Goal: Task Accomplishment & Management: Use online tool/utility

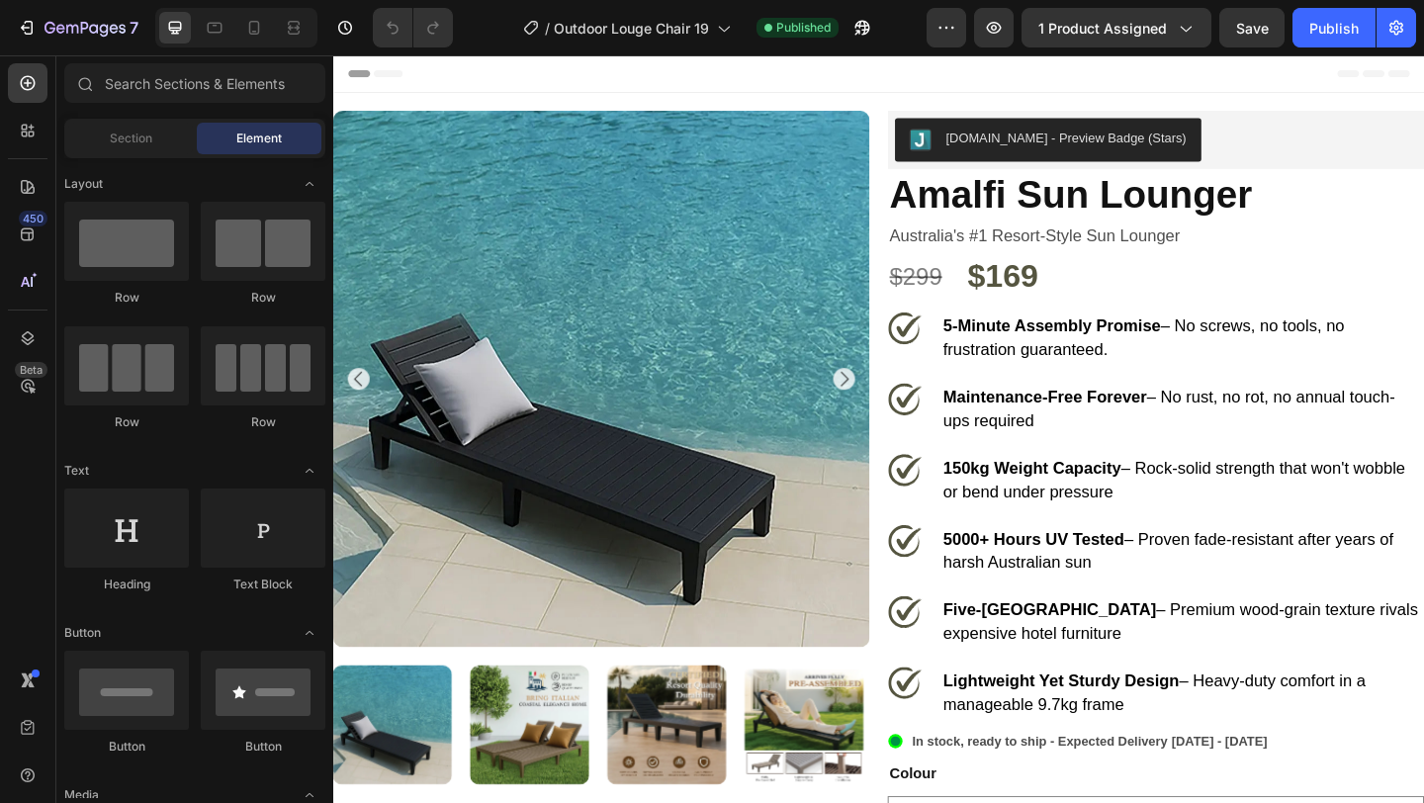
select select "White"
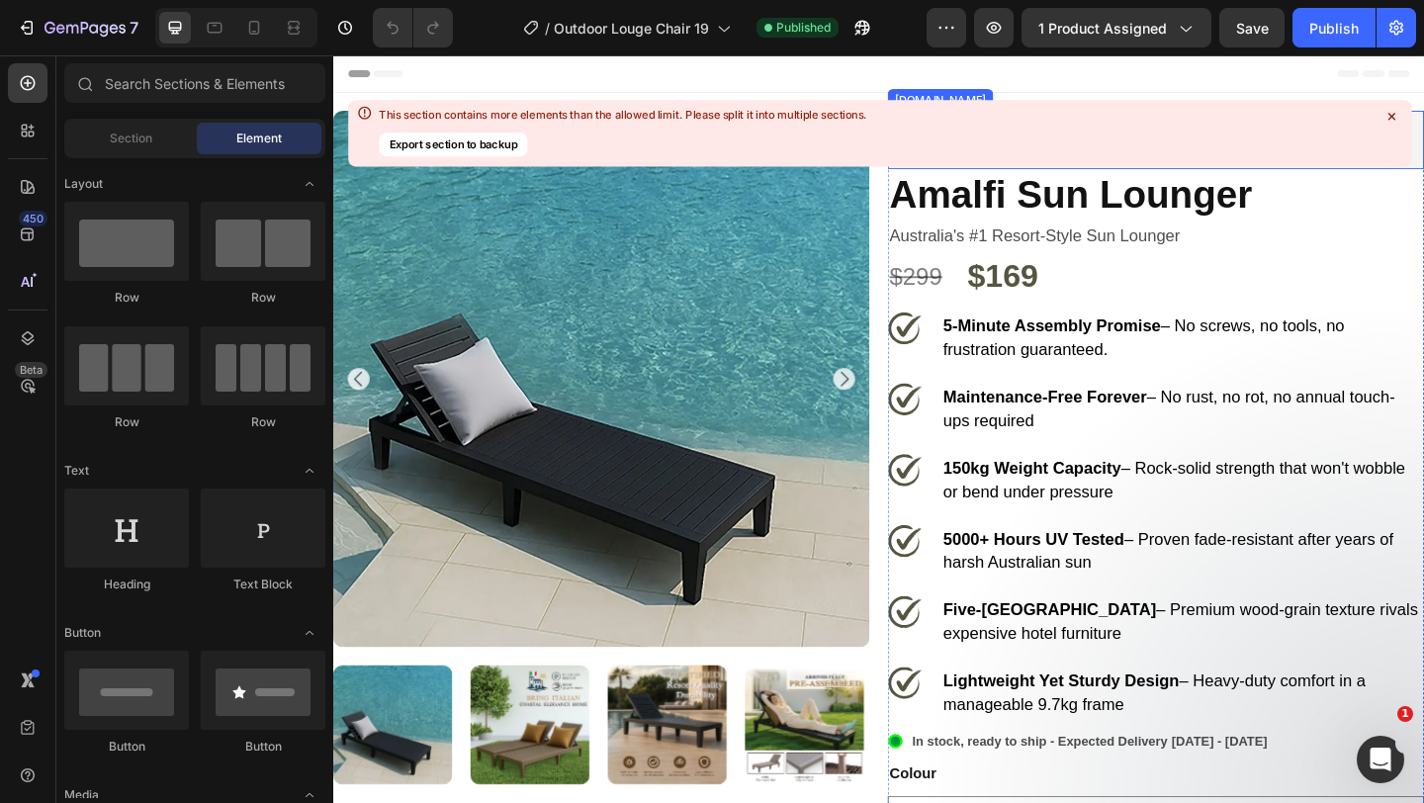
click at [1389, 121] on icon at bounding box center [1391, 116] width 18 height 18
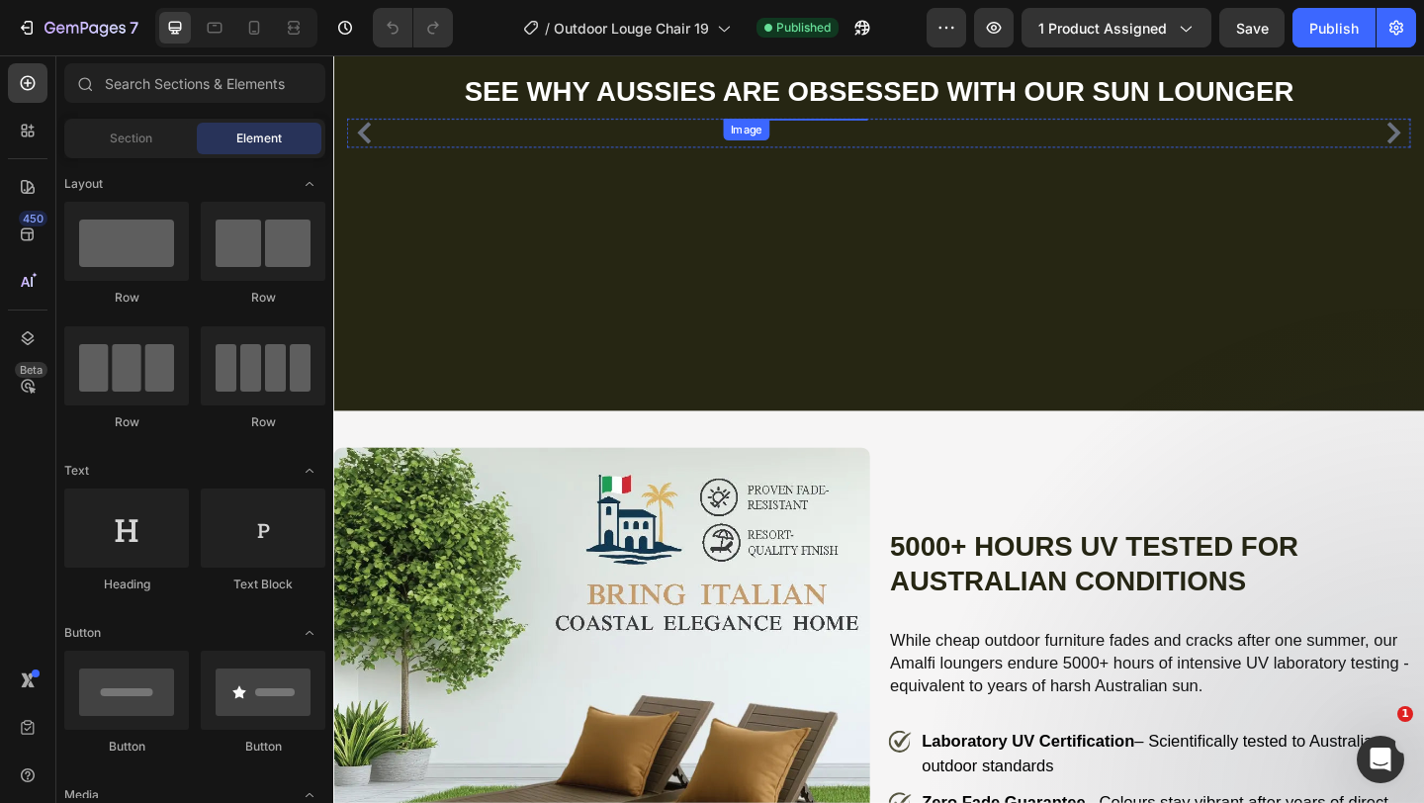
scroll to position [1827, 0]
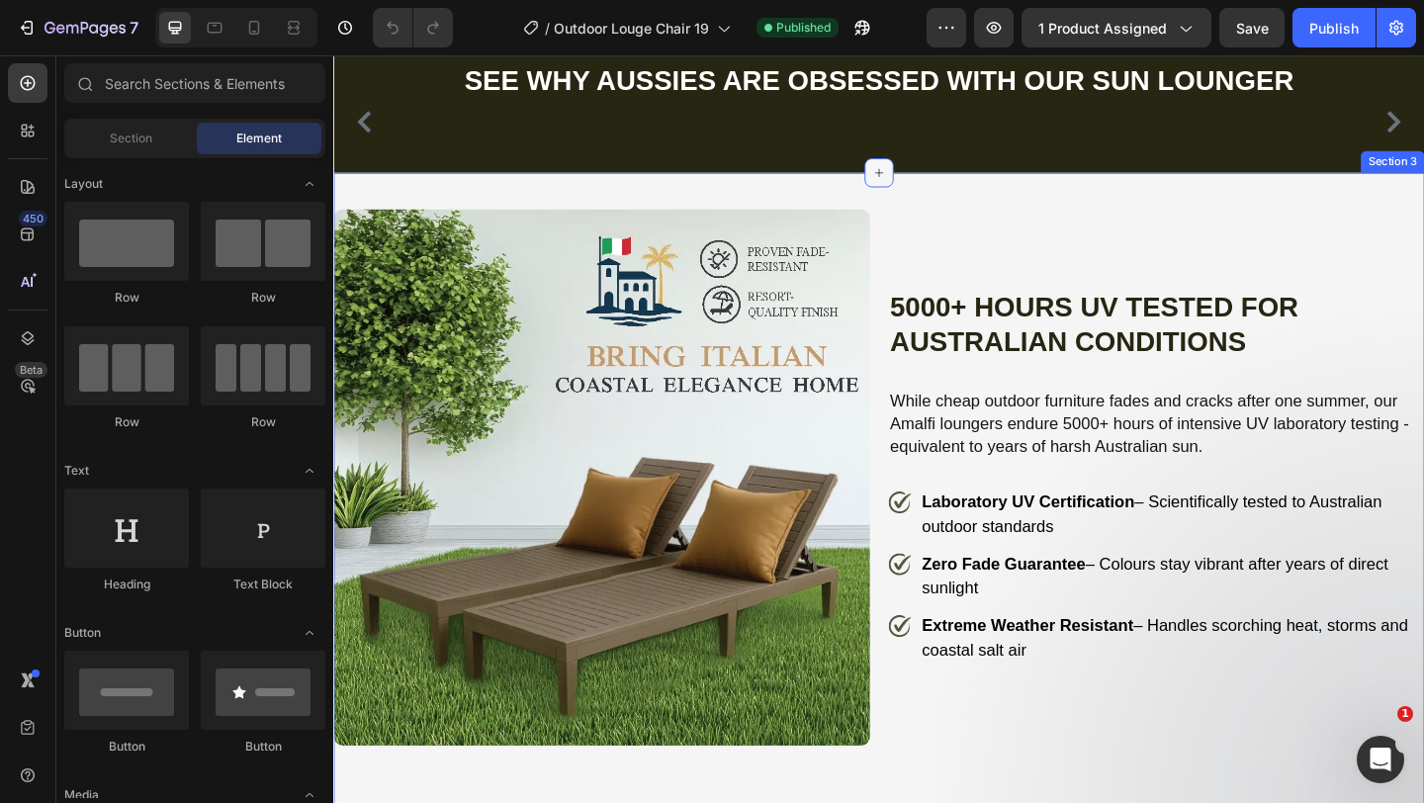
click at [931, 191] on icon at bounding box center [927, 183] width 16 height 16
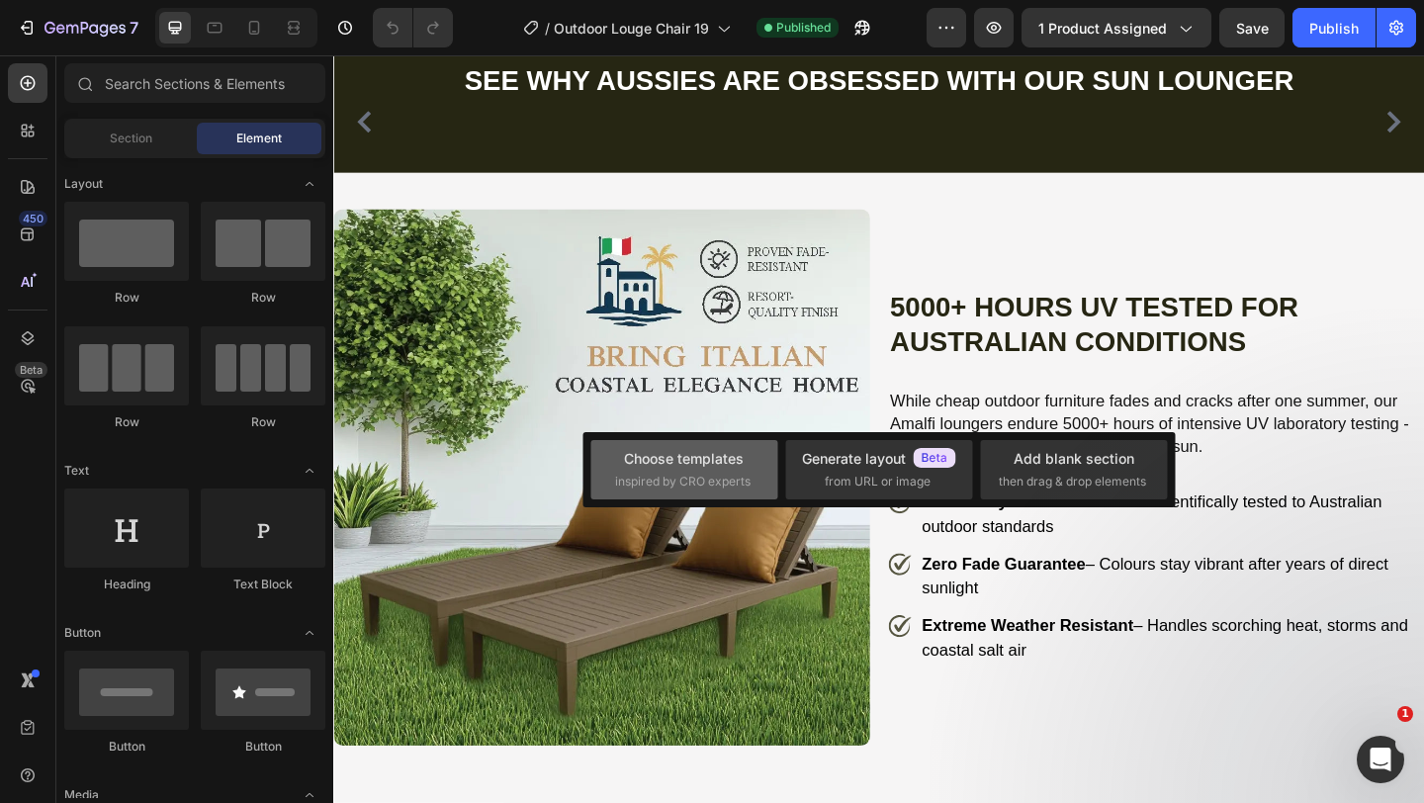
click at [732, 470] on div "Choose templates inspired by CRO experts" at bounding box center [684, 469] width 138 height 43
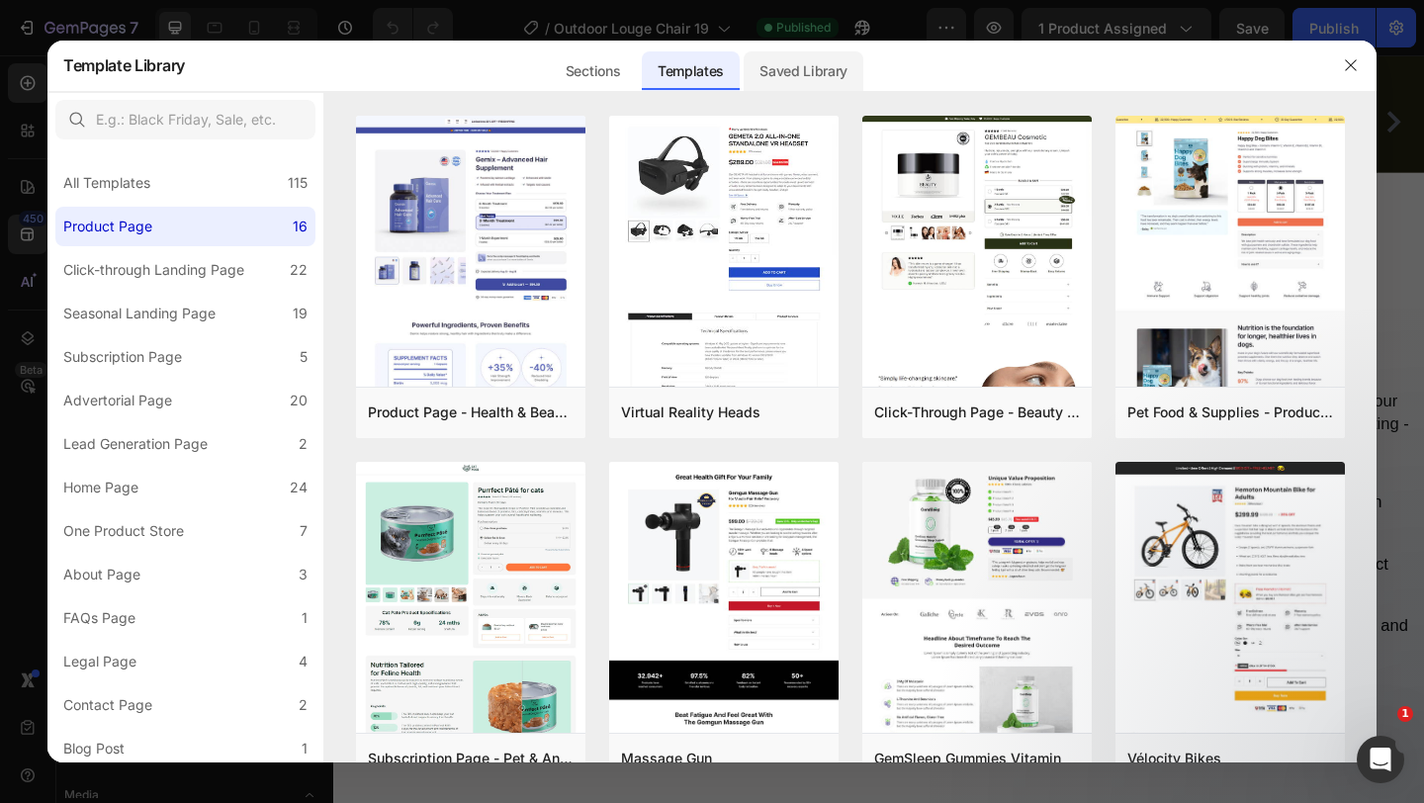
click at [811, 68] on div "Saved Library" at bounding box center [804, 71] width 120 height 40
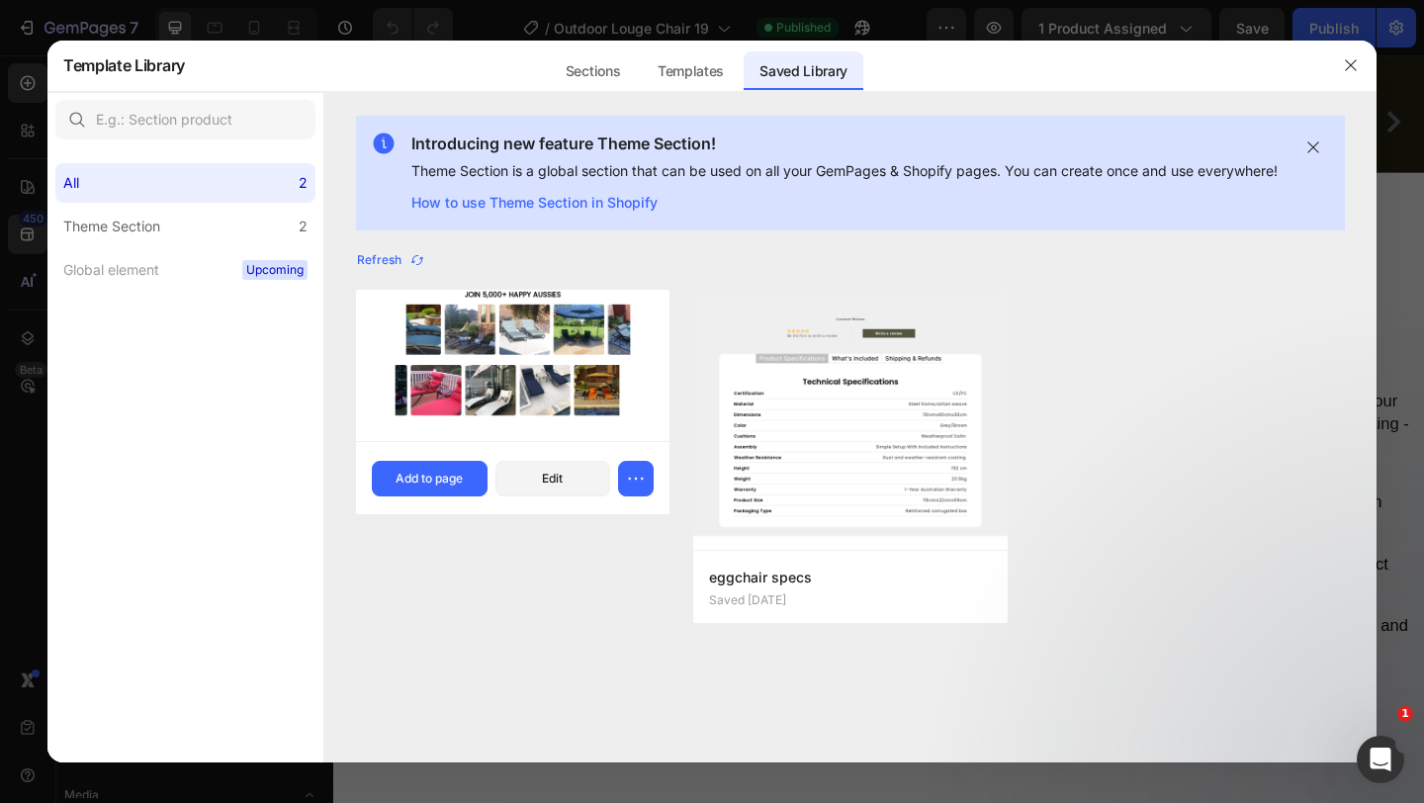
click at [511, 343] on img at bounding box center [512, 366] width 313 height 152
click at [433, 487] on div "Add to page" at bounding box center [429, 479] width 67 height 18
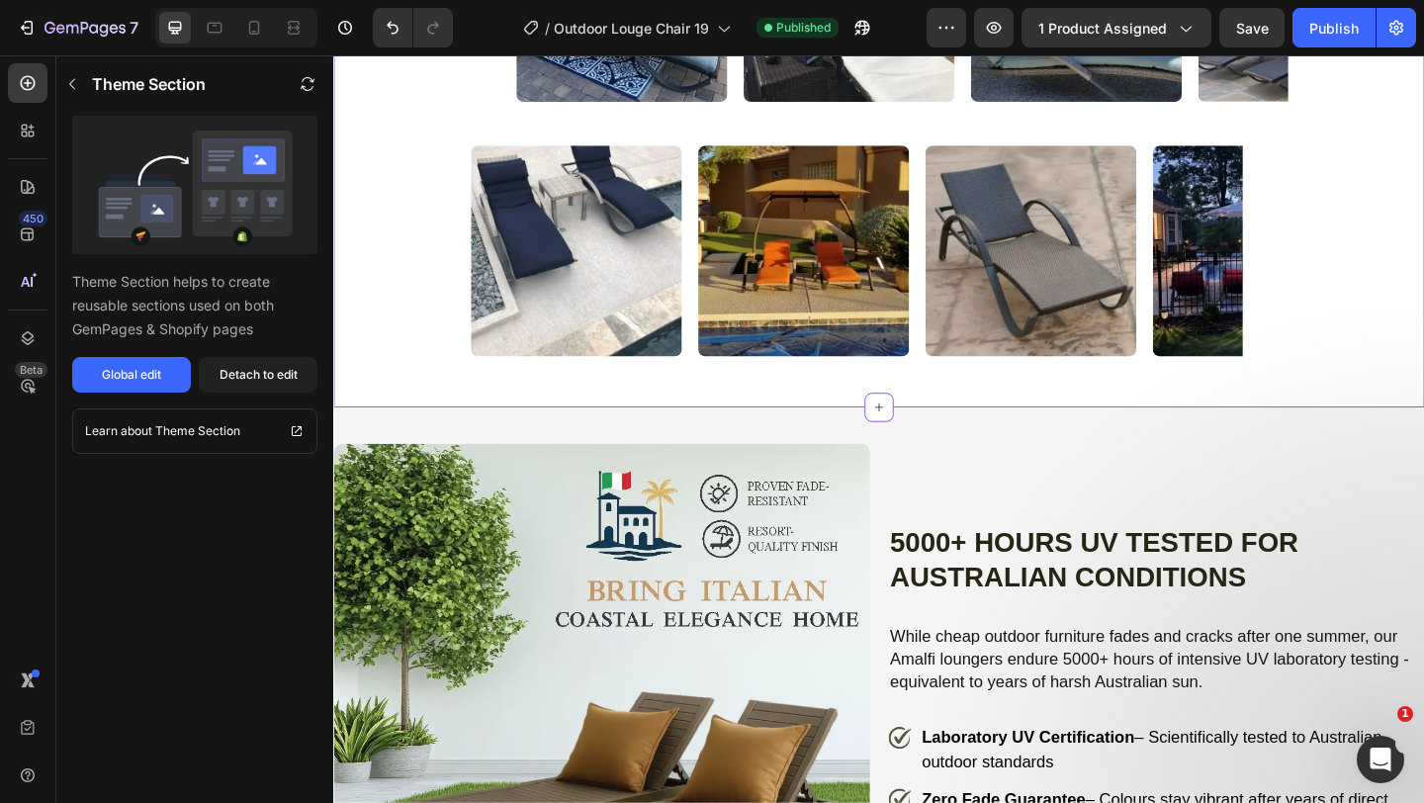
scroll to position [2202, 0]
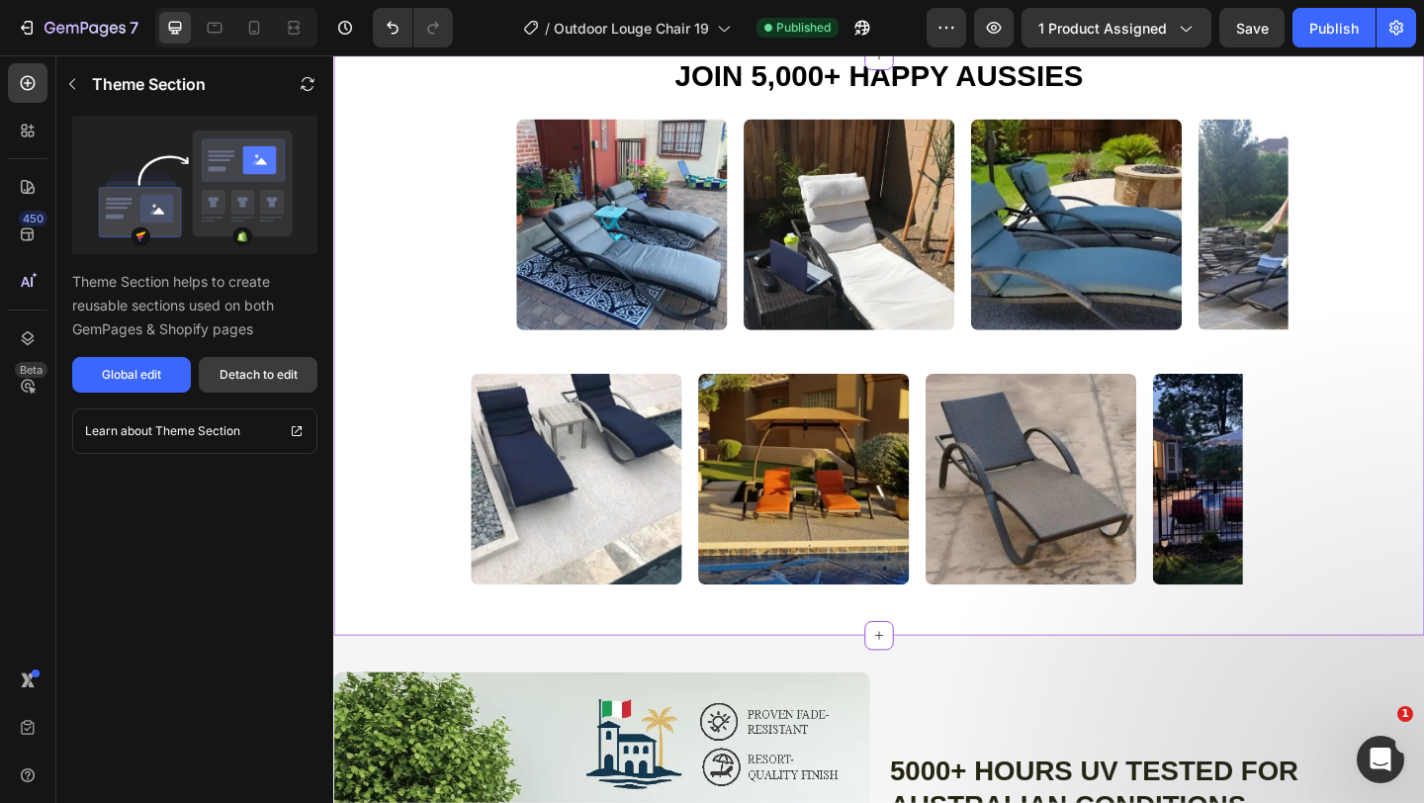
click at [234, 369] on div "Detach to edit" at bounding box center [259, 375] width 78 height 18
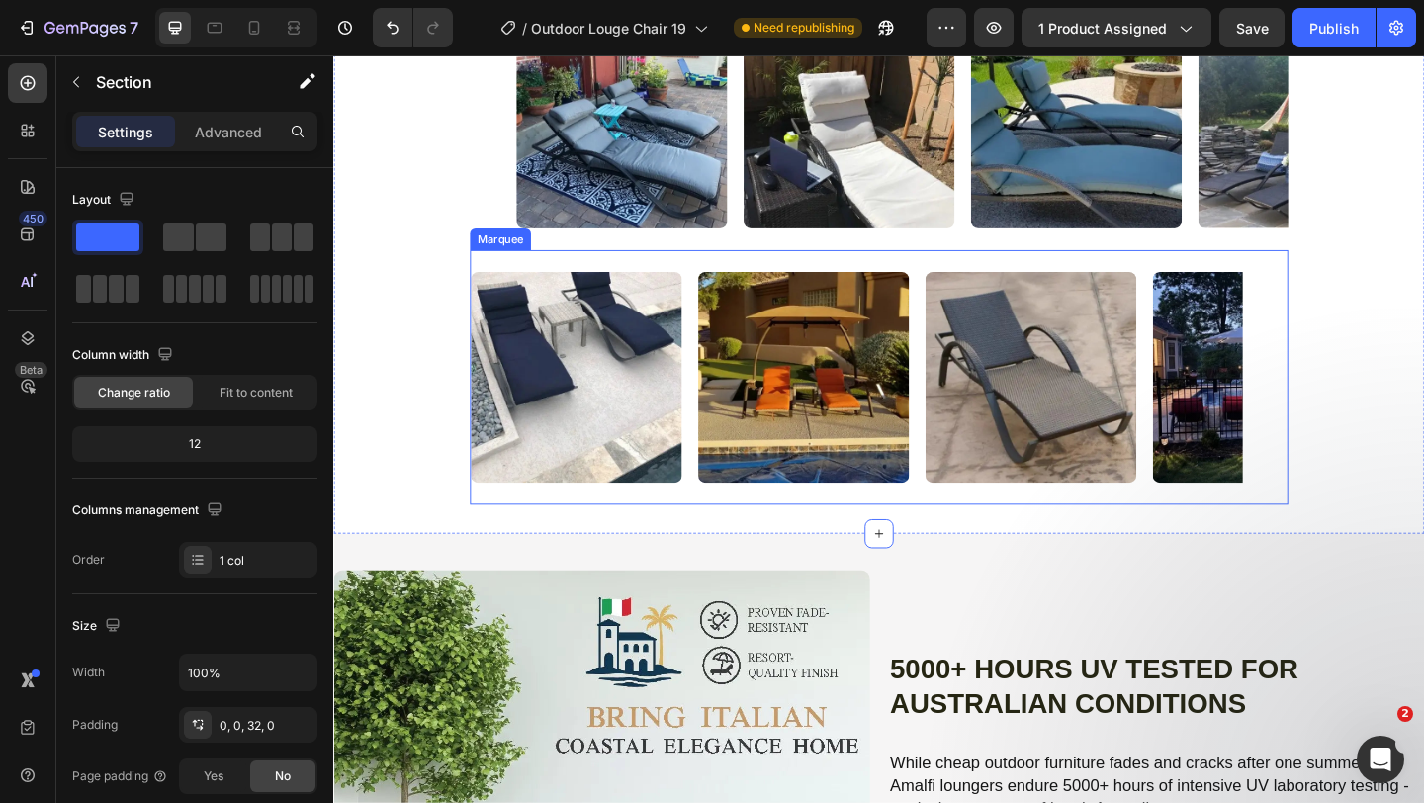
scroll to position [2068, 0]
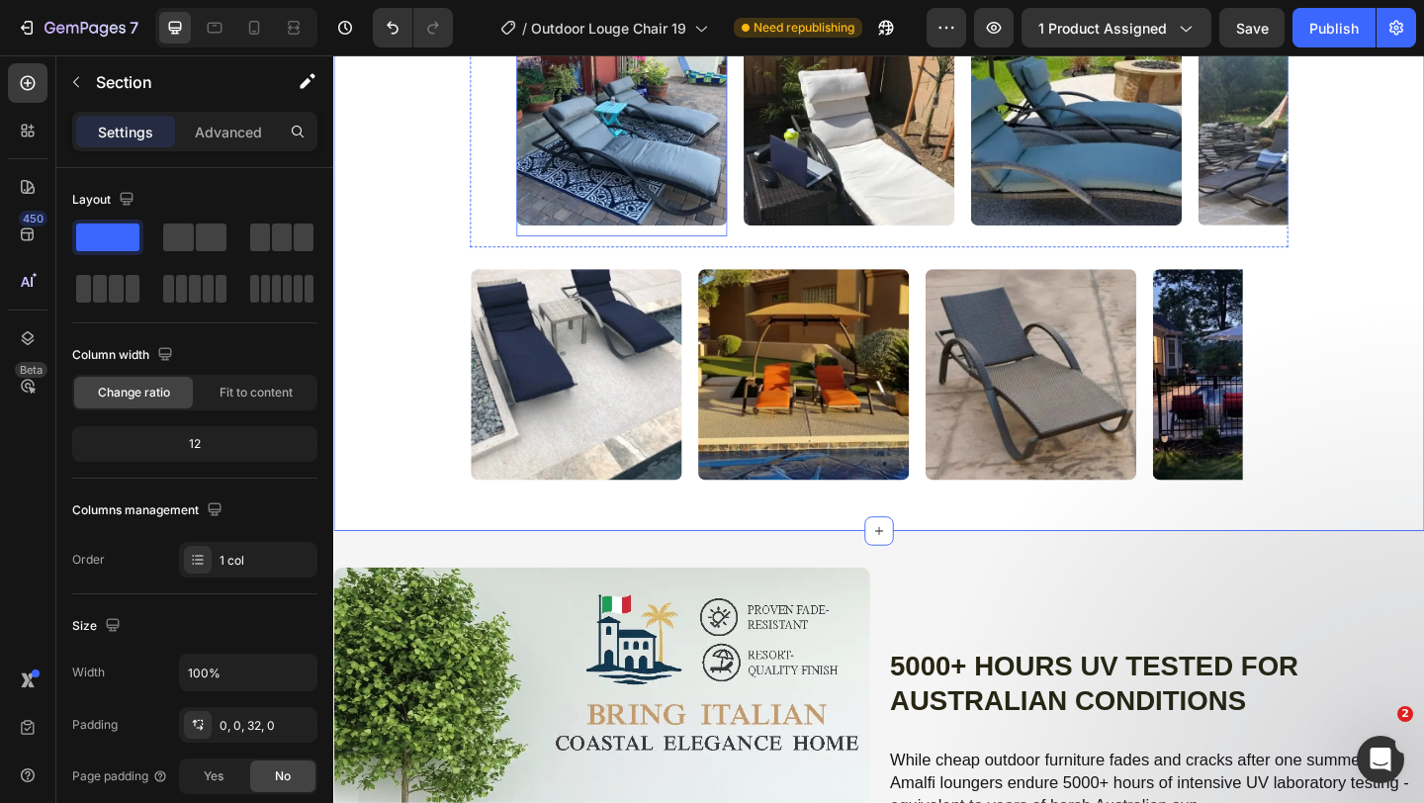
click at [645, 240] on img at bounding box center [646, 125] width 229 height 229
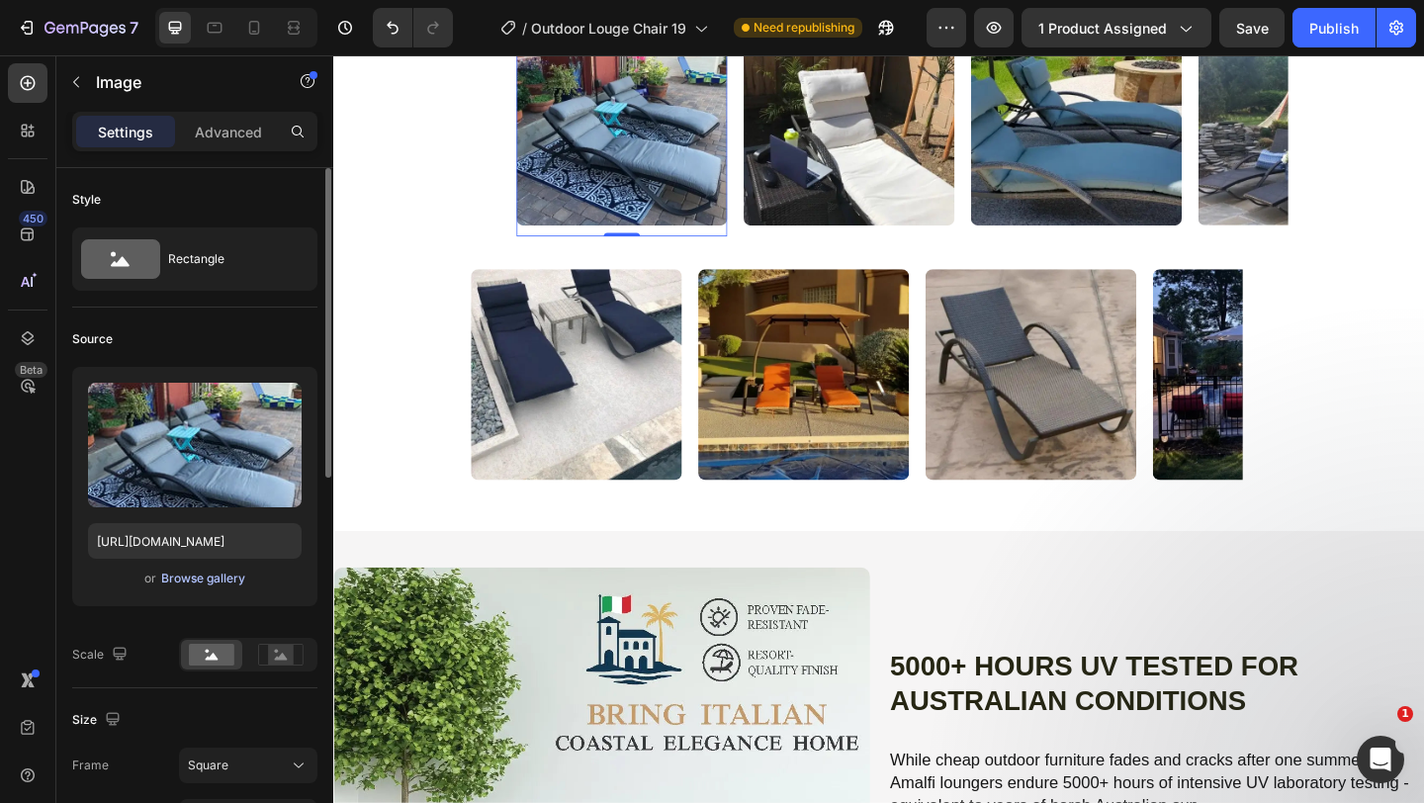
click at [208, 575] on div "Browse gallery" at bounding box center [203, 579] width 84 height 18
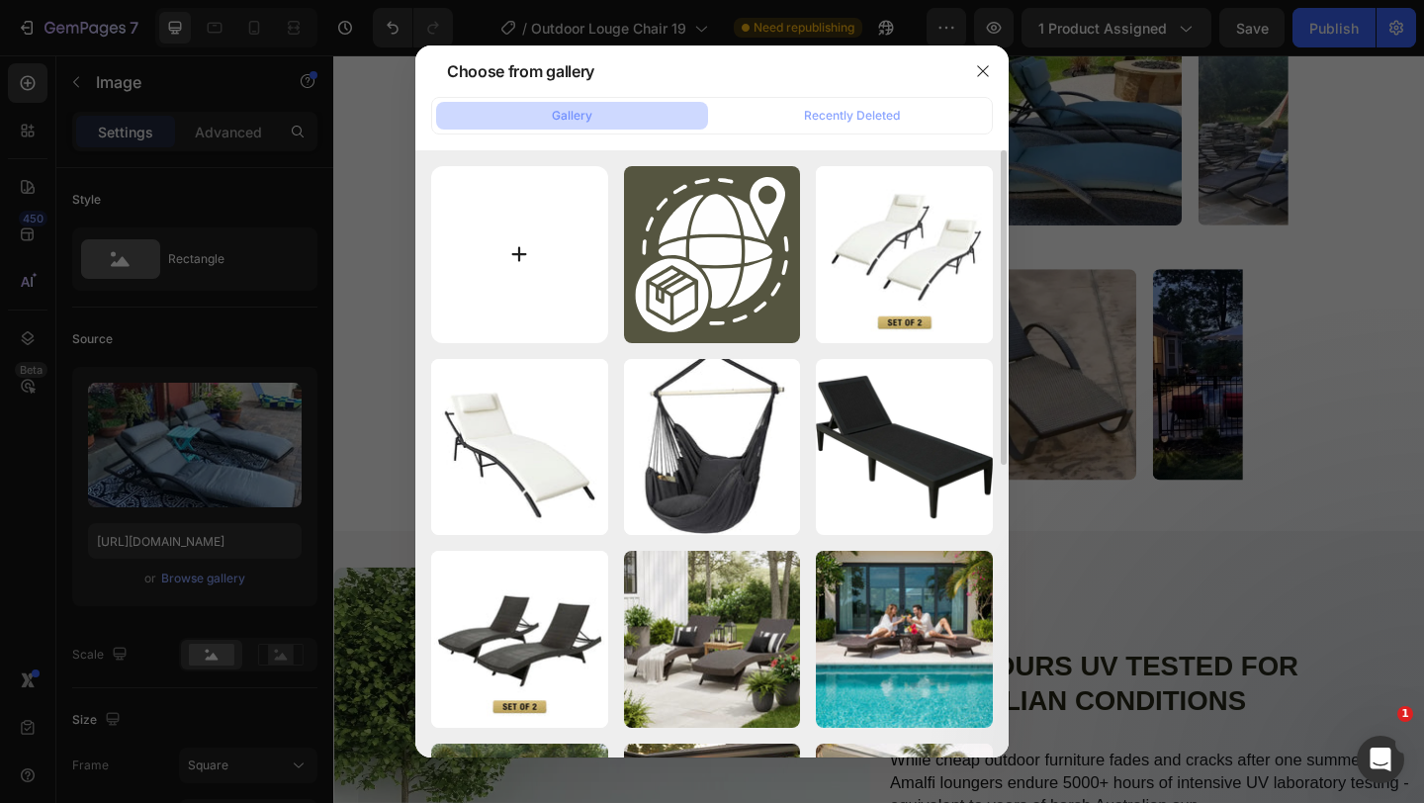
click at [481, 291] on input "file" at bounding box center [519, 254] width 177 height 177
type input "C:\fakepath\LC 1-Photoroom.webp"
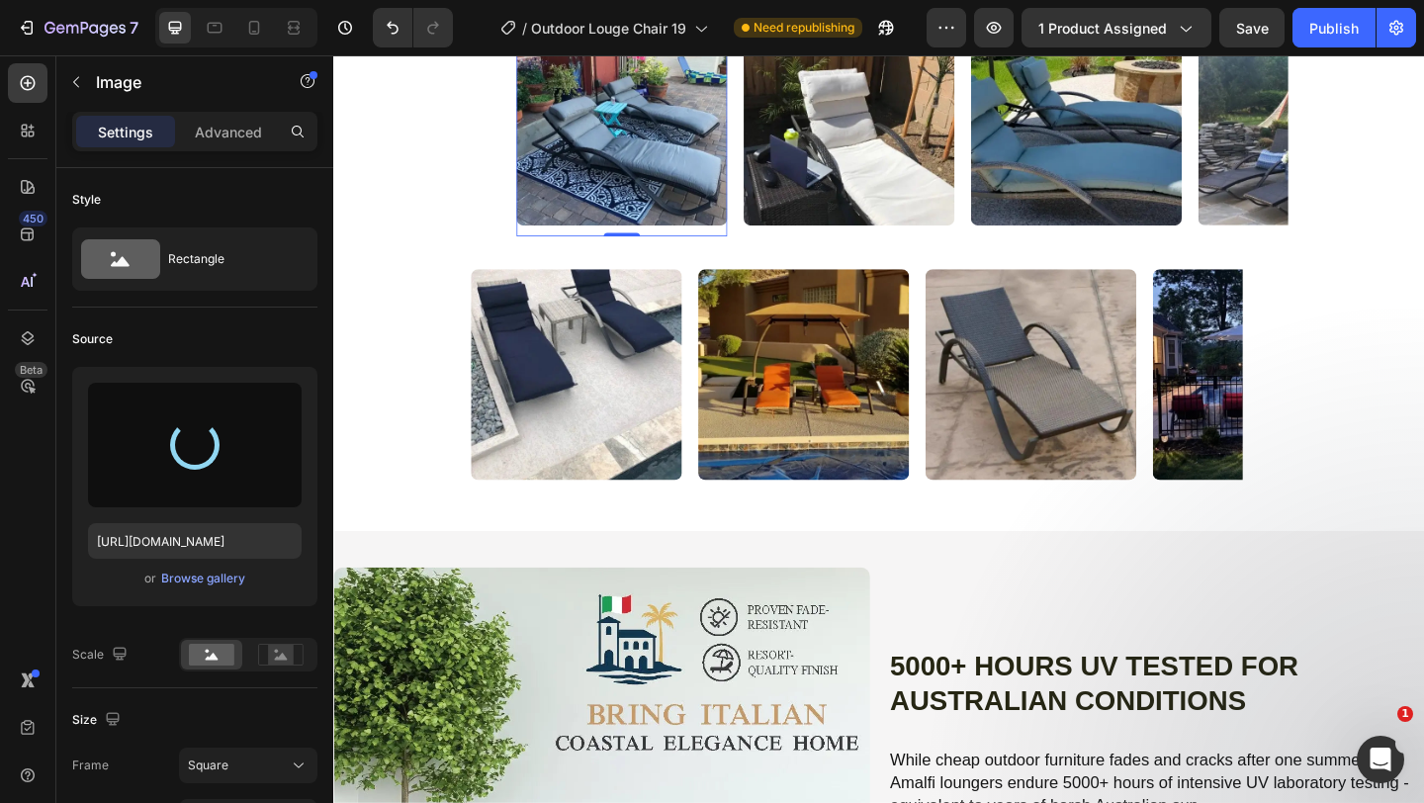
type input "[URL][DOMAIN_NAME]"
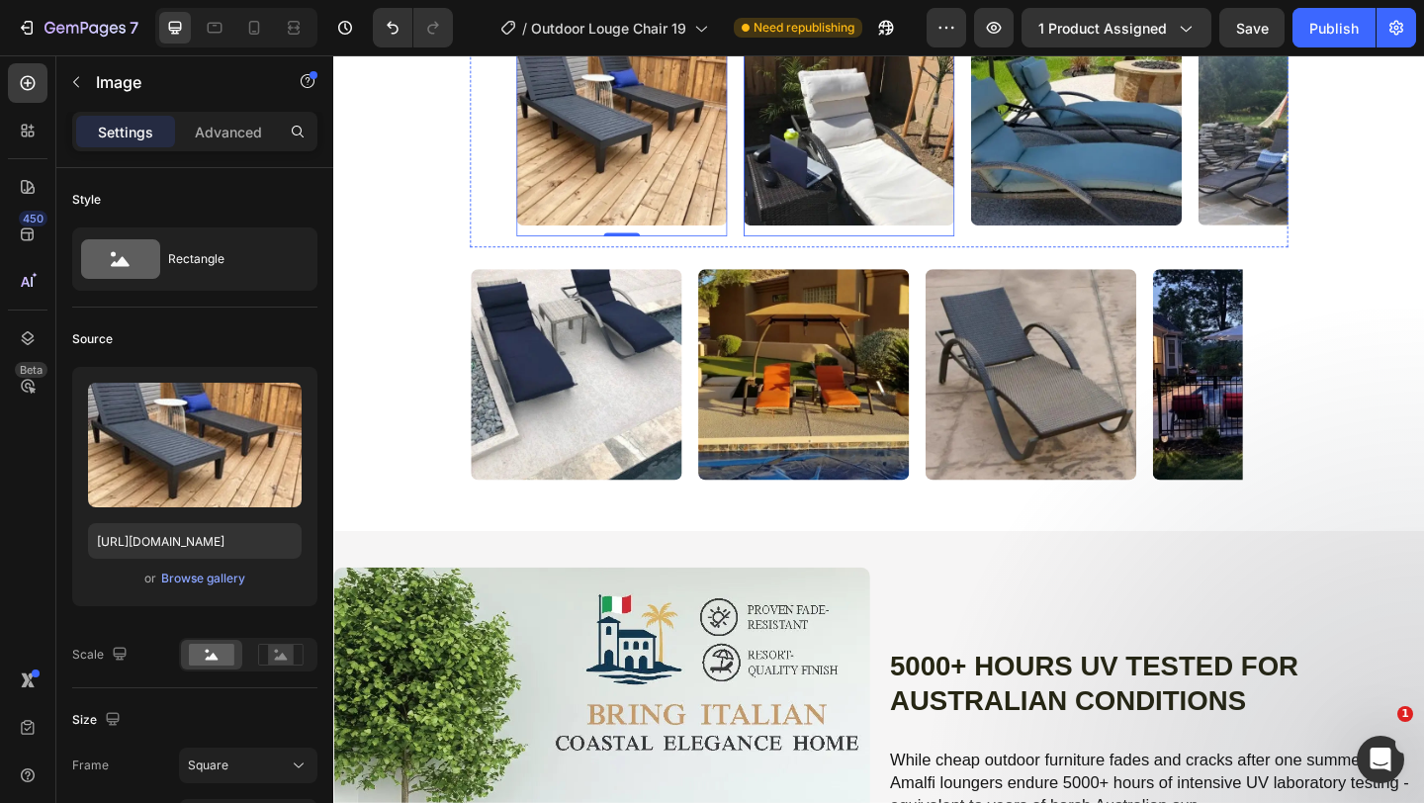
click at [811, 240] on img at bounding box center [893, 125] width 229 height 229
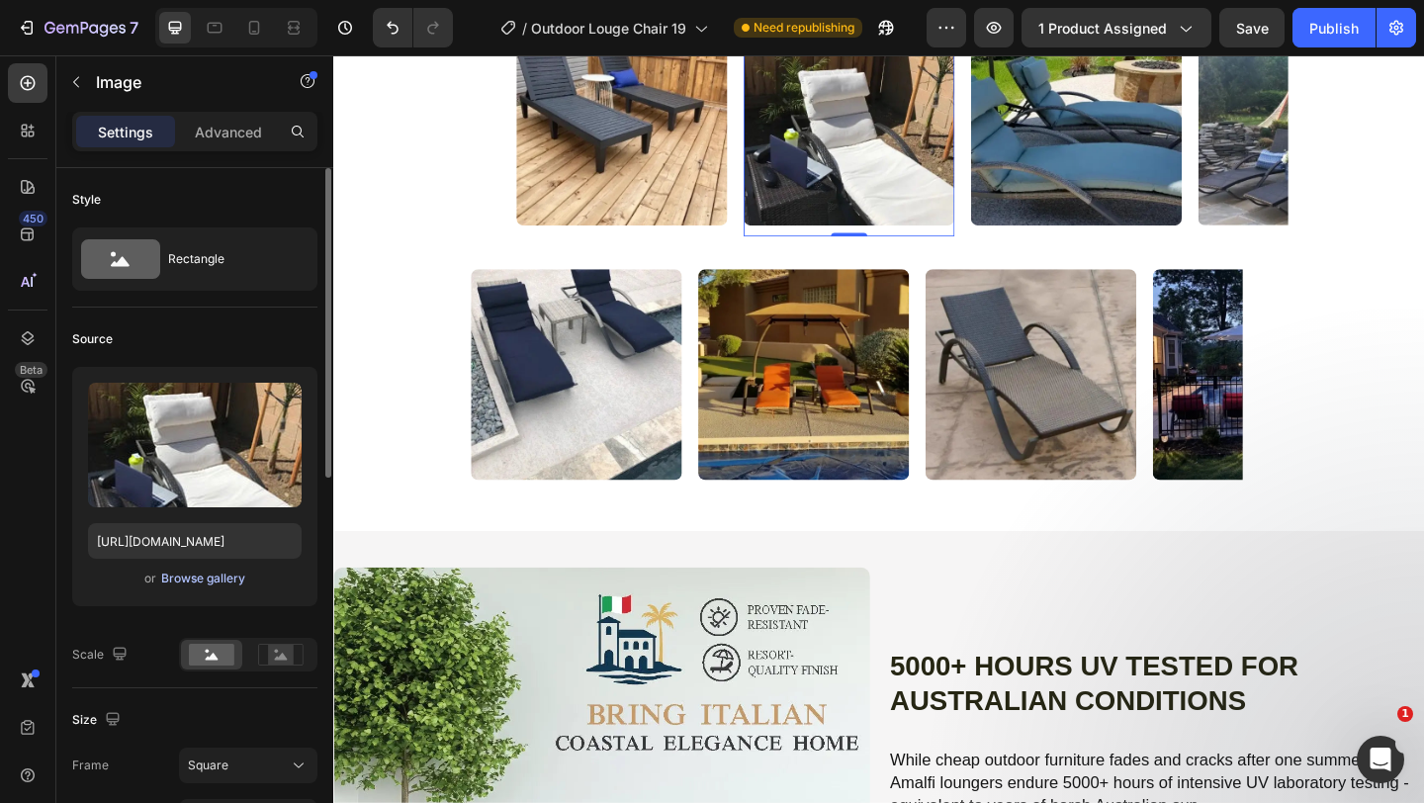
click at [190, 580] on div "Browse gallery" at bounding box center [203, 579] width 84 height 18
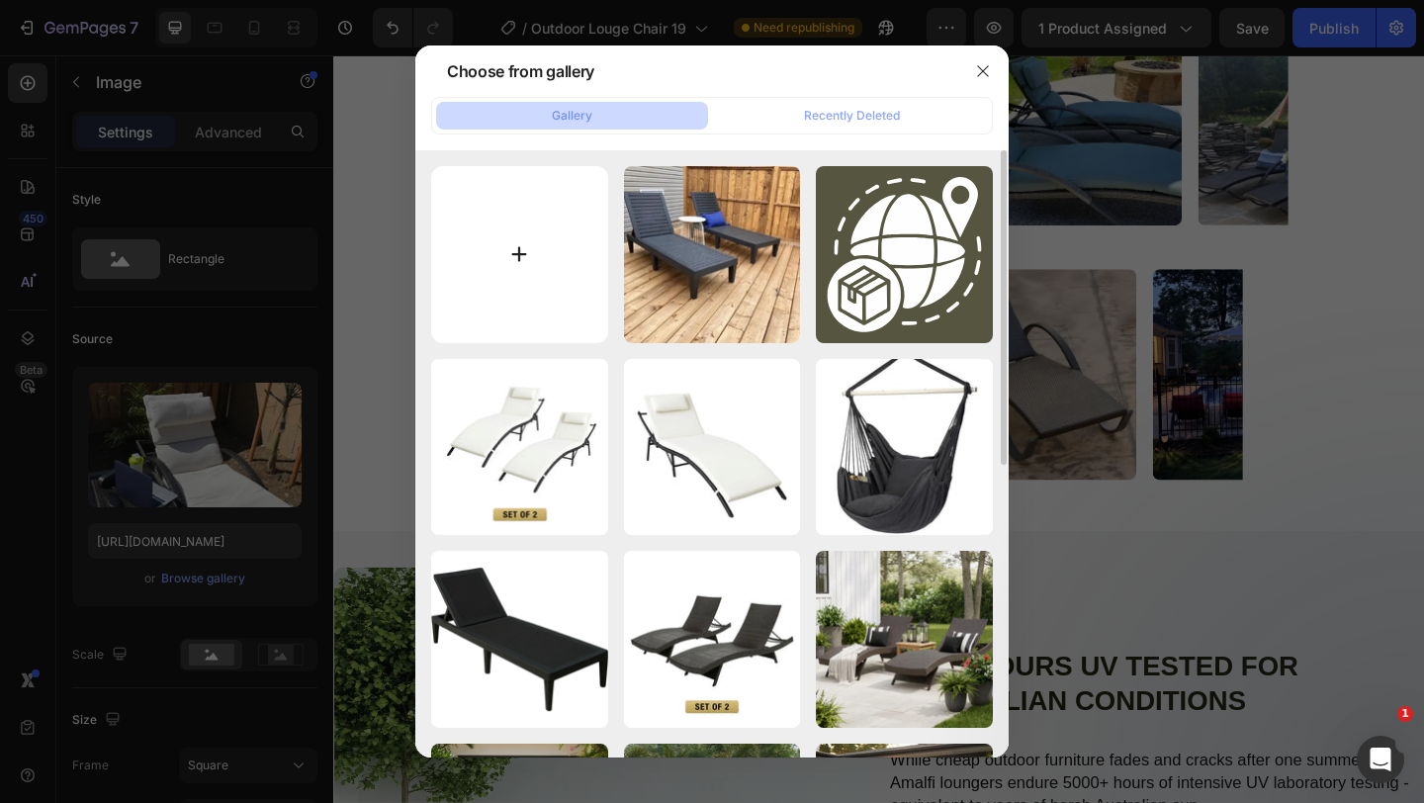
click at [524, 268] on input "file" at bounding box center [519, 254] width 177 height 177
type input "C:\fakepath\LC 3-Photoroom.webp"
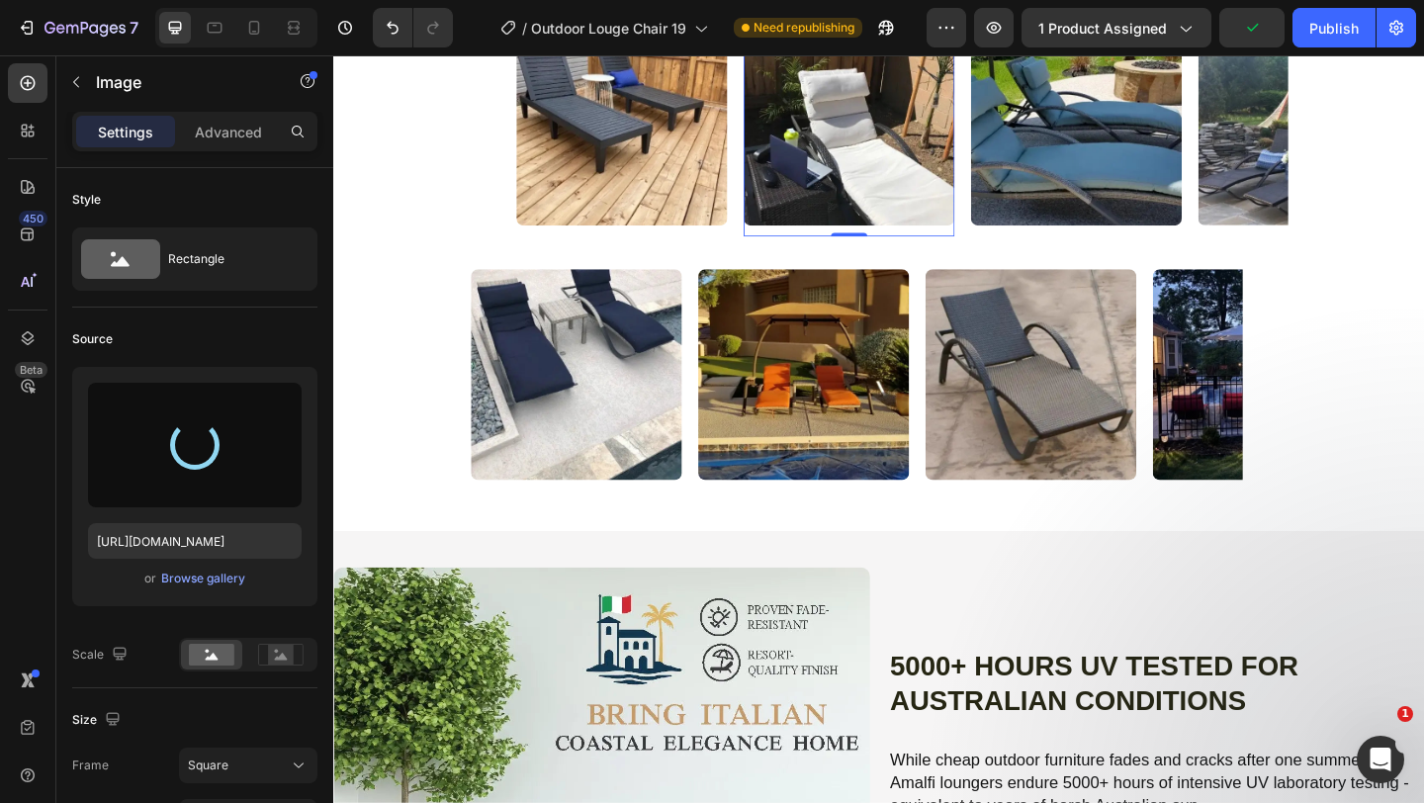
type input "[URL][DOMAIN_NAME]"
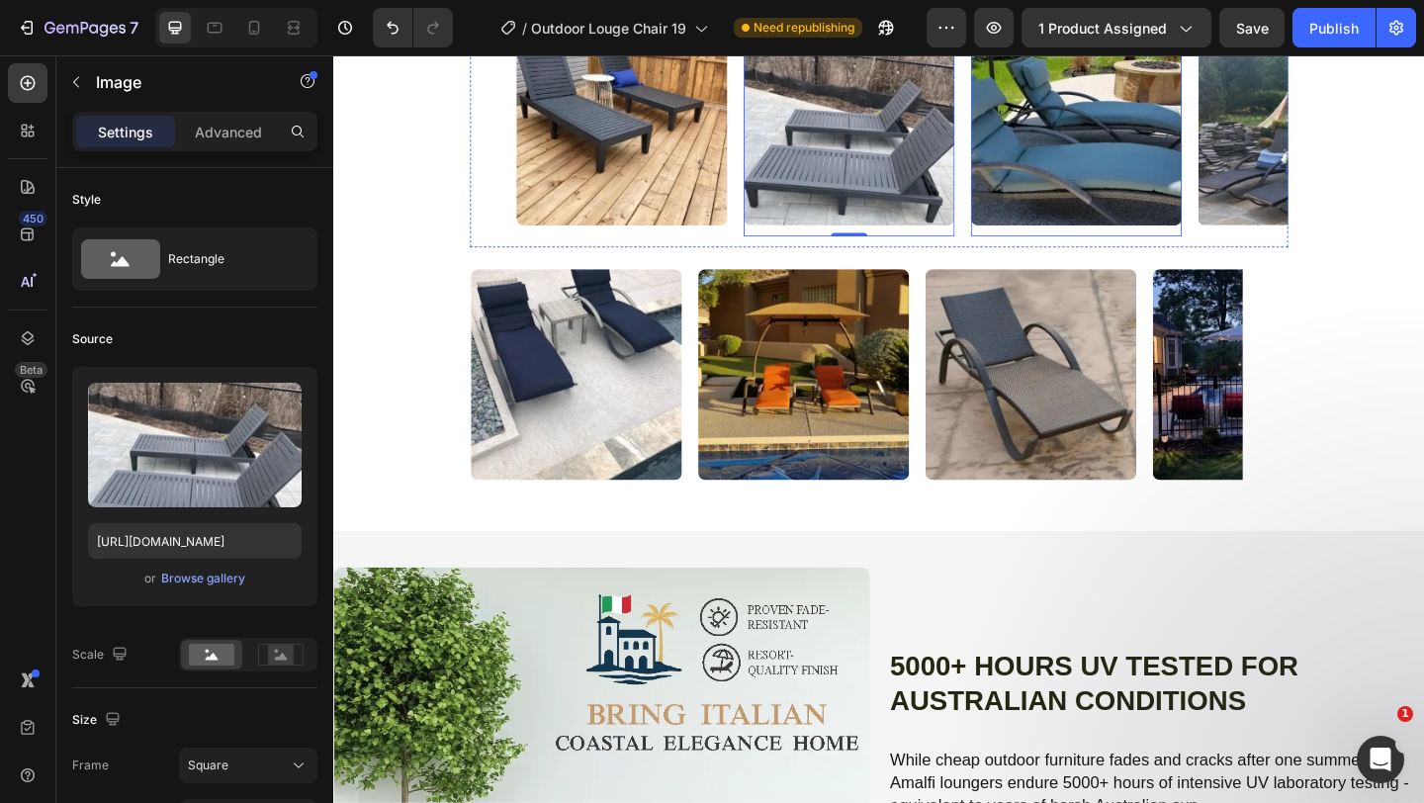
click at [1107, 240] on img at bounding box center [1140, 125] width 229 height 229
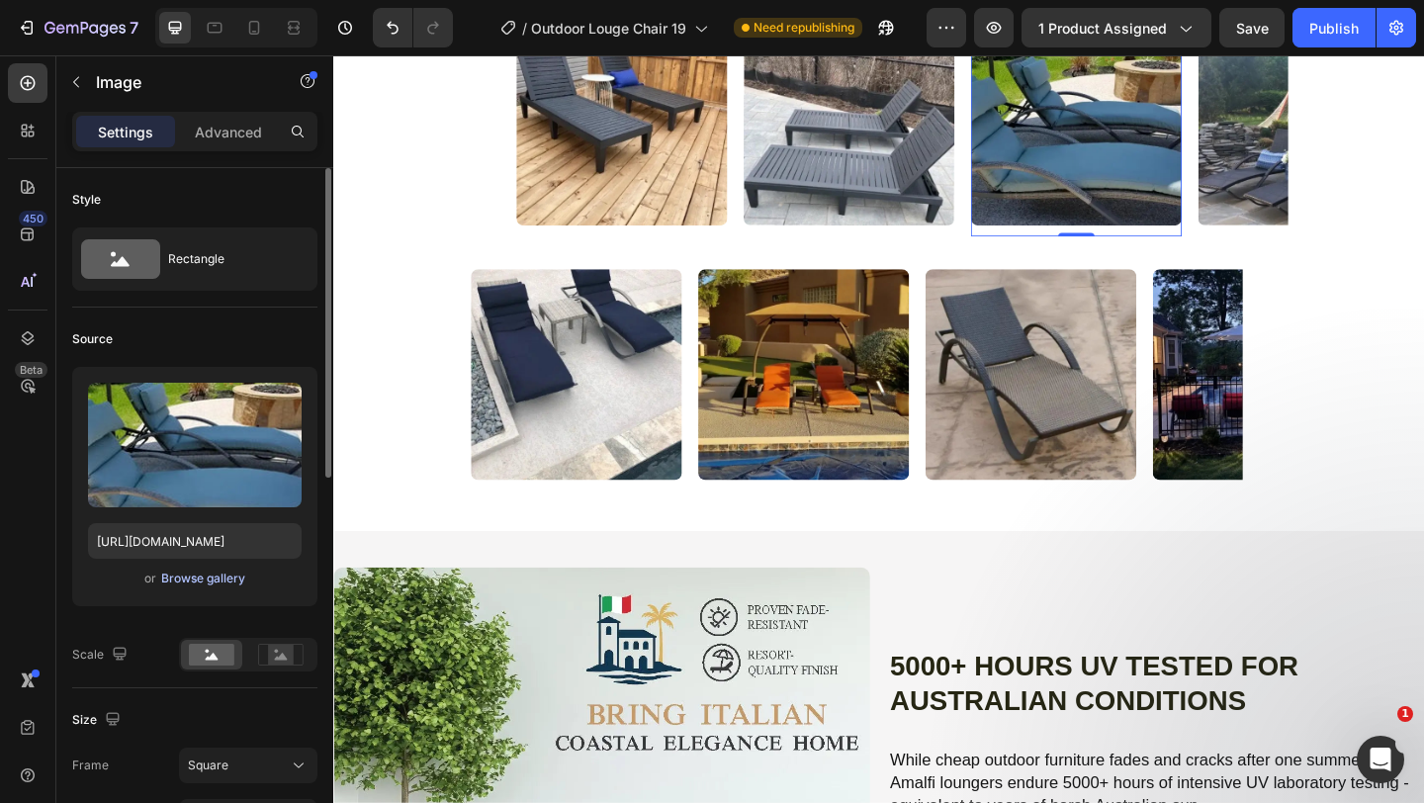
click at [211, 583] on div "Browse gallery" at bounding box center [203, 579] width 84 height 18
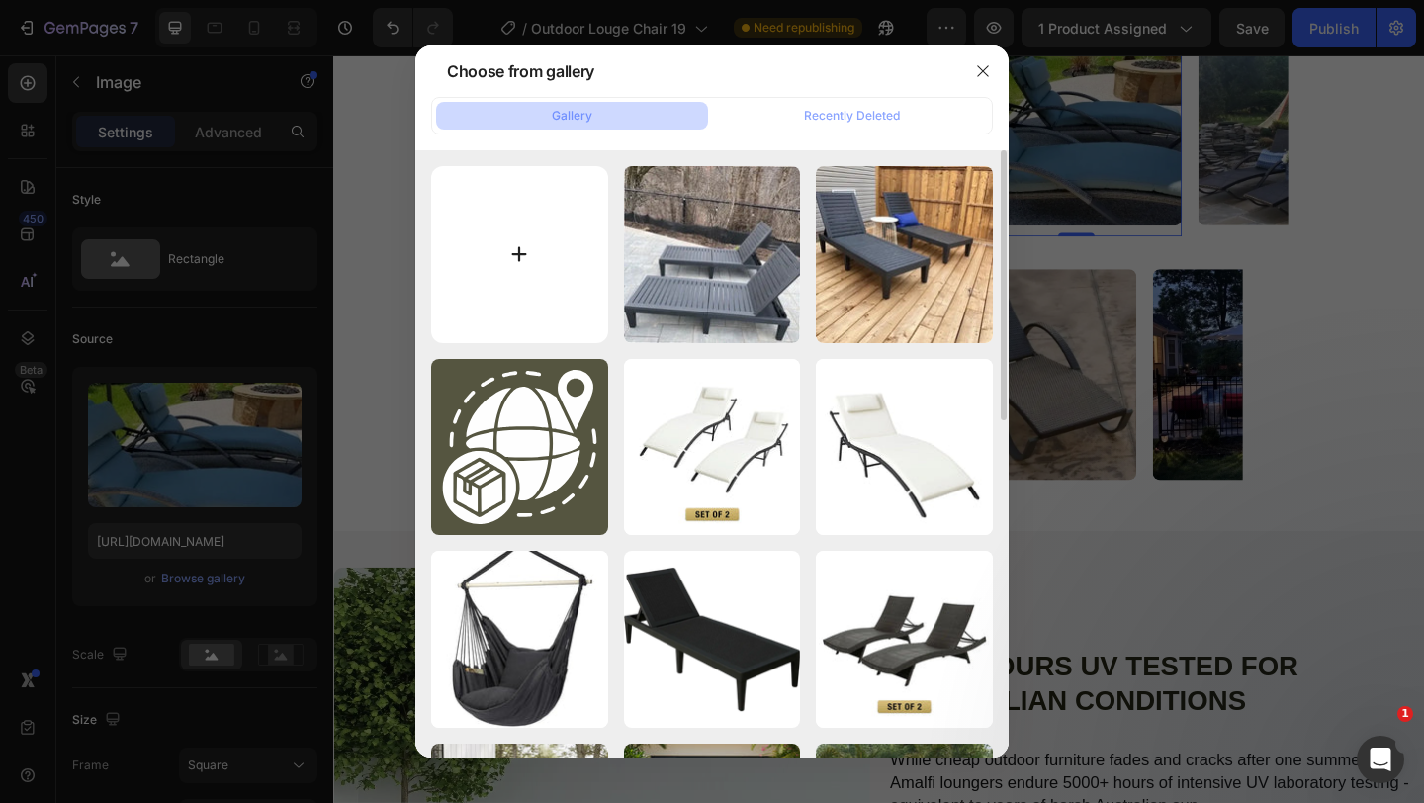
click at [508, 275] on input "file" at bounding box center [519, 254] width 177 height 177
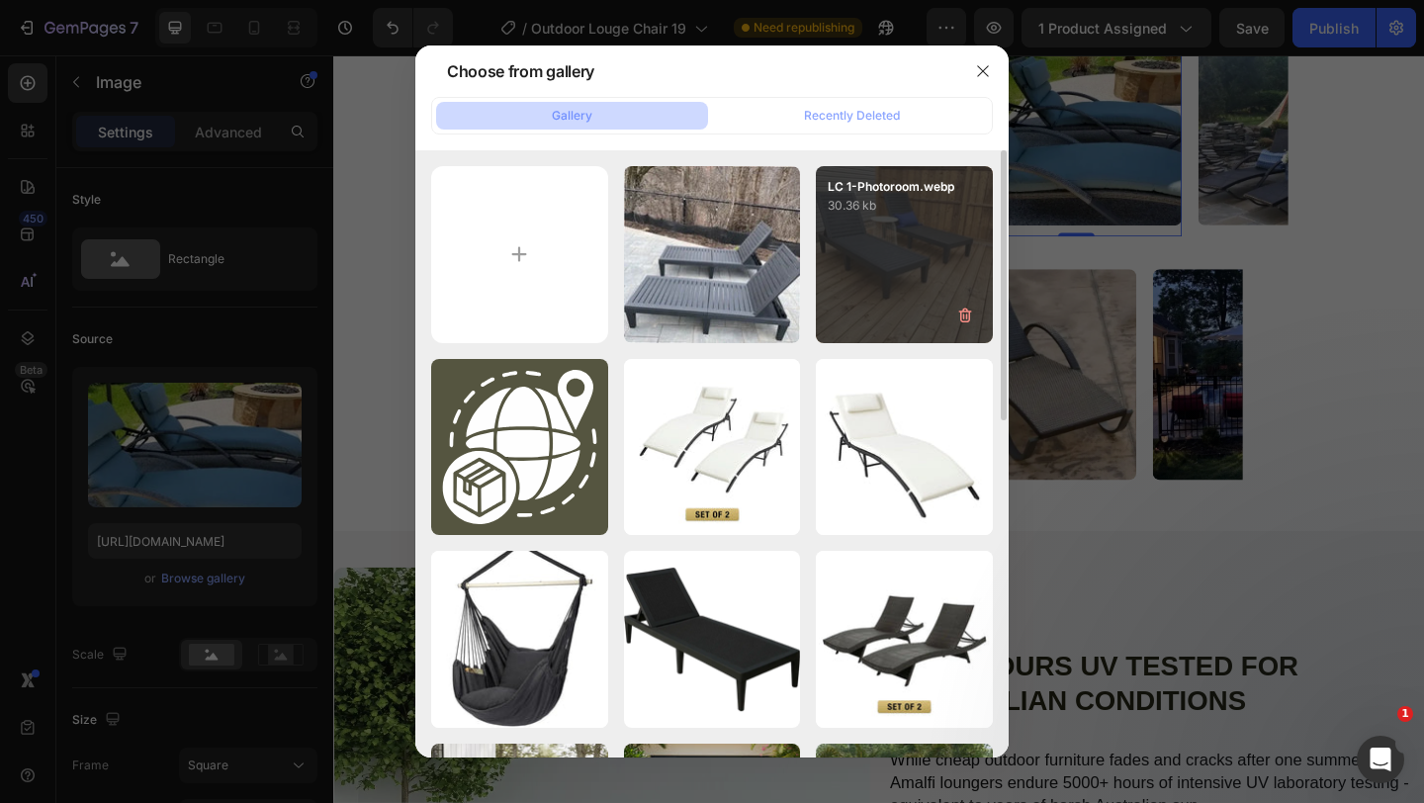
type input "C:\fakepath\LC 5-Photoroom.webp"
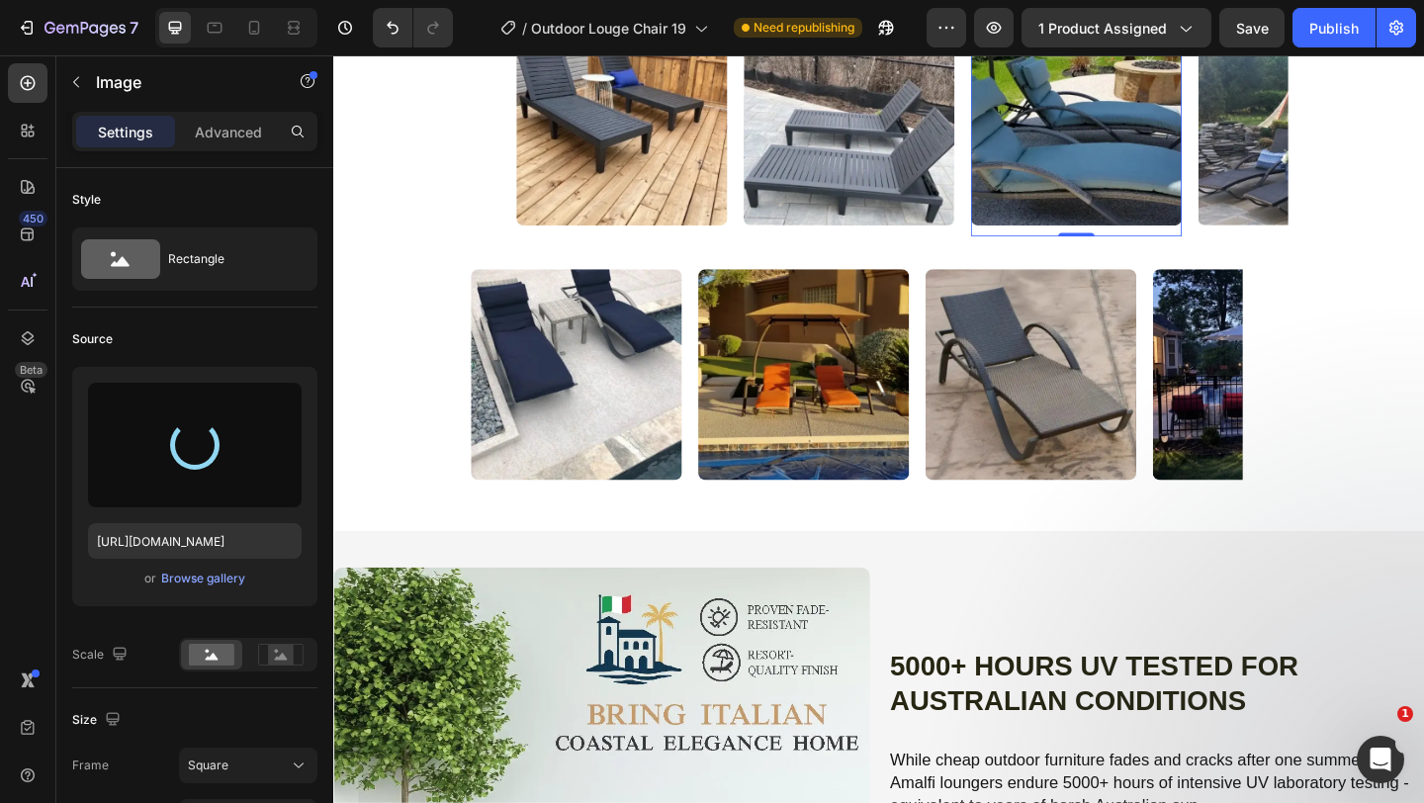
type input "[URL][DOMAIN_NAME]"
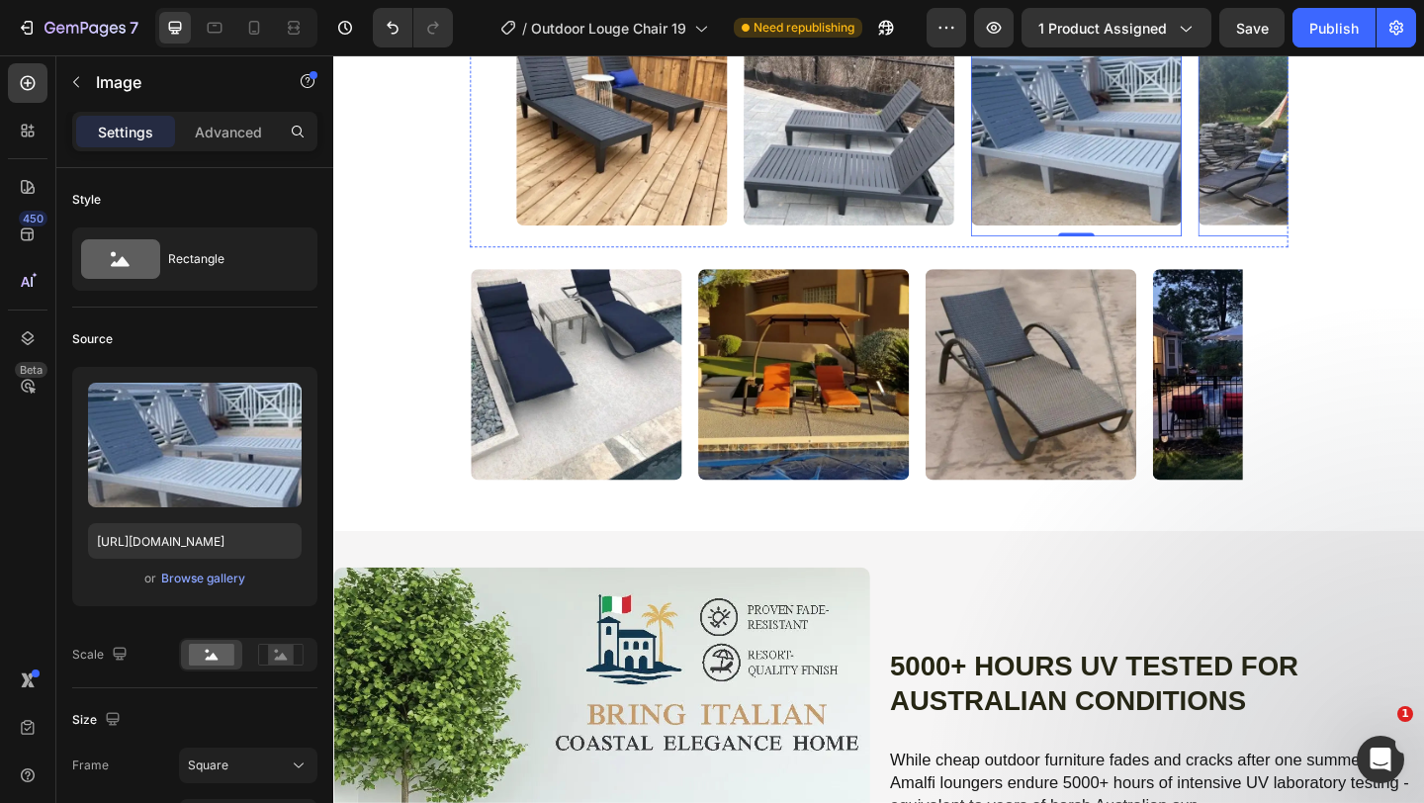
click at [1333, 240] on img at bounding box center [1388, 125] width 229 height 229
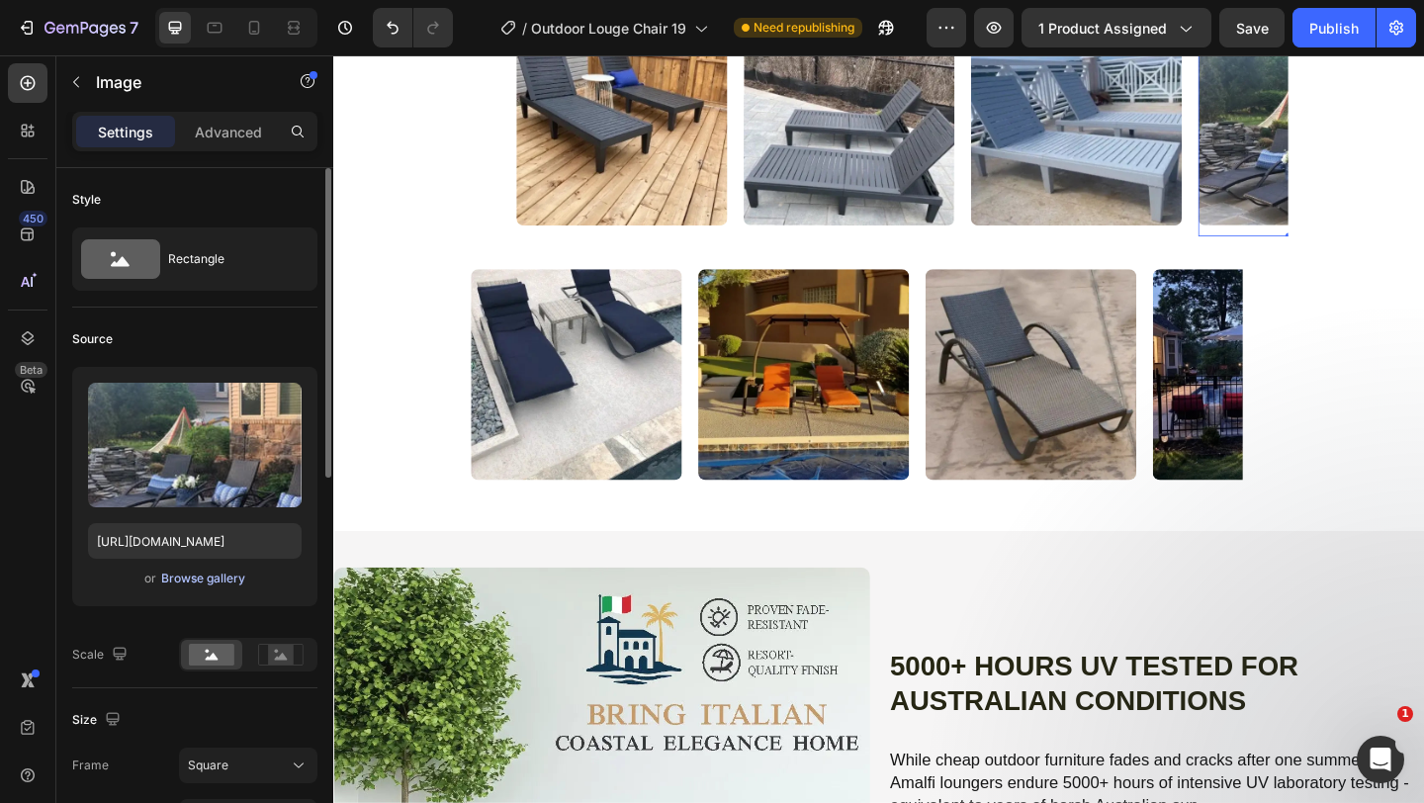
click at [204, 577] on div "Browse gallery" at bounding box center [203, 579] width 84 height 18
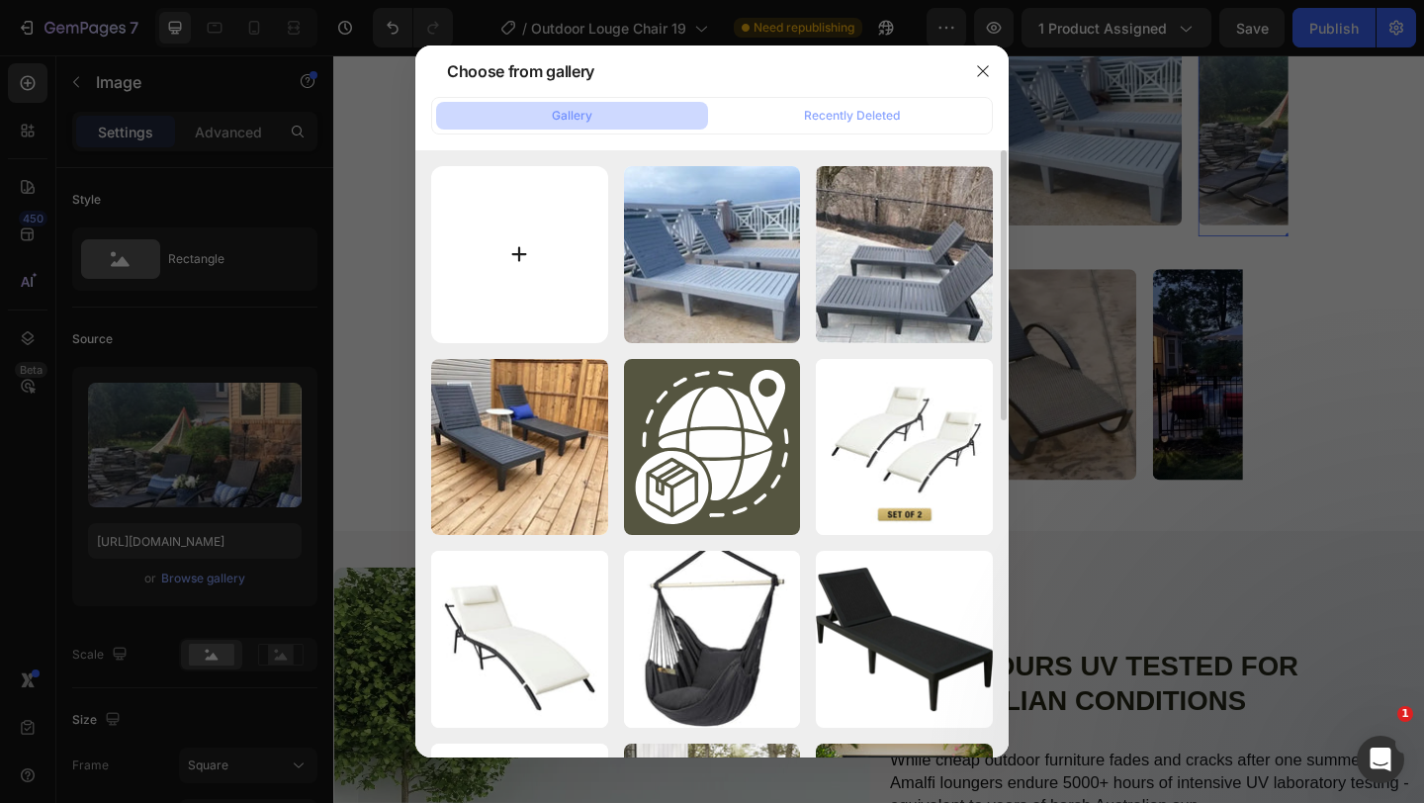
click at [476, 309] on input "file" at bounding box center [519, 254] width 177 height 177
type input "C:\fakepath\LC 6-Photoroom.webp"
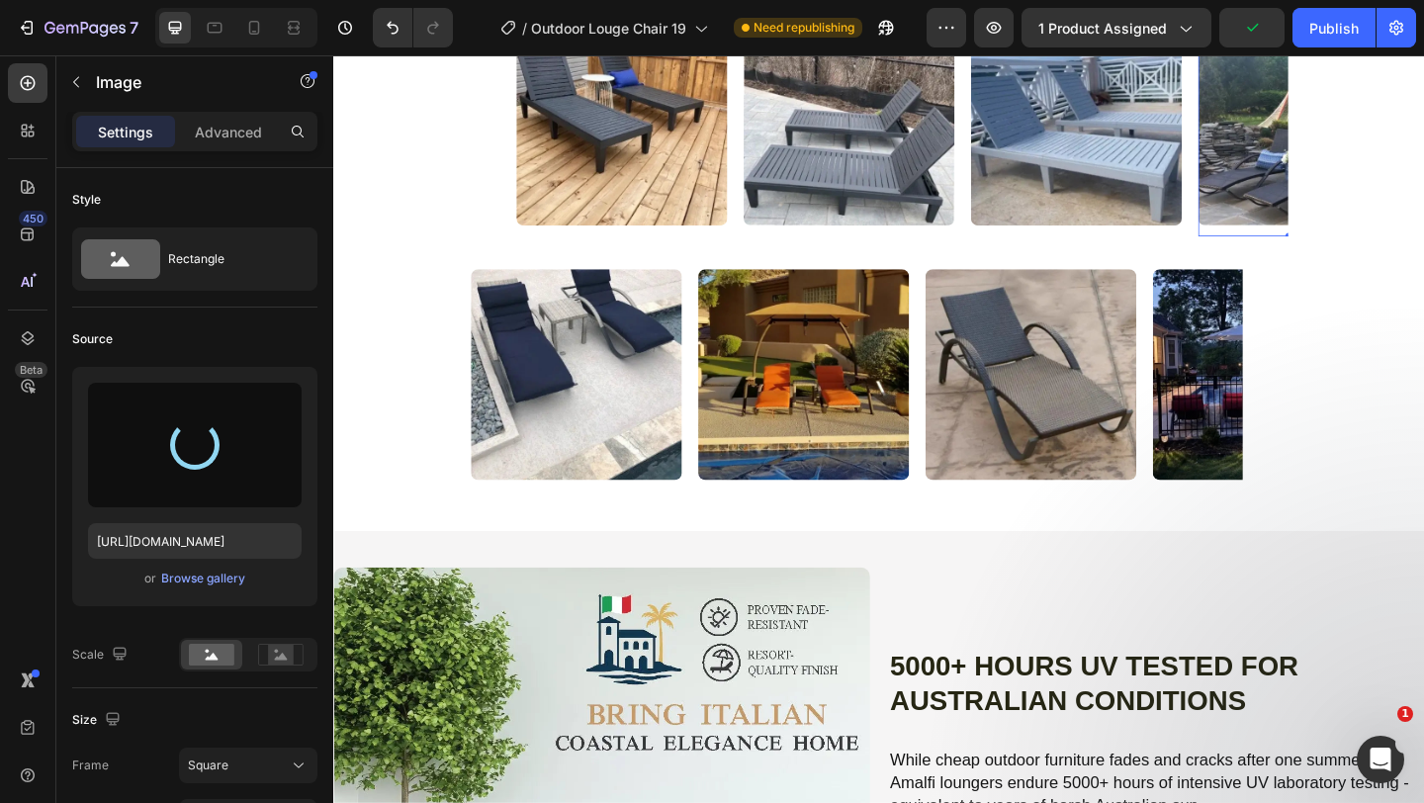
type input "[URL][DOMAIN_NAME]"
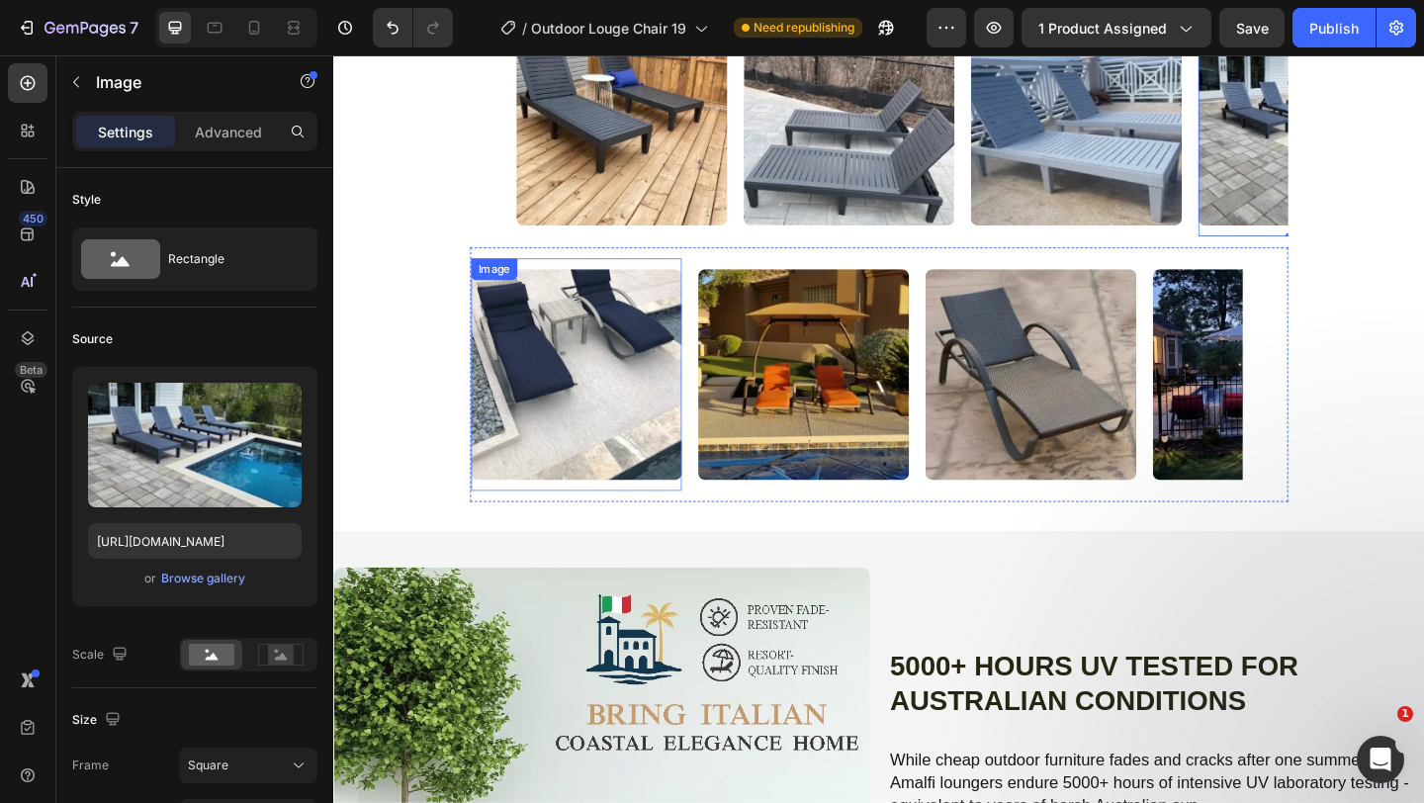
click at [592, 517] on img at bounding box center [597, 402] width 229 height 229
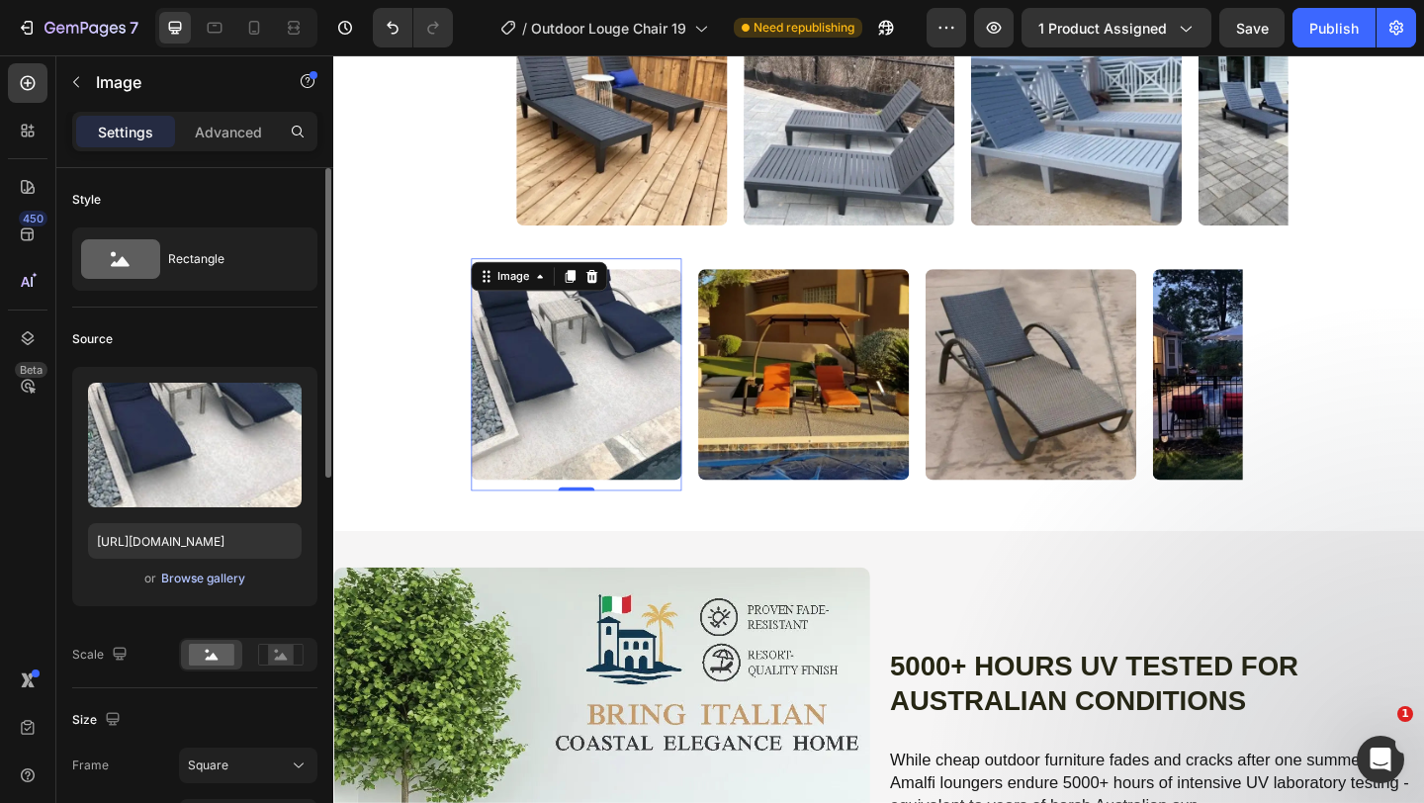
click at [204, 577] on div "Browse gallery" at bounding box center [203, 579] width 84 height 18
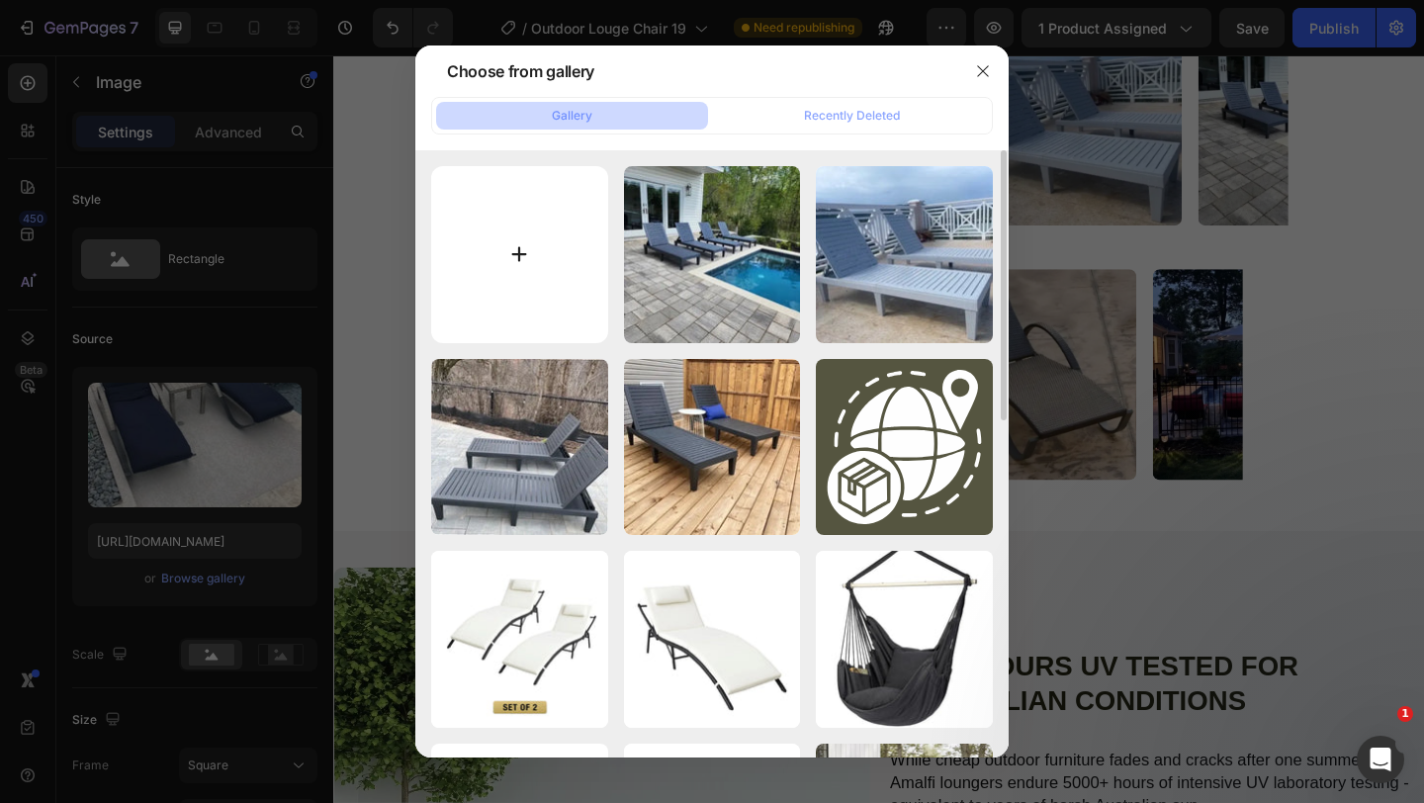
click at [534, 298] on input "file" at bounding box center [519, 254] width 177 height 177
type input "C:\fakepath\LC 7-Photoroom.webp"
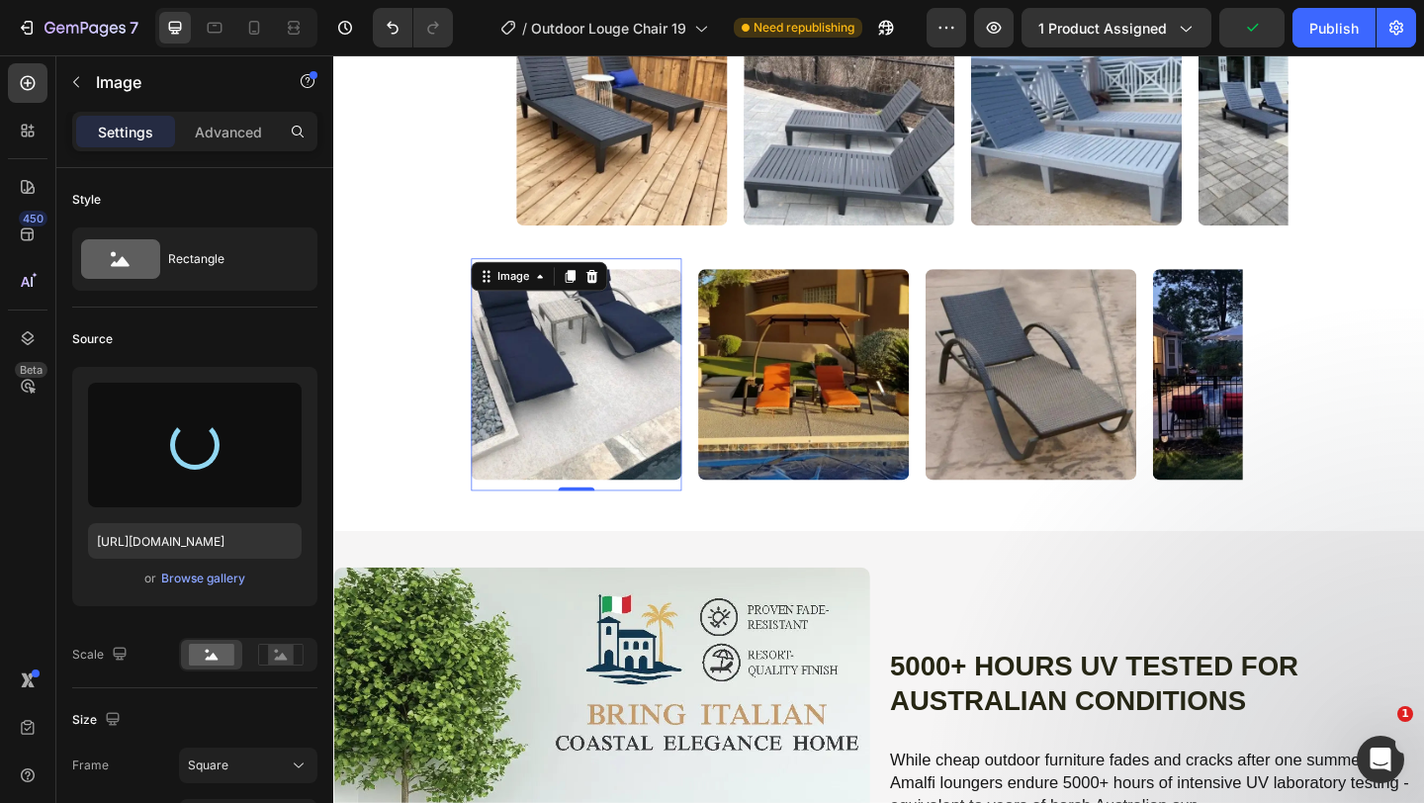
type input "[URL][DOMAIN_NAME]"
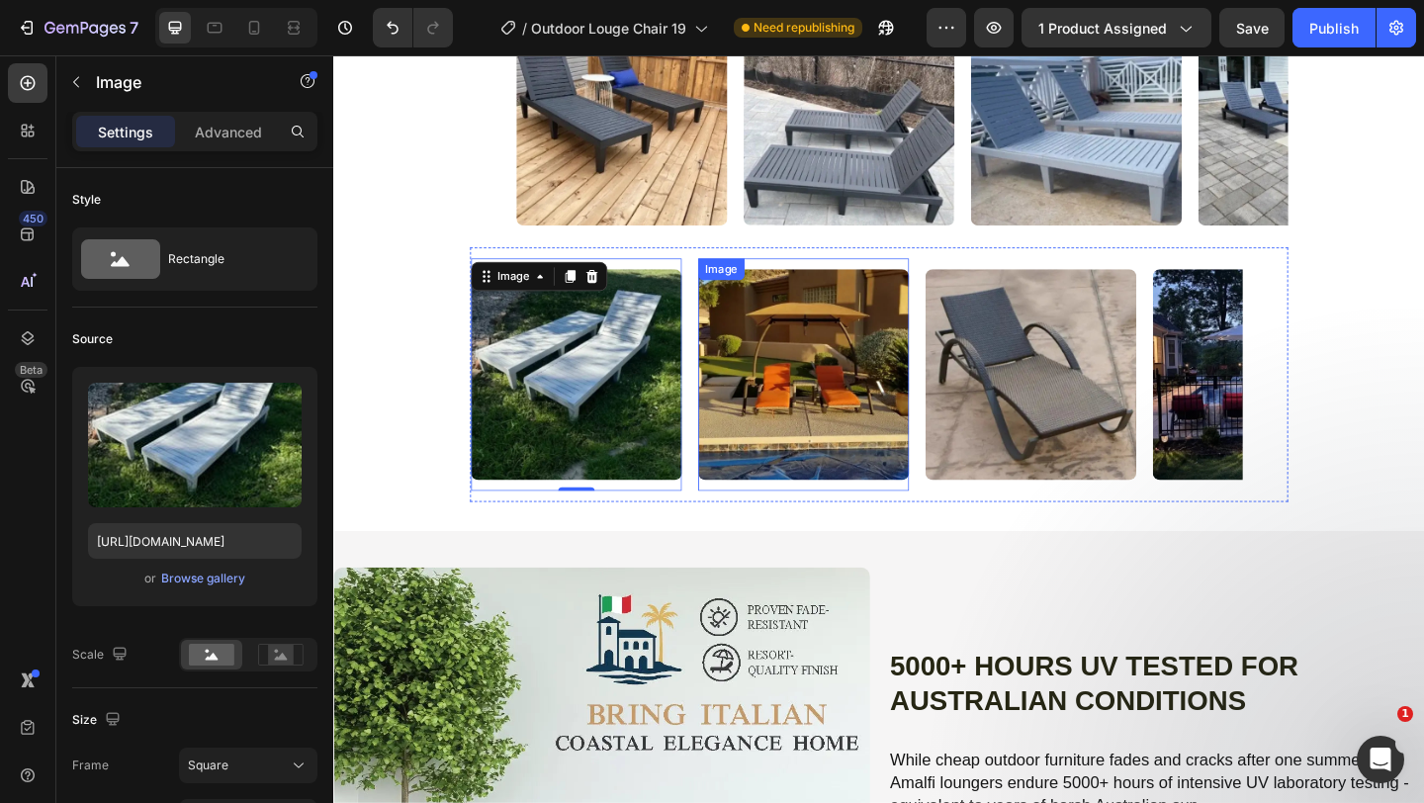
click at [833, 517] on img at bounding box center [844, 402] width 229 height 229
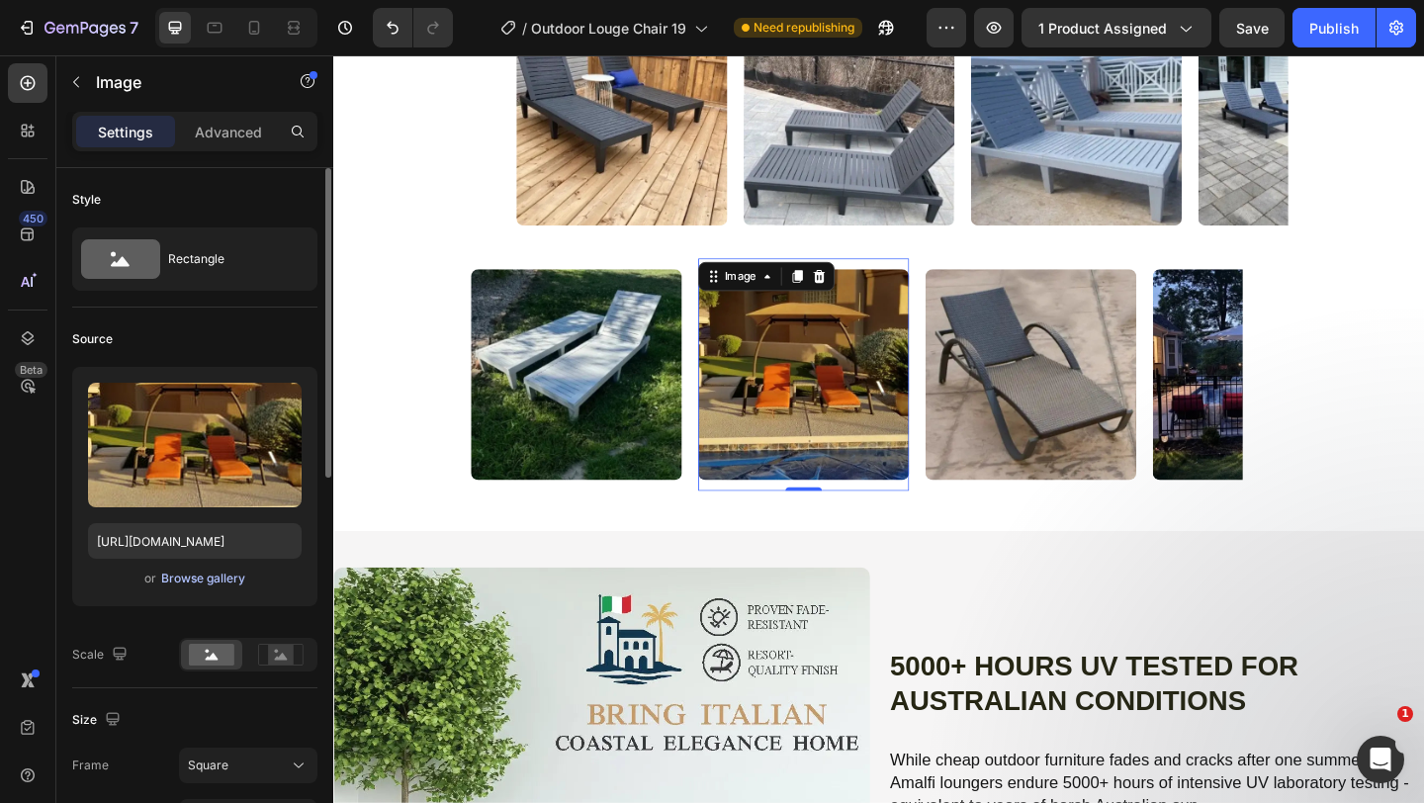
click at [194, 576] on div "Browse gallery" at bounding box center [203, 579] width 84 height 18
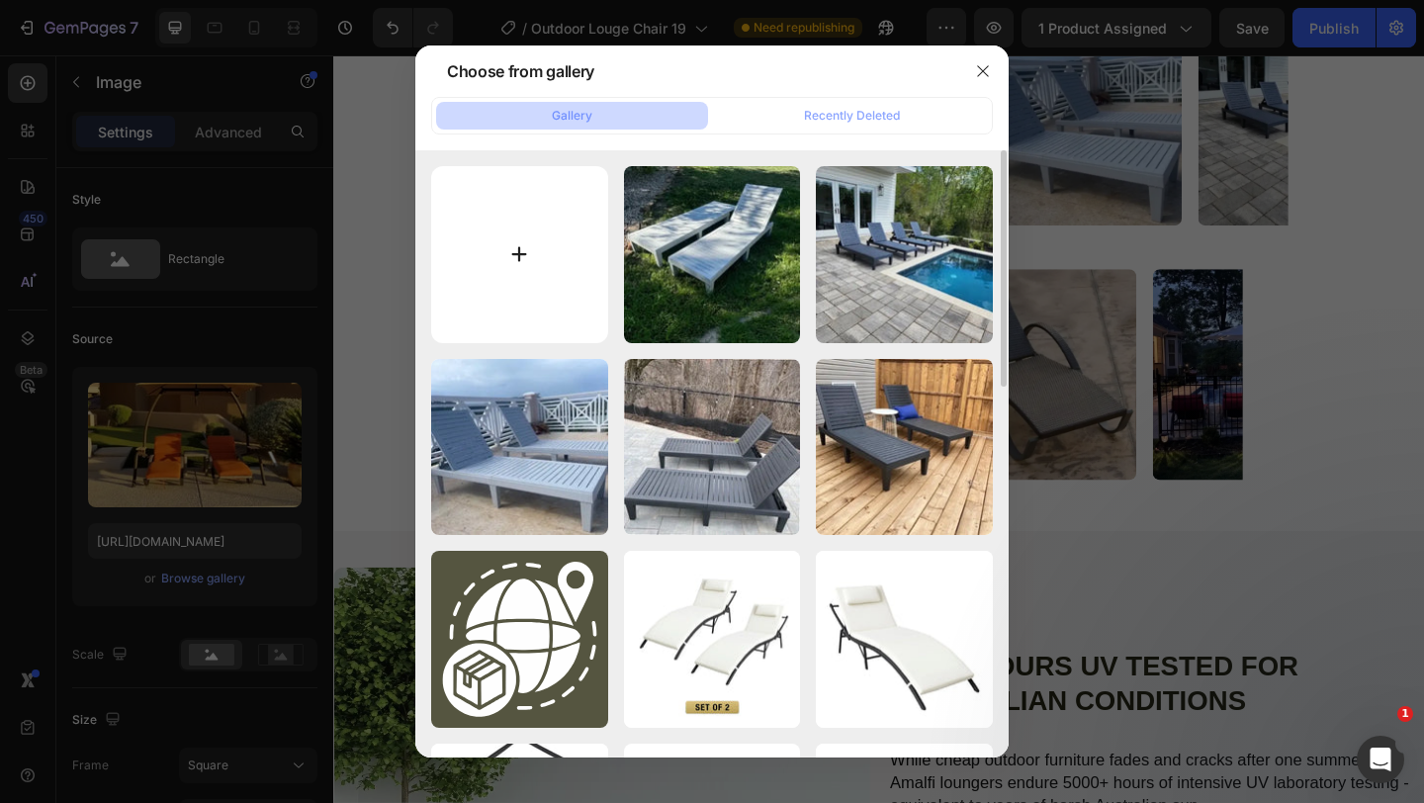
click at [562, 267] on input "file" at bounding box center [519, 254] width 177 height 177
type input "C:\fakepath\LC 10-Photoroom.webp"
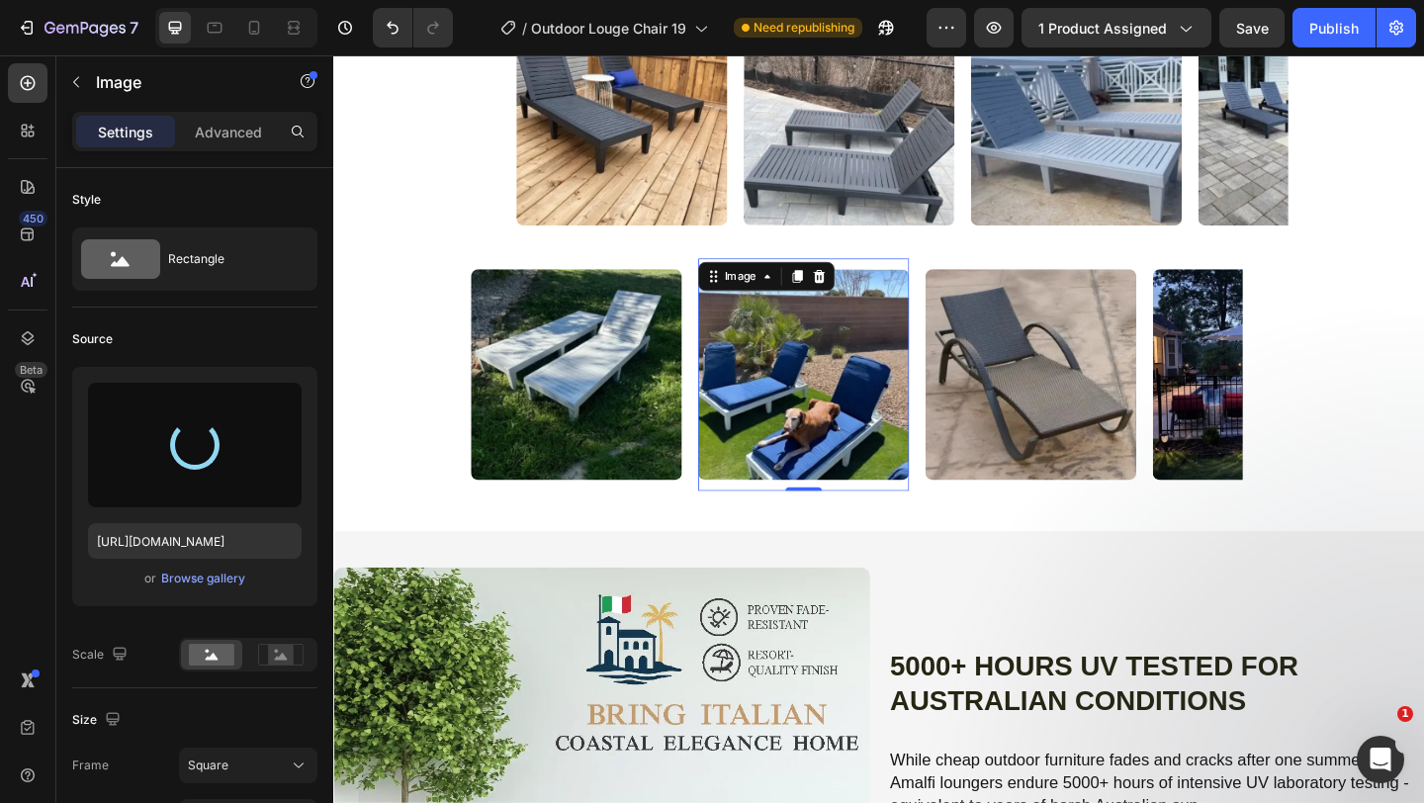
type input "[URL][DOMAIN_NAME]"
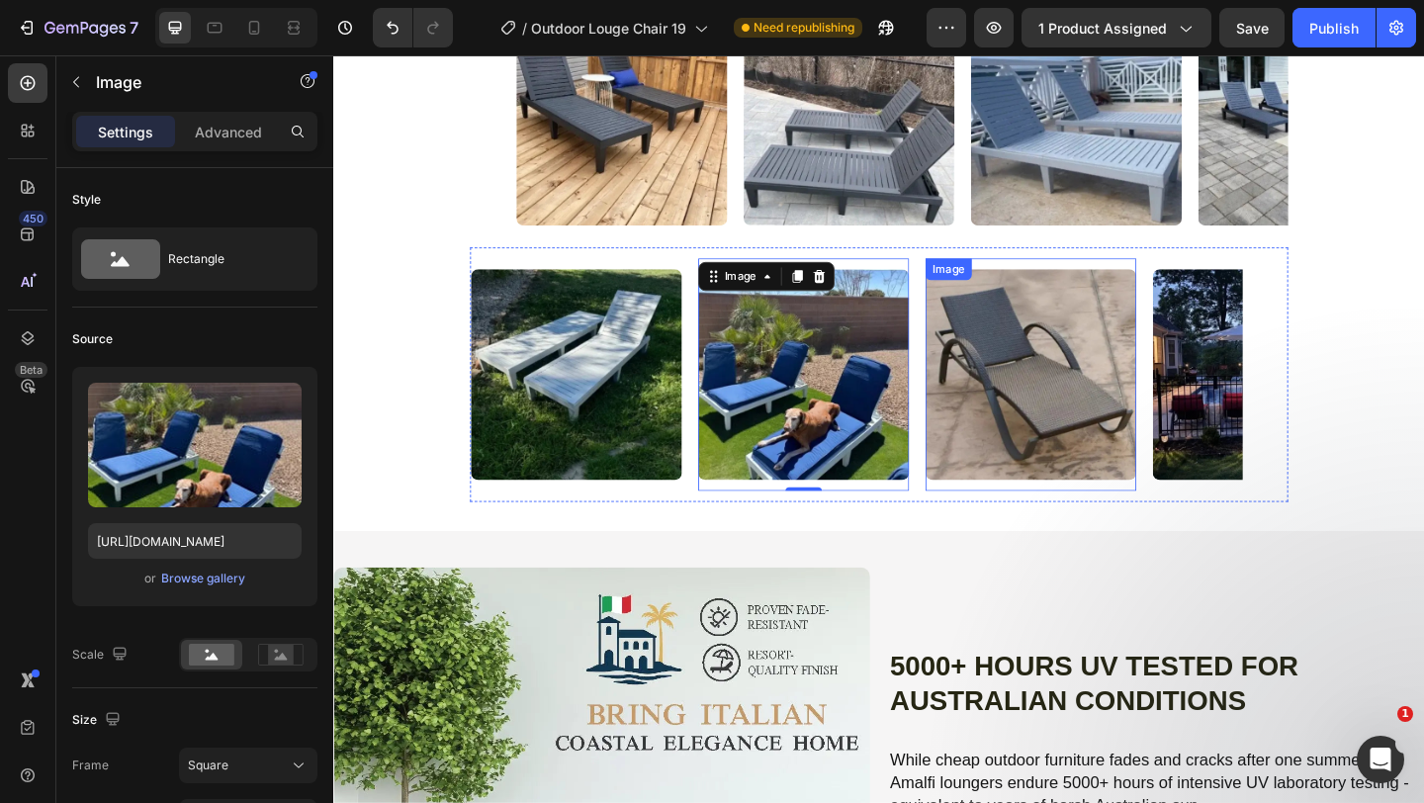
click at [1070, 517] on img at bounding box center [1091, 402] width 229 height 229
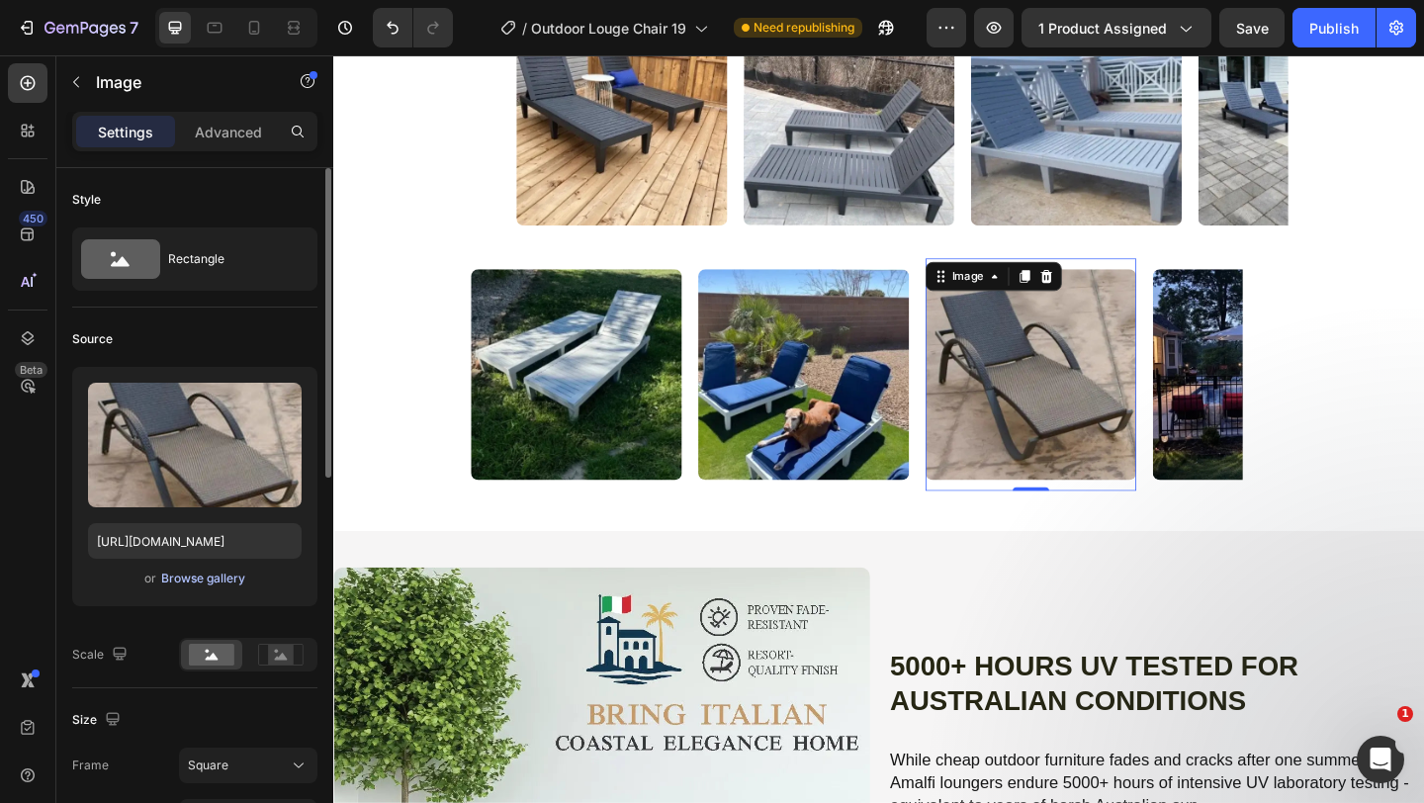
click at [203, 577] on div "Browse gallery" at bounding box center [203, 579] width 84 height 18
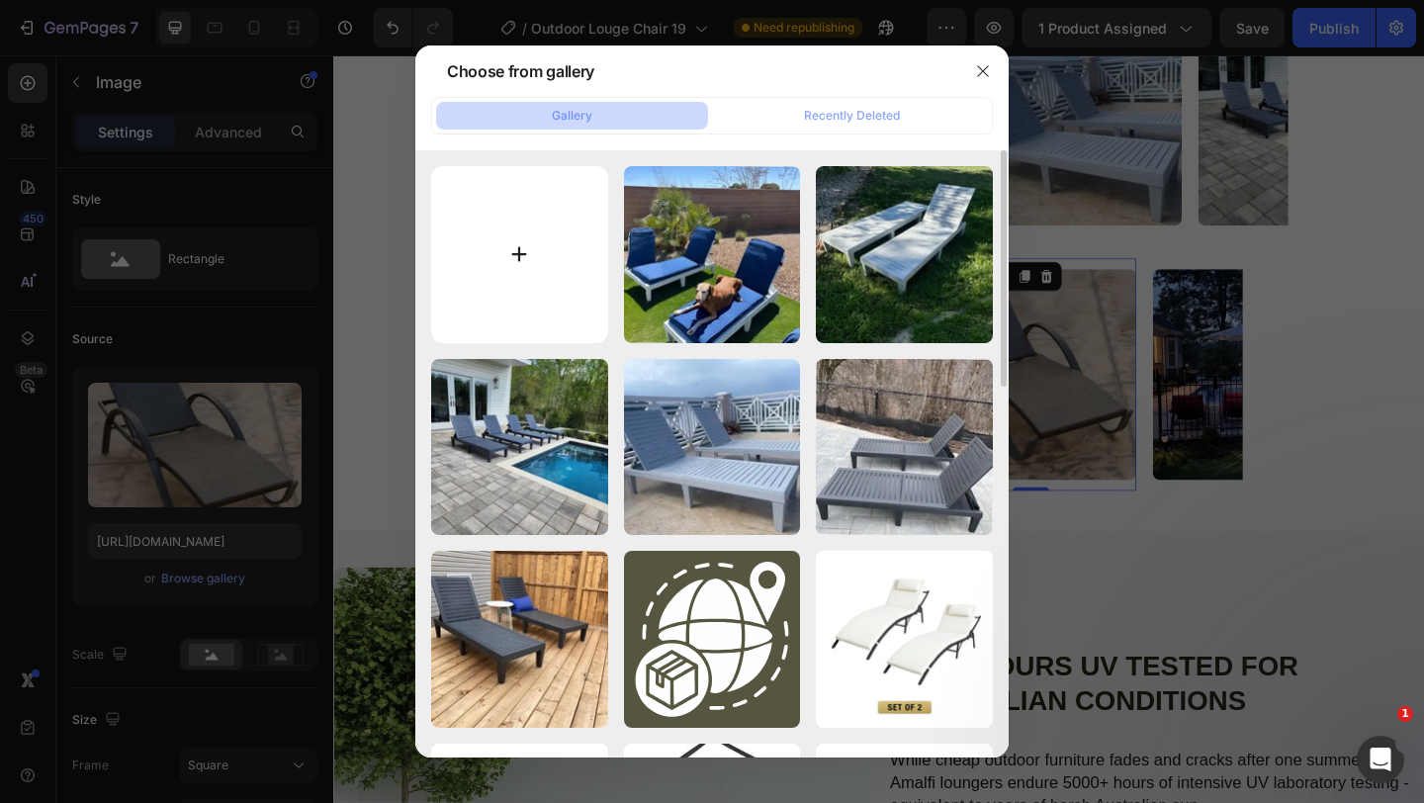
click at [495, 264] on input "file" at bounding box center [519, 254] width 177 height 177
type input "C:\fakepath\LC 8-Photoroom.webp"
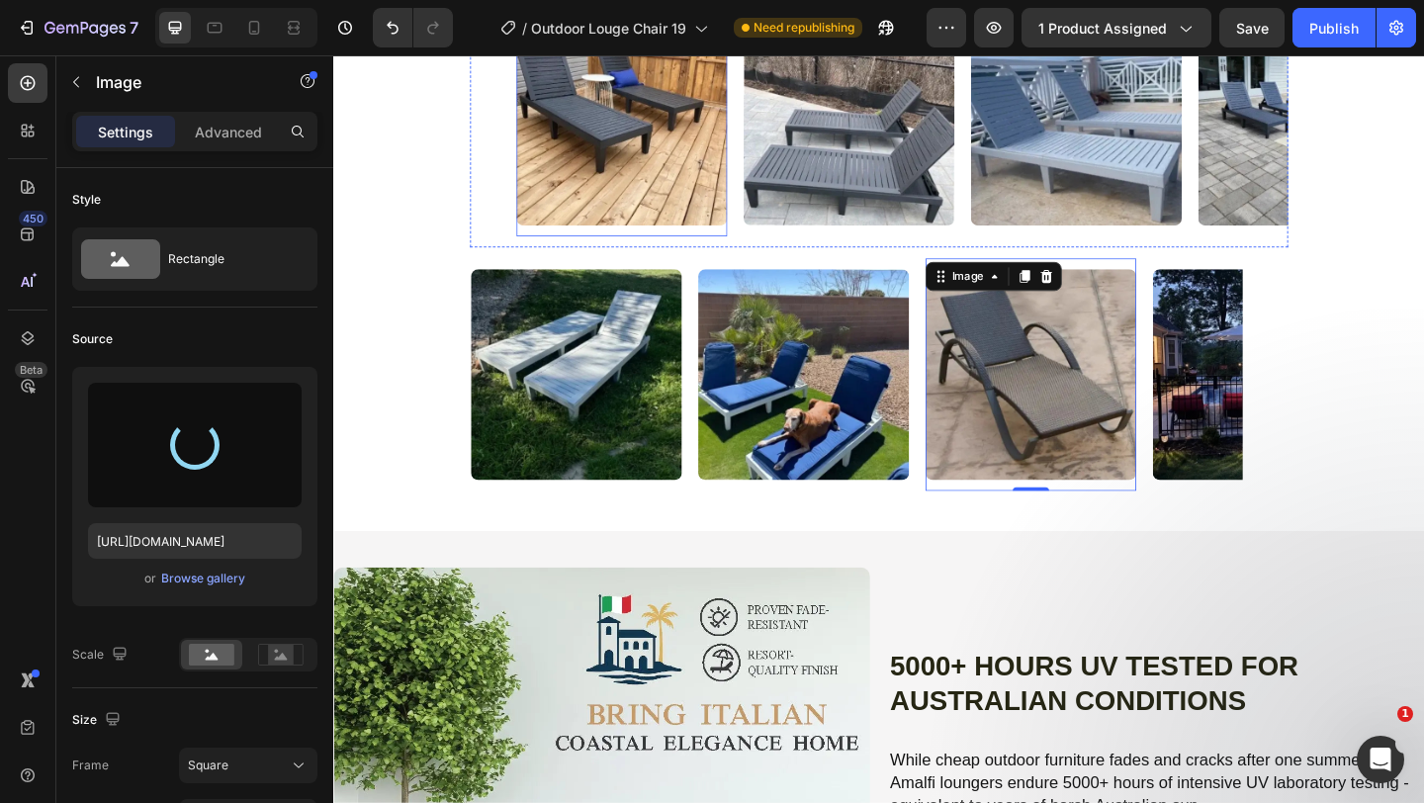
type input "[URL][DOMAIN_NAME]"
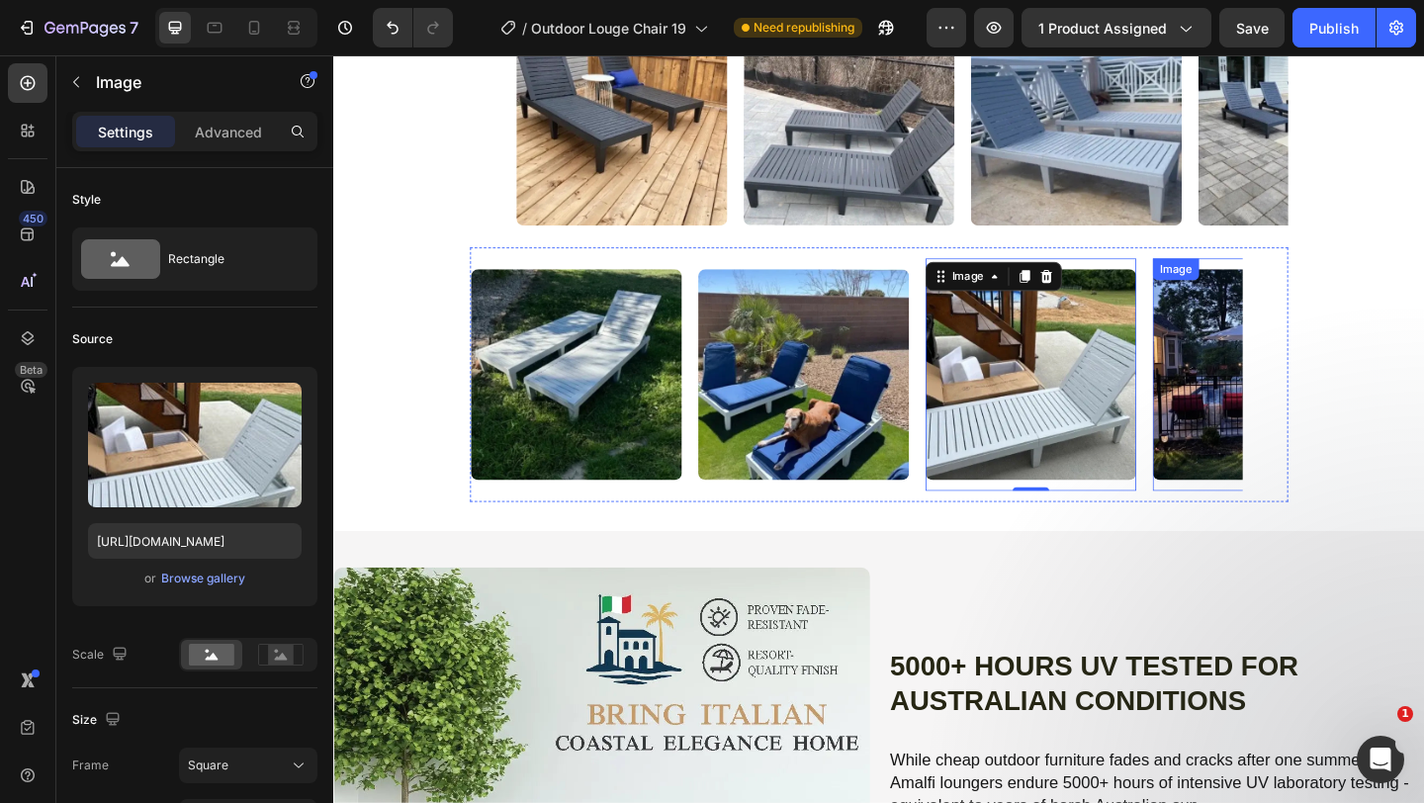
click at [1269, 517] on img at bounding box center [1338, 402] width 229 height 229
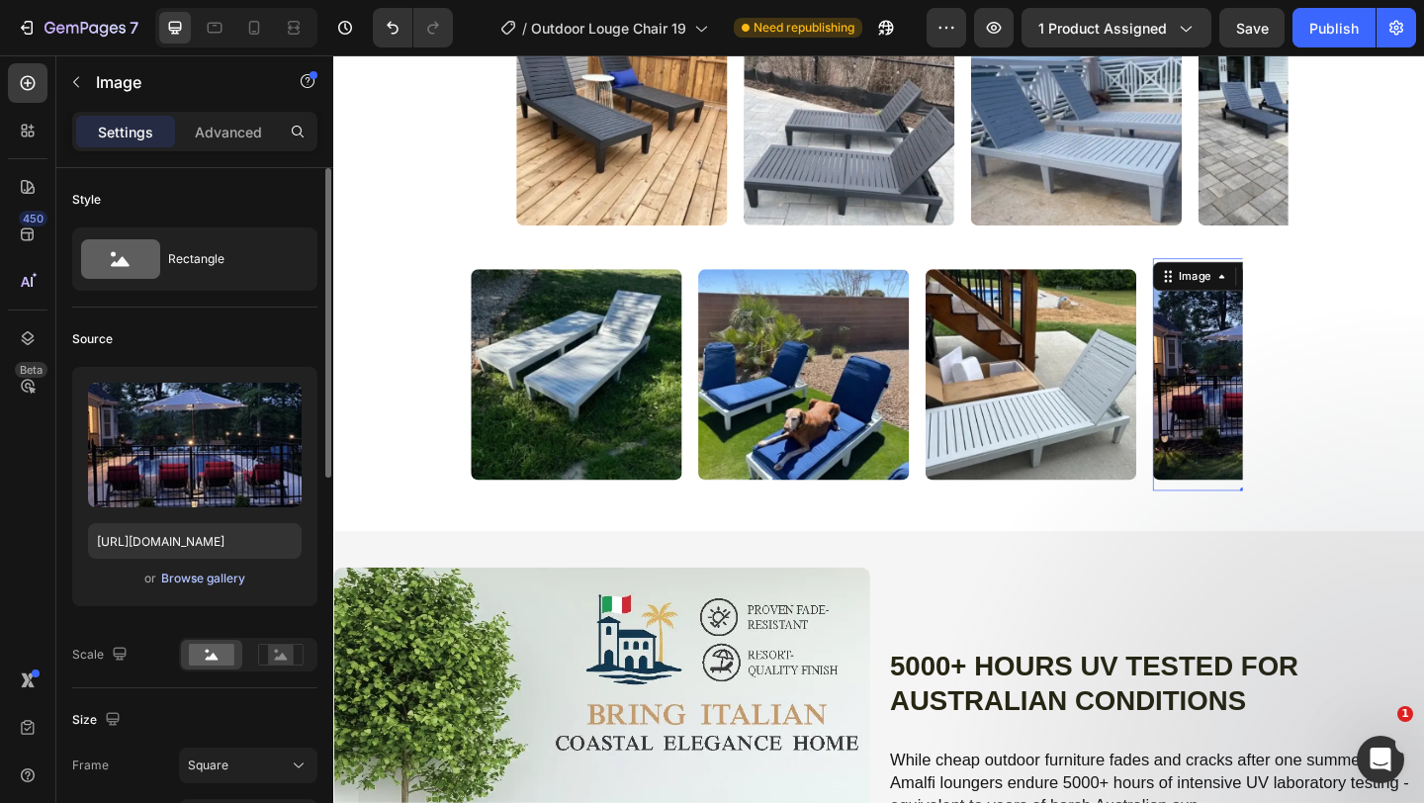
click at [205, 585] on div "Browse gallery" at bounding box center [203, 579] width 84 height 18
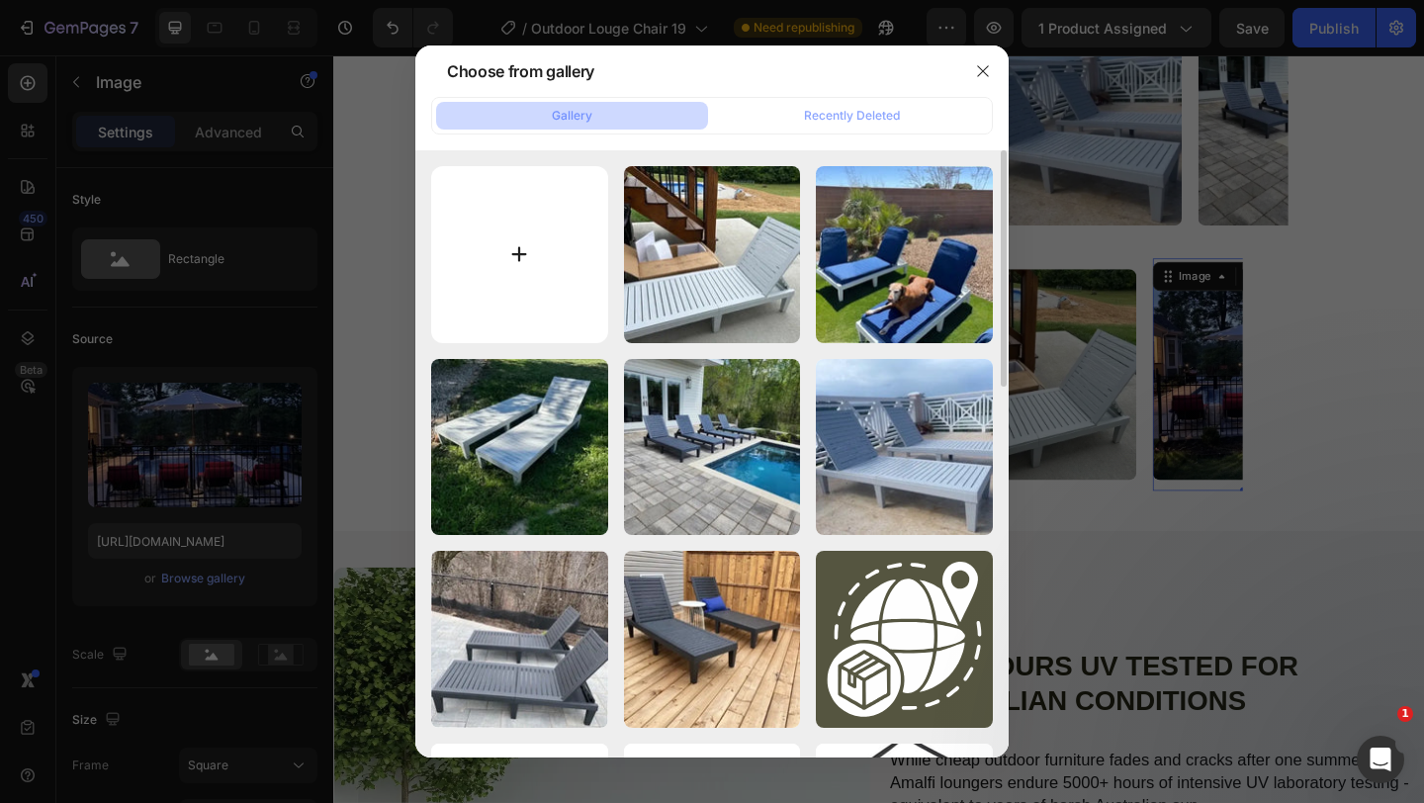
click at [517, 272] on input "file" at bounding box center [519, 254] width 177 height 177
type input "C:\fakepath\LC 11-Photoroom.webp"
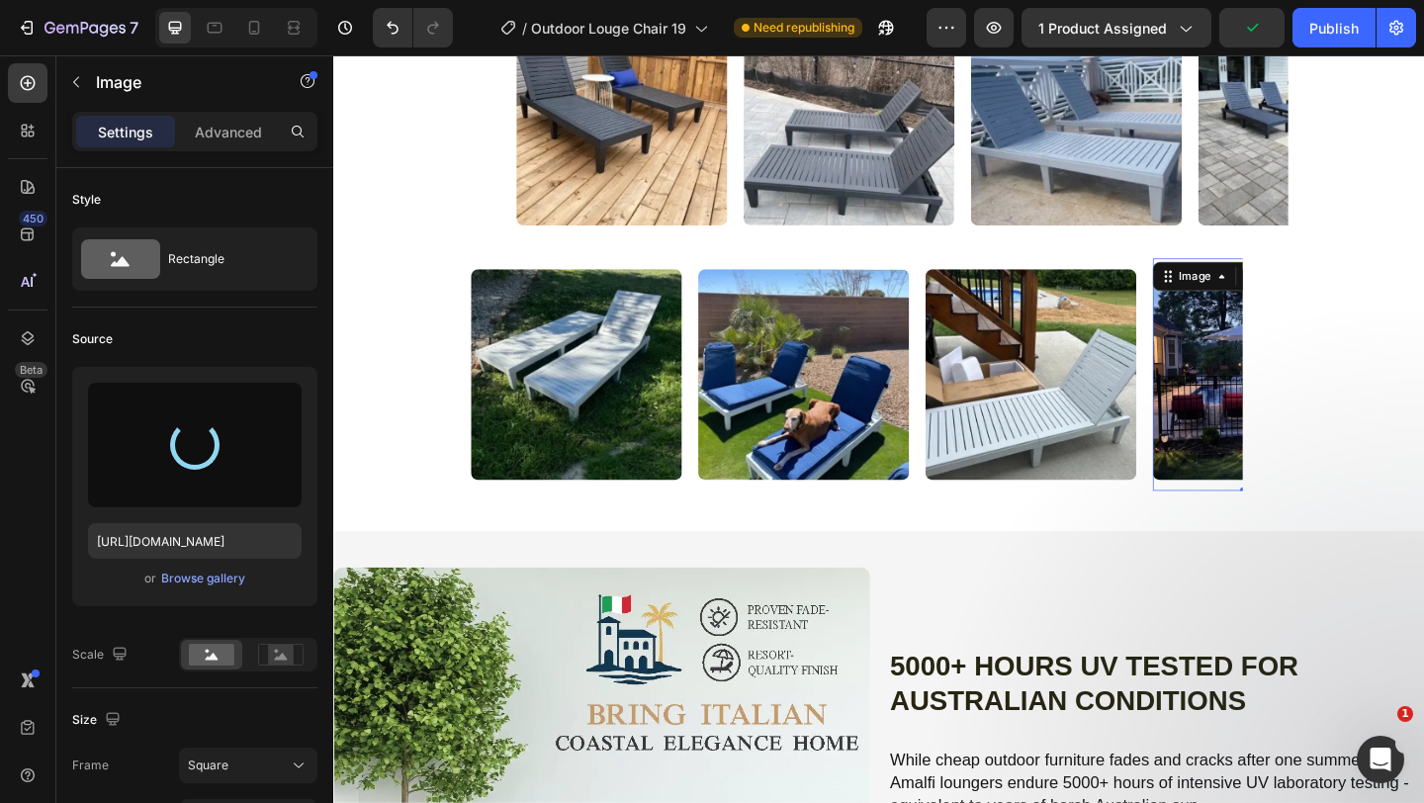
type input "[URL][DOMAIN_NAME]"
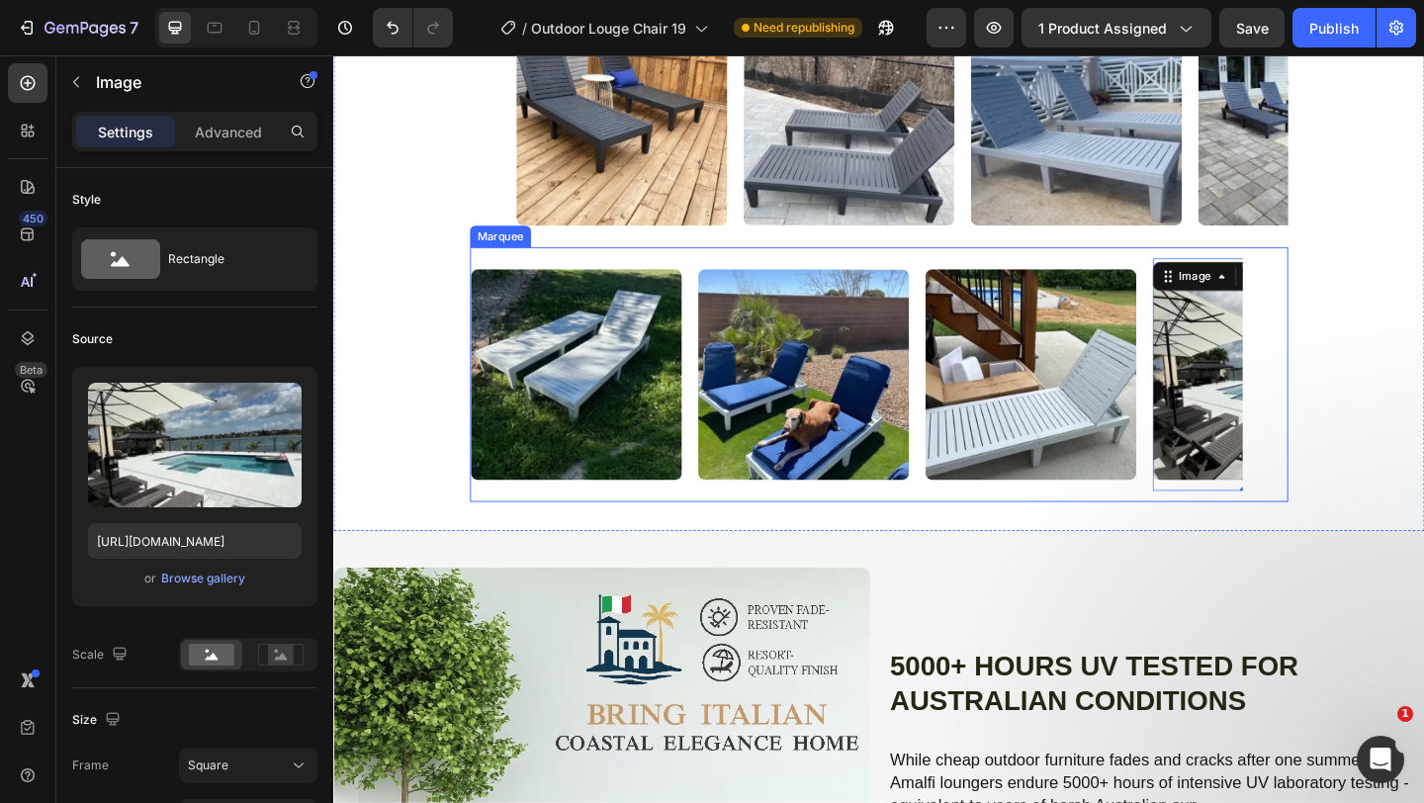
click at [850, 522] on div "Image Image Image Image 0 Image Image Image Image Image Image 0 Image Image Mar…" at bounding box center [927, 402] width 890 height 277
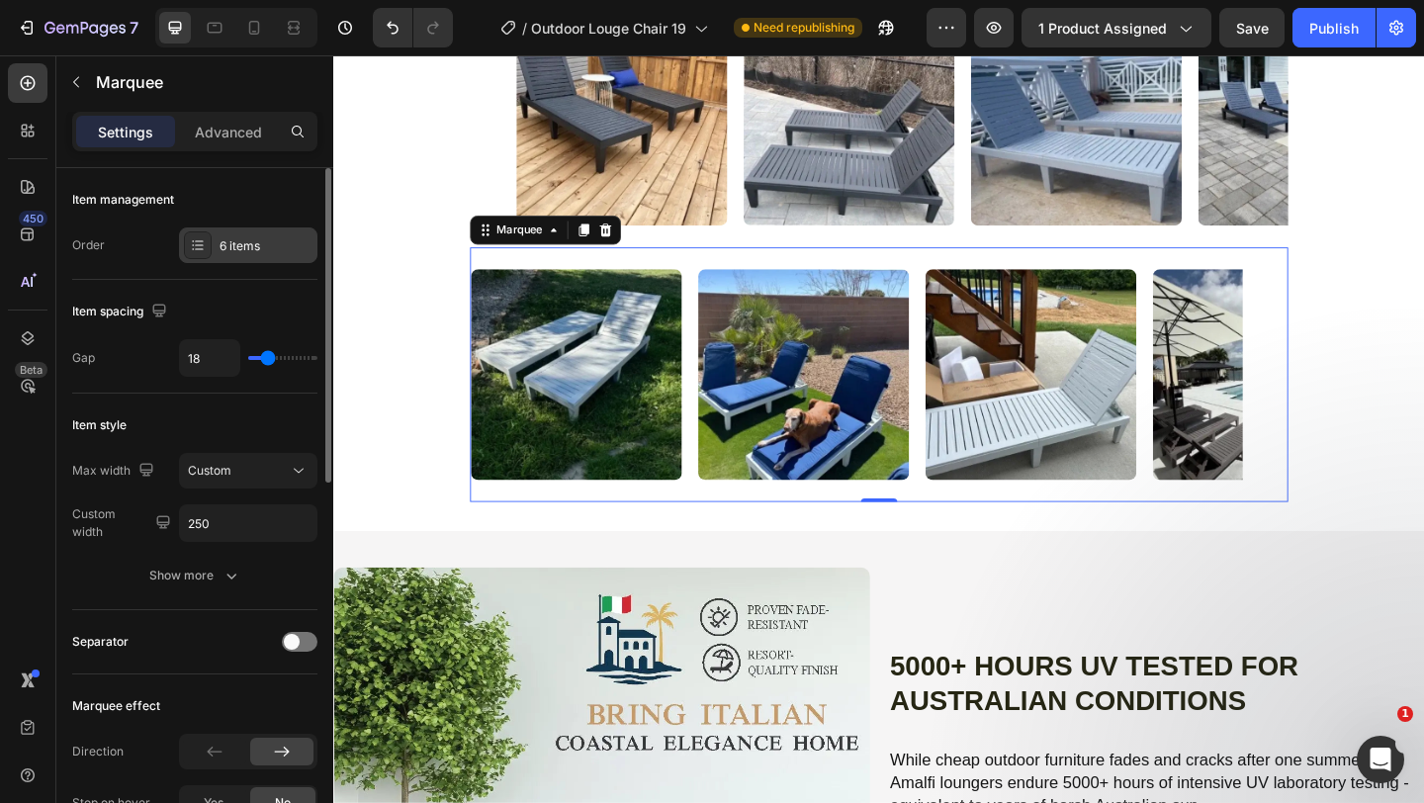
click at [241, 253] on div "6 items" at bounding box center [266, 246] width 93 height 18
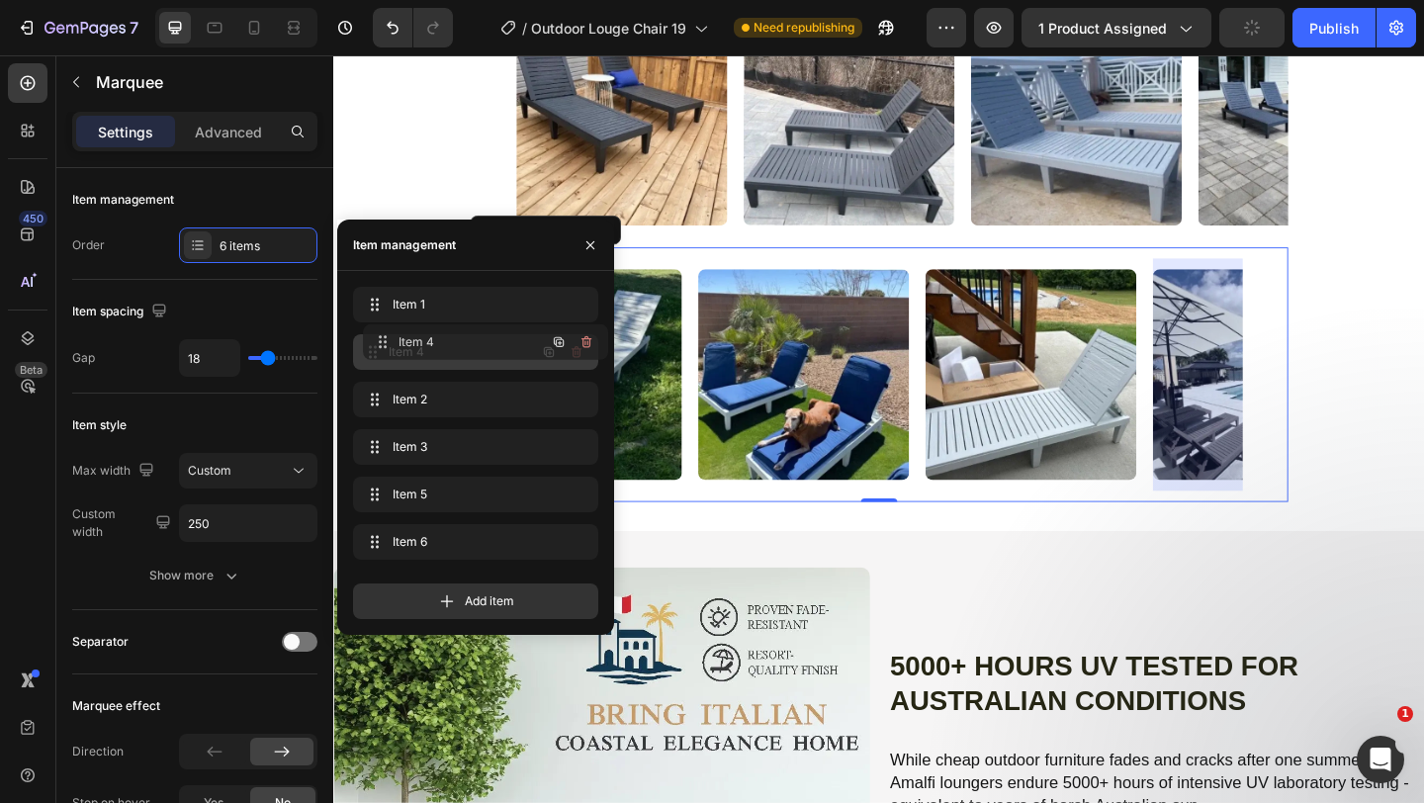
drag, startPoint x: 400, startPoint y: 450, endPoint x: 410, endPoint y: 346, distance: 104.3
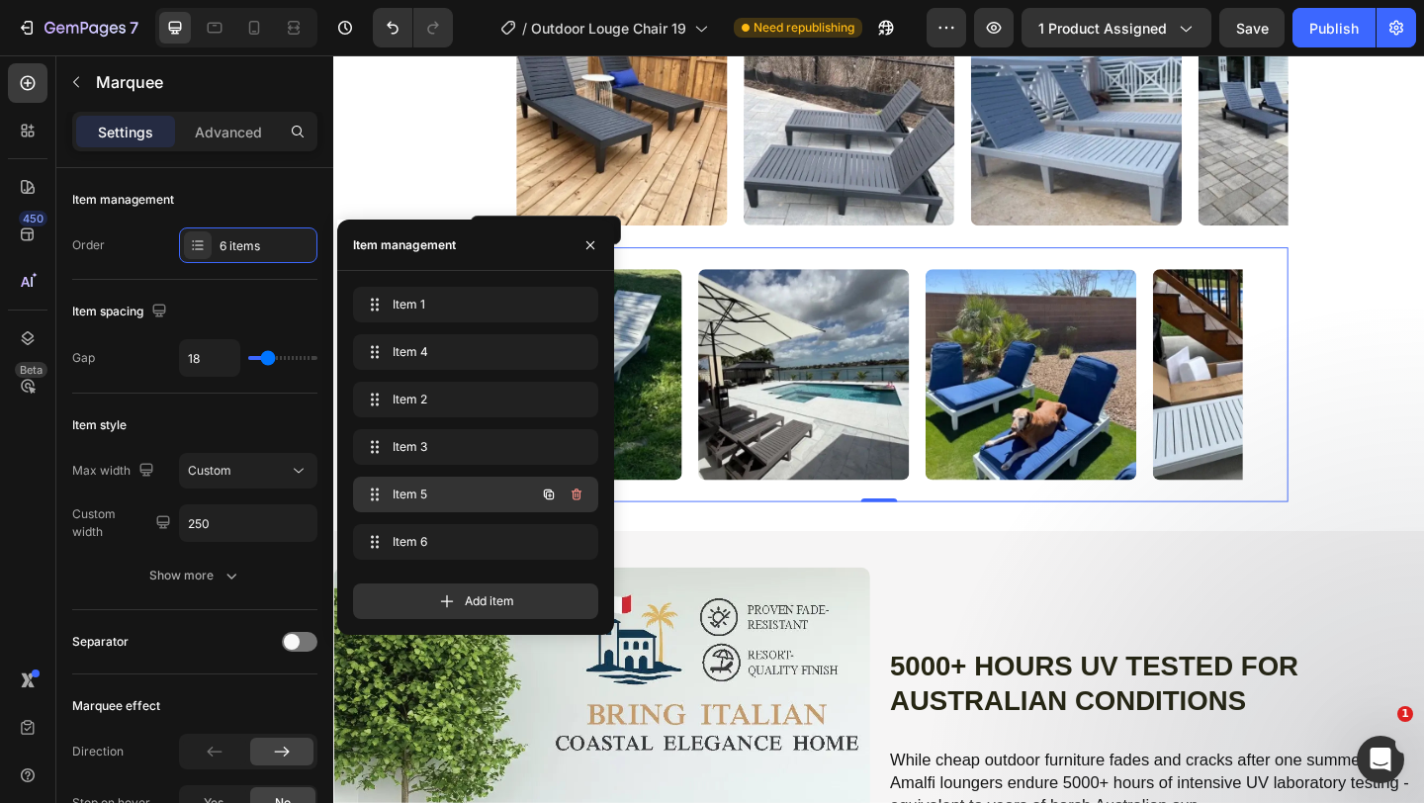
click at [457, 491] on span "Item 5" at bounding box center [449, 495] width 112 height 18
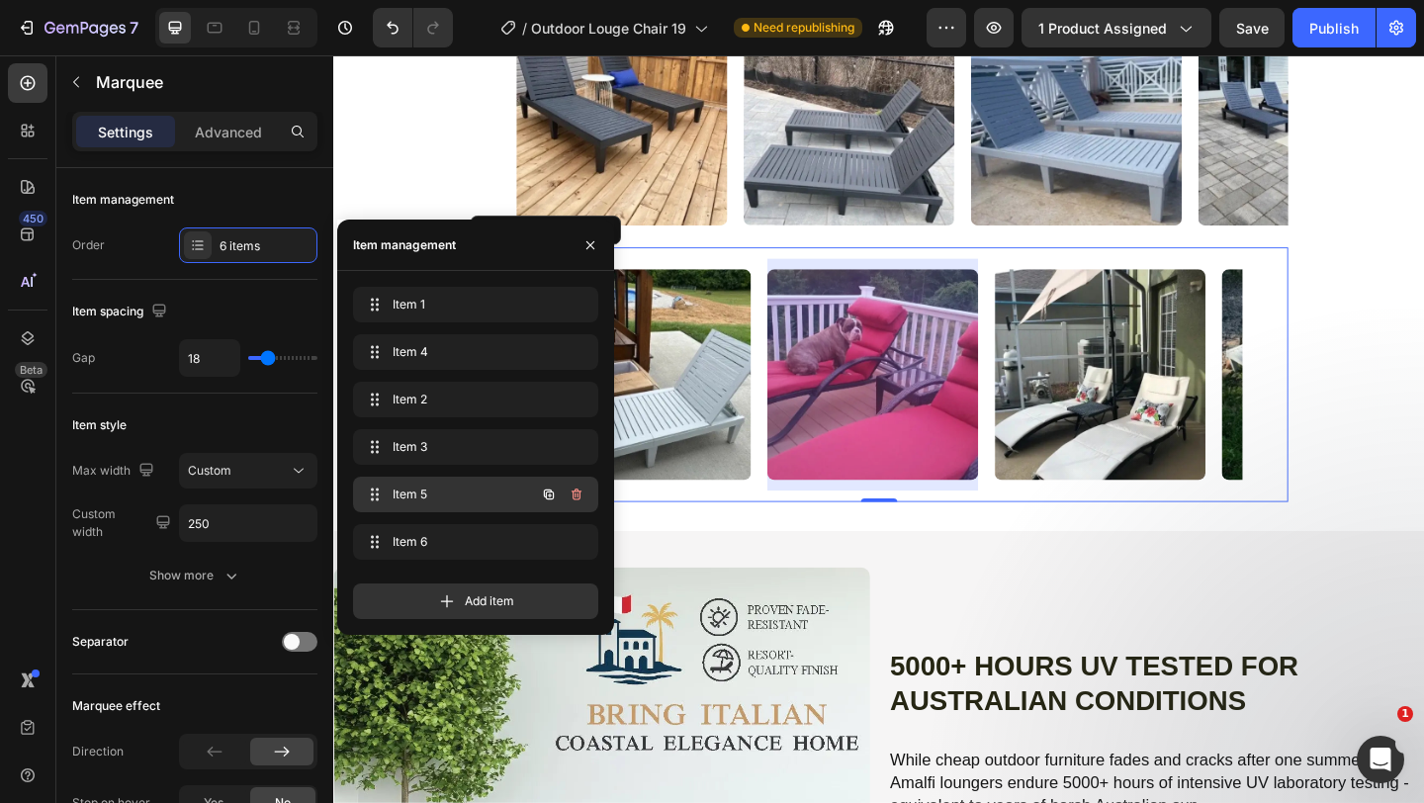
scroll to position [0, 684]
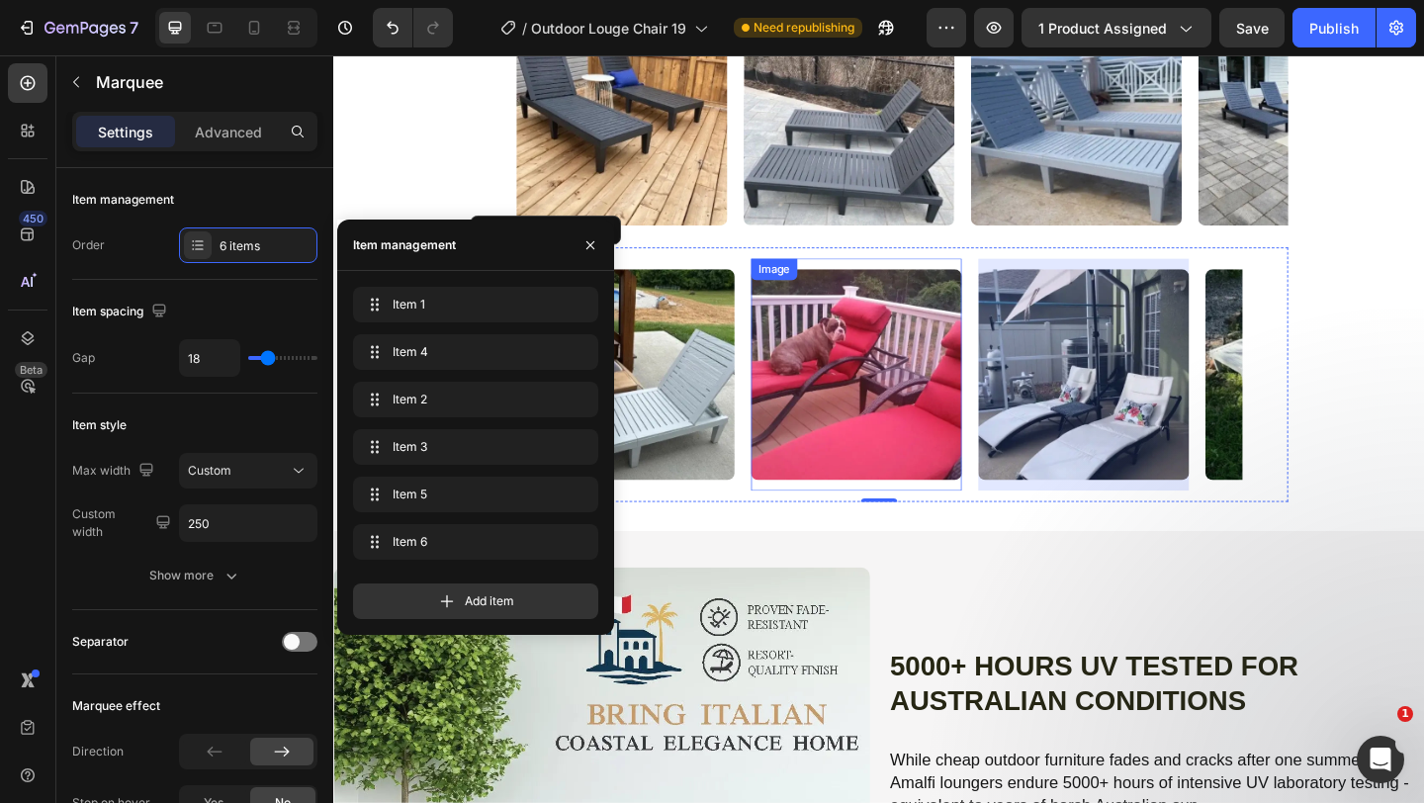
click at [897, 517] on img at bounding box center [901, 402] width 229 height 229
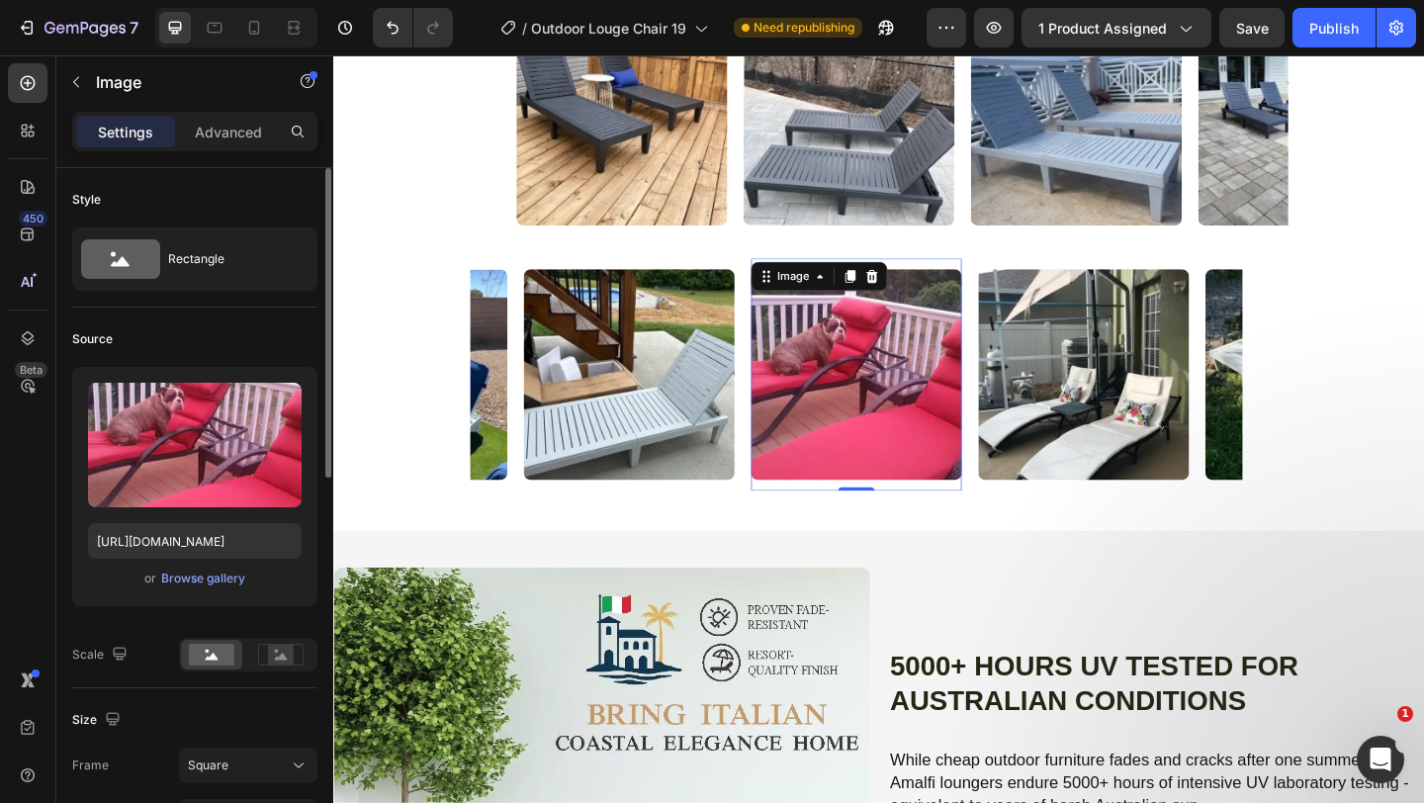
click at [225, 568] on div "or Browse gallery" at bounding box center [195, 579] width 214 height 24
click at [219, 585] on div "Browse gallery" at bounding box center [203, 579] width 84 height 18
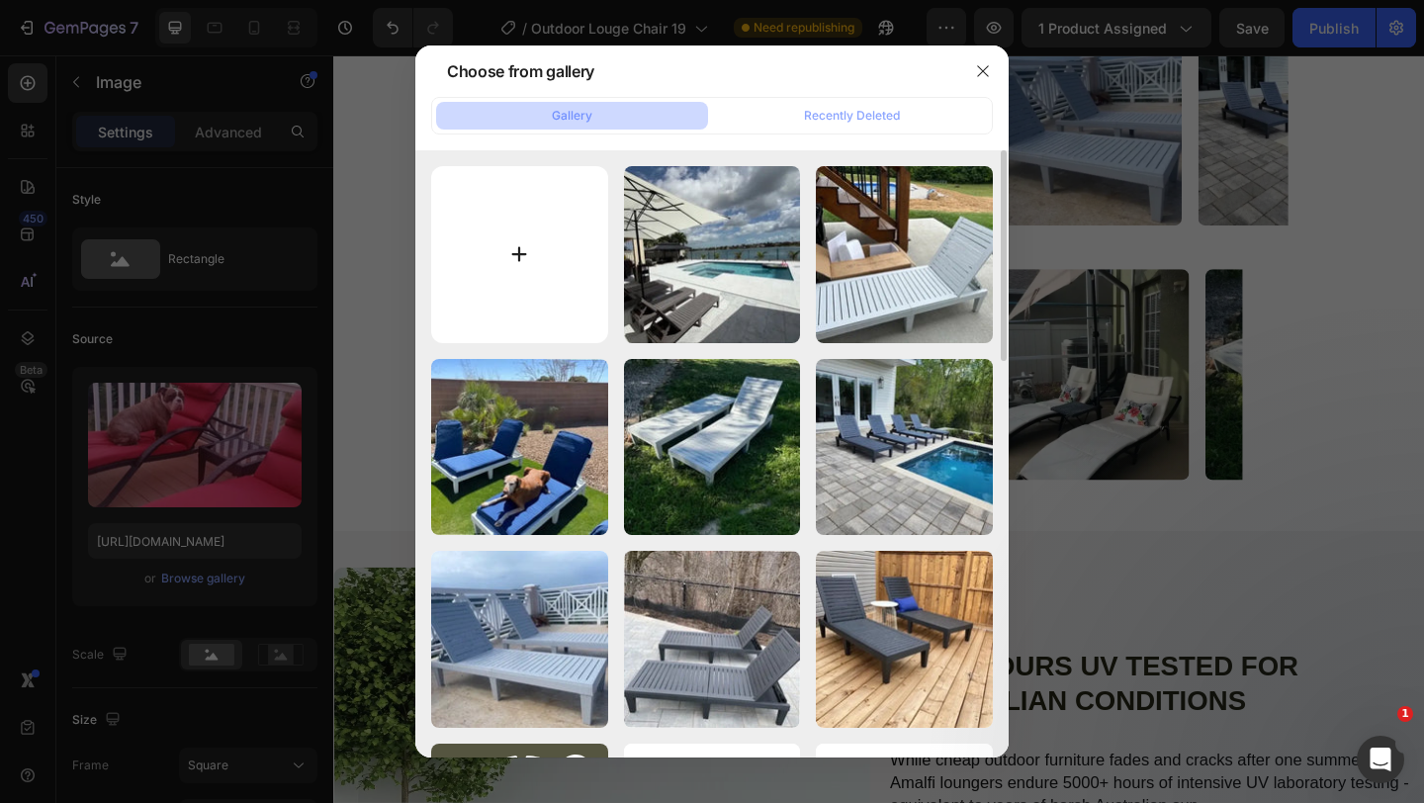
click at [555, 193] on input "file" at bounding box center [519, 254] width 177 height 177
type input "C:\fakepath\LC 18-Photoroom.webp"
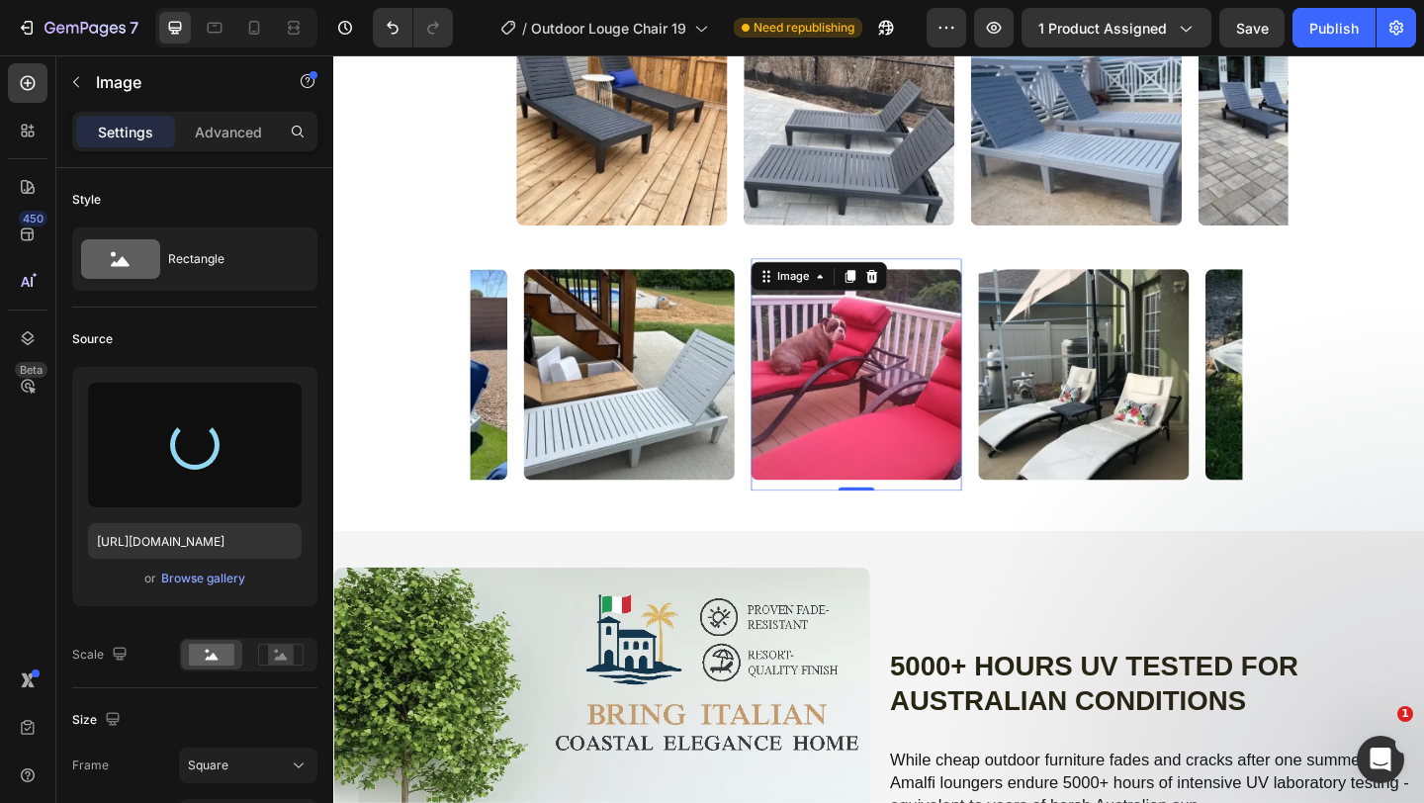
type input "[URL][DOMAIN_NAME]"
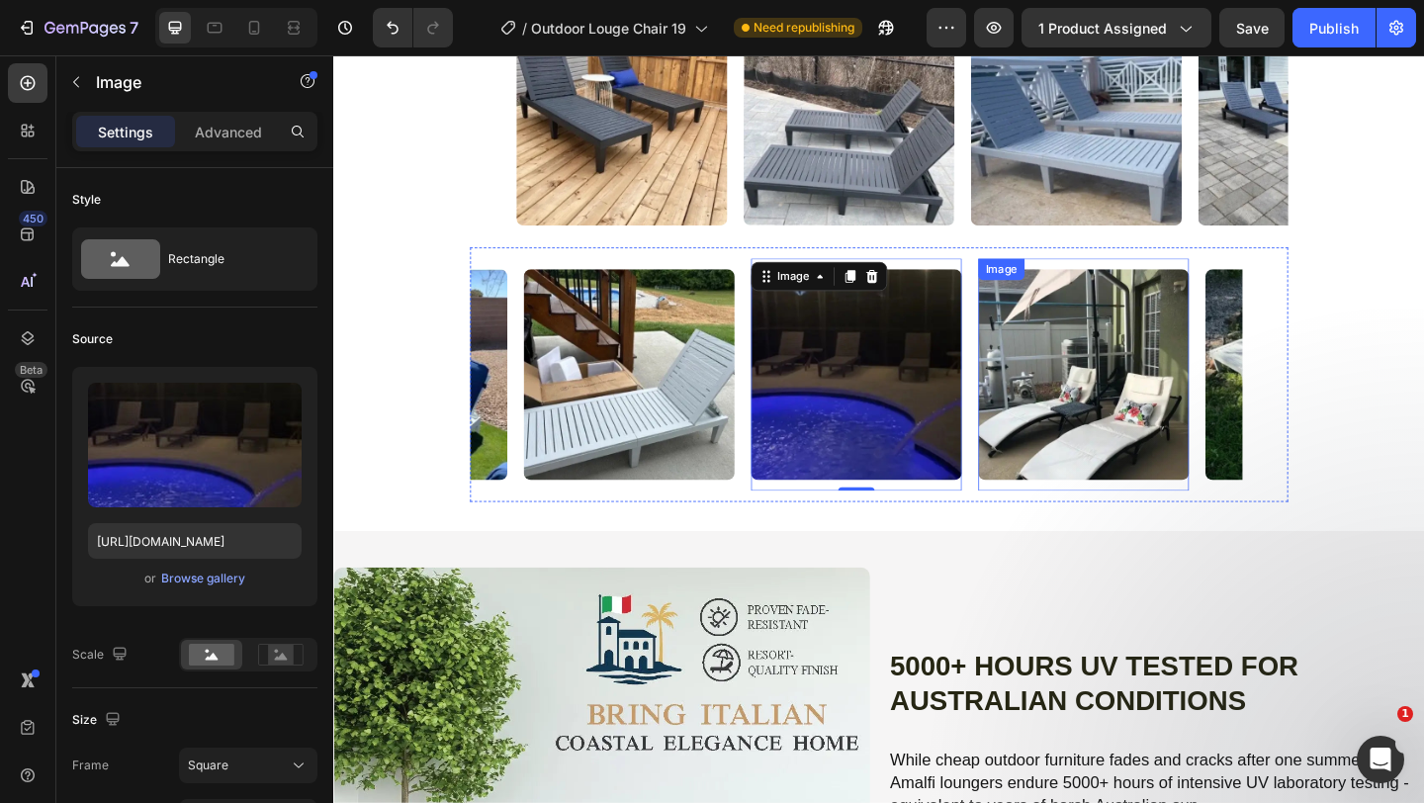
click at [1069, 517] on img at bounding box center [1148, 402] width 229 height 229
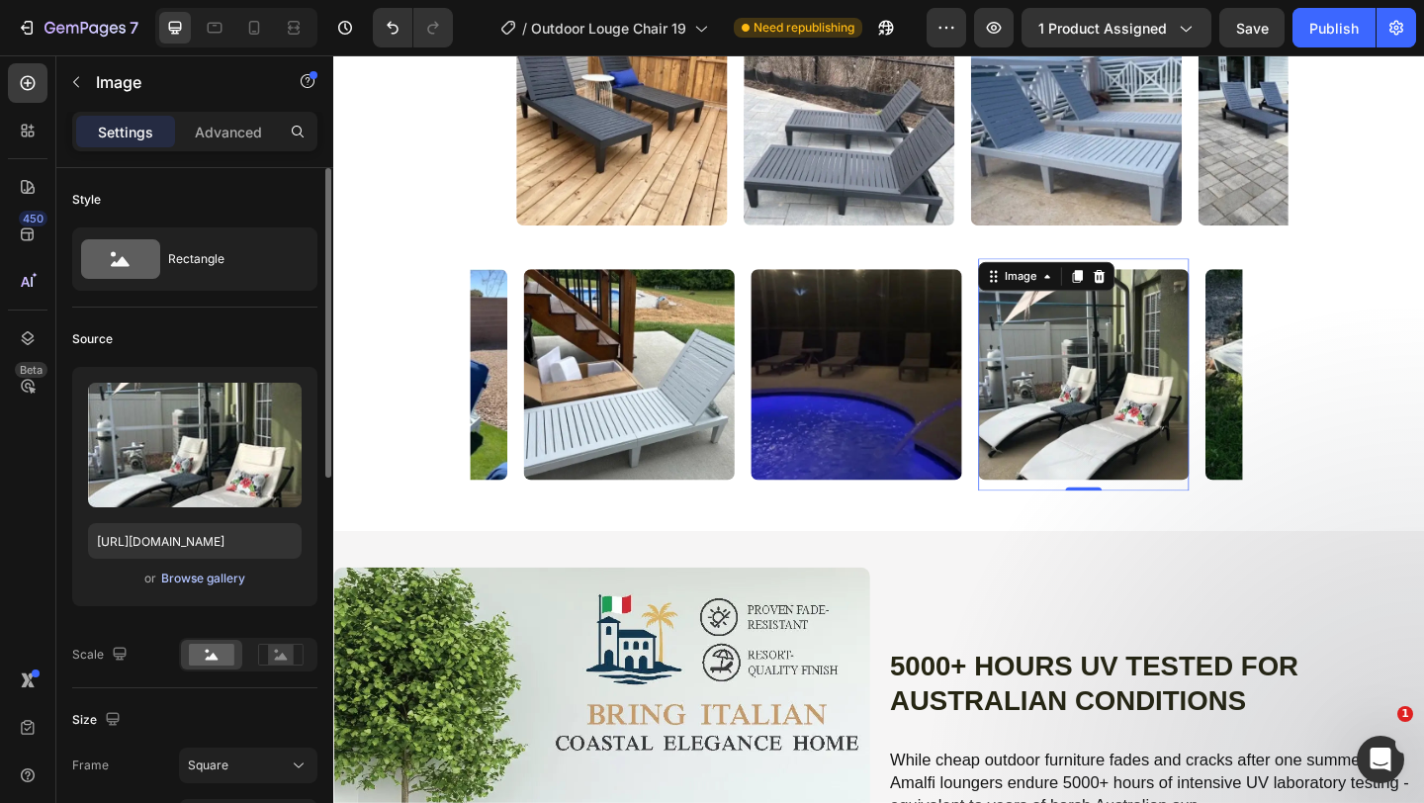
click at [196, 576] on div "Browse gallery" at bounding box center [203, 579] width 84 height 18
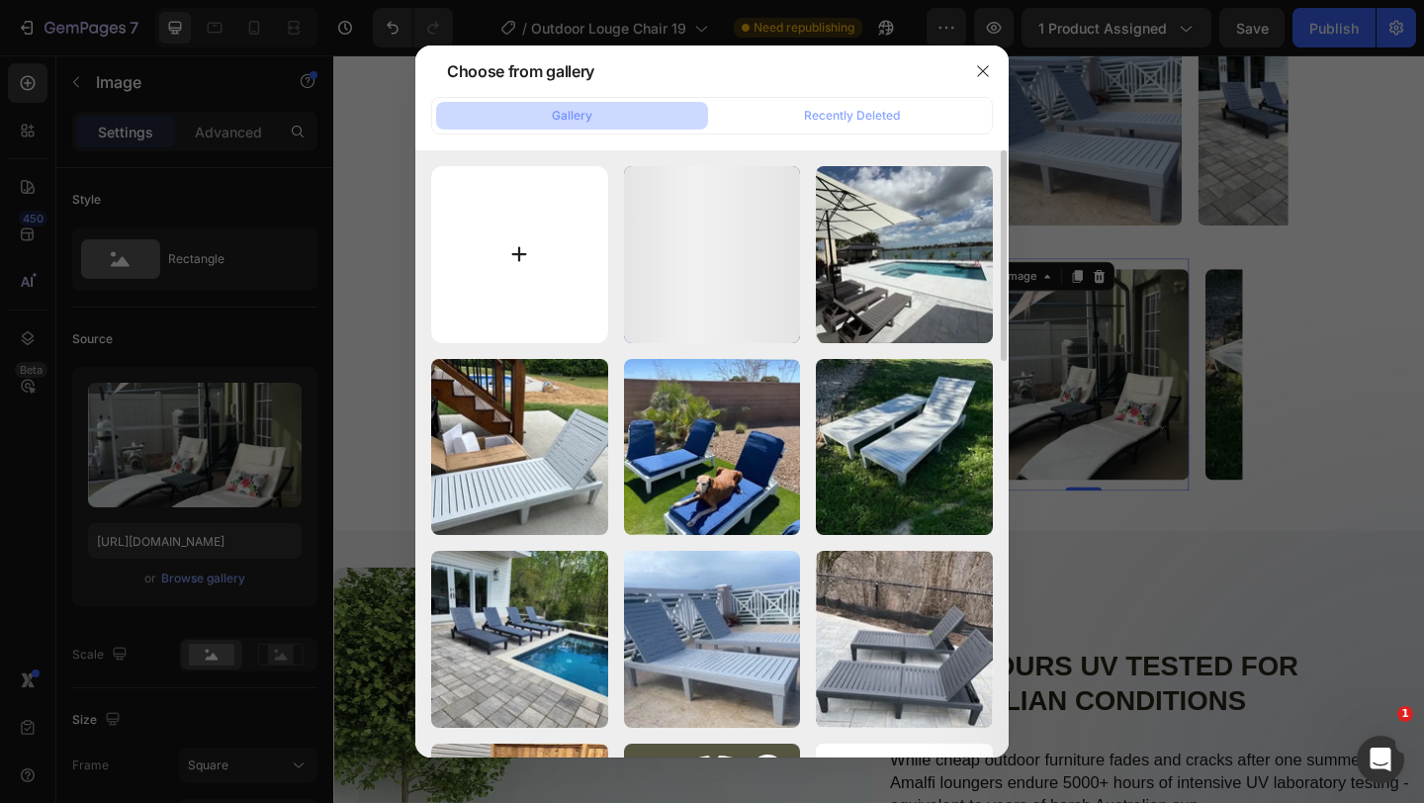
click at [527, 229] on input "file" at bounding box center [519, 254] width 177 height 177
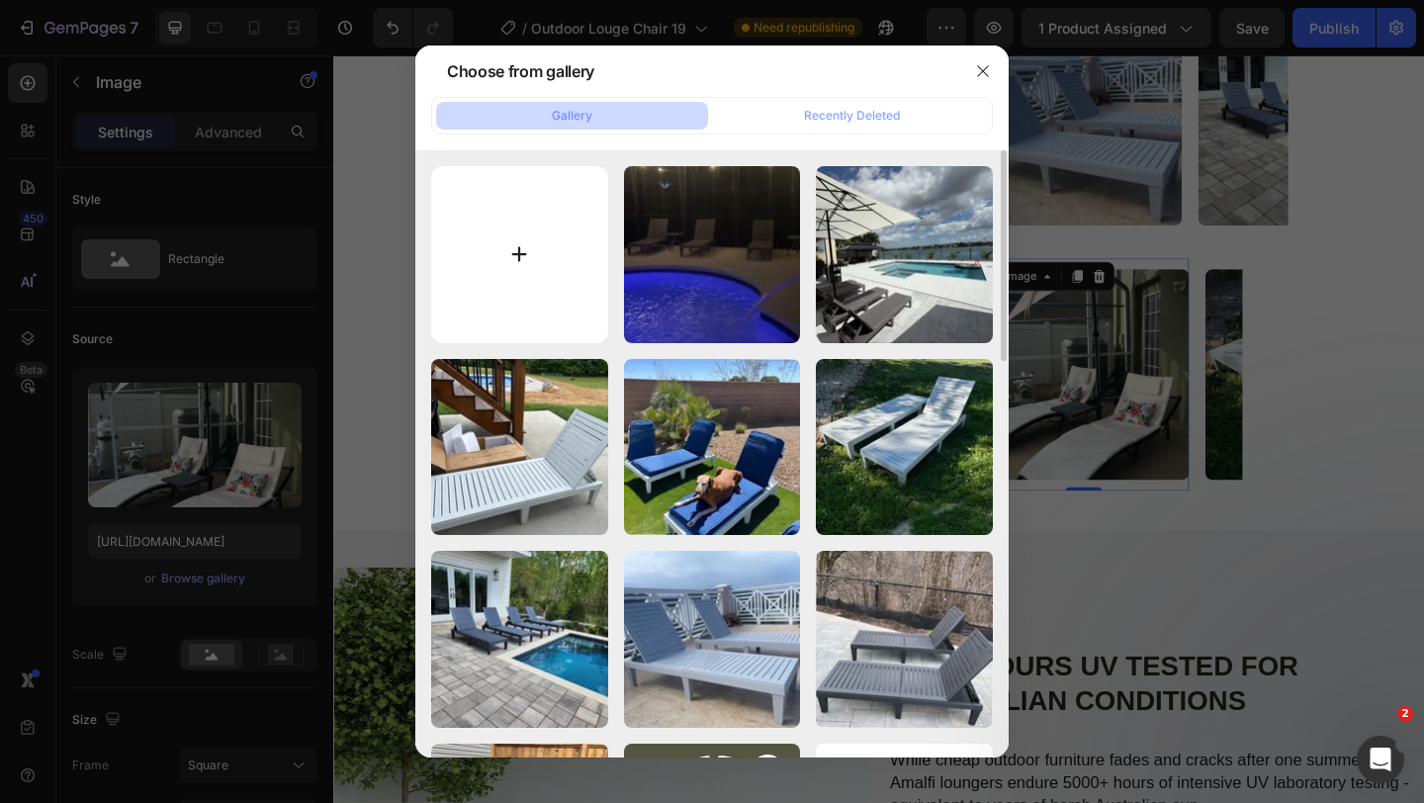
type input "C:\fakepath\LC 19-Photoroom.webp"
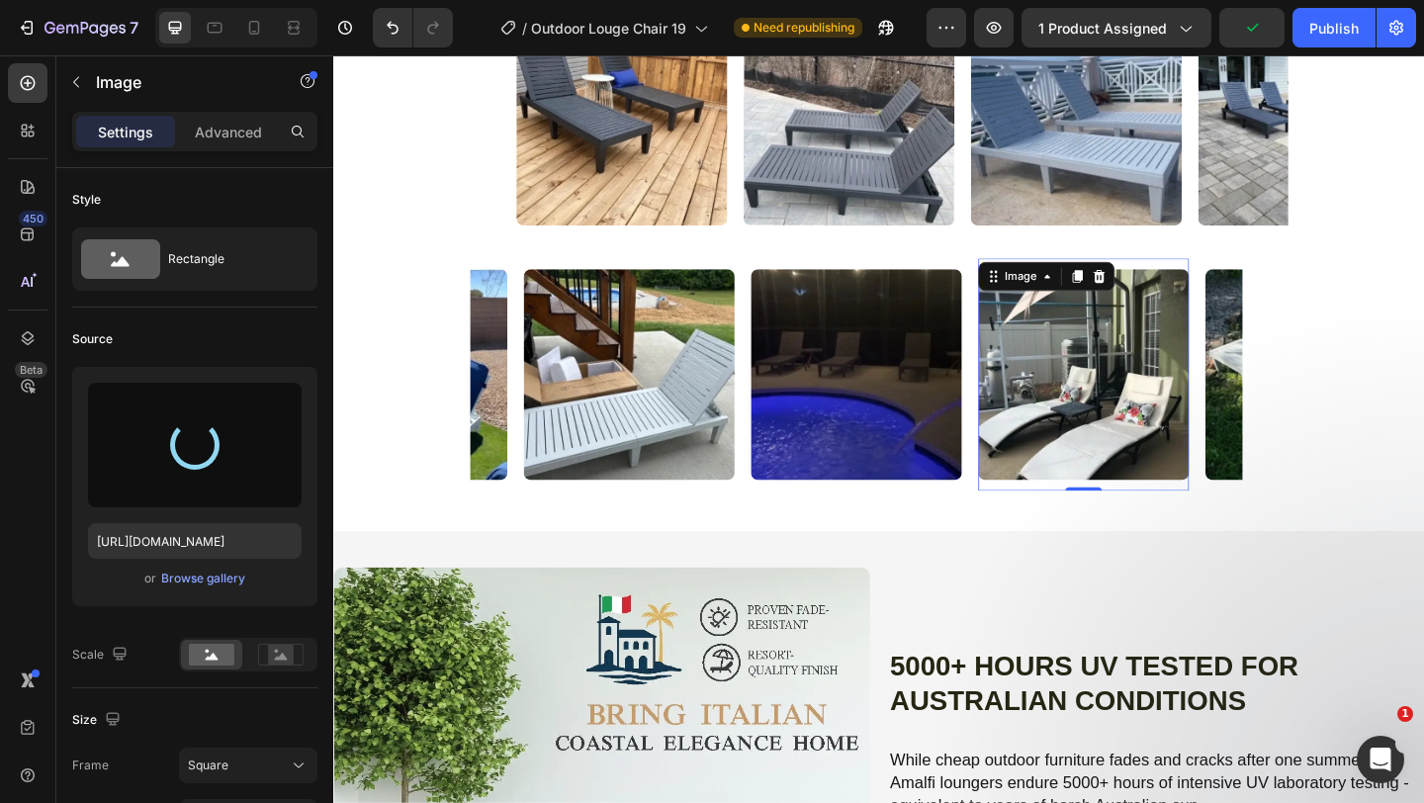
type input "[URL][DOMAIN_NAME]"
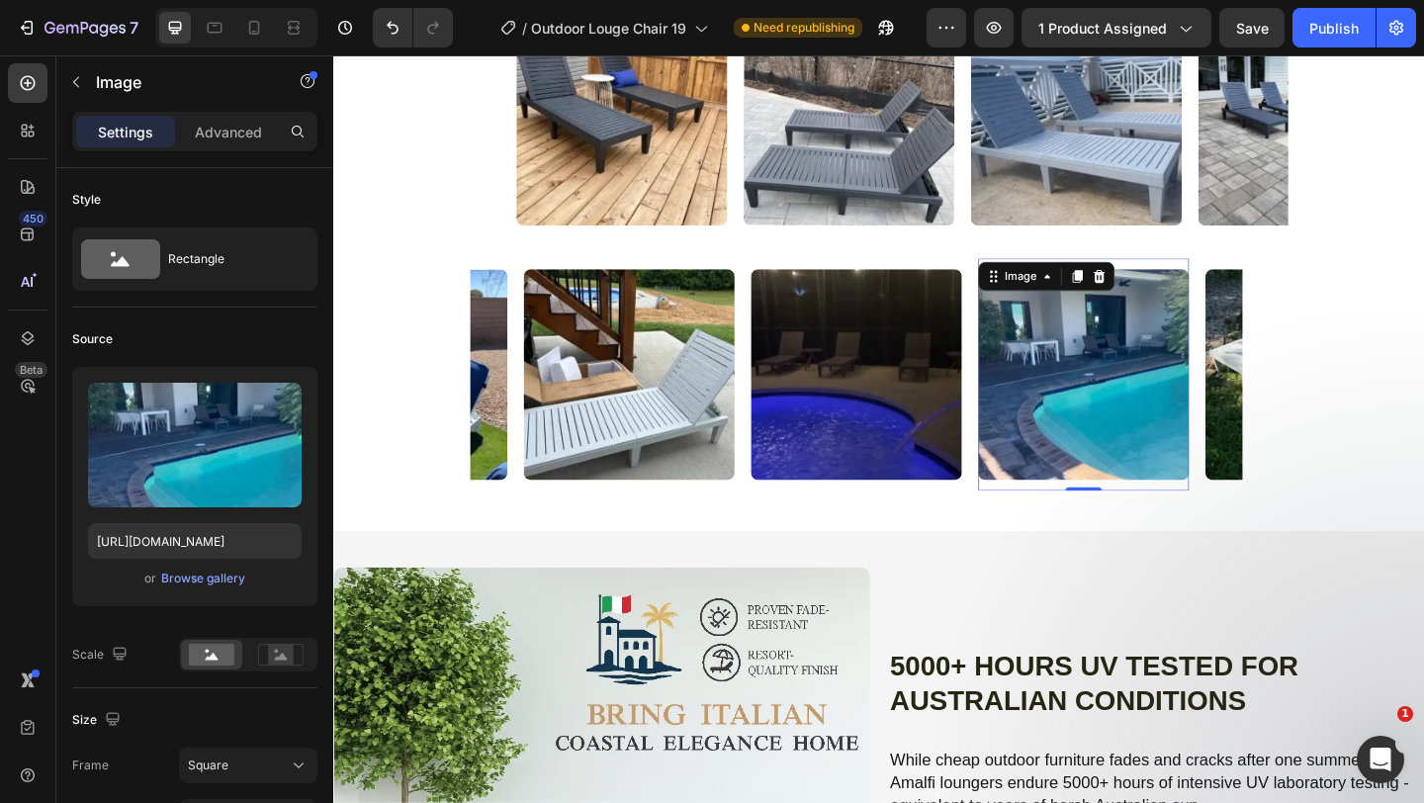
click at [1054, 517] on img at bounding box center [1148, 402] width 229 height 229
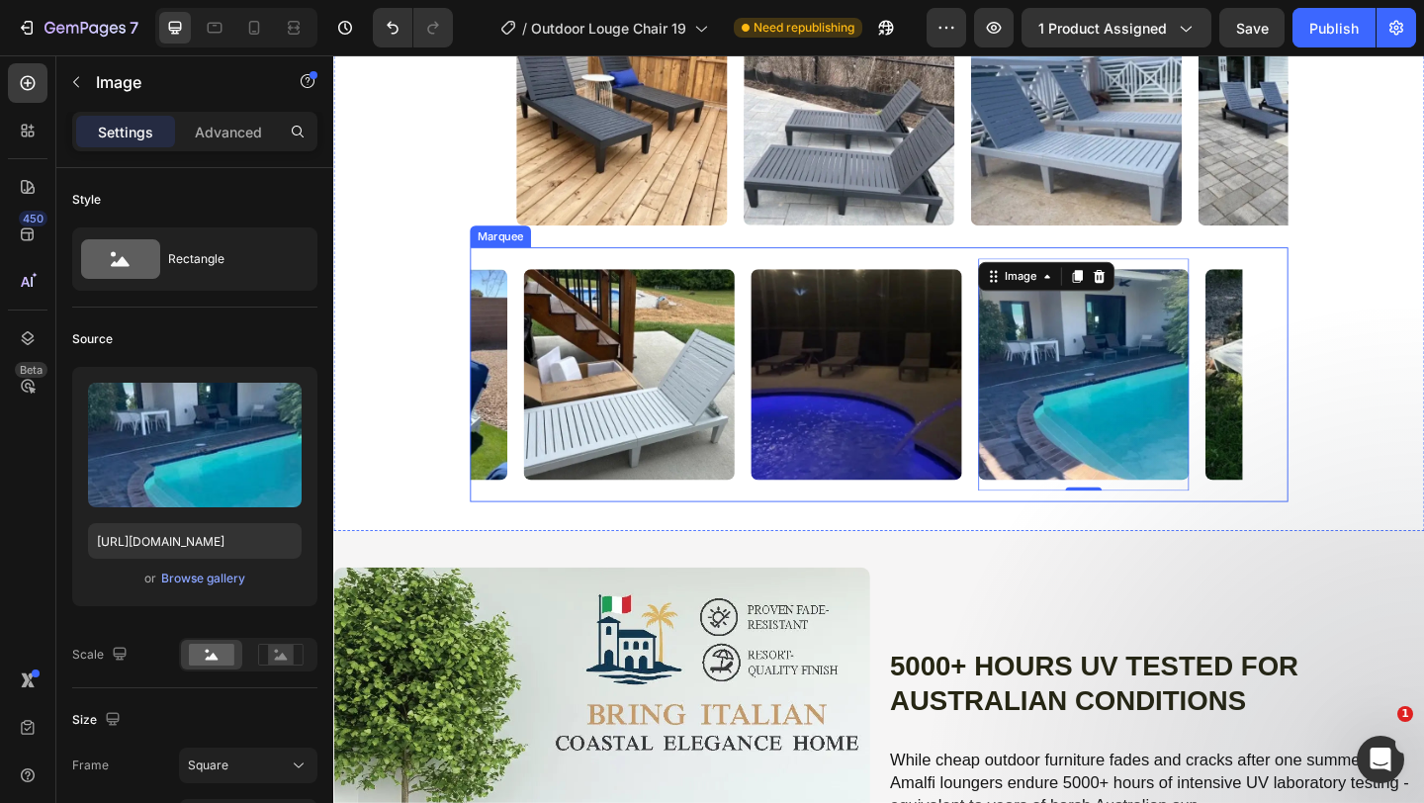
click at [779, 529] on div "Image" at bounding box center [663, 402] width 247 height 253
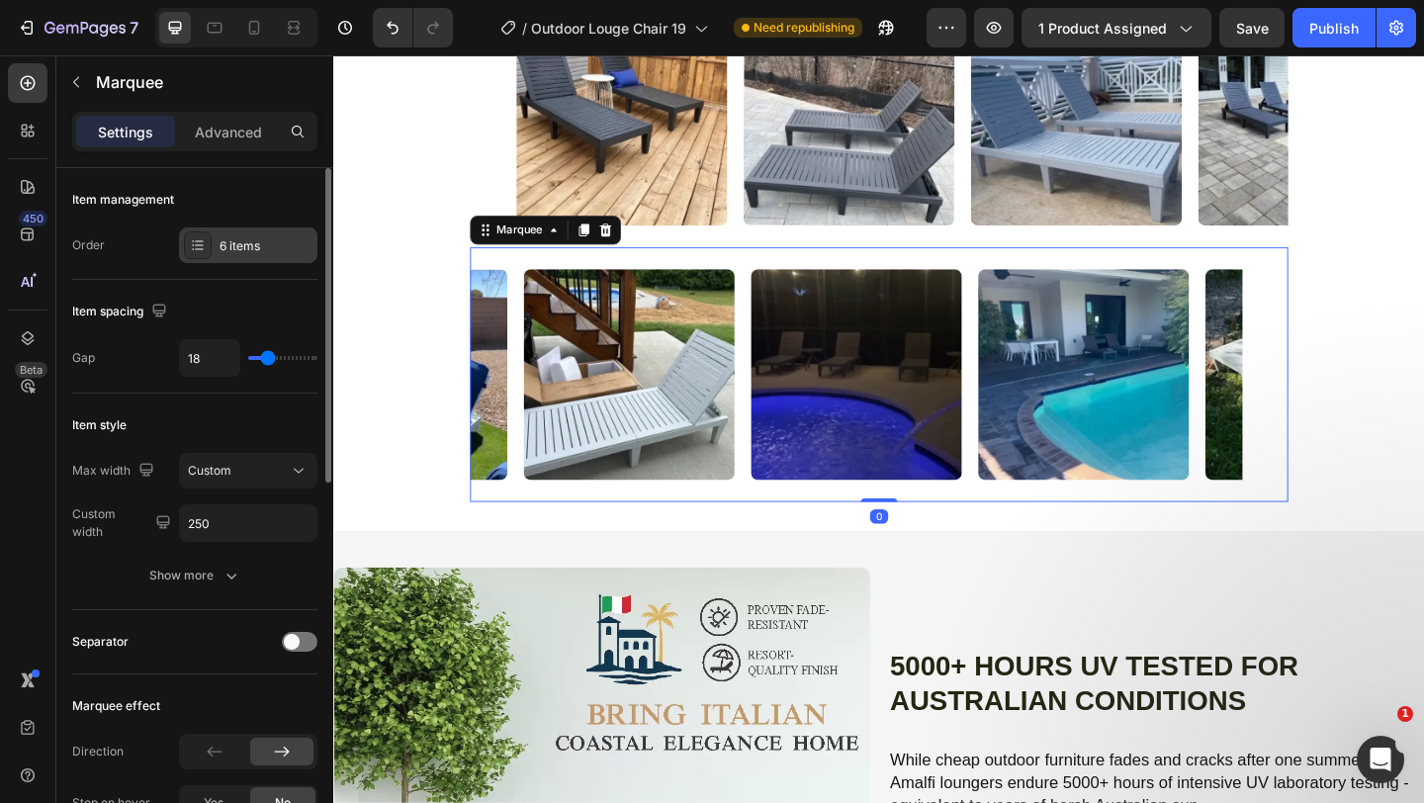
click at [220, 242] on div "6 items" at bounding box center [266, 246] width 93 height 18
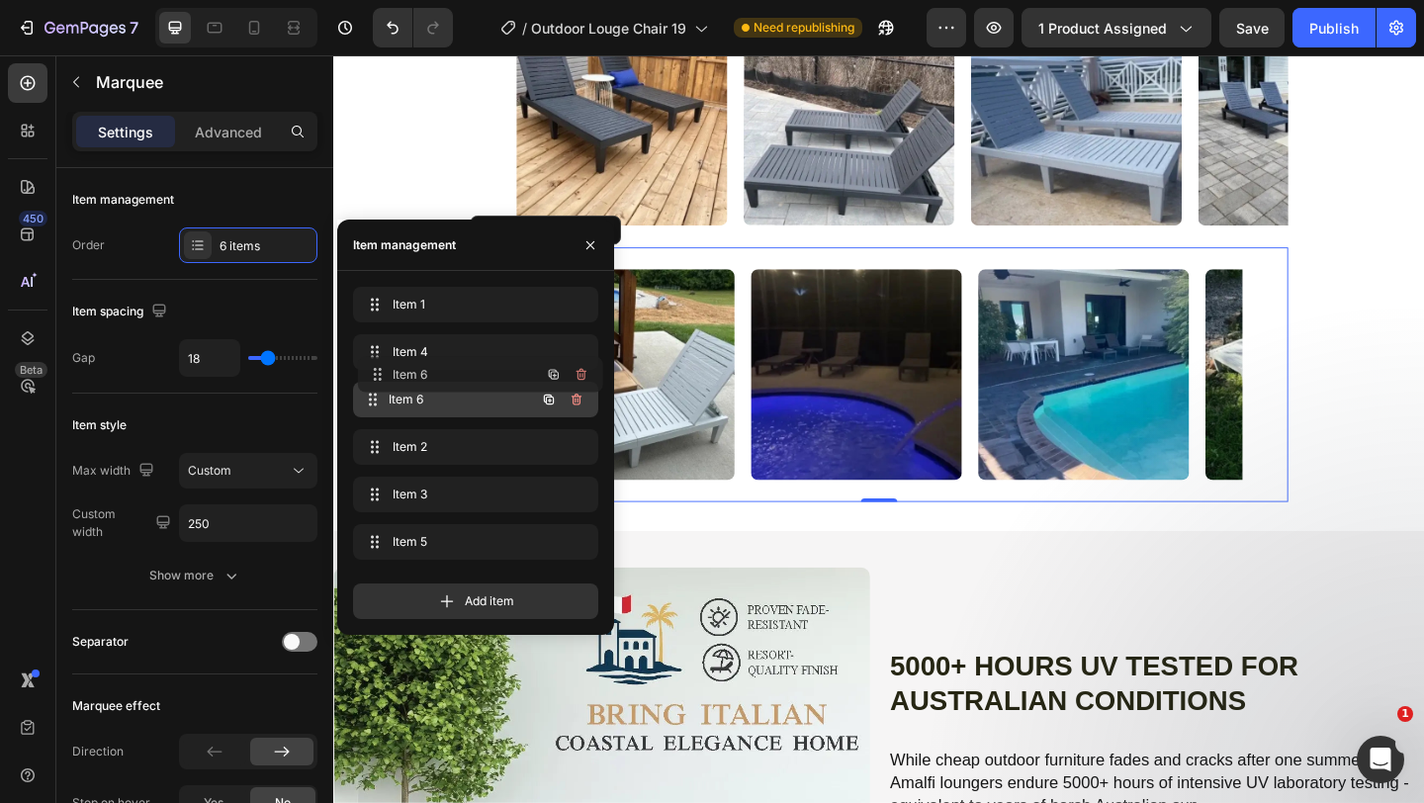
drag, startPoint x: 394, startPoint y: 550, endPoint x: 399, endPoint y: 383, distance: 167.2
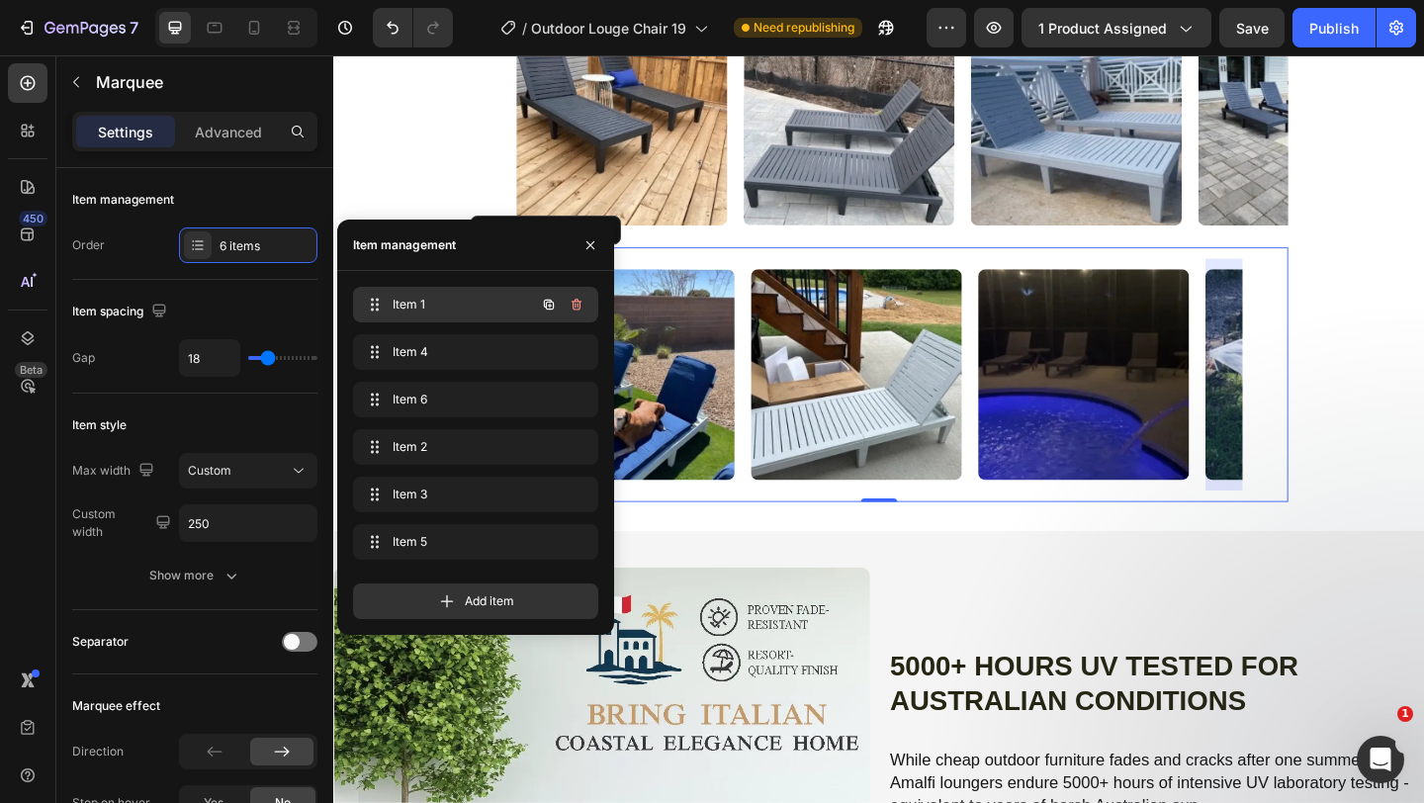
click at [445, 291] on div "Item 1 Item 1" at bounding box center [448, 305] width 174 height 28
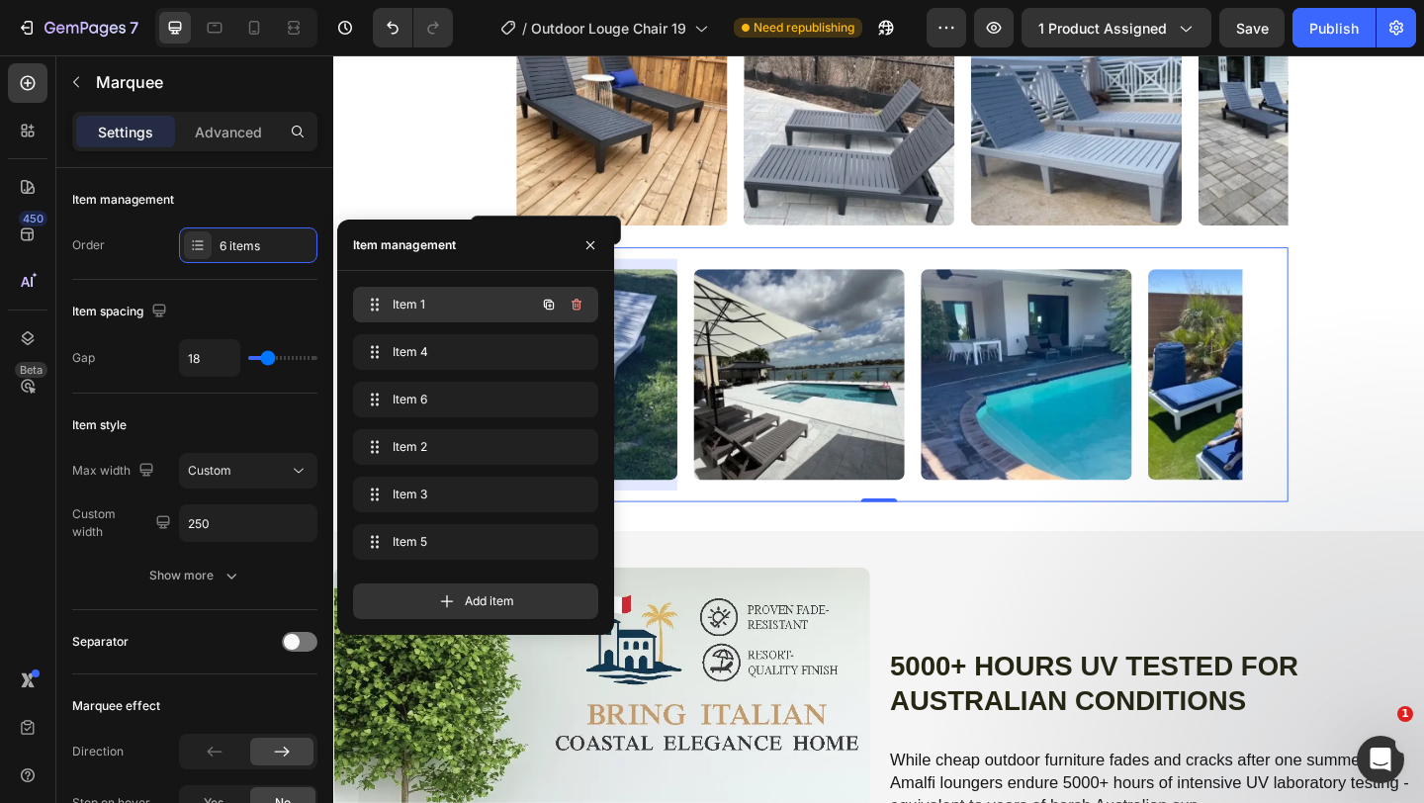
scroll to position [0, 0]
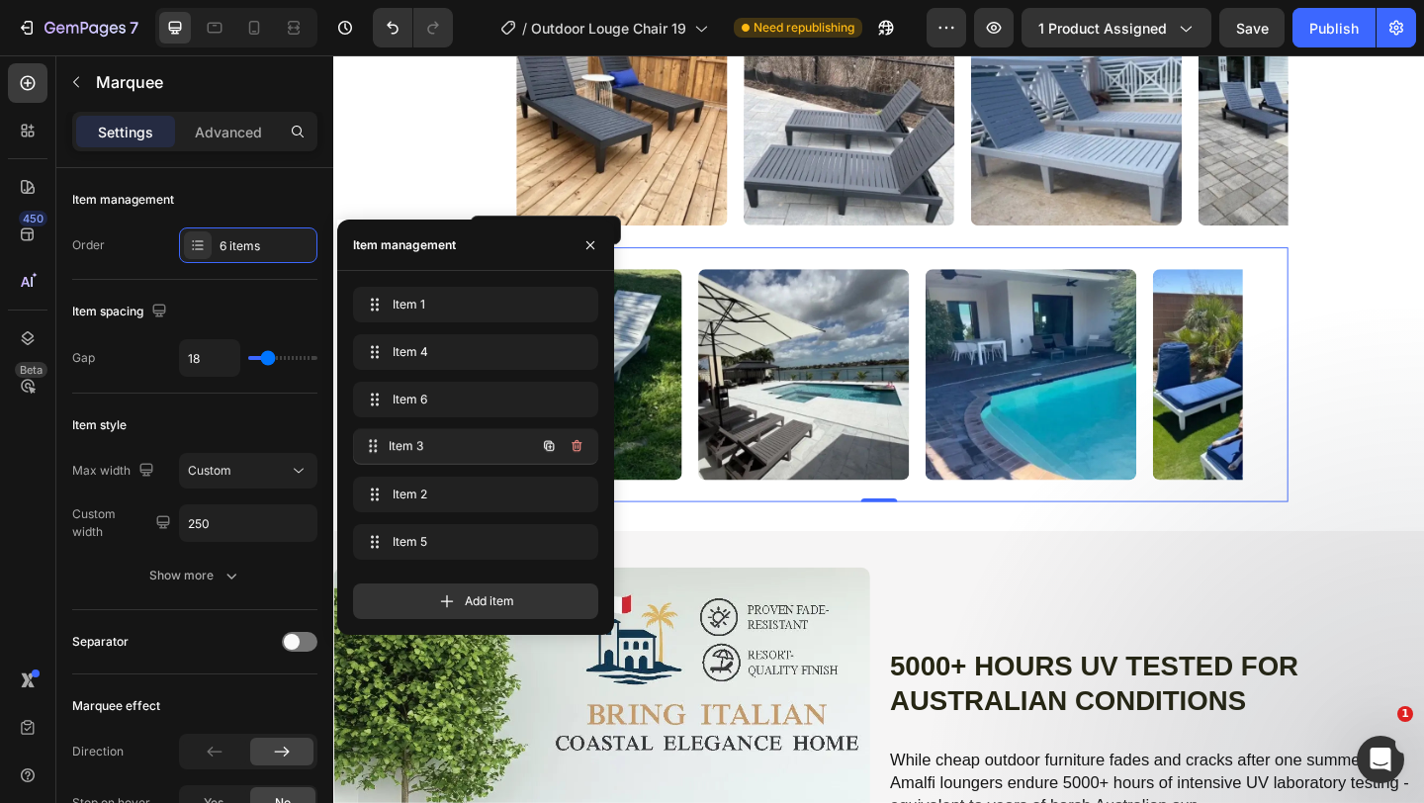
drag, startPoint x: 400, startPoint y: 493, endPoint x: 400, endPoint y: 436, distance: 57.4
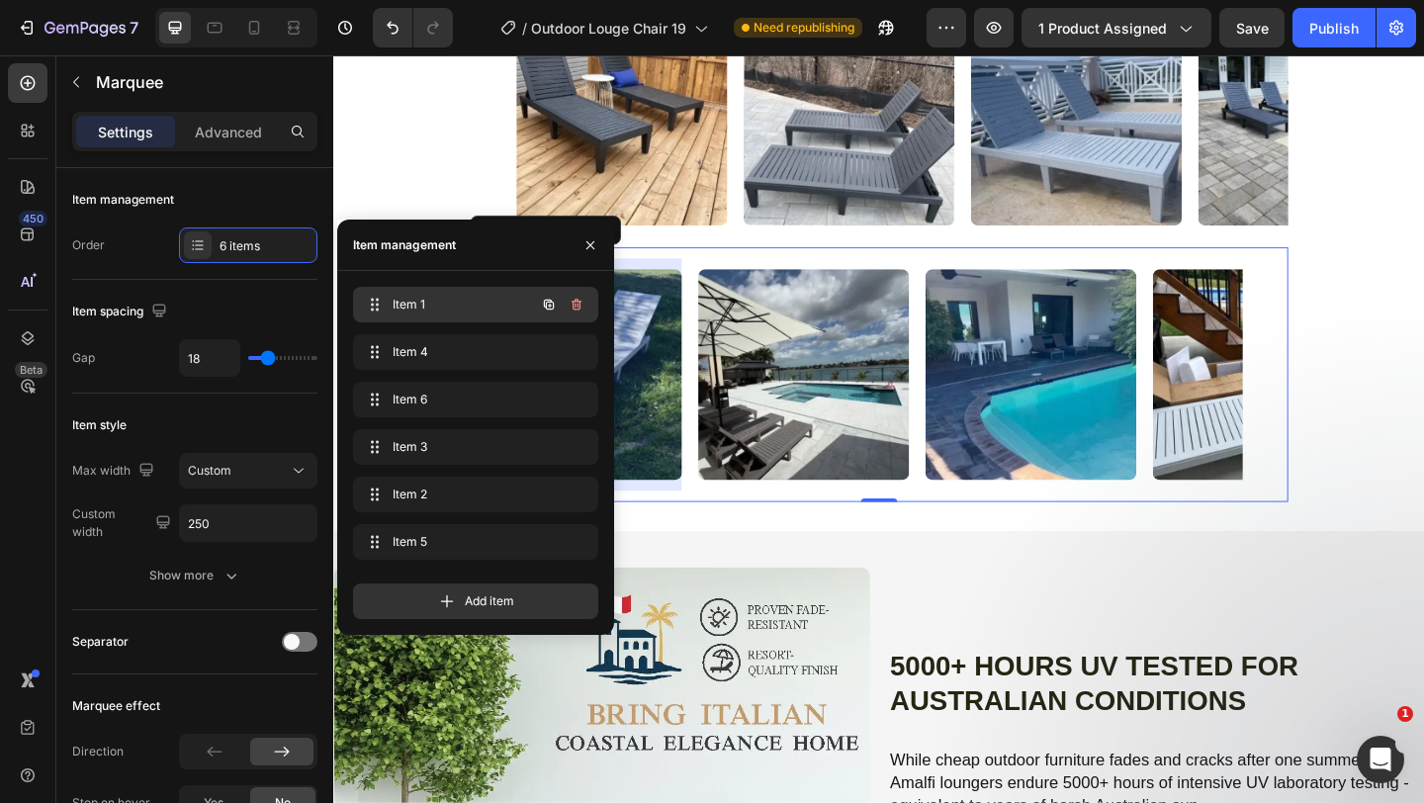
click at [452, 305] on span "Item 1" at bounding box center [449, 305] width 112 height 18
click at [452, 305] on span "Item 1" at bounding box center [462, 305] width 146 height 18
click at [452, 305] on span "Item 1" at bounding box center [449, 305] width 112 height 18
click at [452, 305] on span "Item 1" at bounding box center [462, 305] width 146 height 18
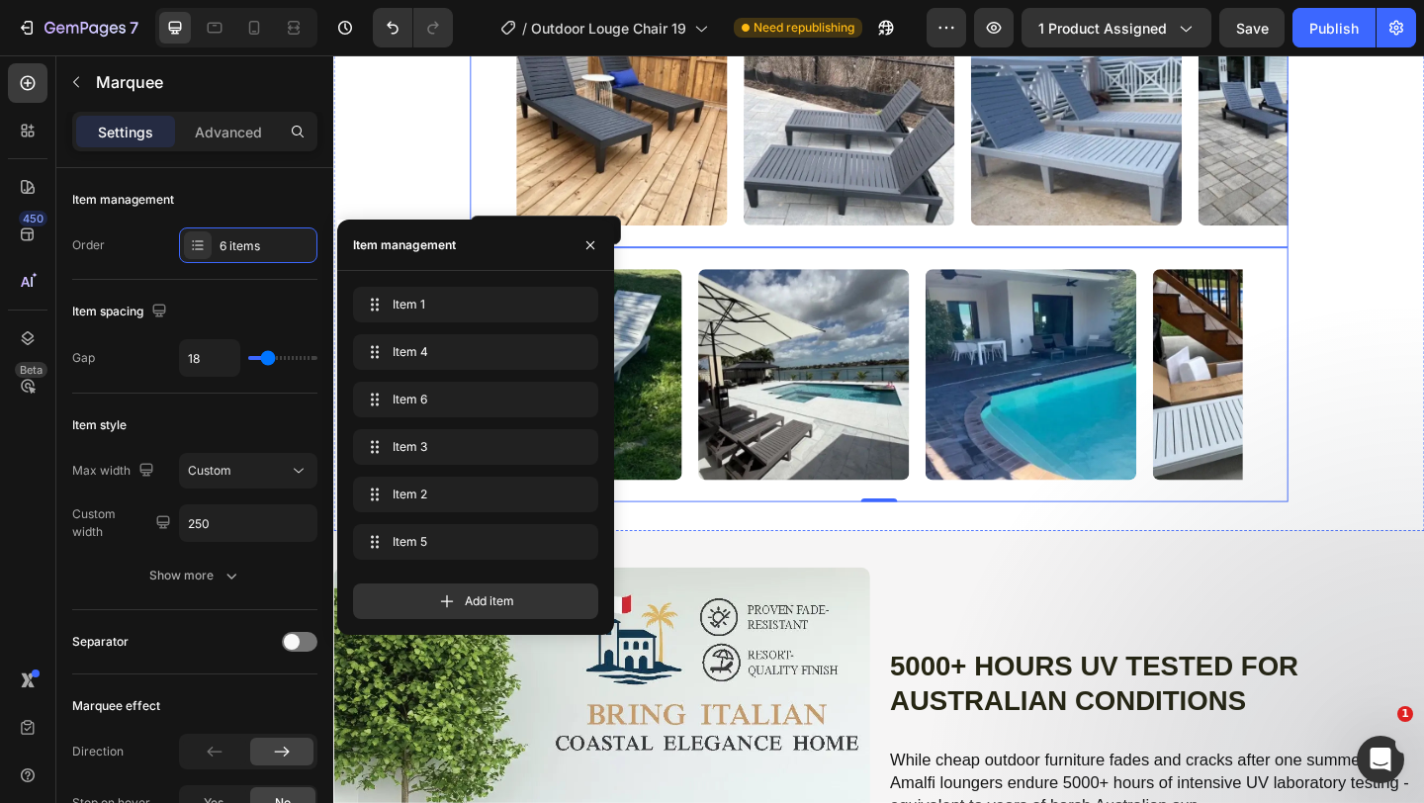
click at [769, 252] on div "Image" at bounding box center [655, 125] width 247 height 253
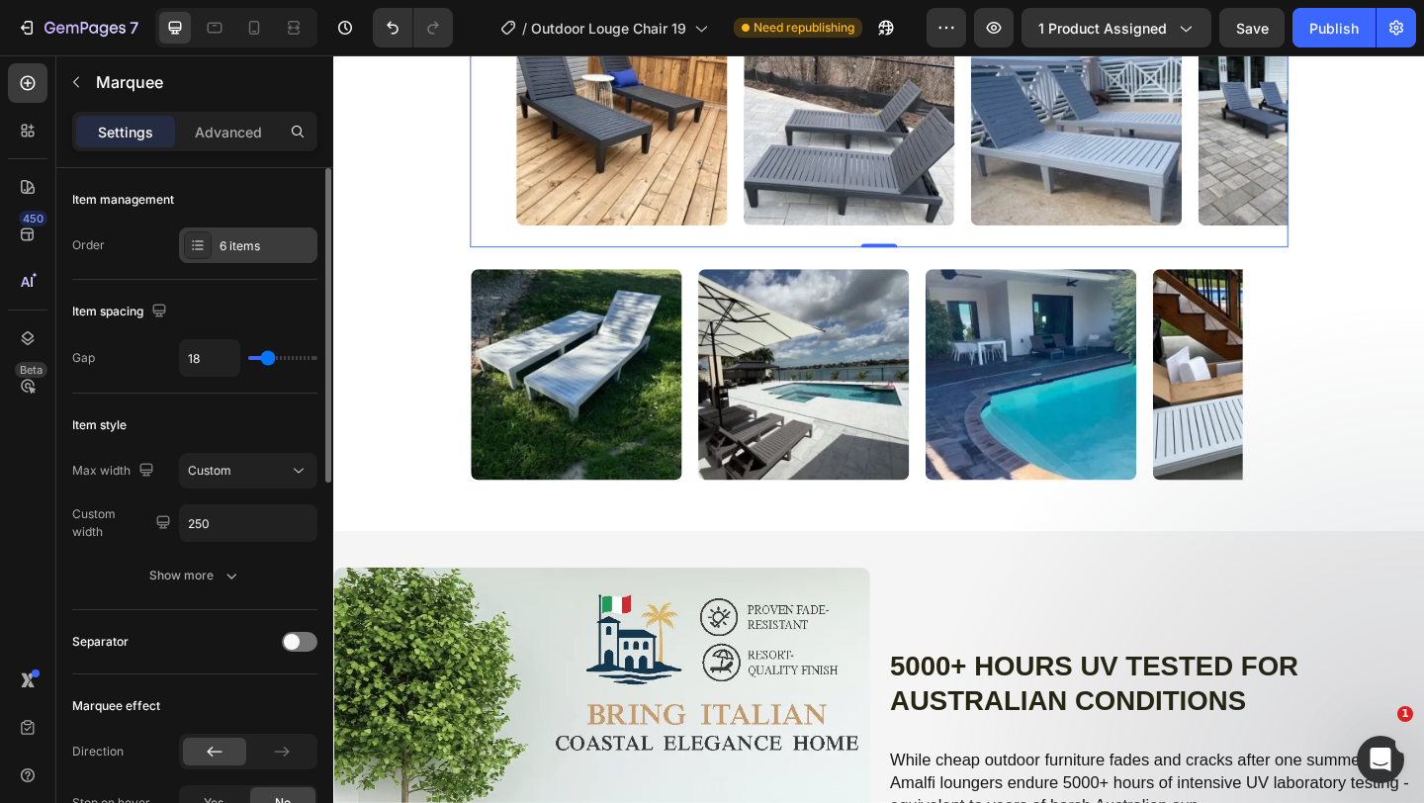
click at [237, 249] on div "6 items" at bounding box center [266, 246] width 93 height 18
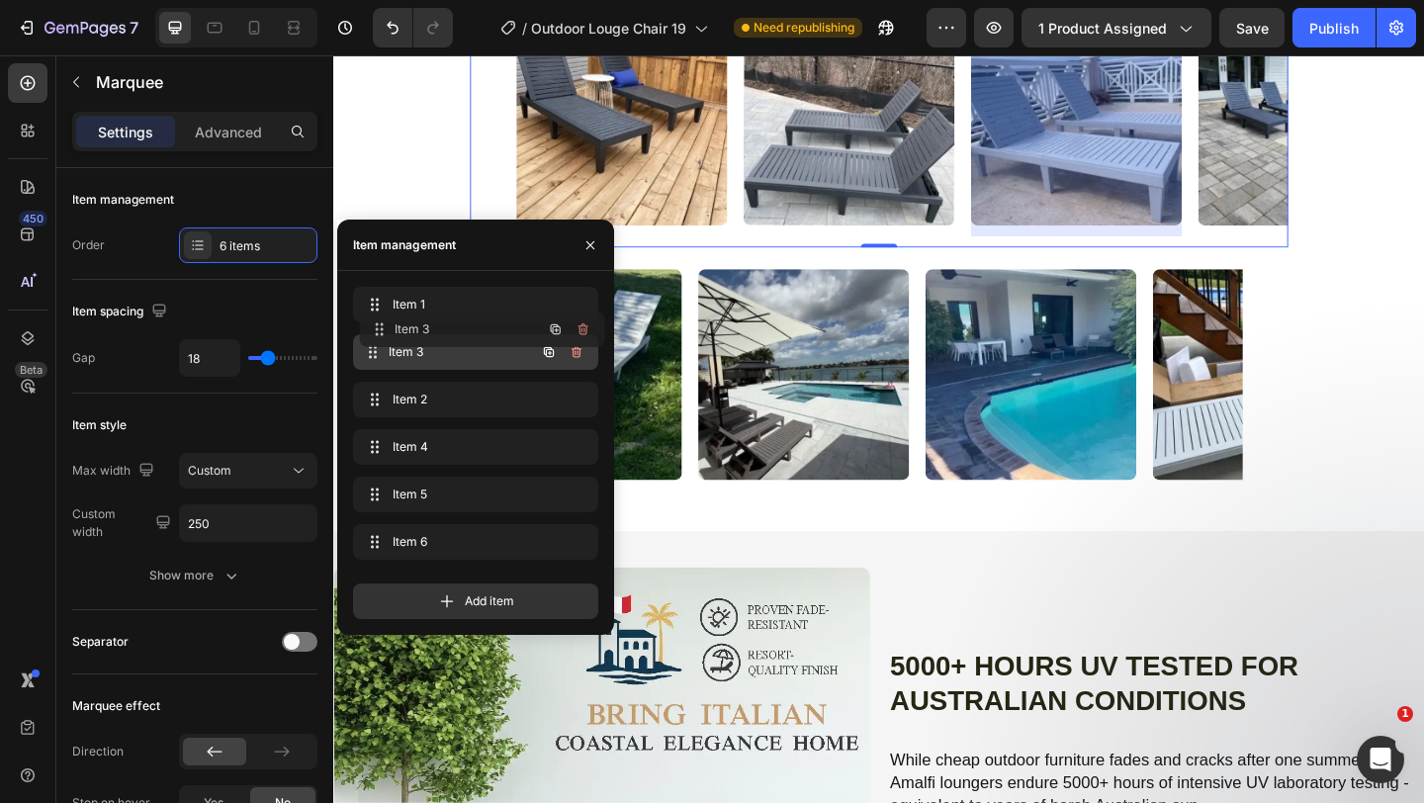
drag, startPoint x: 395, startPoint y: 408, endPoint x: 401, endPoint y: 338, distance: 70.5
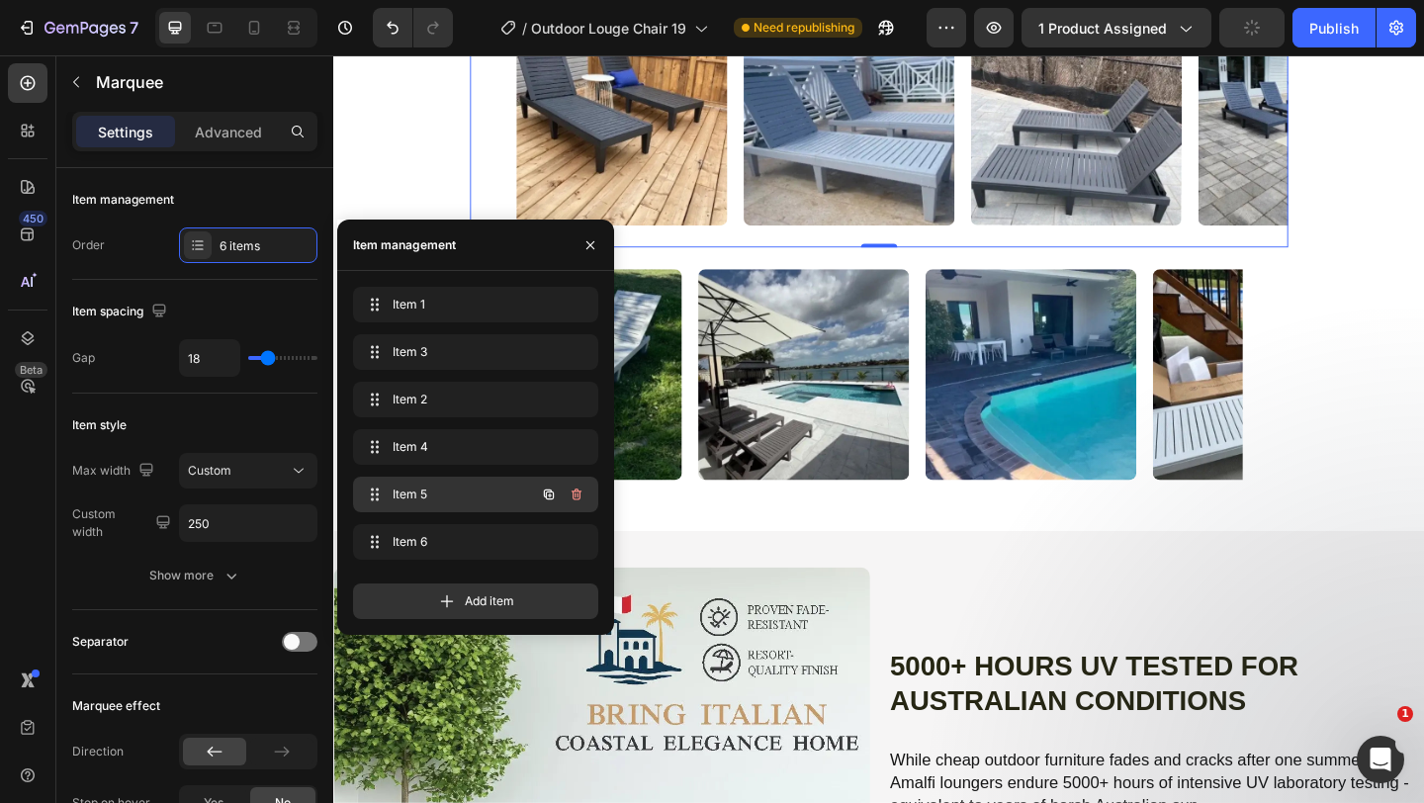
click at [426, 496] on span "Item 5" at bounding box center [449, 495] width 112 height 18
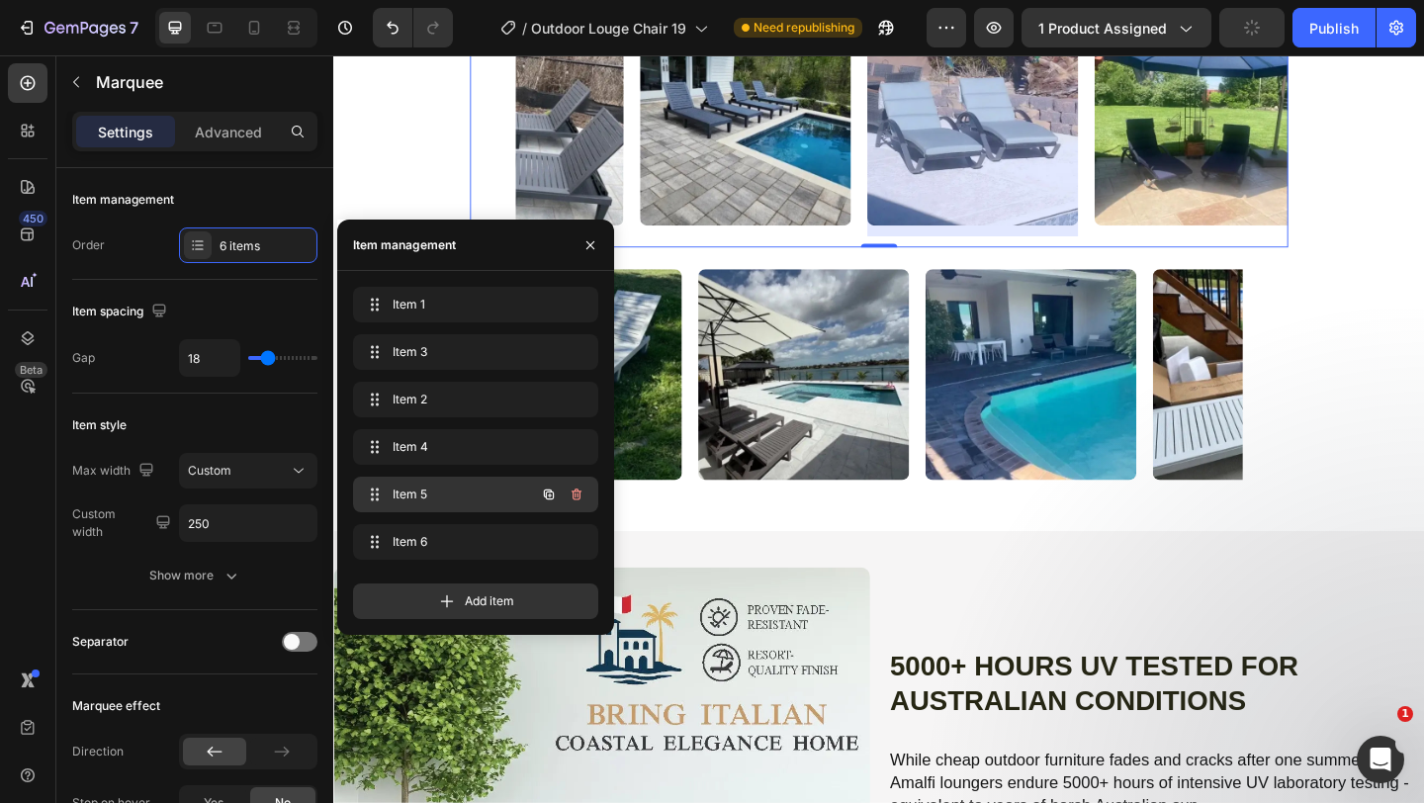
scroll to position [0, 684]
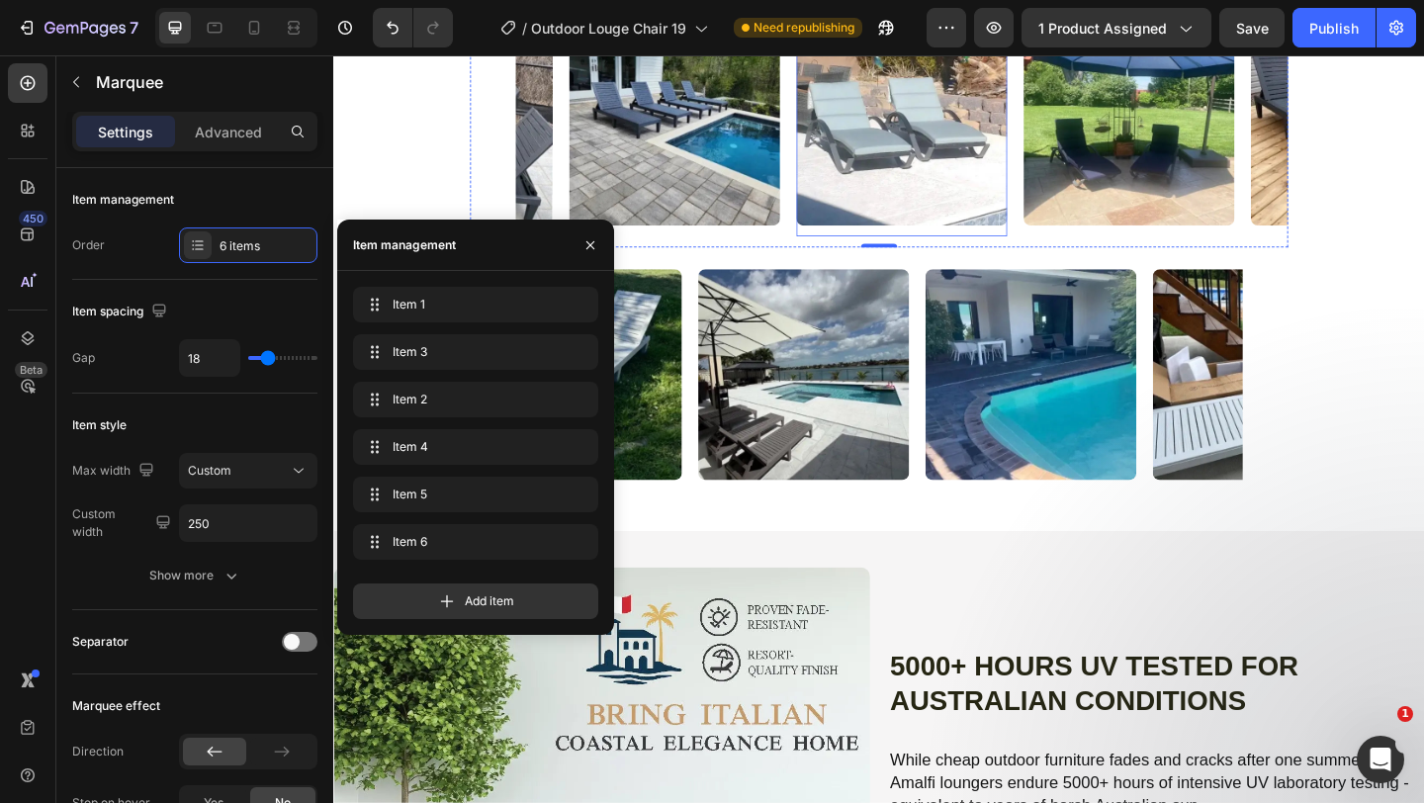
click at [937, 240] on img at bounding box center [951, 125] width 229 height 229
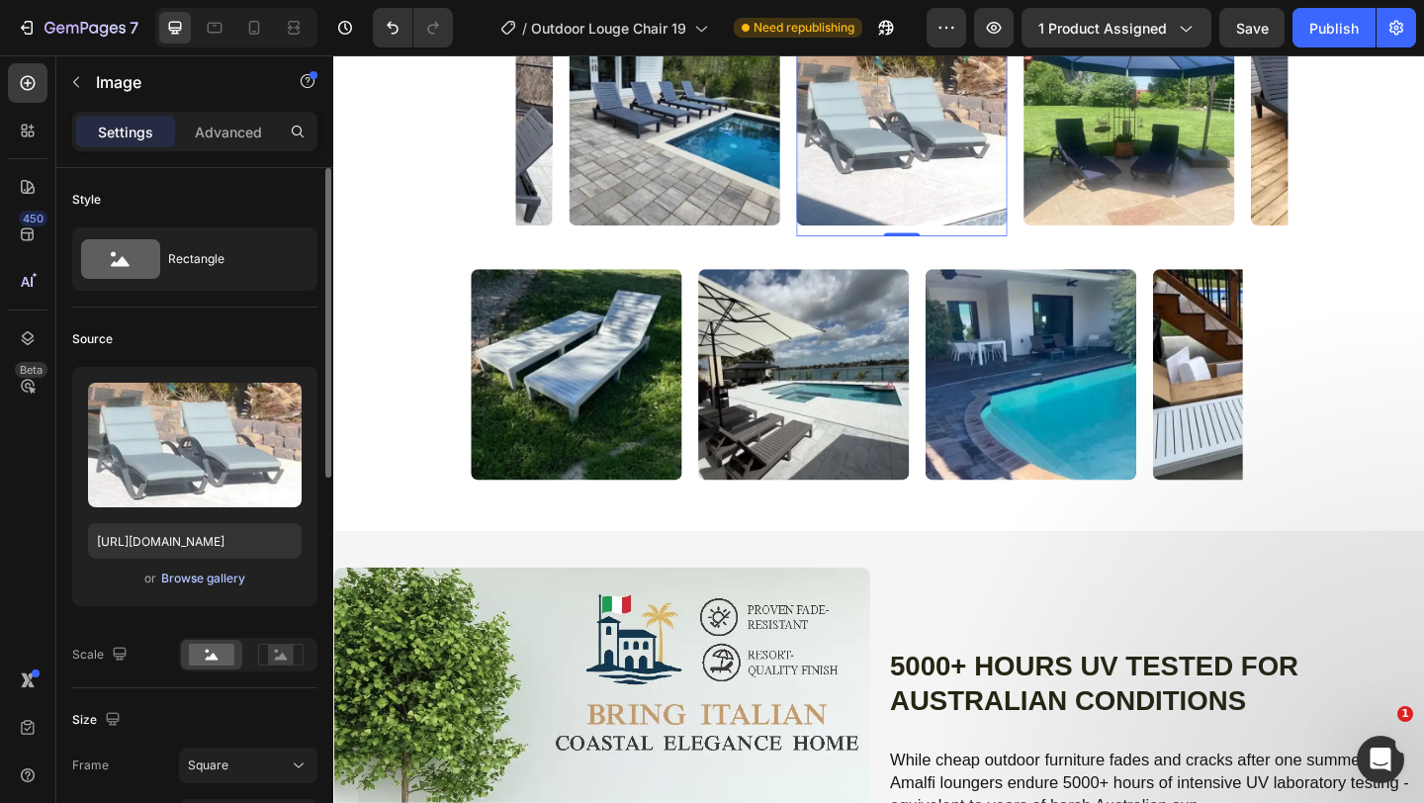
click at [202, 575] on div "Browse gallery" at bounding box center [203, 579] width 84 height 18
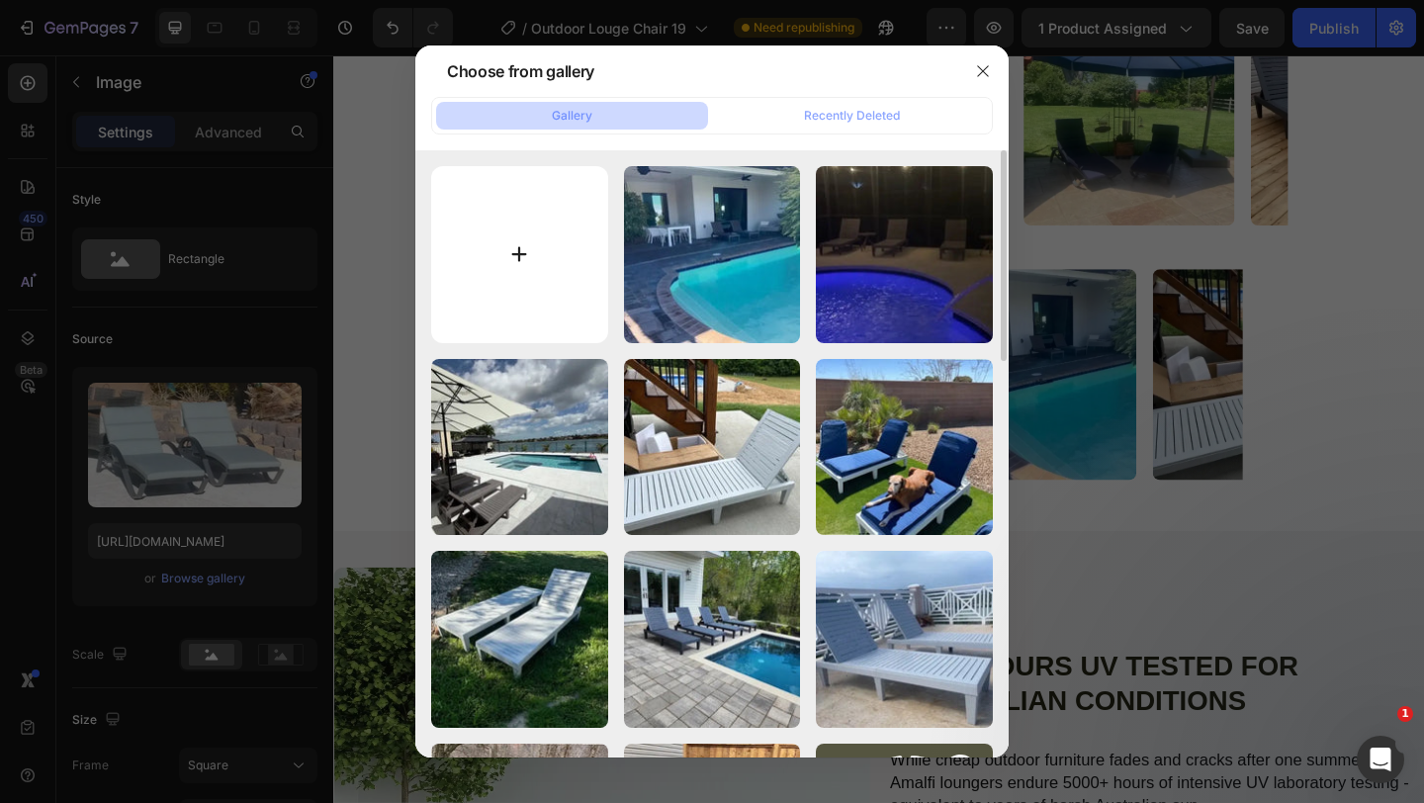
click at [496, 257] on input "file" at bounding box center [519, 254] width 177 height 177
type input "C:\fakepath\LC 16-Photoroom.webp"
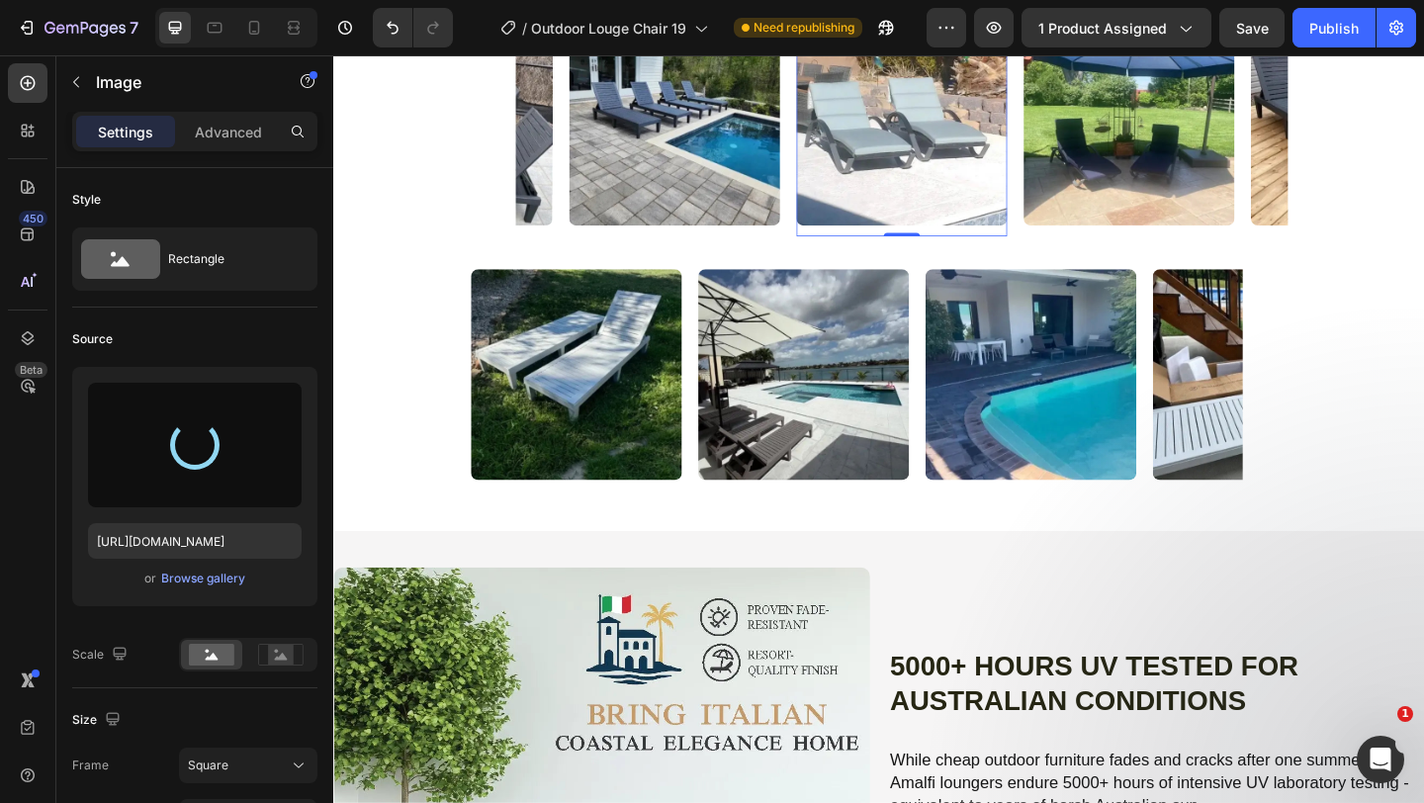
type input "[URL][DOMAIN_NAME]"
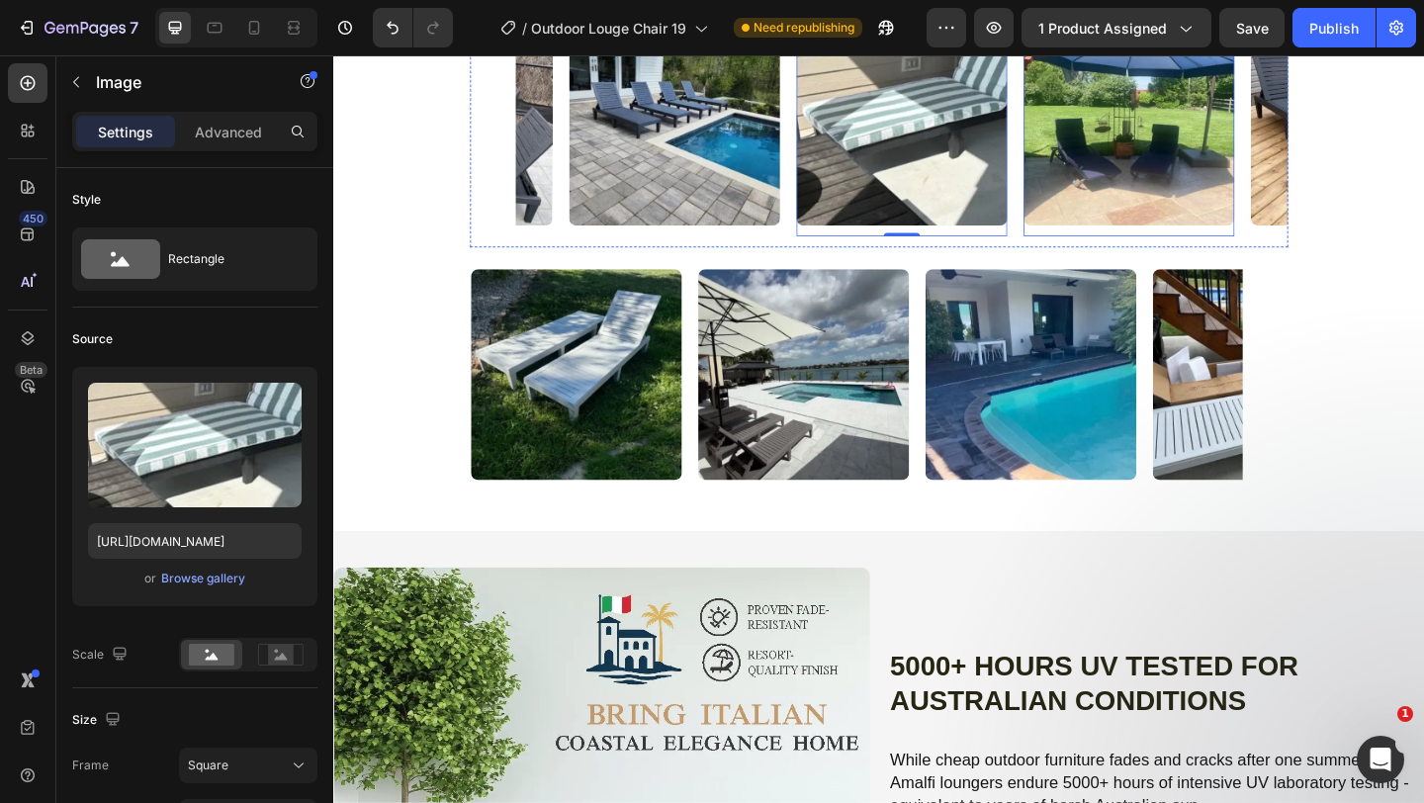
click at [1182, 240] on img at bounding box center [1198, 125] width 229 height 229
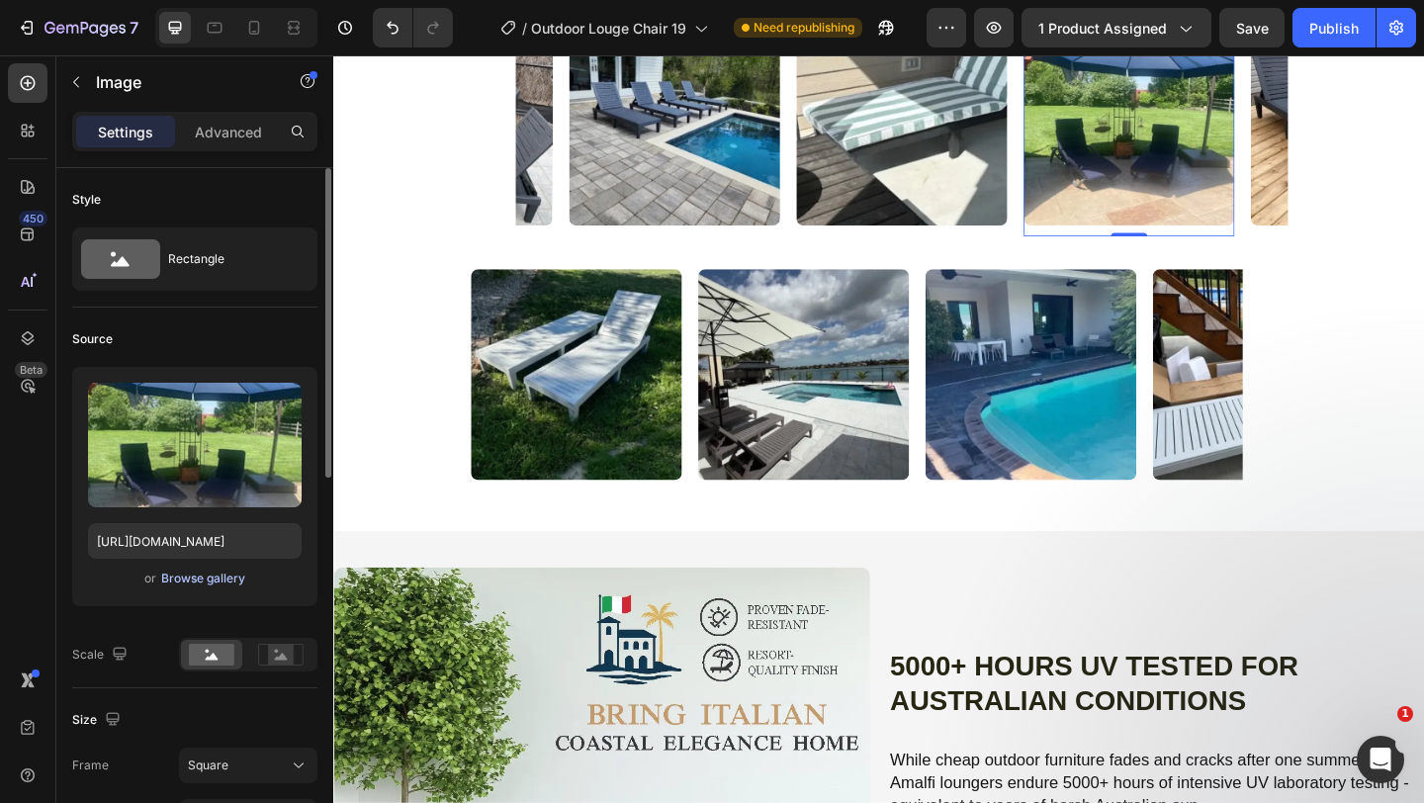
click at [221, 572] on div "Browse gallery" at bounding box center [203, 579] width 84 height 18
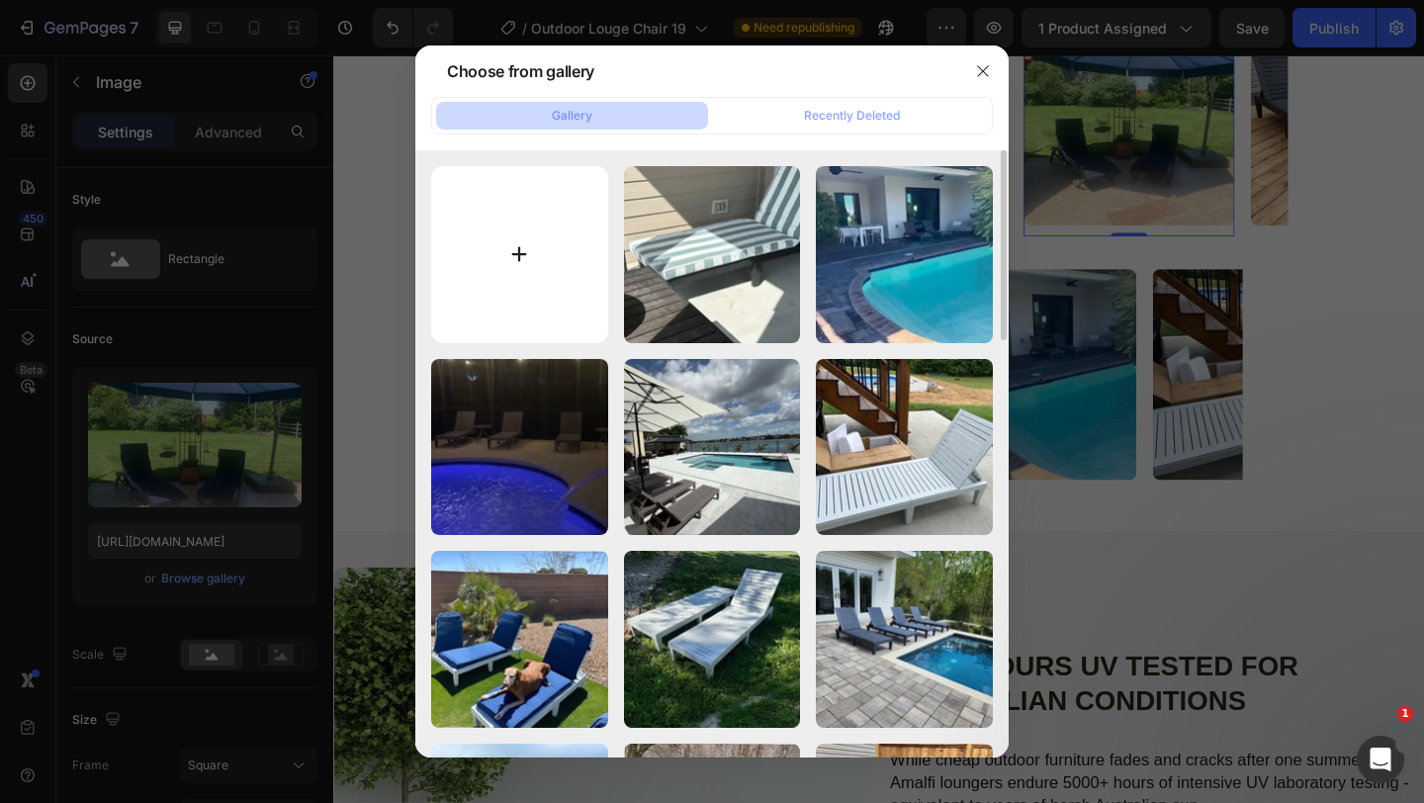
click at [513, 270] on input "file" at bounding box center [519, 254] width 177 height 177
type input "C:\fakepath\LC 15-Photoroom.webp"
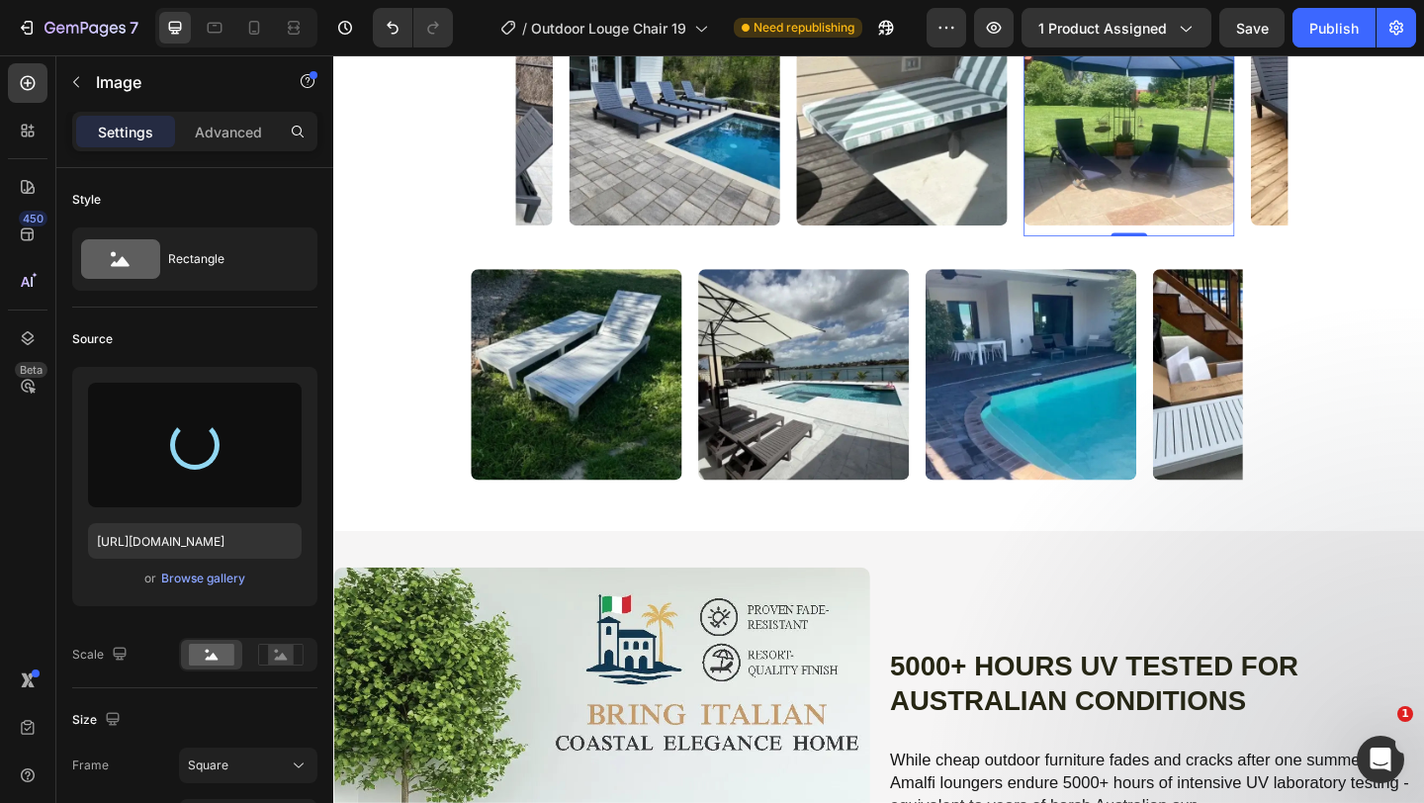
type input "[URL][DOMAIN_NAME]"
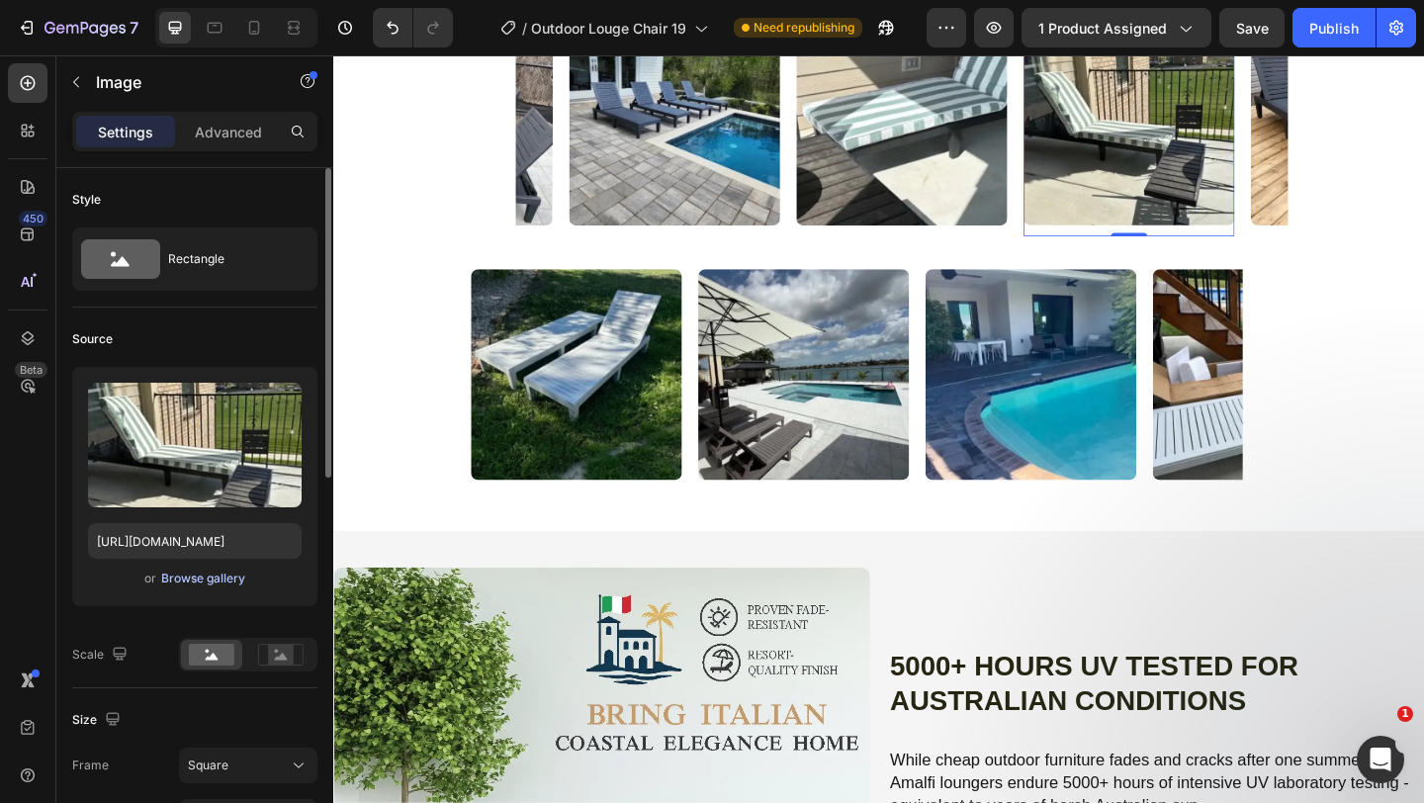
click at [219, 582] on div "Browse gallery" at bounding box center [203, 579] width 84 height 18
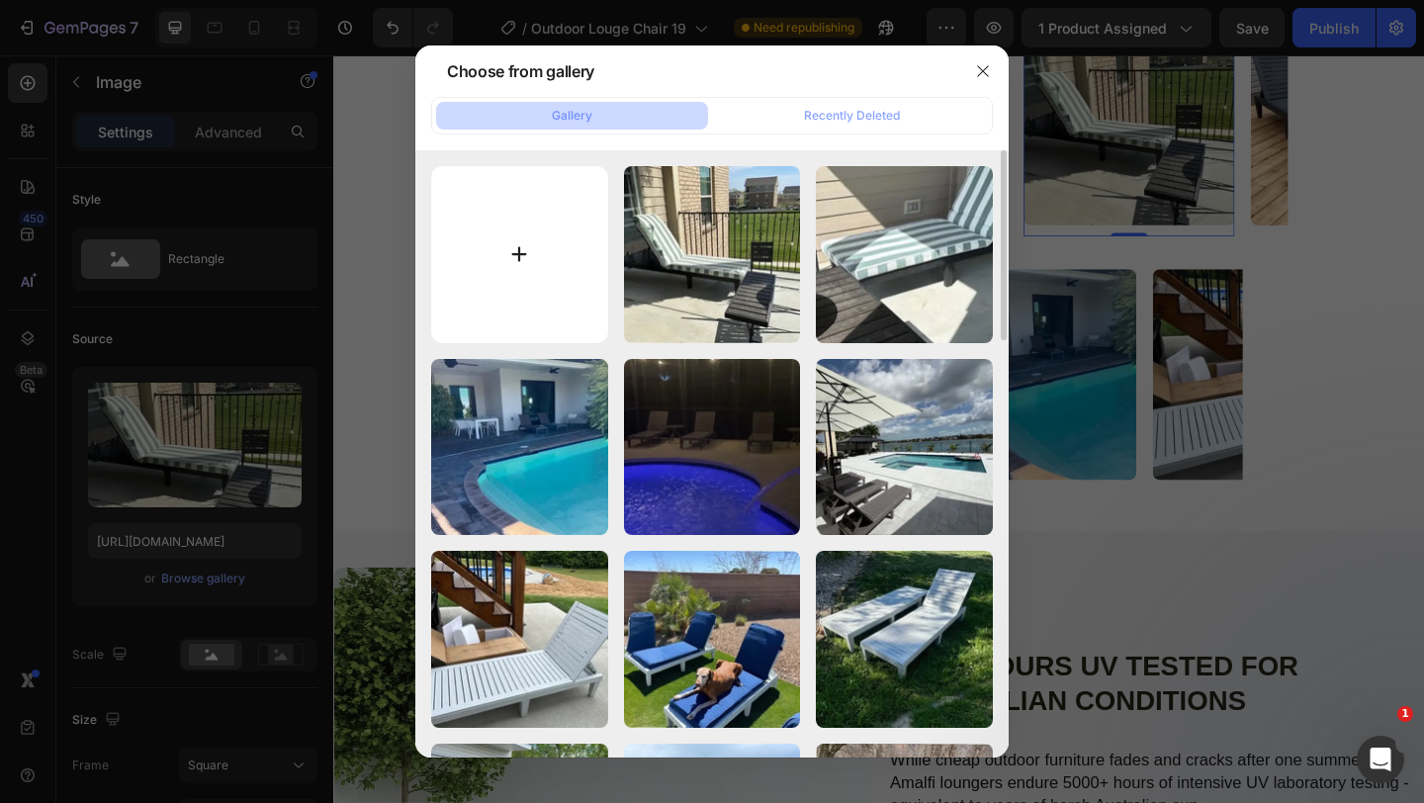
click at [556, 220] on input "file" at bounding box center [519, 254] width 177 height 177
type input "C:\fakepath\LC 12-Photoroom.webp"
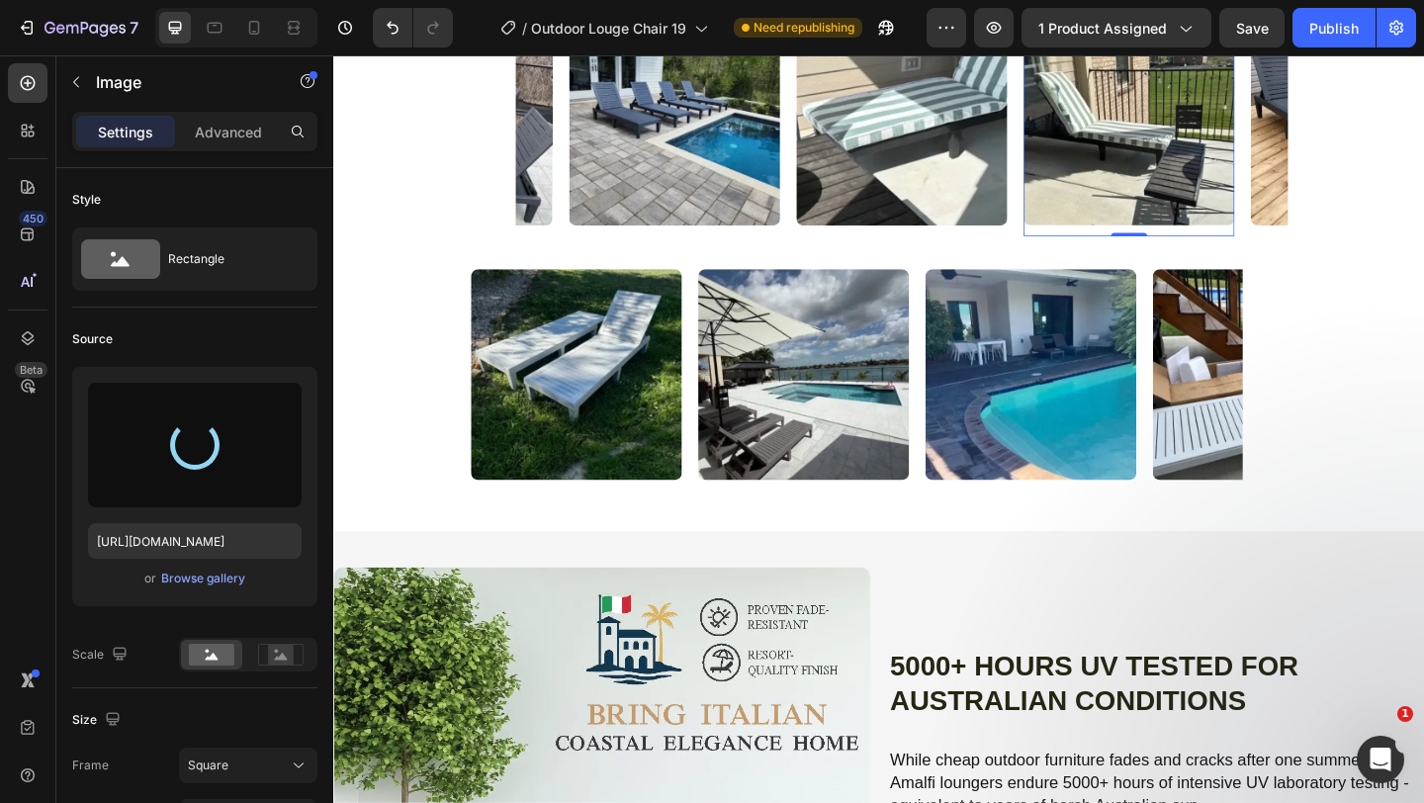
type input "[URL][DOMAIN_NAME]"
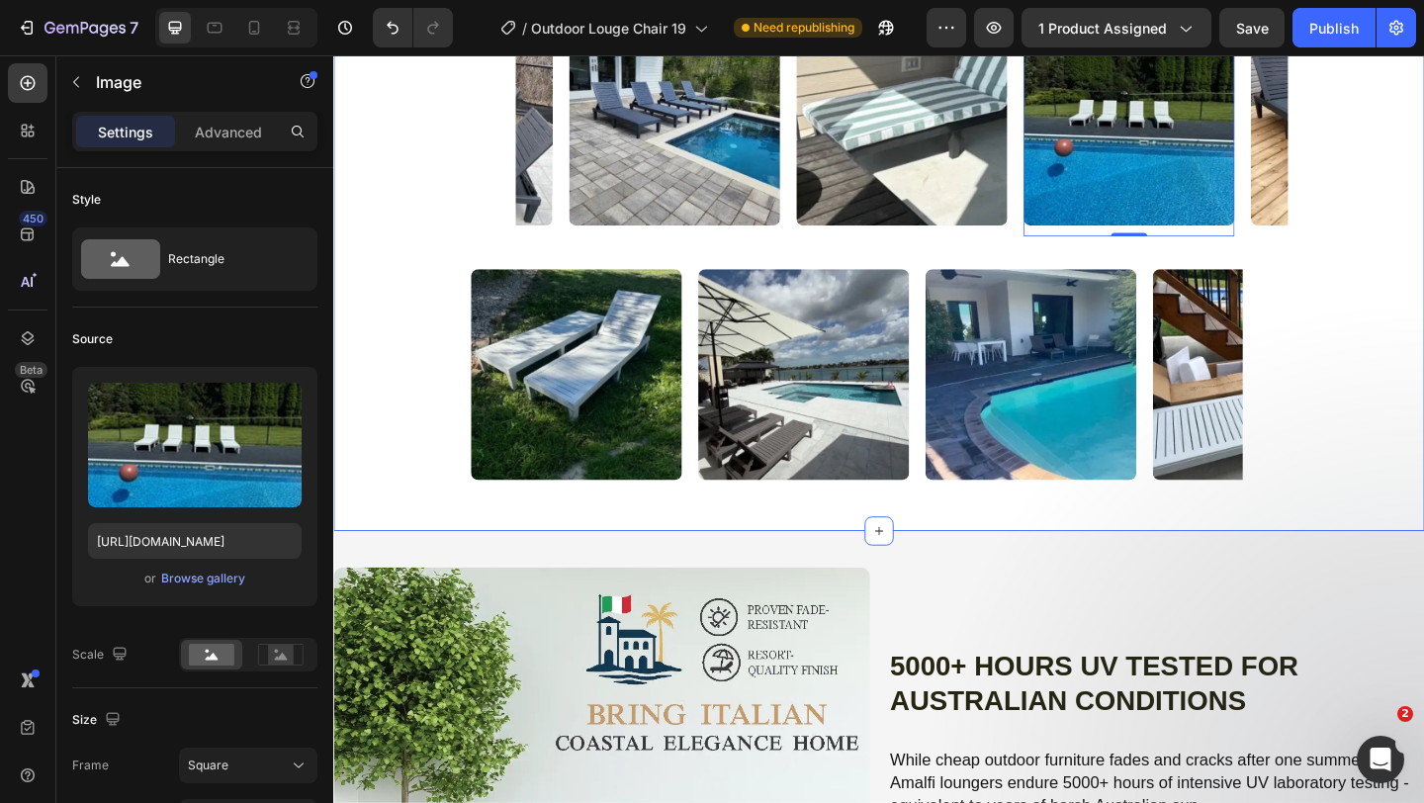
click at [1392, 264] on div "Image Image Image Image Image Image 0 Image Image Image Image Image Image 0 Mar…" at bounding box center [926, 125] width 1187 height 277
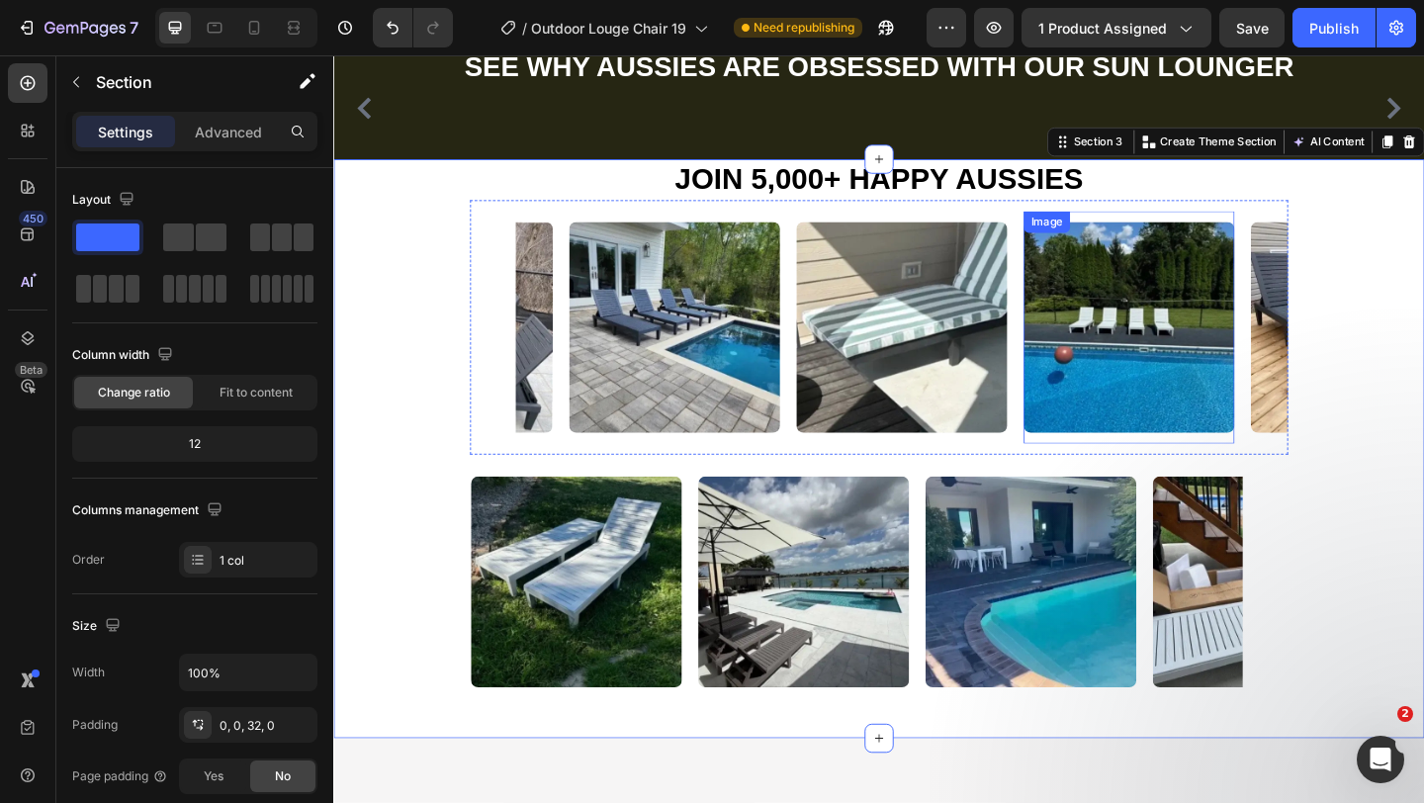
scroll to position [1859, 0]
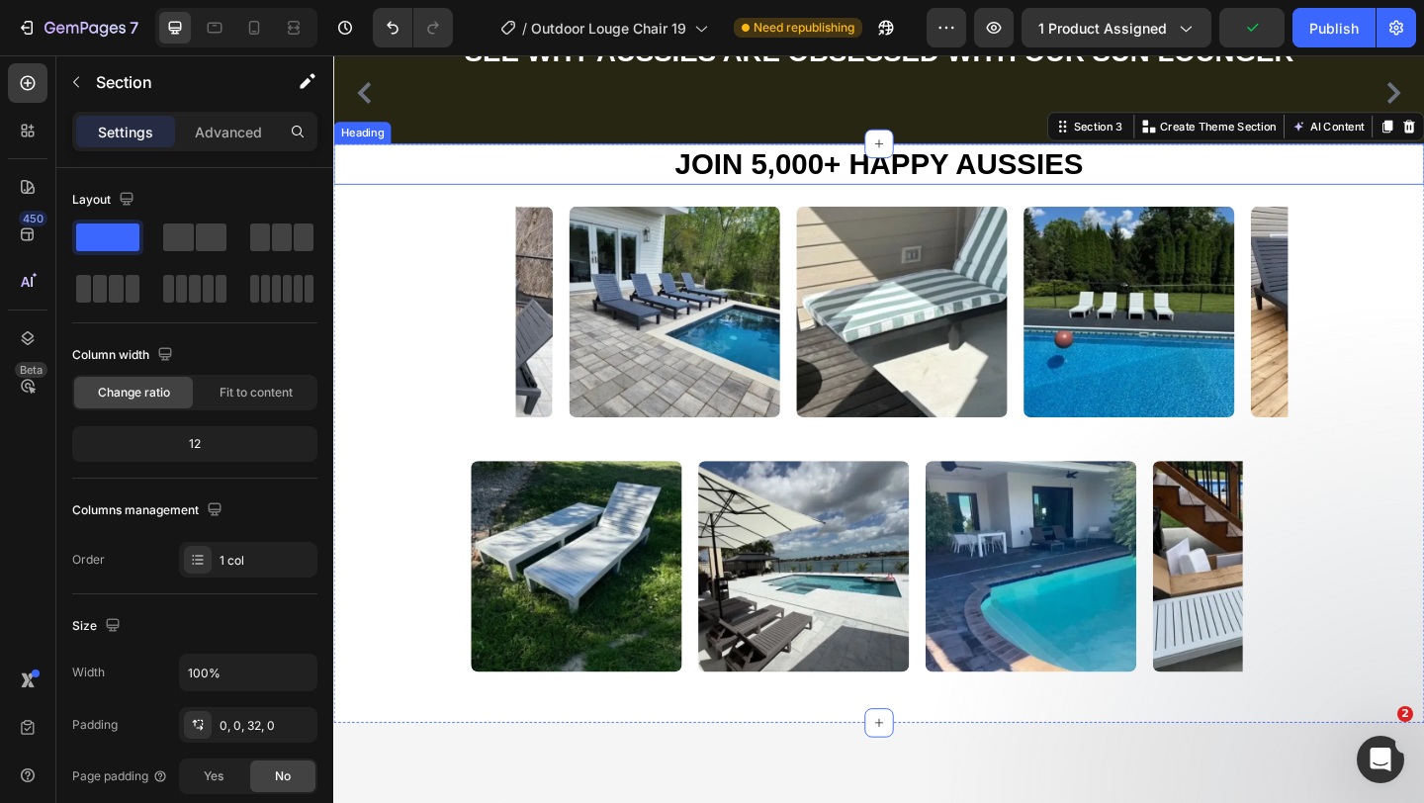
click at [804, 197] on h2 "Join 5,000+ happy Aussies" at bounding box center [926, 173] width 1187 height 45
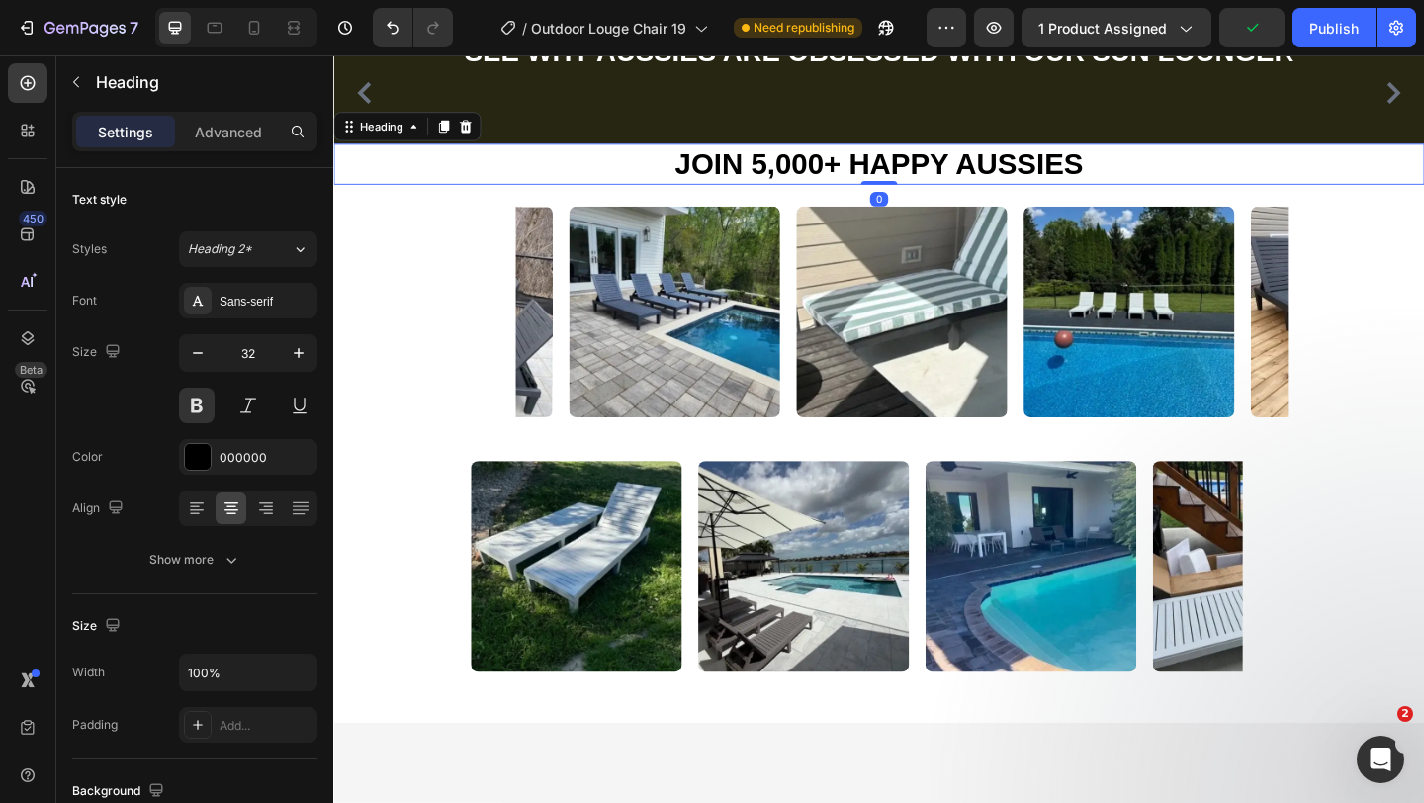
click at [804, 197] on h2 "Join 5,000+ happy Aussies" at bounding box center [926, 173] width 1187 height 45
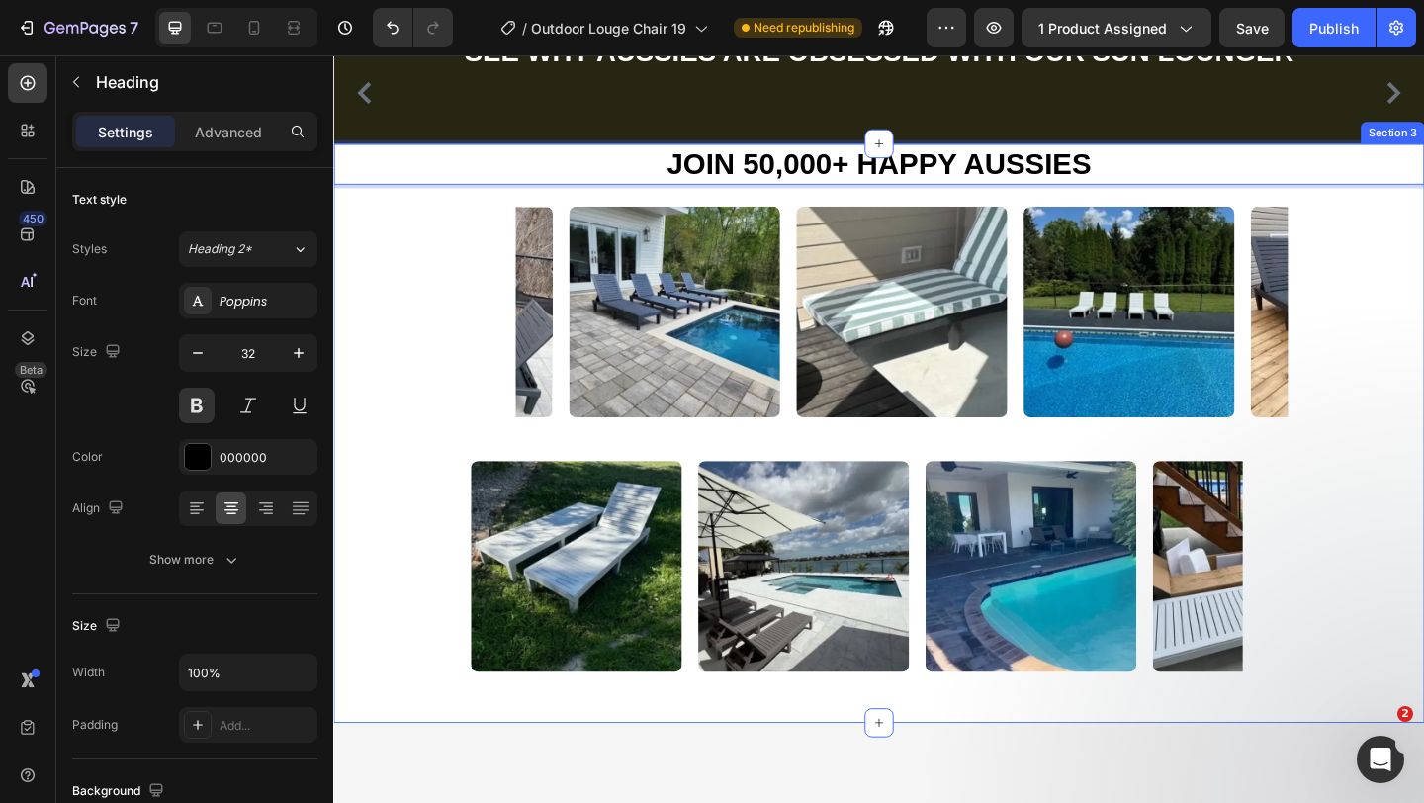
click at [1423, 473] on div "Image Image Image Image Image Image Image Image Image Image Image Image Marquee" at bounding box center [926, 334] width 1187 height 277
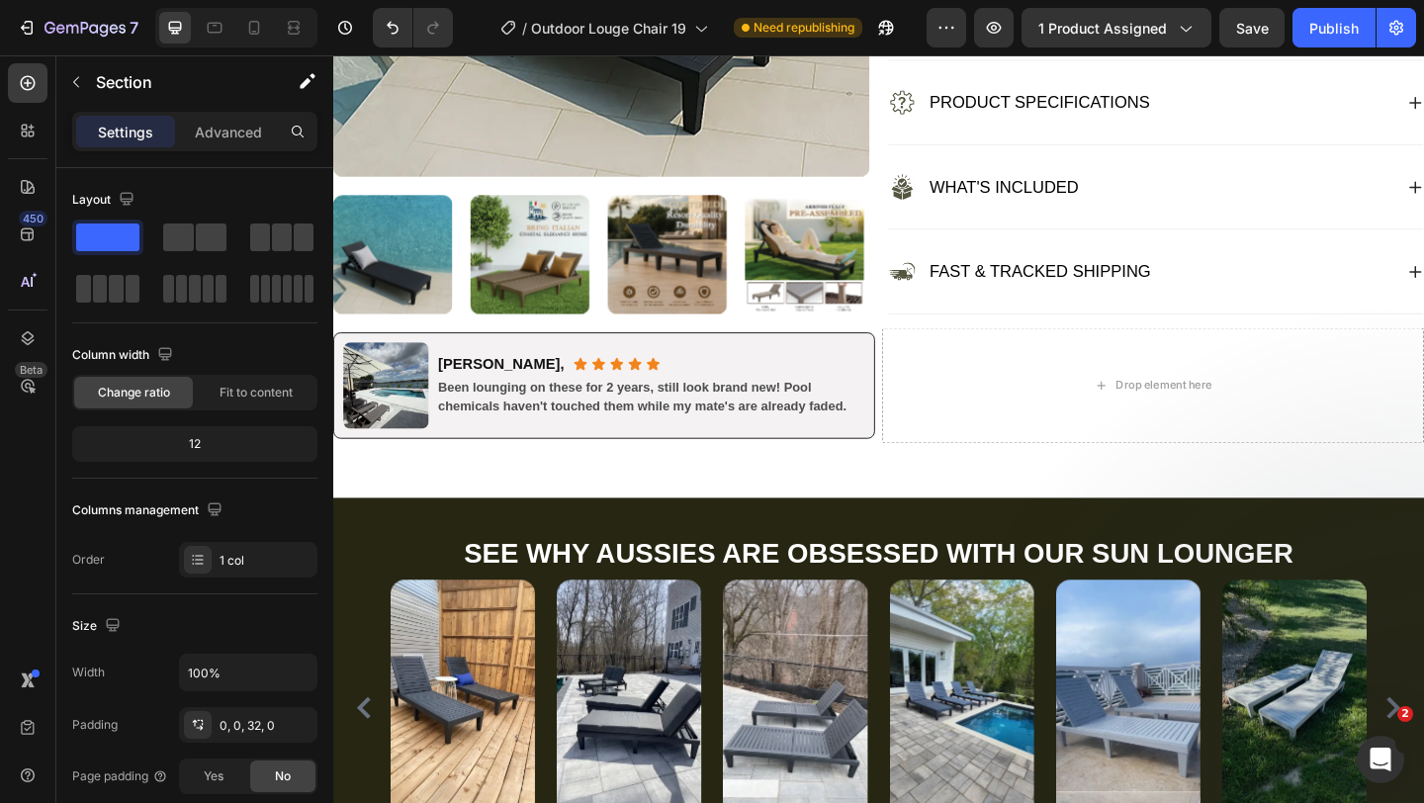
scroll to position [1570, 0]
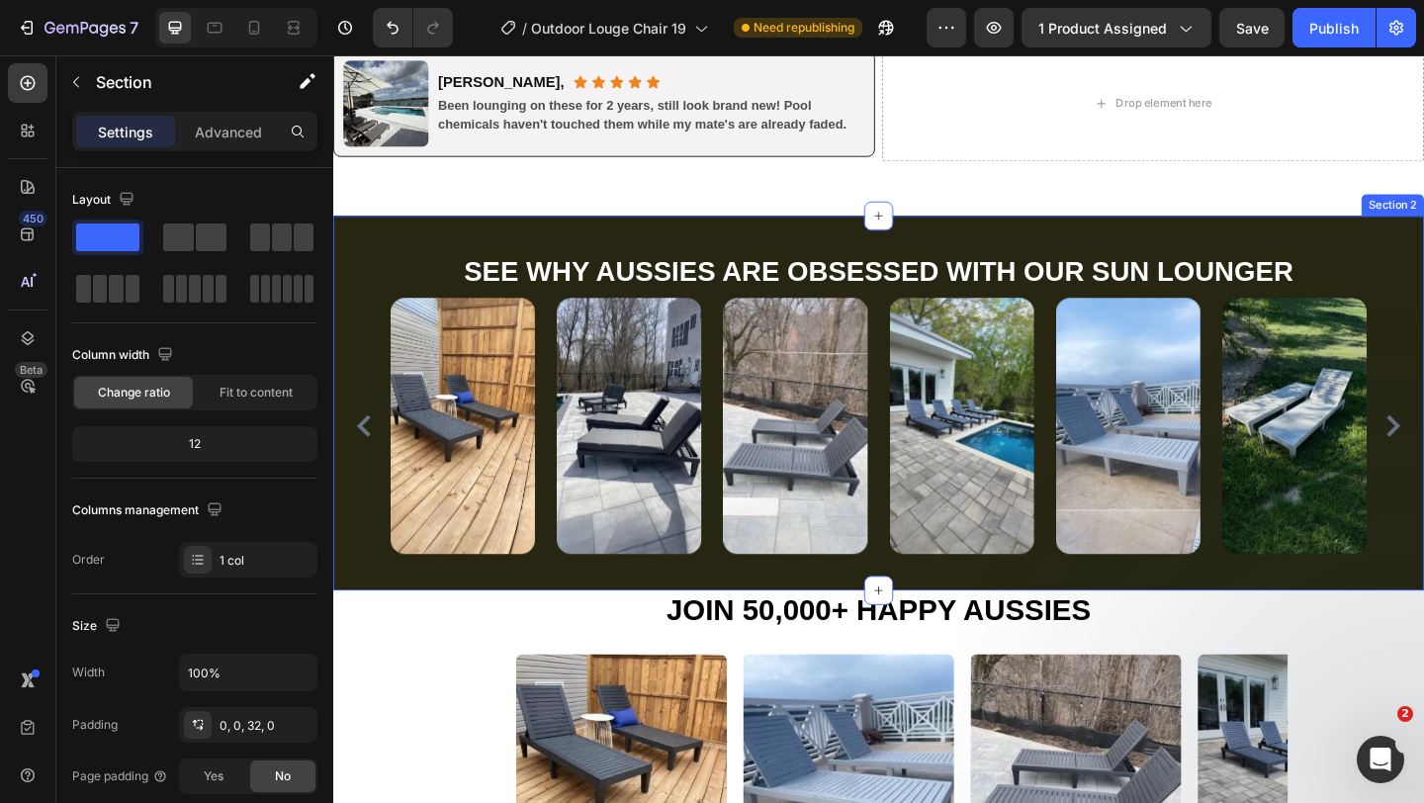
click at [1362, 302] on div "See Why Aussies Are Obsessed with our Sun lounger Heading Image Image Image Ima…" at bounding box center [926, 433] width 1187 height 408
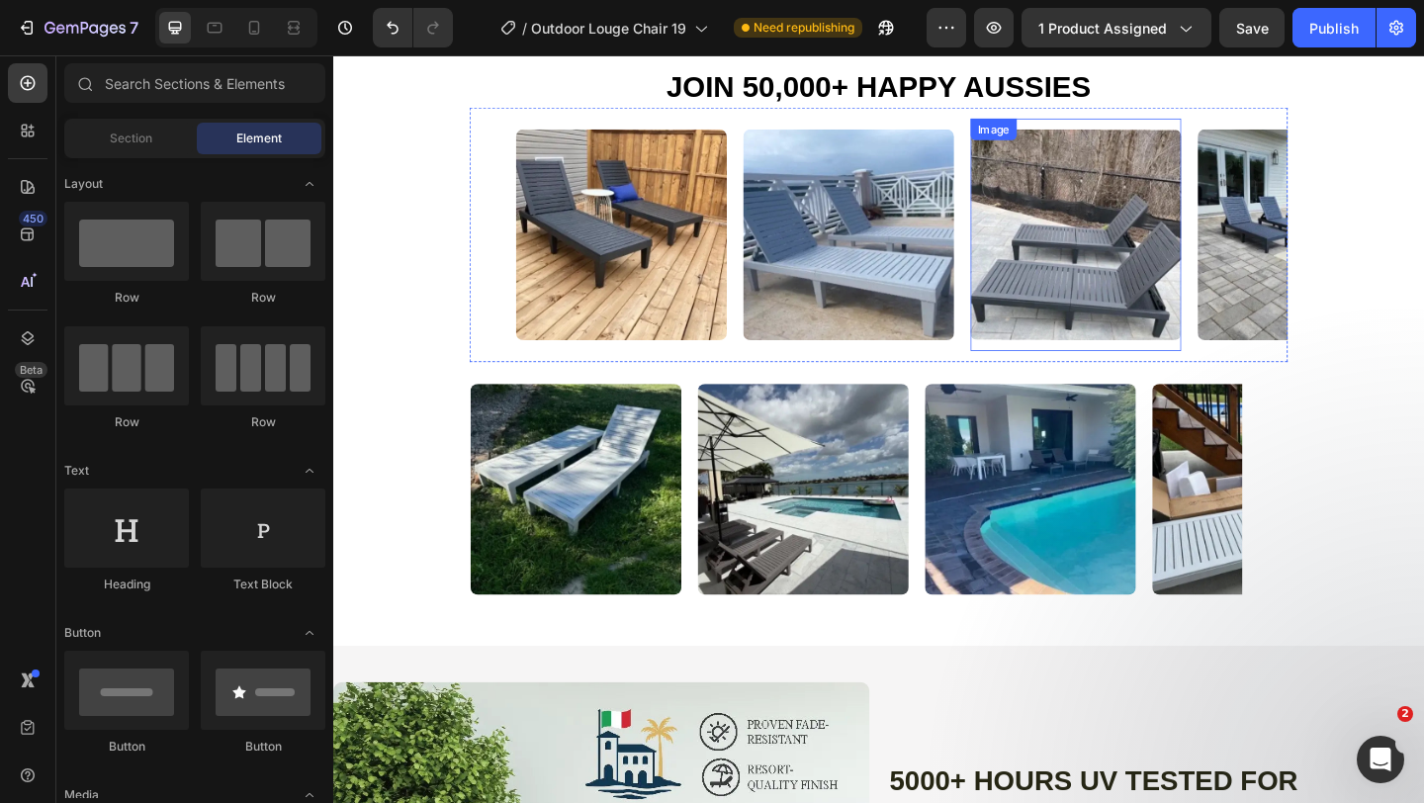
scroll to position [1746, 0]
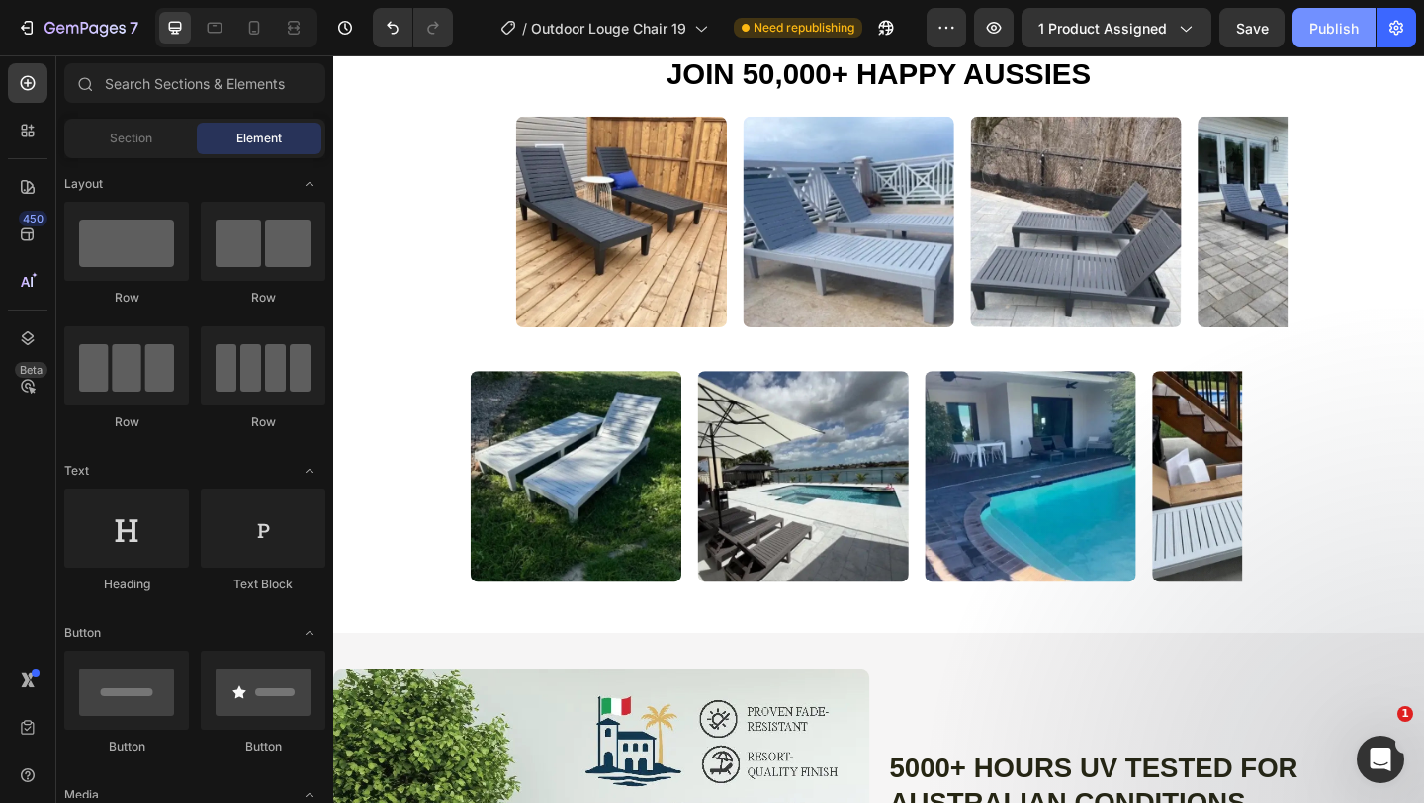
click at [1361, 32] on button "Publish" at bounding box center [1333, 28] width 83 height 40
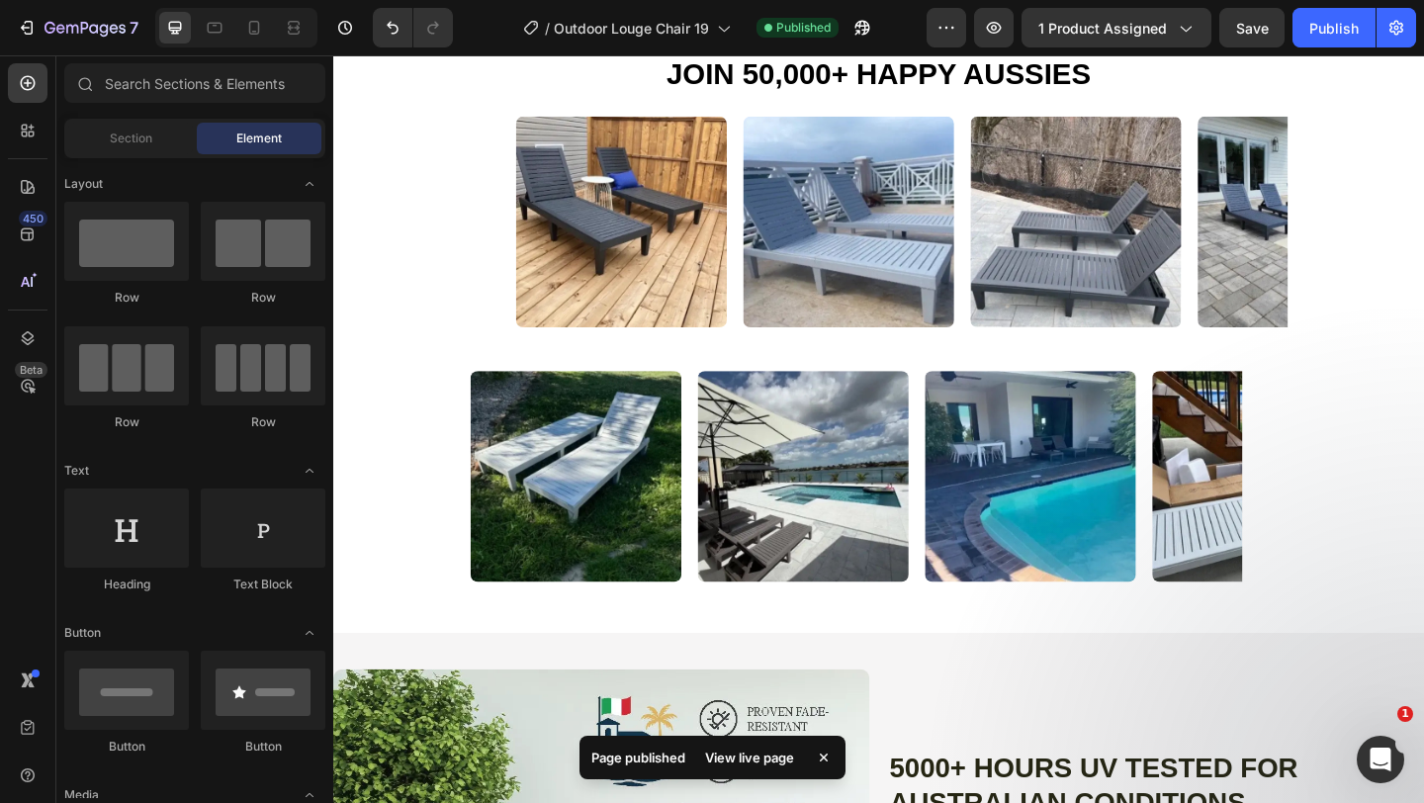
click at [744, 761] on div "View live page" at bounding box center [749, 758] width 113 height 28
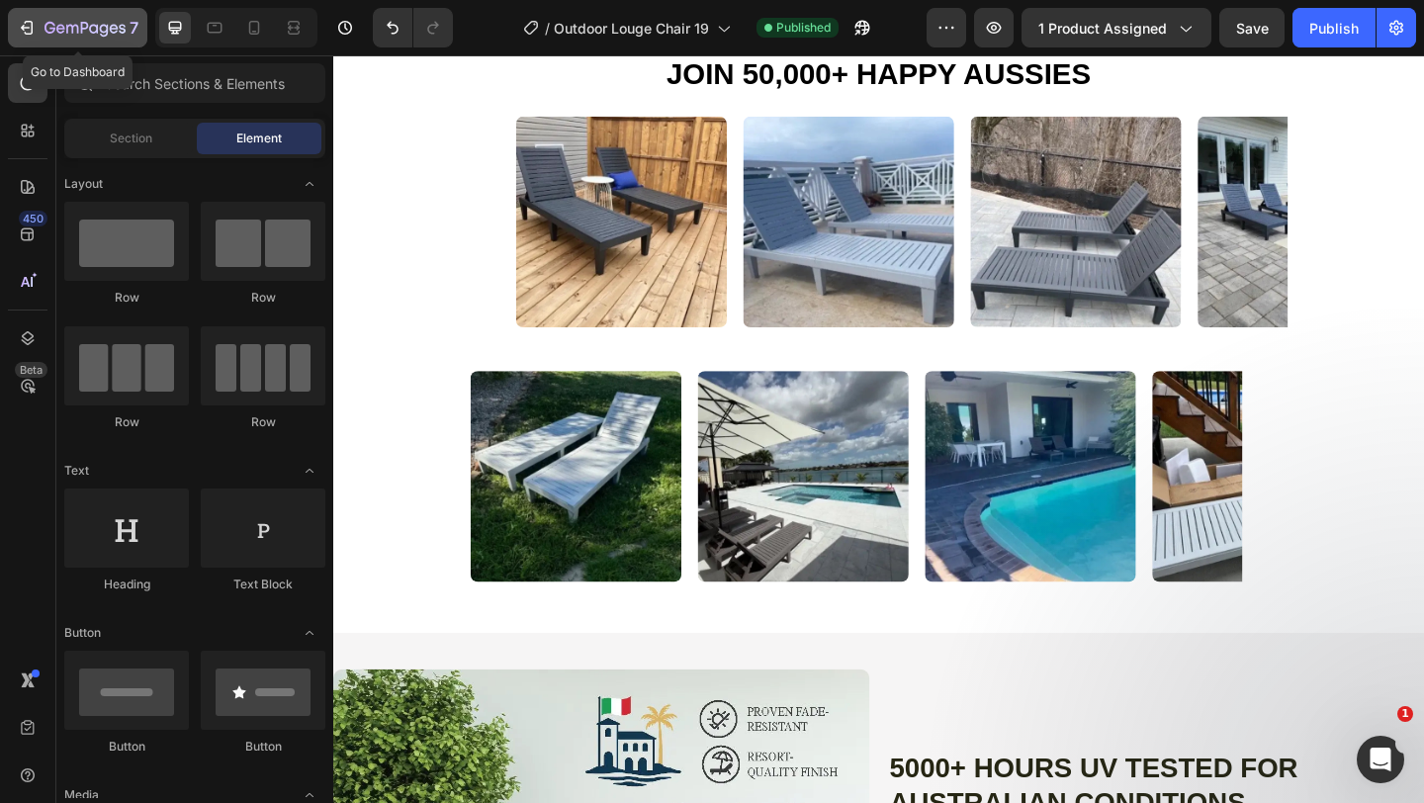
click at [32, 42] on button "7" at bounding box center [77, 28] width 139 height 40
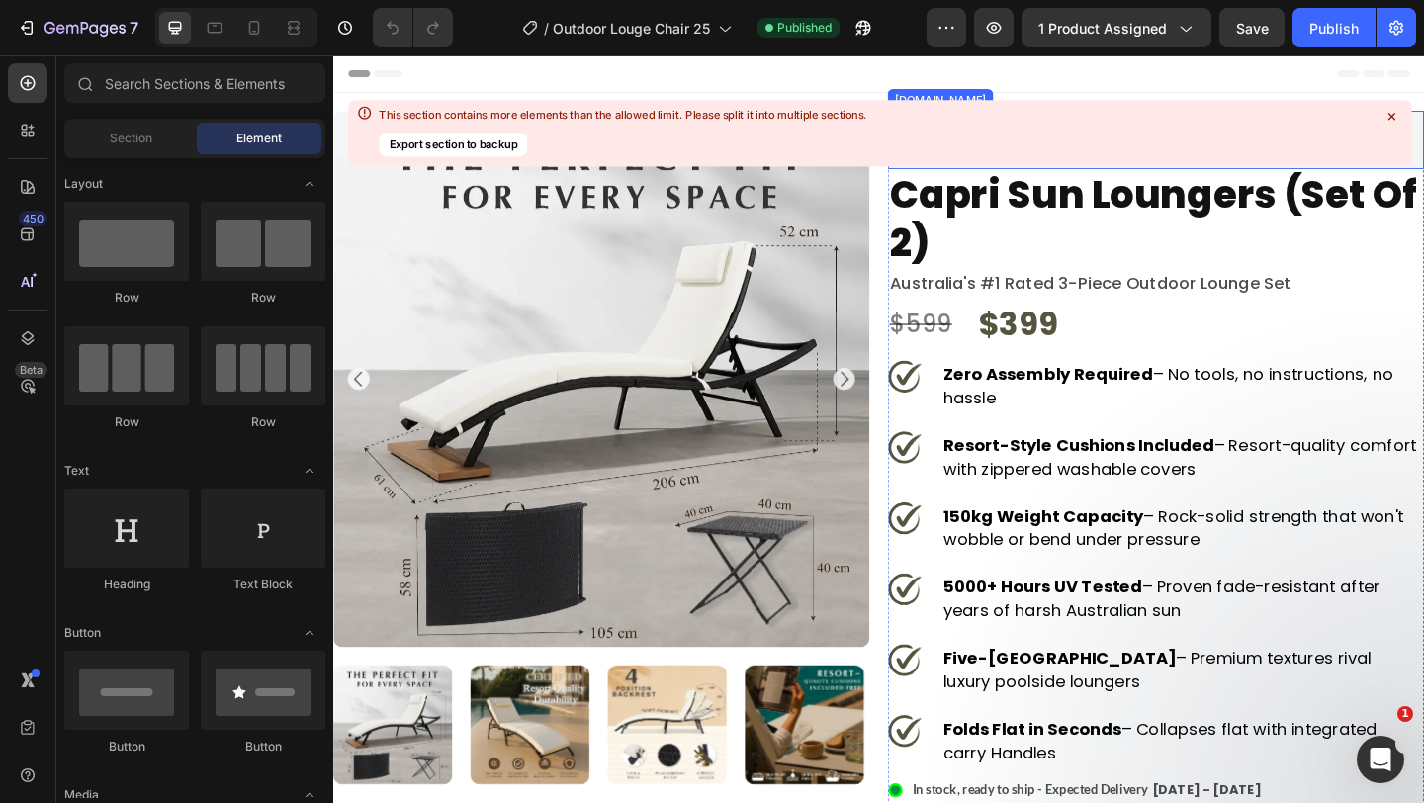
click at [1389, 118] on icon at bounding box center [1390, 116] width 7 height 7
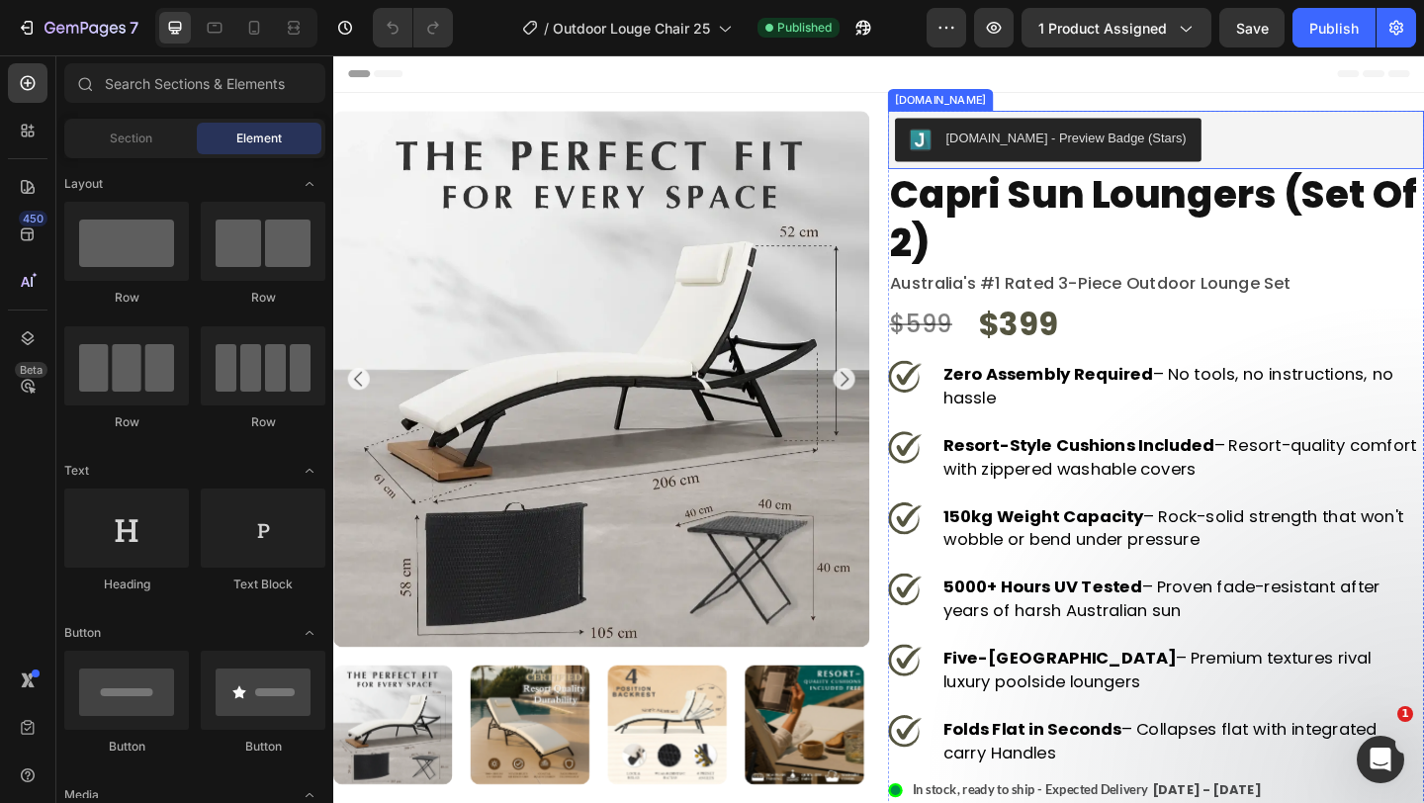
click at [1423, 124] on div "[DOMAIN_NAME] - Preview Badge (Stars)" at bounding box center [1228, 147] width 568 height 47
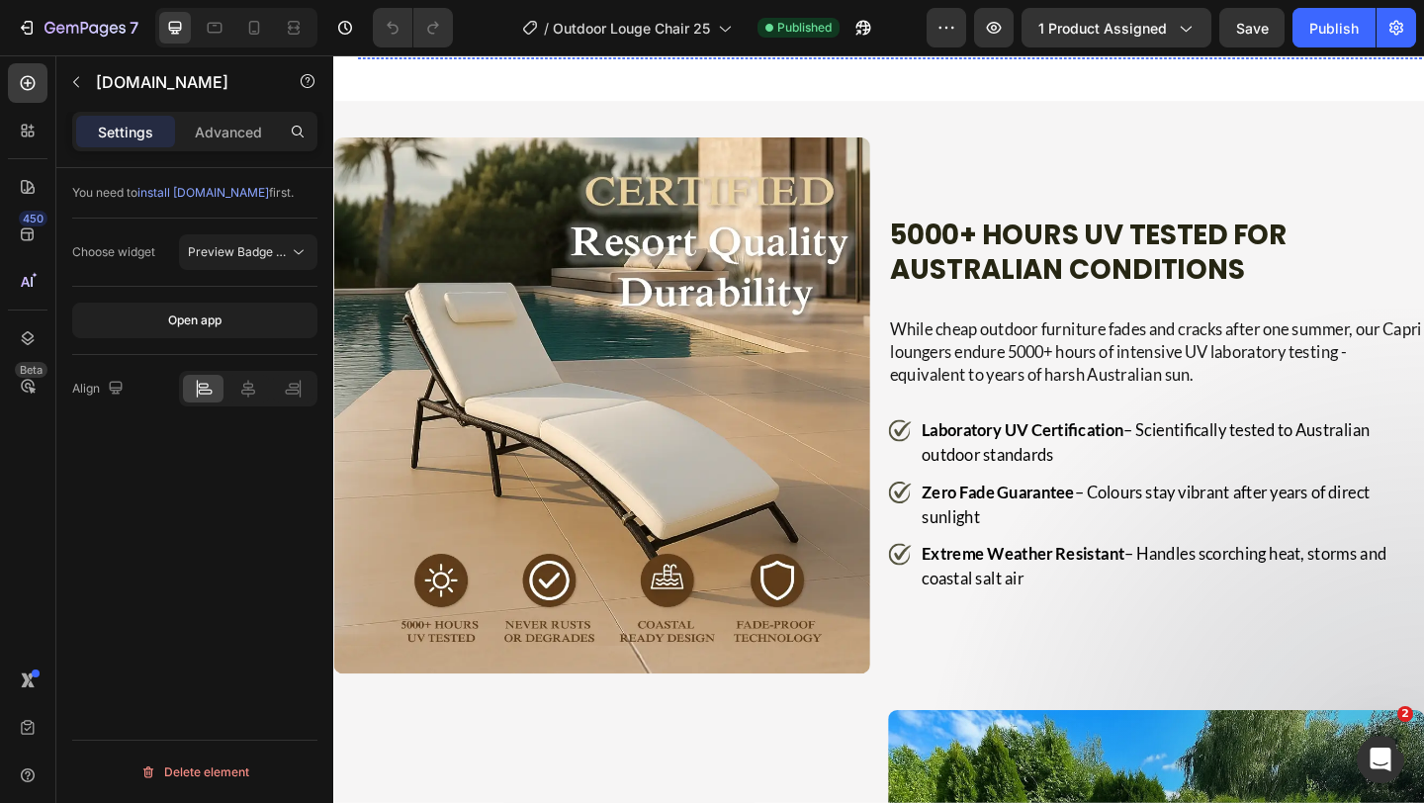
scroll to position [1845, 0]
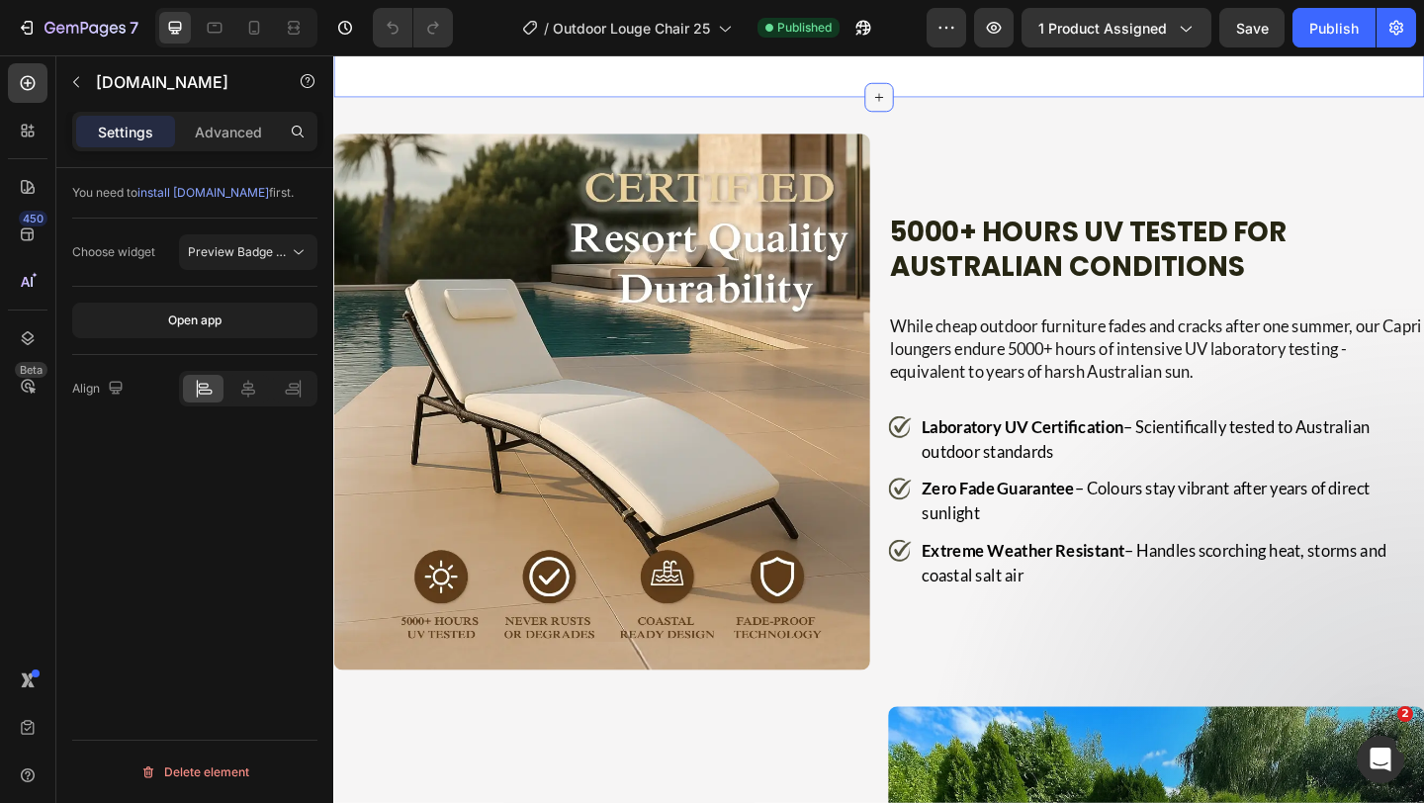
click at [931, 109] on icon at bounding box center [927, 101] width 16 height 16
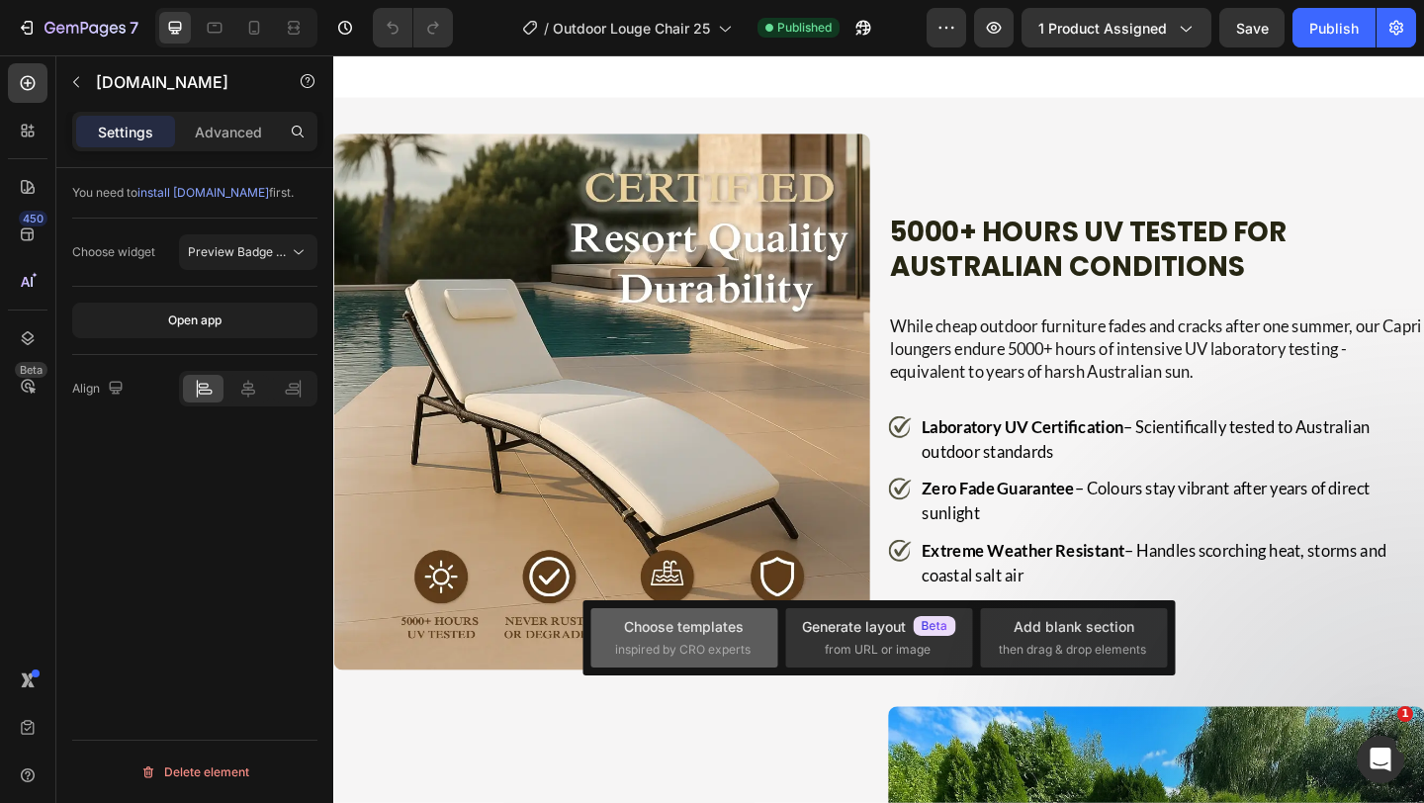
click at [705, 630] on div "Choose templates" at bounding box center [684, 626] width 120 height 21
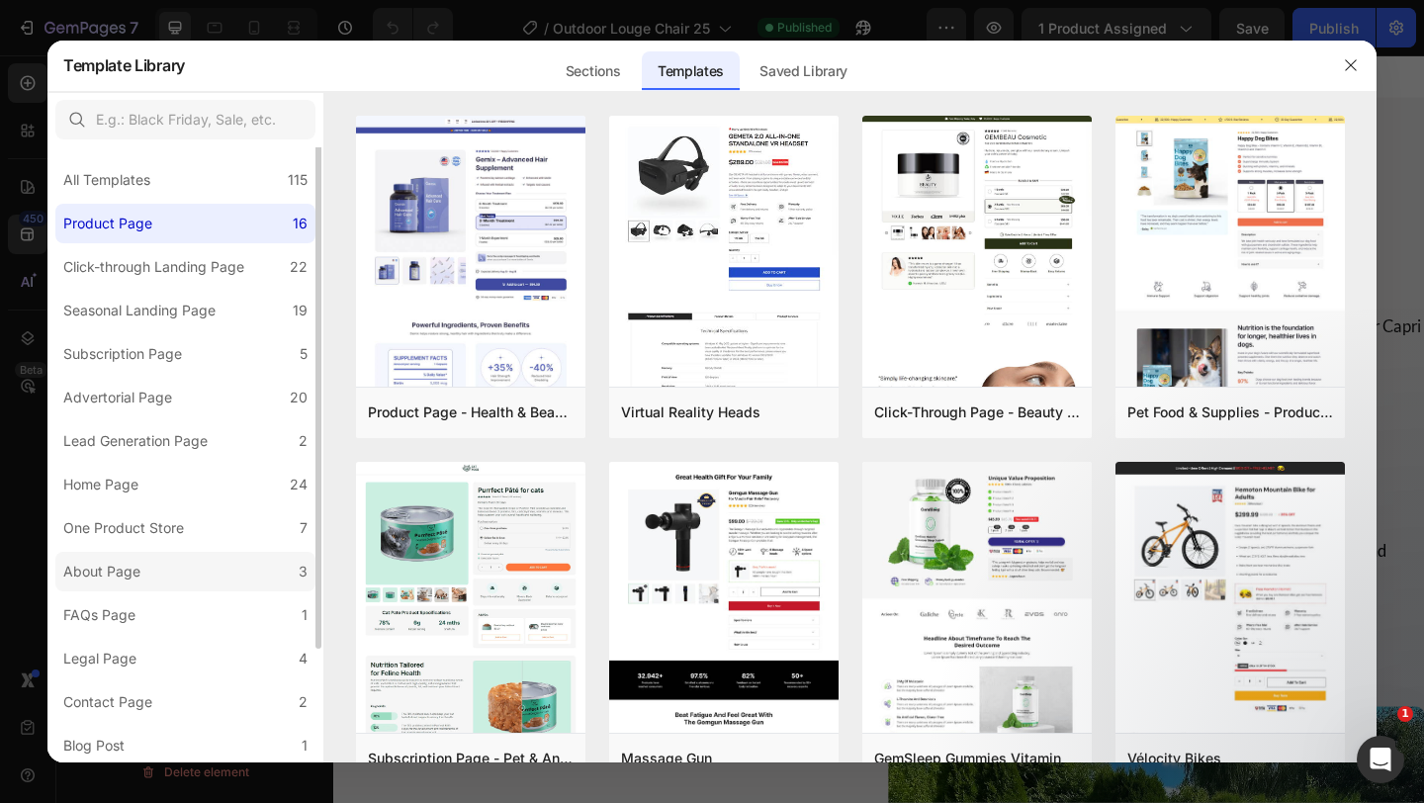
scroll to position [0, 0]
click at [211, 438] on div "Lead Generation Page" at bounding box center [139, 444] width 152 height 24
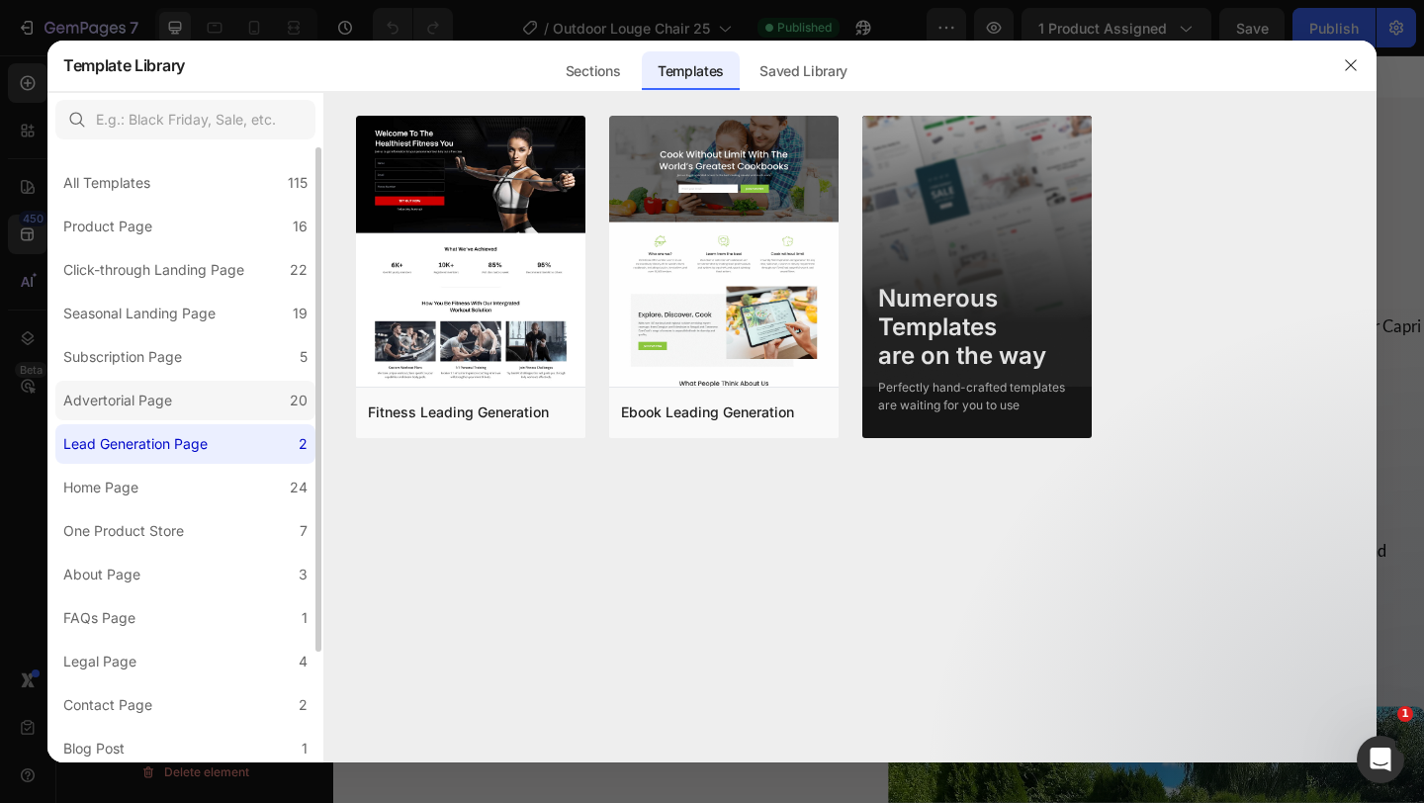
click at [216, 395] on label "Advertorial Page 20" at bounding box center [185, 401] width 260 height 40
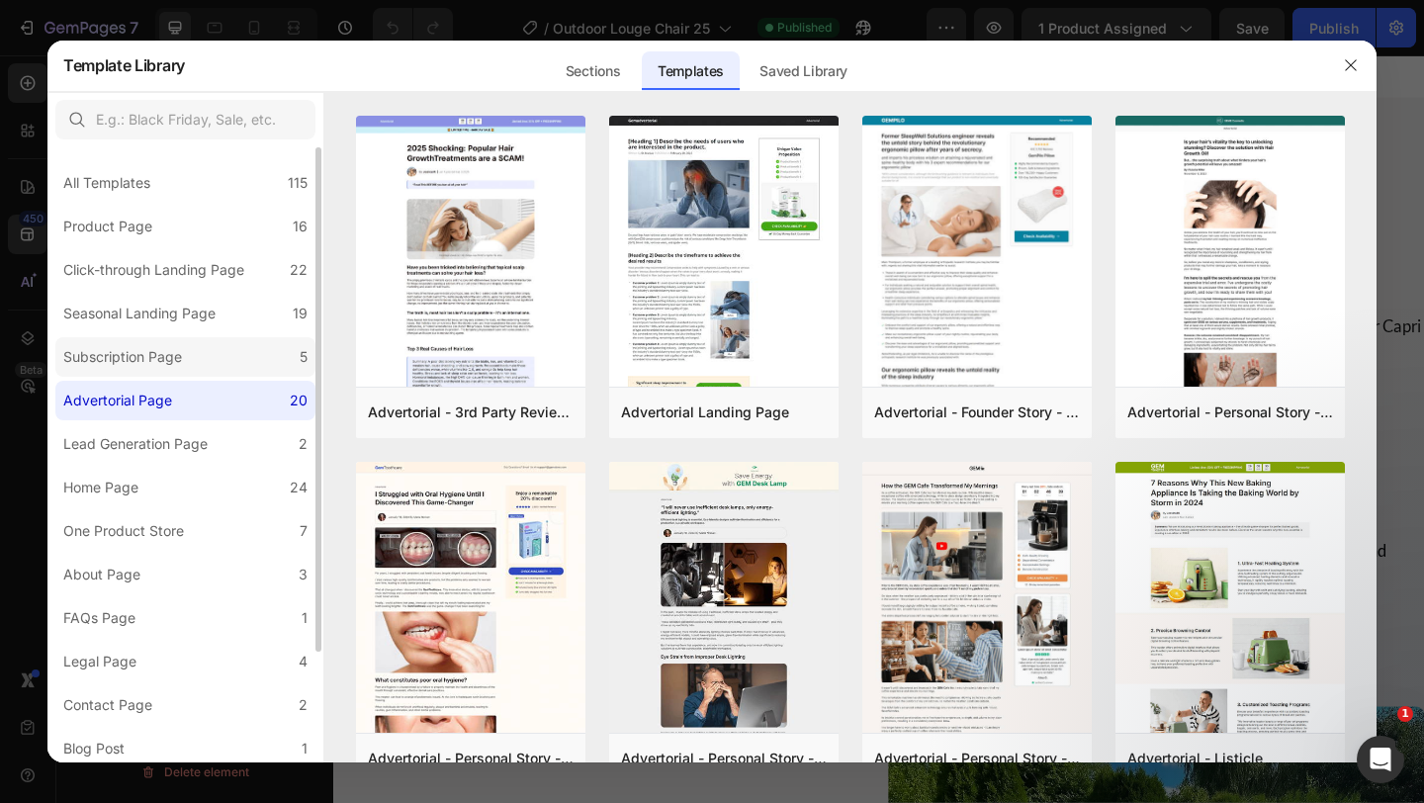
click at [219, 354] on label "Subscription Page 5" at bounding box center [185, 357] width 260 height 40
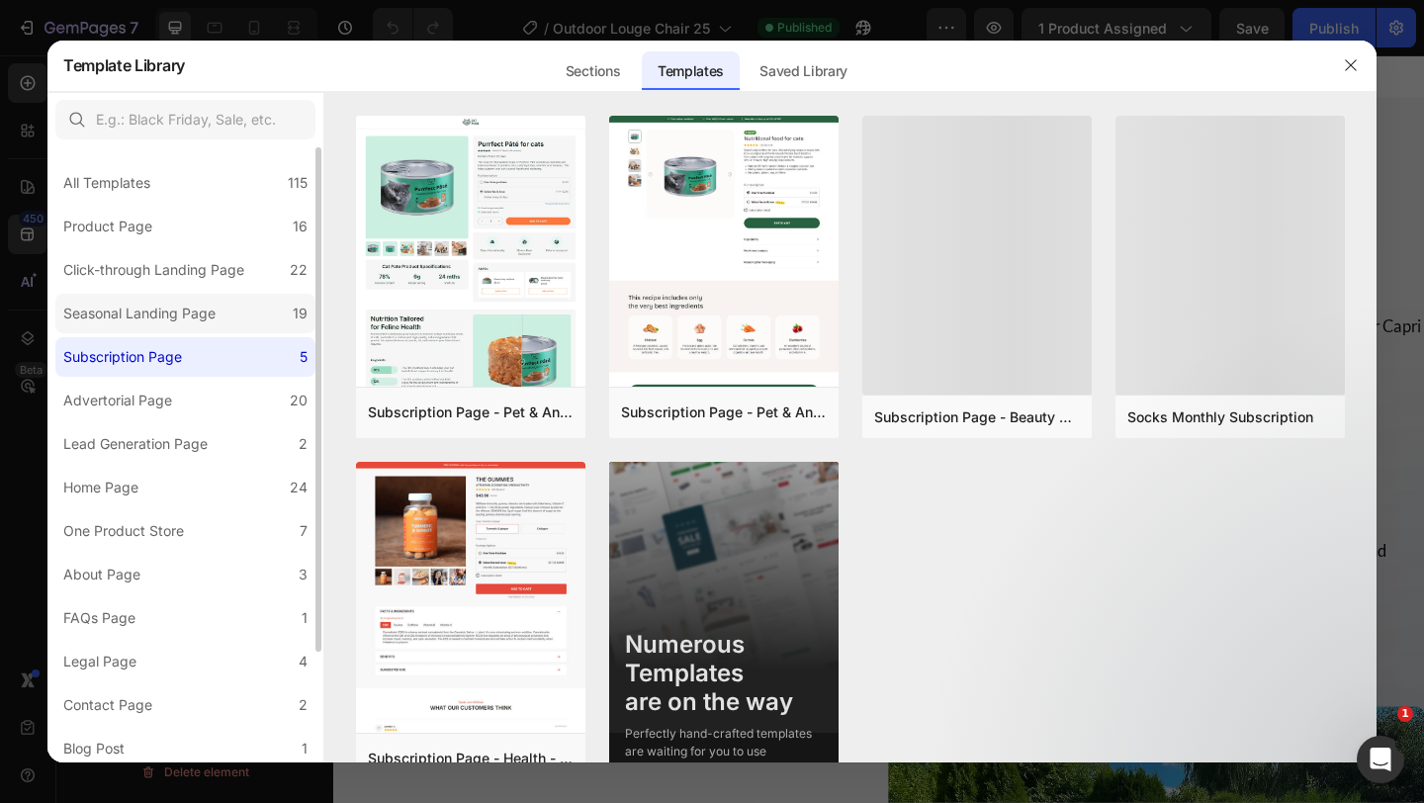
click at [225, 310] on label "Seasonal Landing Page 19" at bounding box center [185, 314] width 260 height 40
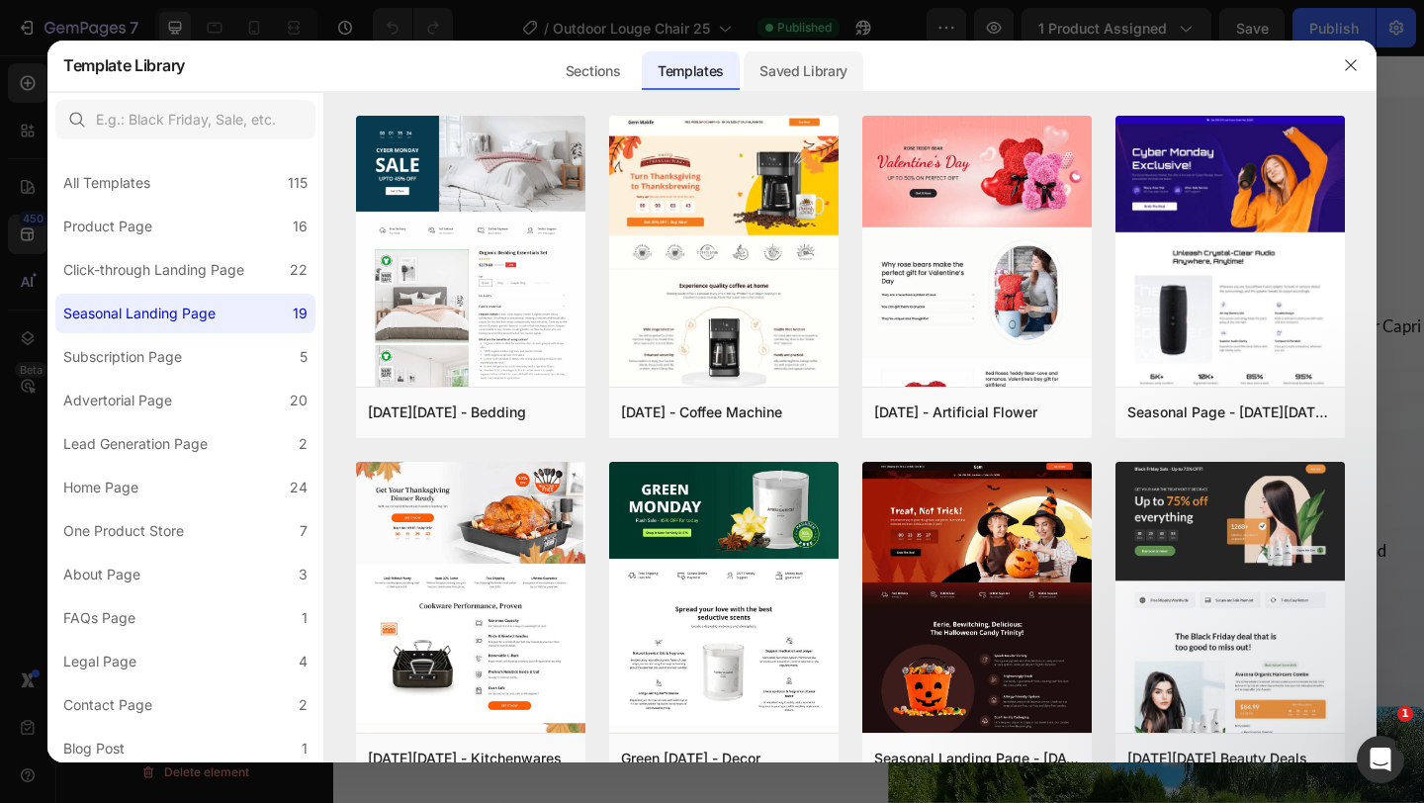
click at [761, 75] on div "Saved Library" at bounding box center [804, 71] width 120 height 40
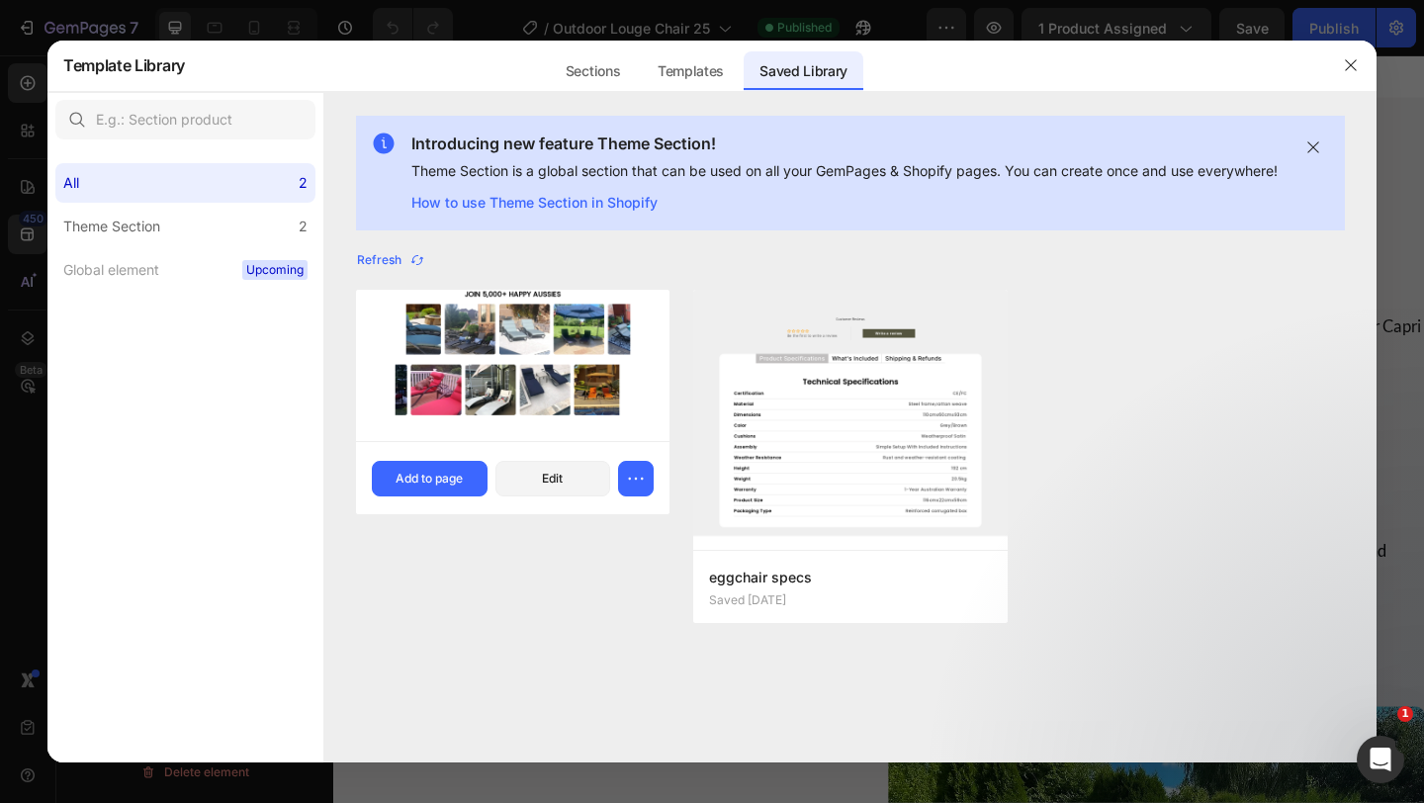
click at [382, 514] on div "New UGC Saved 4 days ago Add to page Edit" at bounding box center [512, 477] width 313 height 73
click at [426, 487] on div "Add to page" at bounding box center [429, 479] width 67 height 18
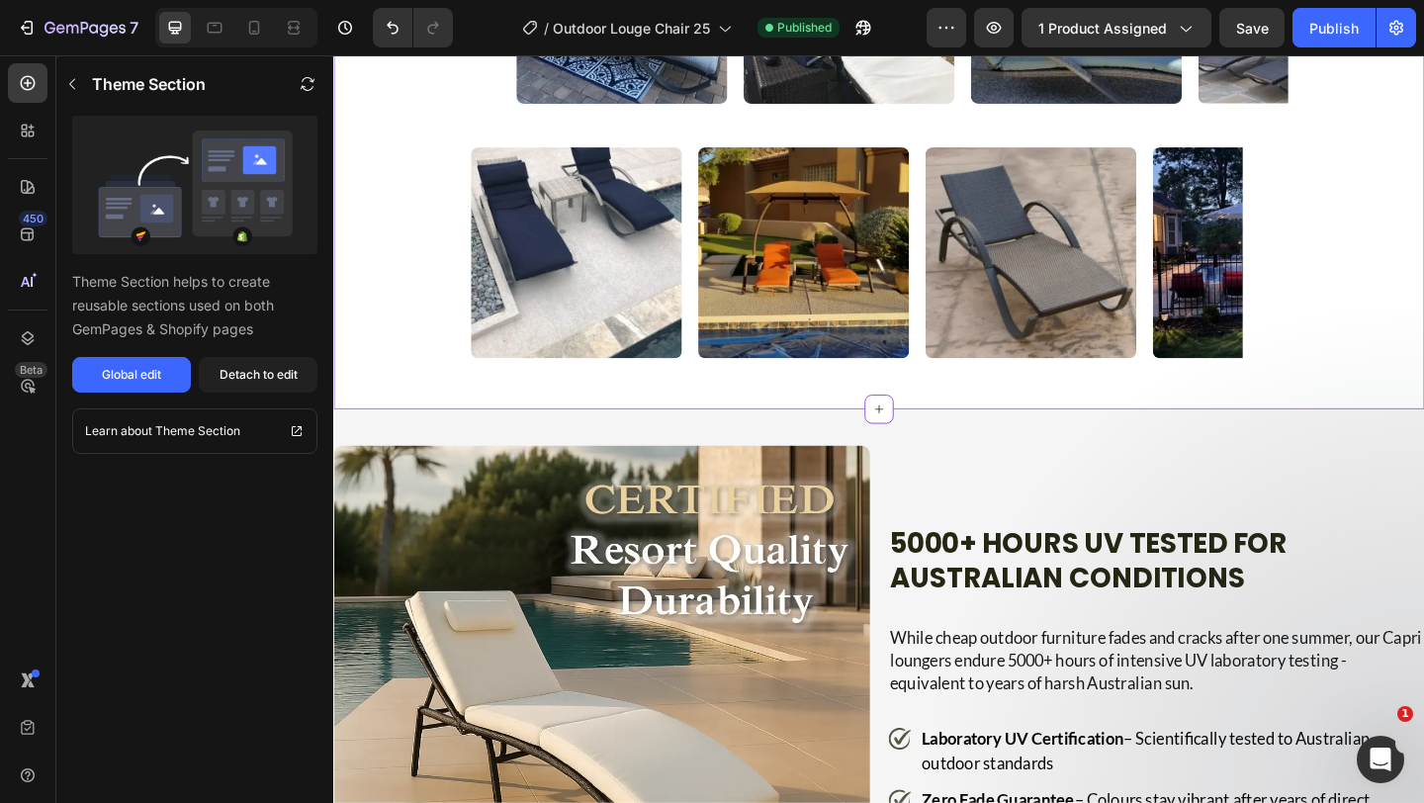
scroll to position [2403, 0]
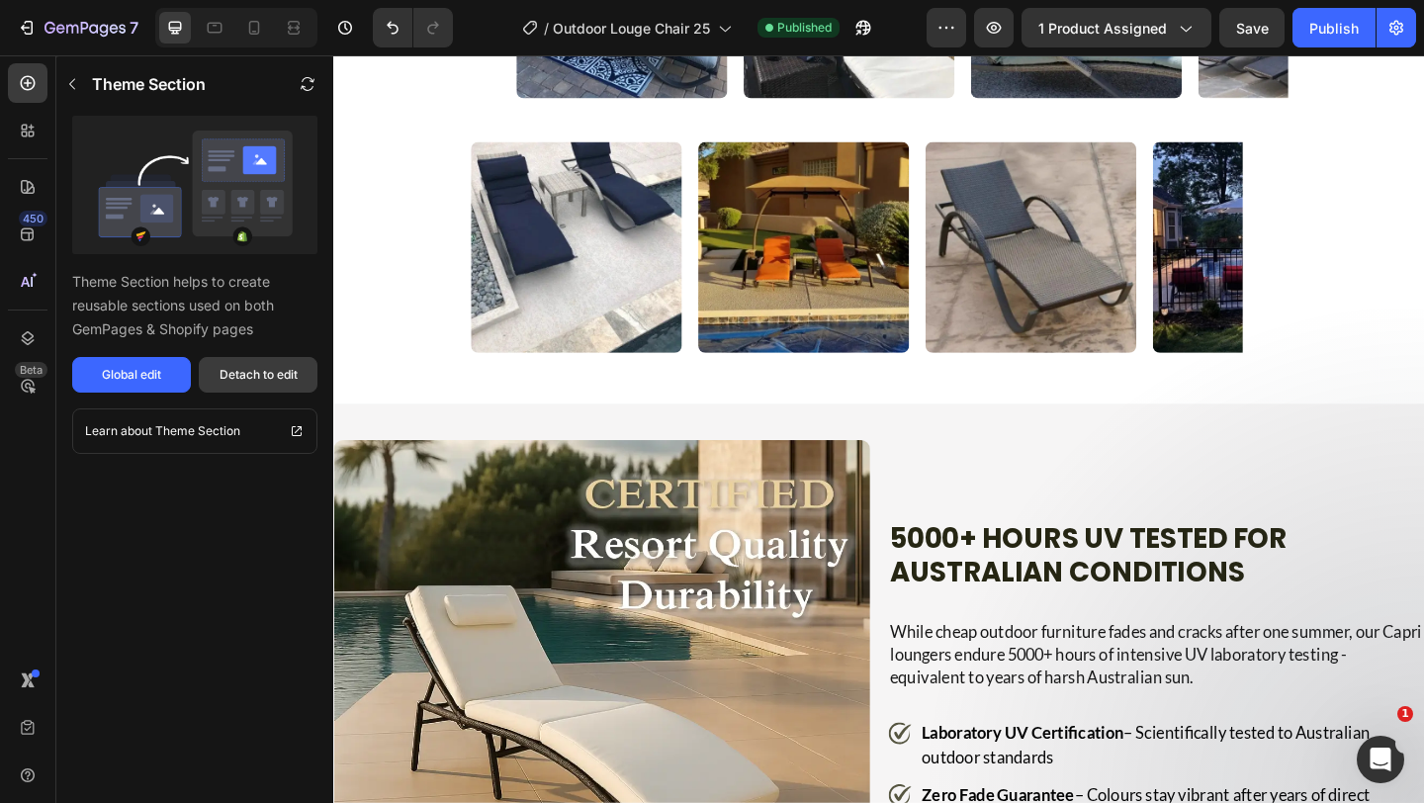
click at [248, 373] on div "Detach to edit" at bounding box center [259, 375] width 78 height 18
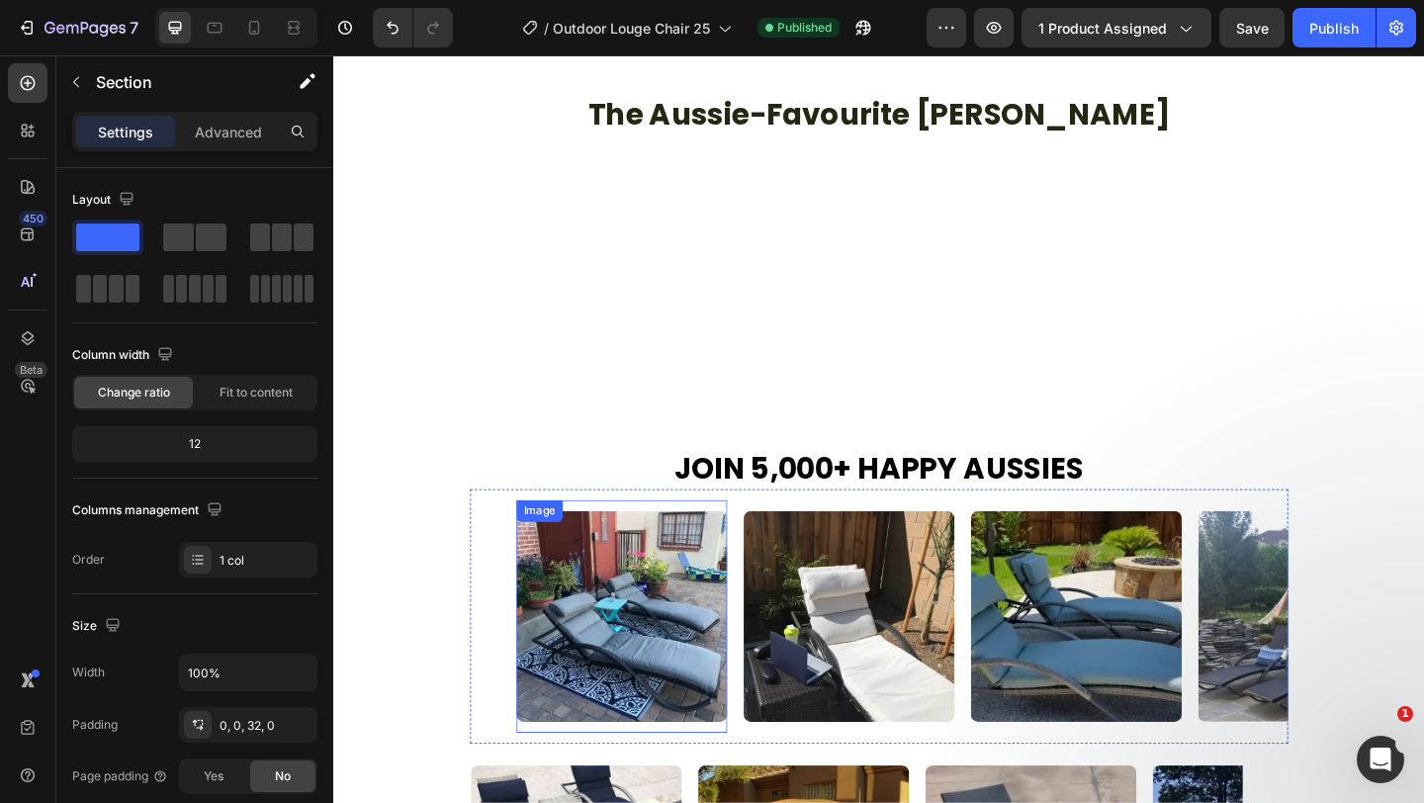
scroll to position [1715, 0]
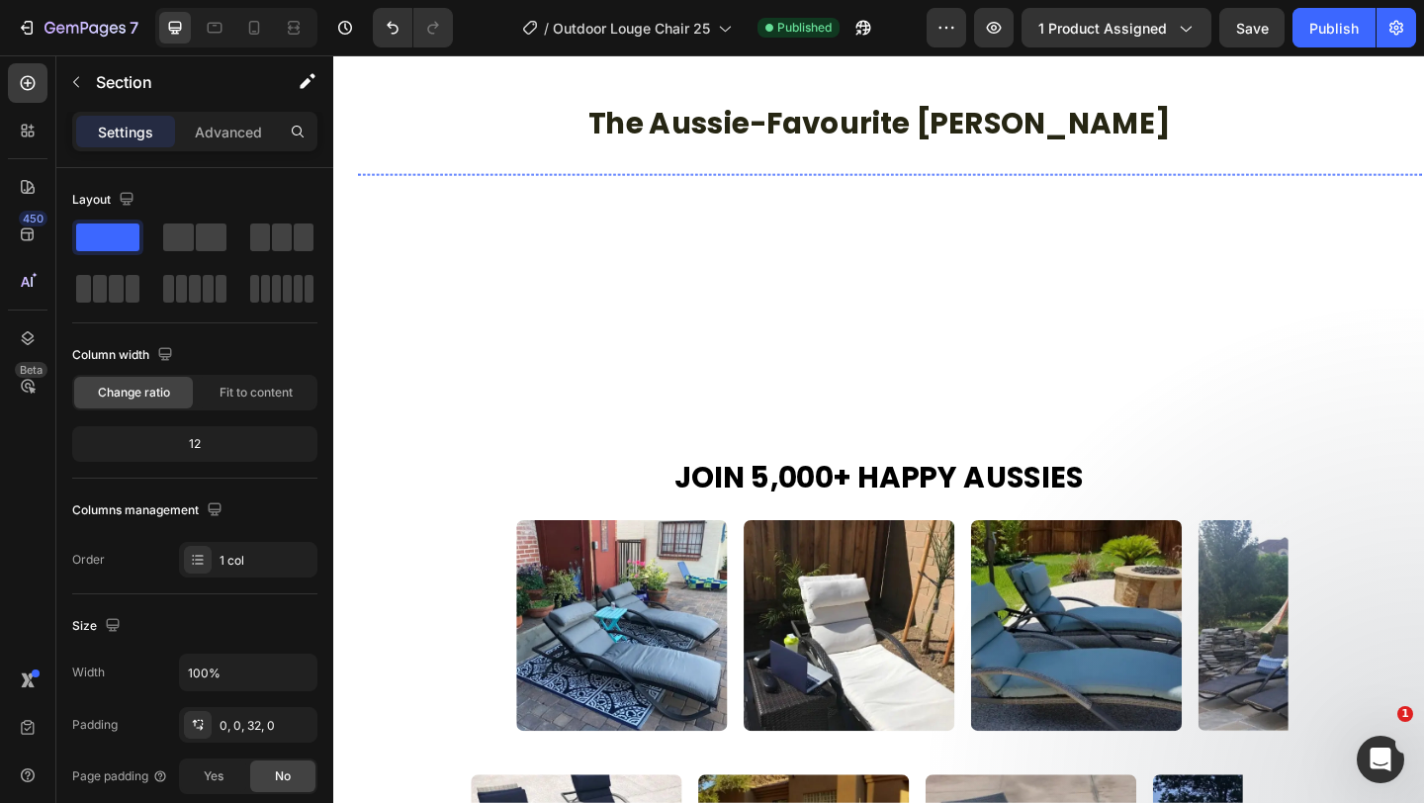
click at [528, 184] on img at bounding box center [486, 184] width 252 height 0
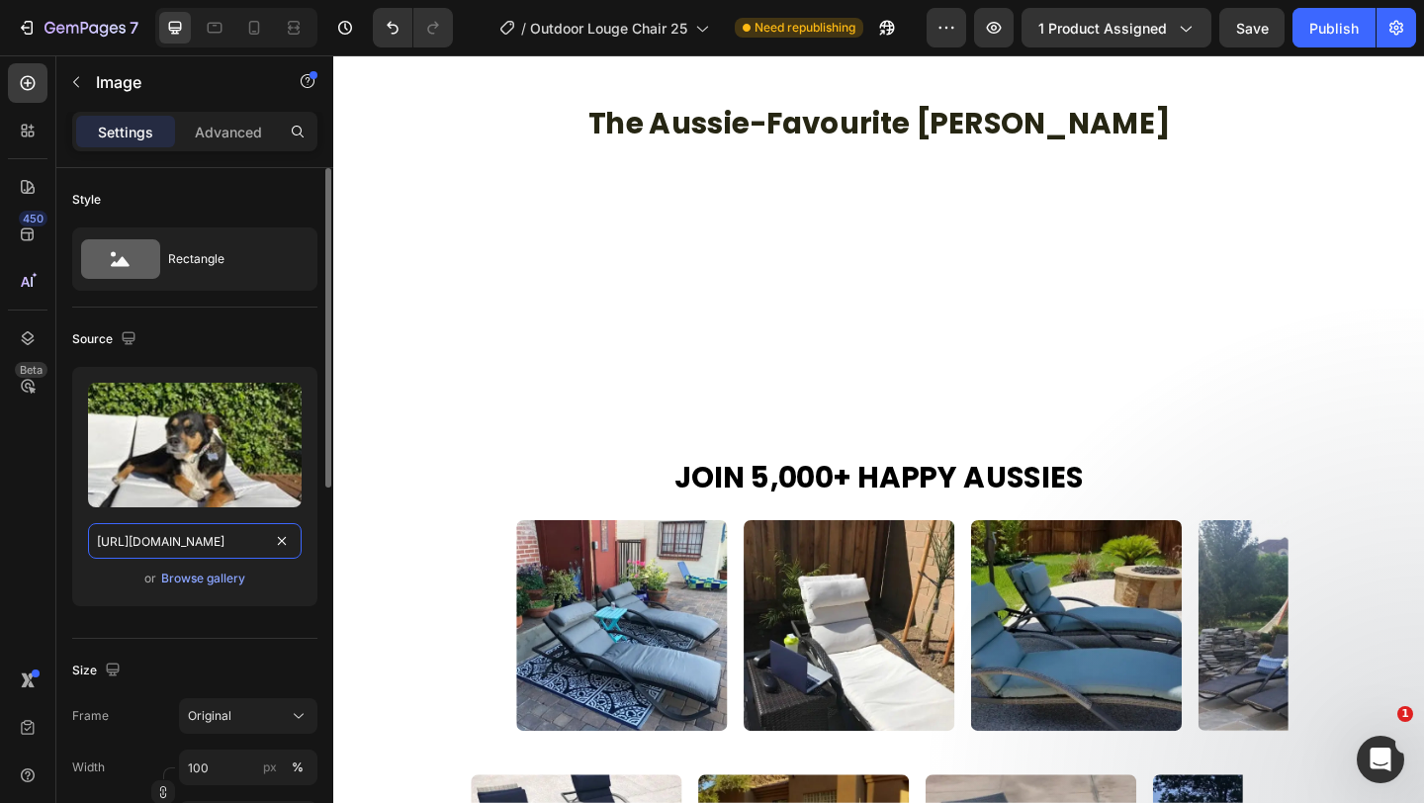
click at [202, 533] on input "https://cdn.shopify.com/s/files/1/0751/1162/9015/files/gempages_560213916362212…" at bounding box center [195, 541] width 214 height 36
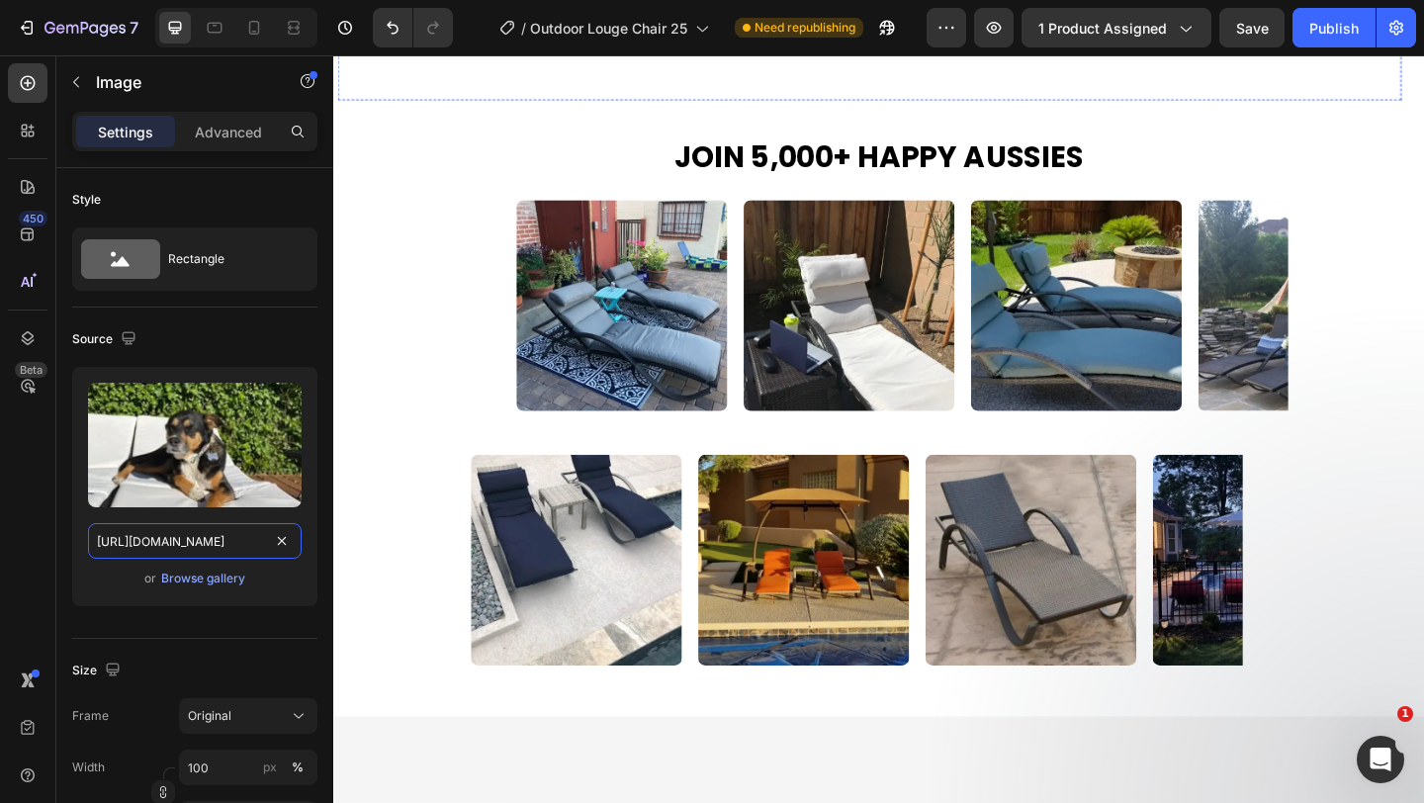
scroll to position [2075, 0]
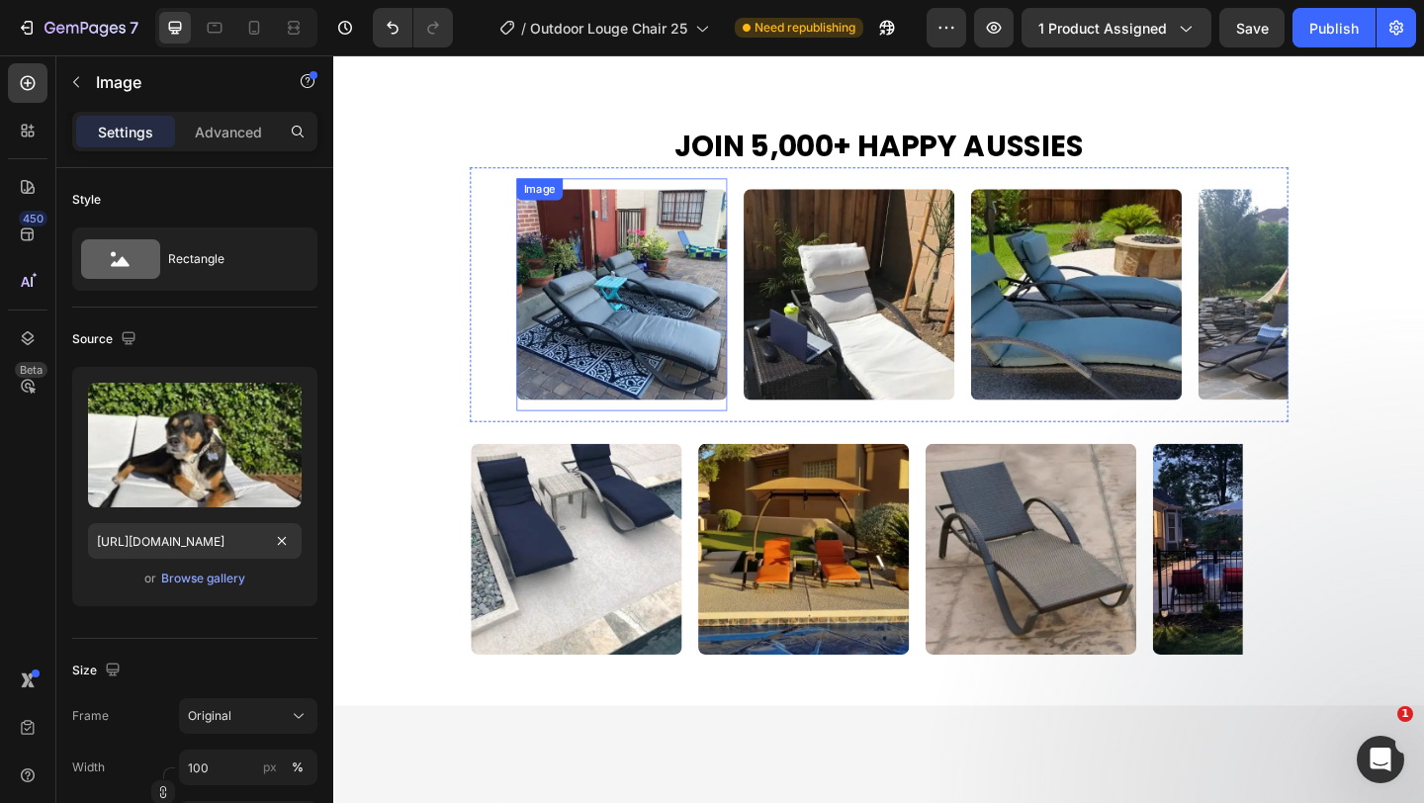
click at [634, 430] on img at bounding box center [646, 315] width 229 height 229
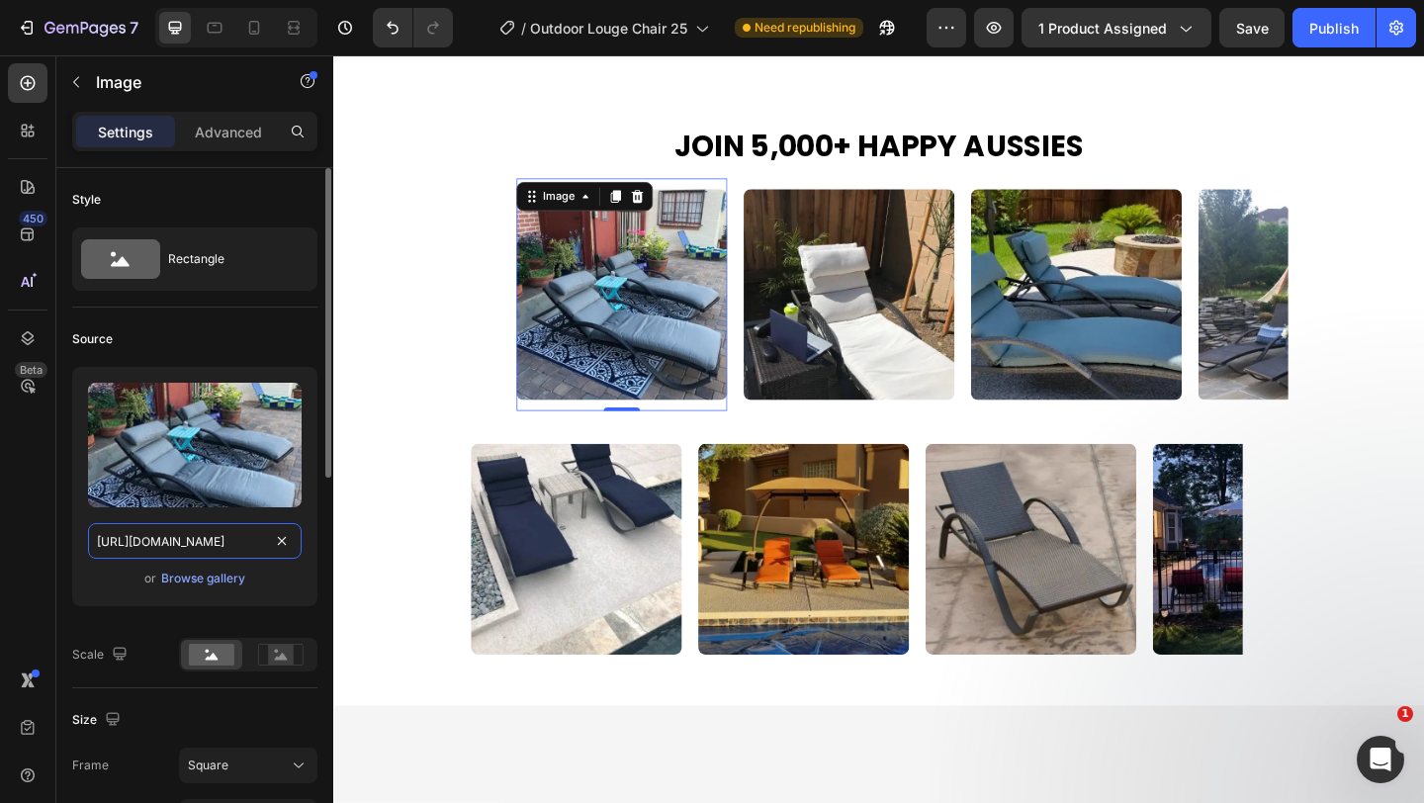
click at [239, 542] on input "[URL][DOMAIN_NAME]" at bounding box center [195, 541] width 214 height 36
paste input "f16befc2-0a82-4cef-9785-b710e0f1a8e6"
type input "https://cdn.shopify.com/s/files/1/0751/1162/9015/files/gempages_560213916362212…"
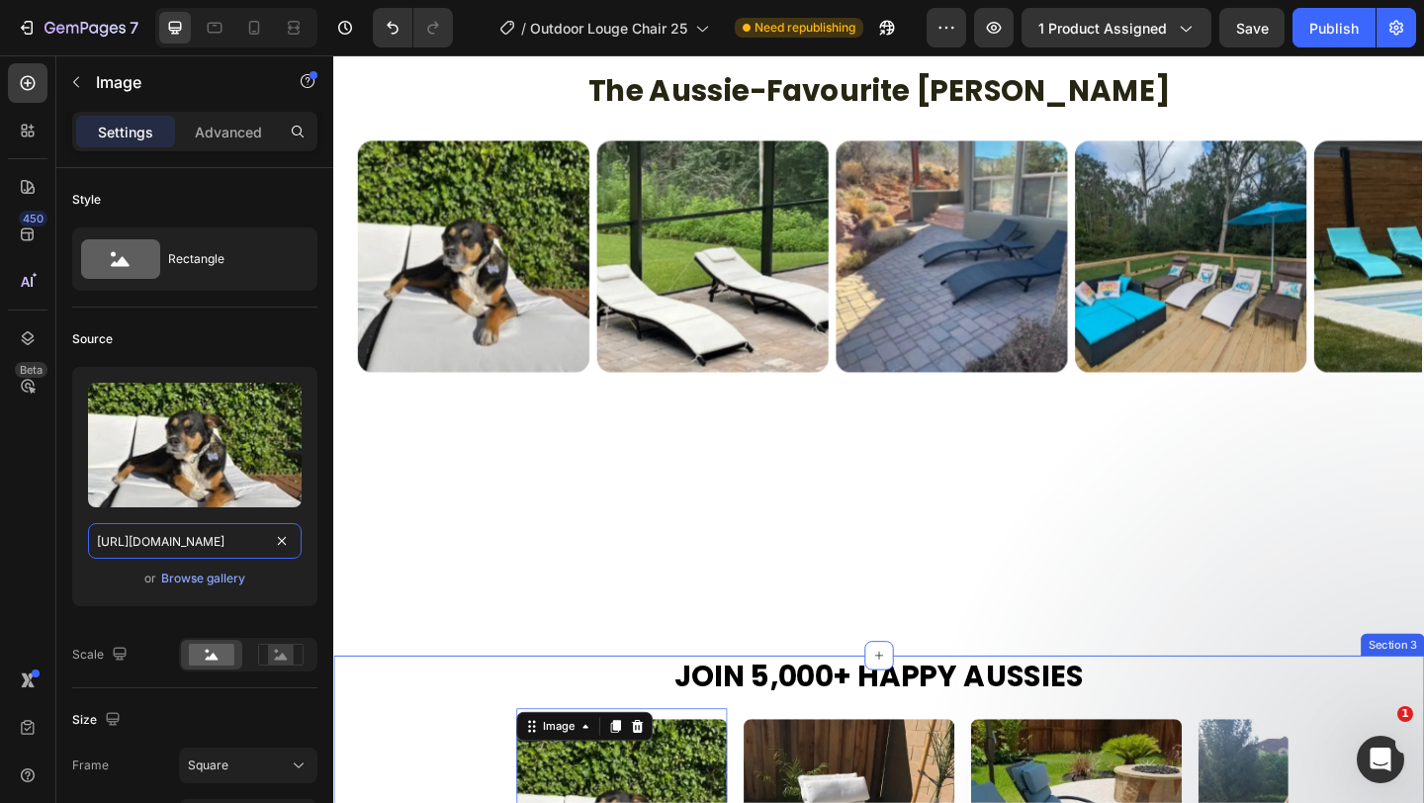
scroll to position [1659, 0]
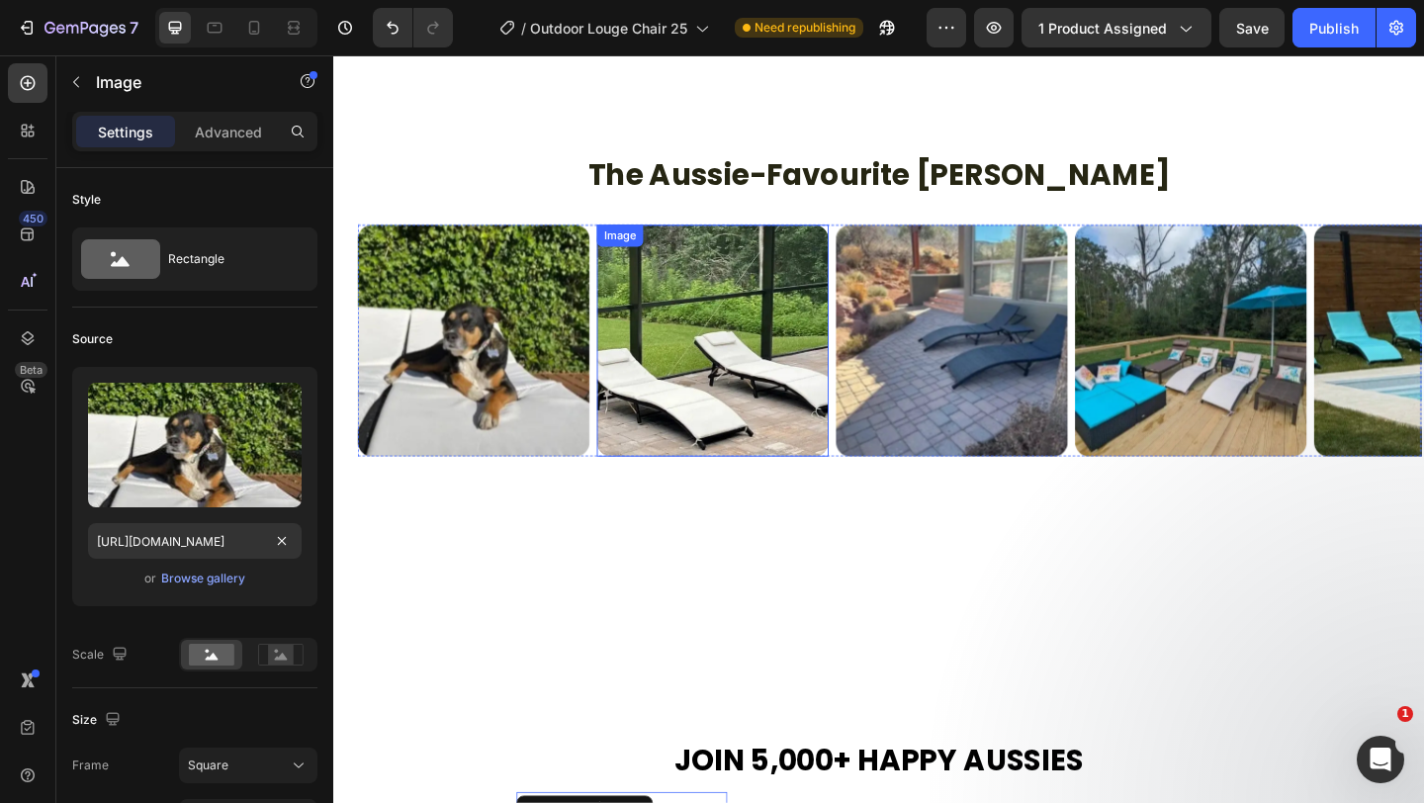
click at [696, 324] on img at bounding box center [746, 365] width 252 height 252
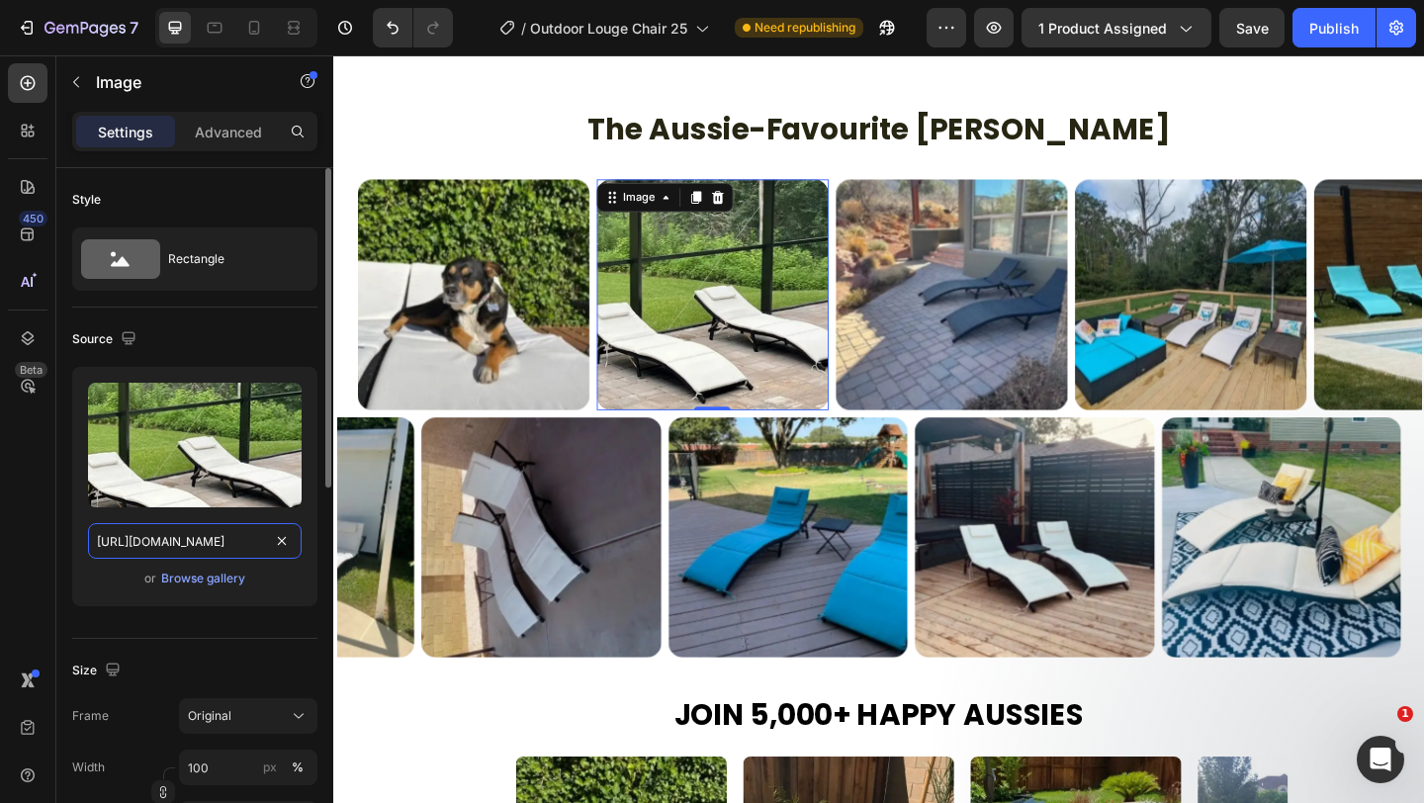
click at [208, 544] on input "https://cdn.shopify.com/s/files/1/0751/1162/9015/files/gempages_560213916362212…" at bounding box center [195, 541] width 214 height 36
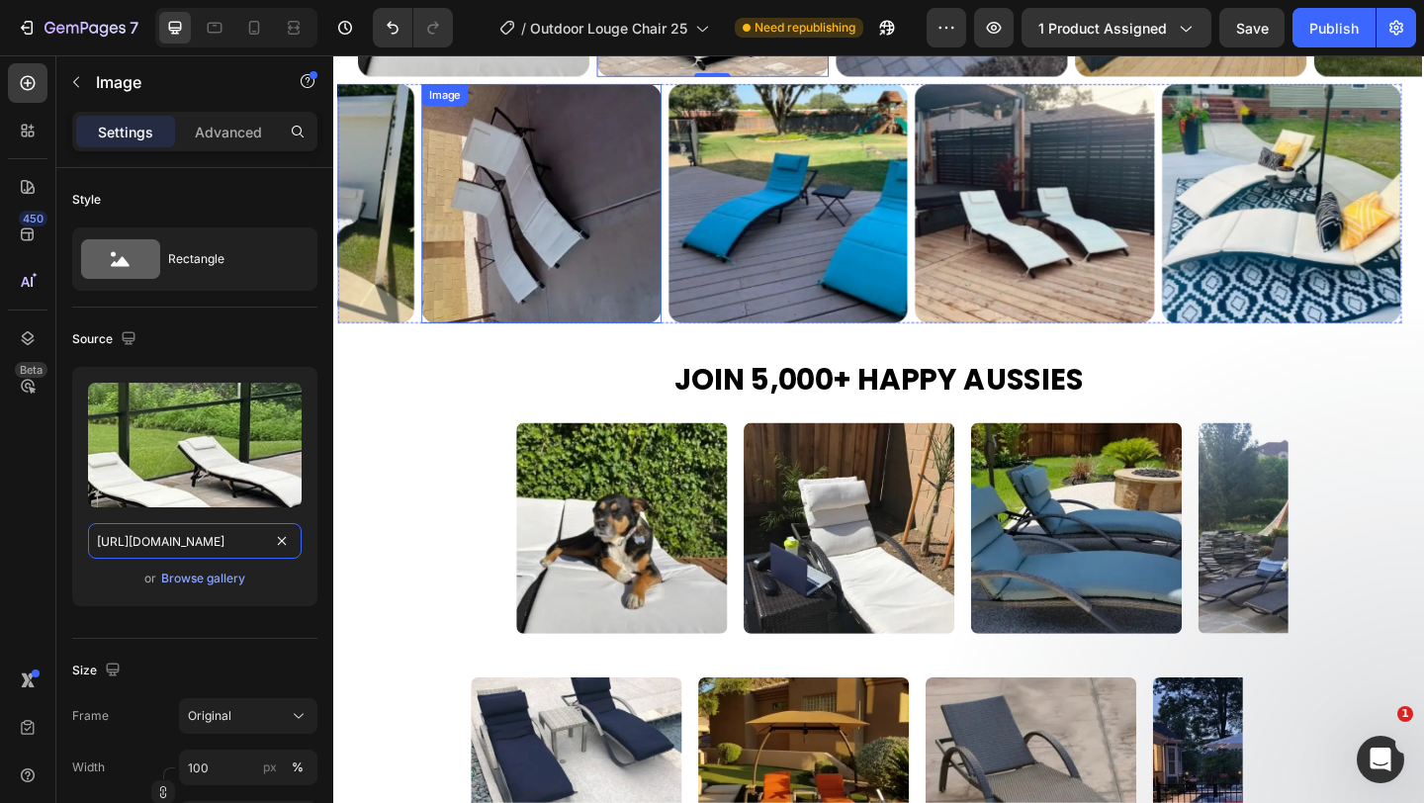
scroll to position [2090, 0]
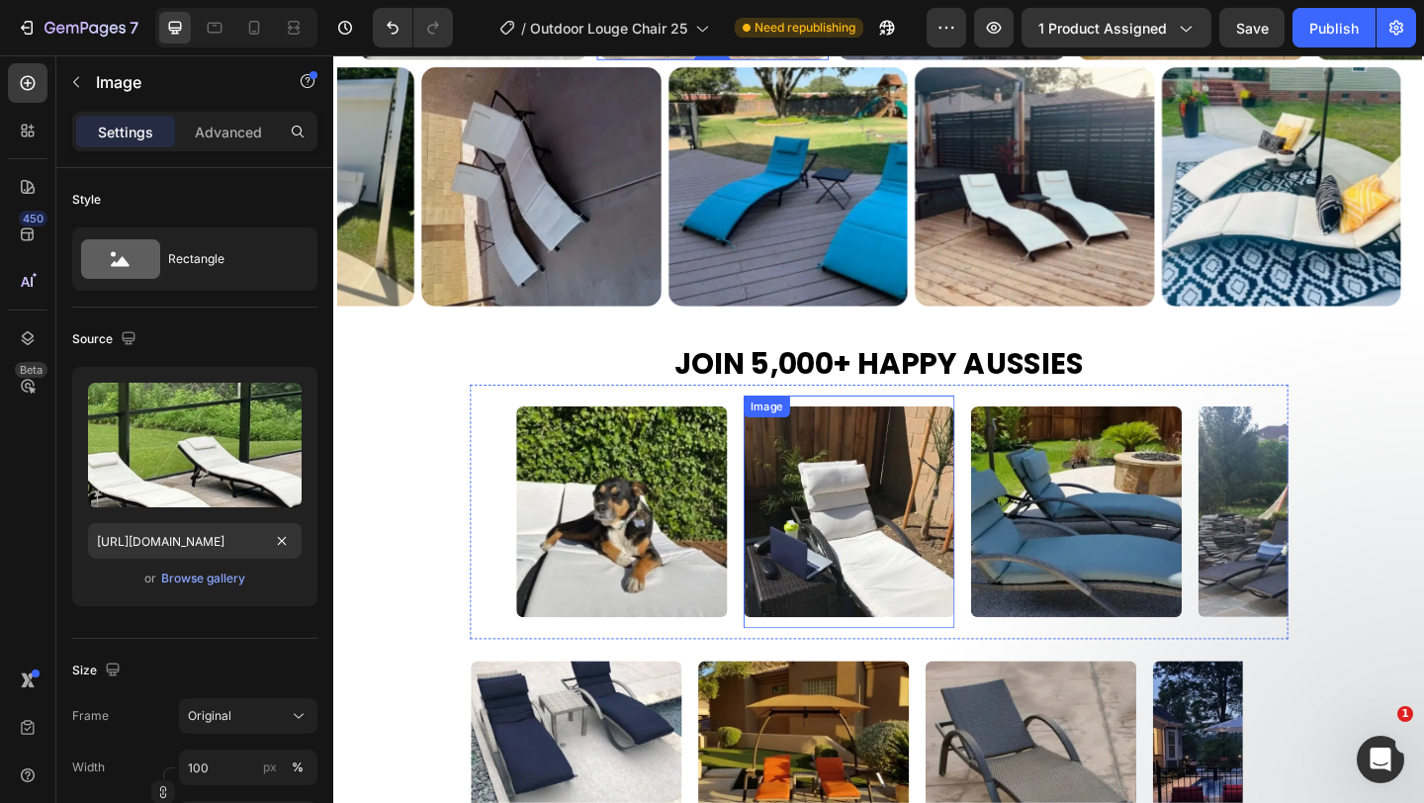
click at [843, 550] on img at bounding box center [893, 551] width 229 height 229
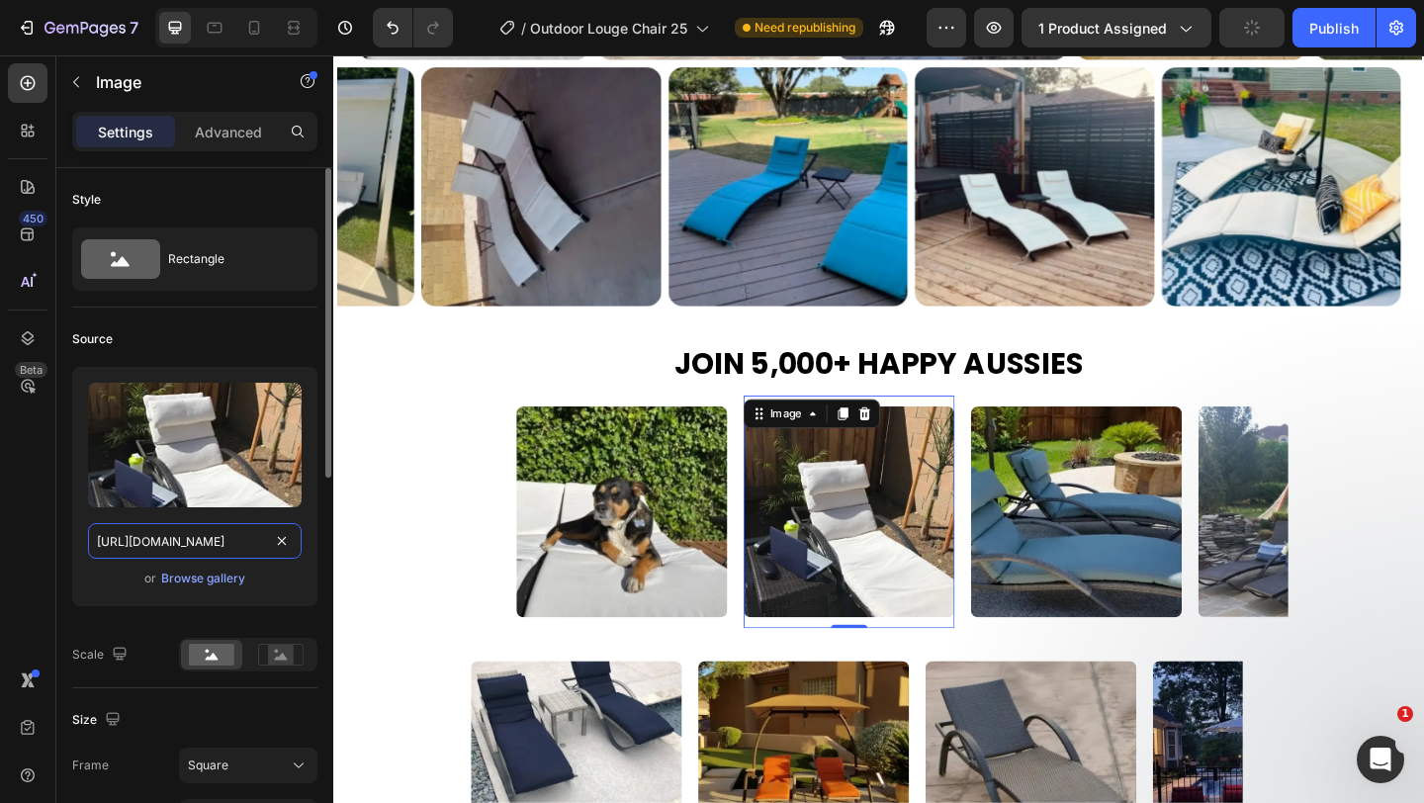
click at [250, 540] on input "[URL][DOMAIN_NAME]" at bounding box center [195, 541] width 214 height 36
paste input "47ab0b48-d1f8-4b94-ac54-fc4a323a358"
type input "https://cdn.shopify.com/s/files/1/0751/1162/9015/files/gempages_560213916362212…"
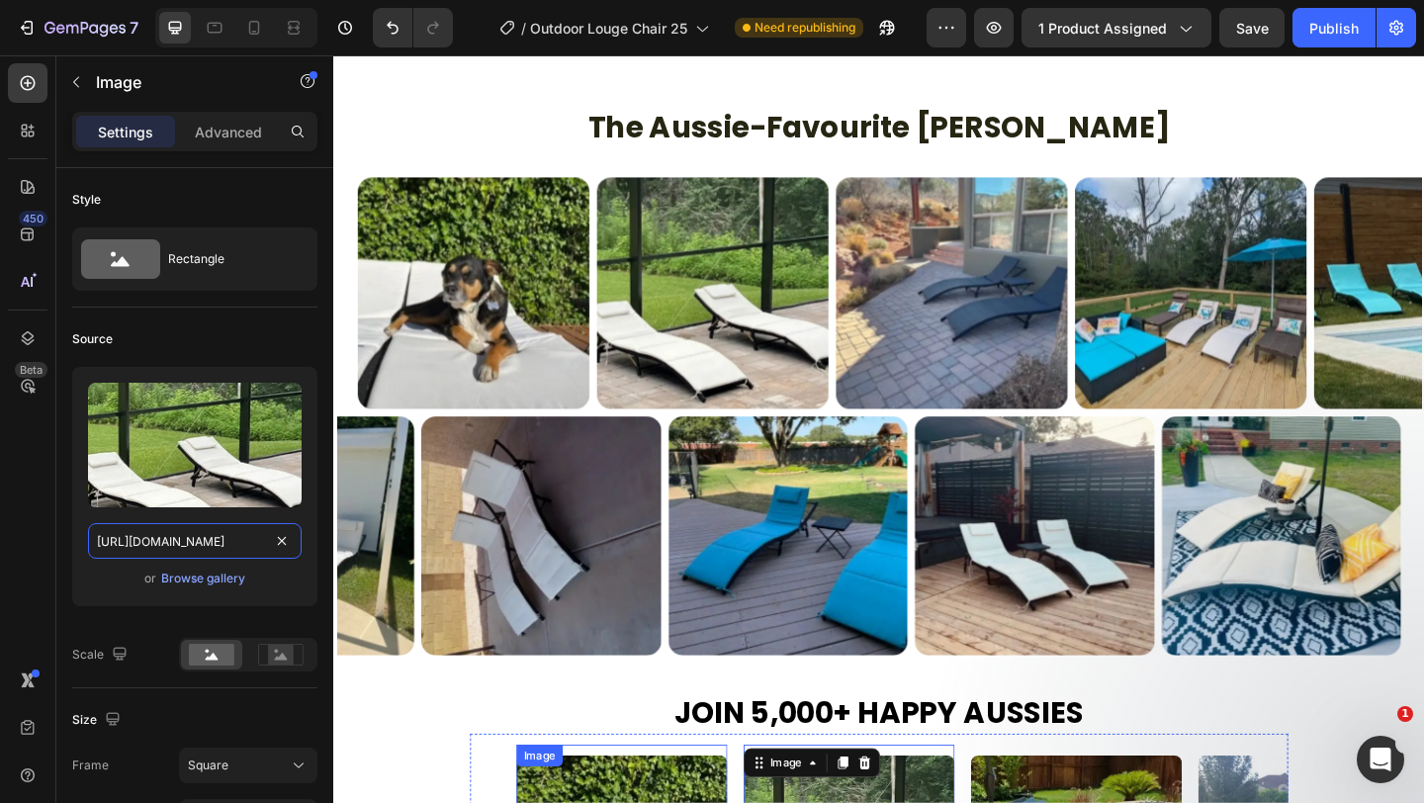
scroll to position [1625, 0]
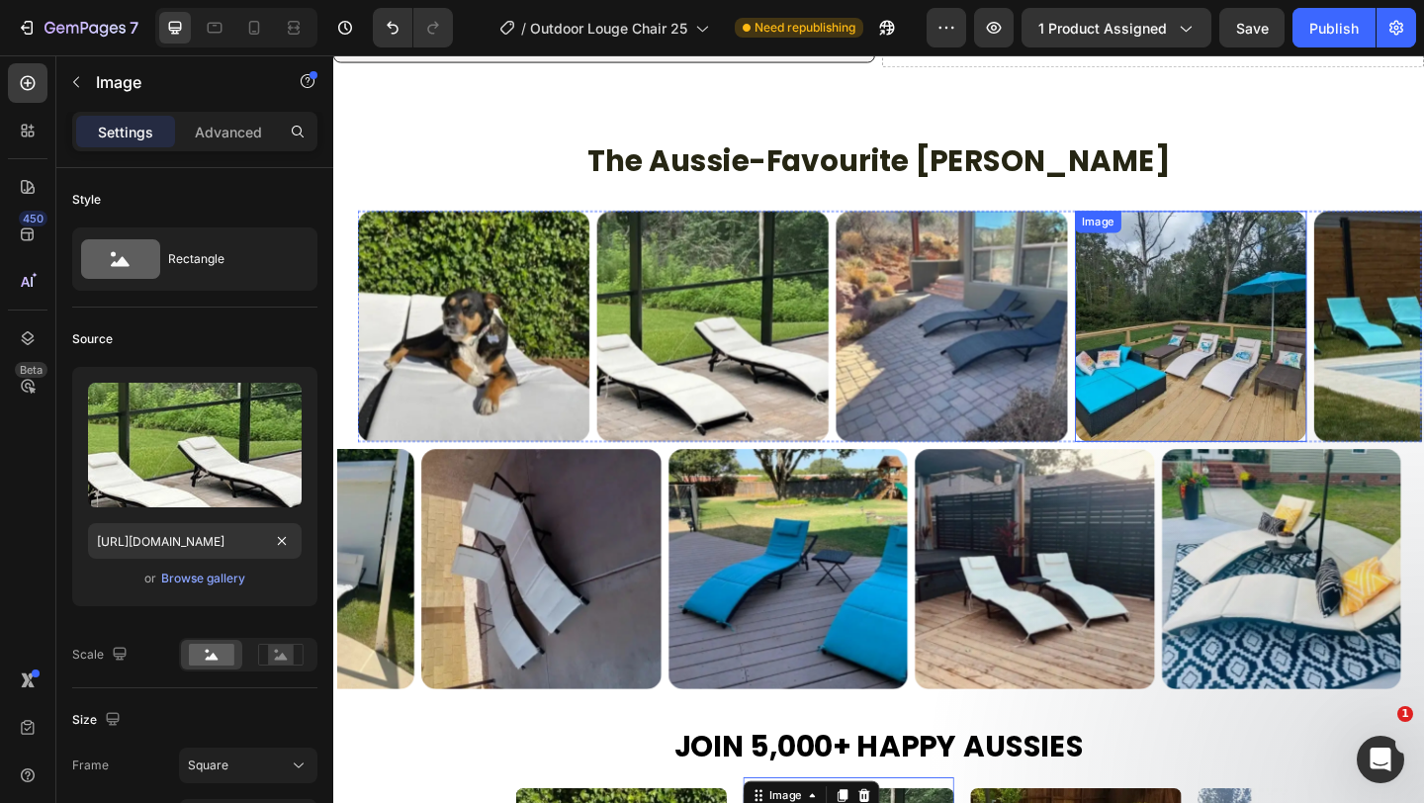
click at [1163, 418] on img at bounding box center [1266, 350] width 252 height 252
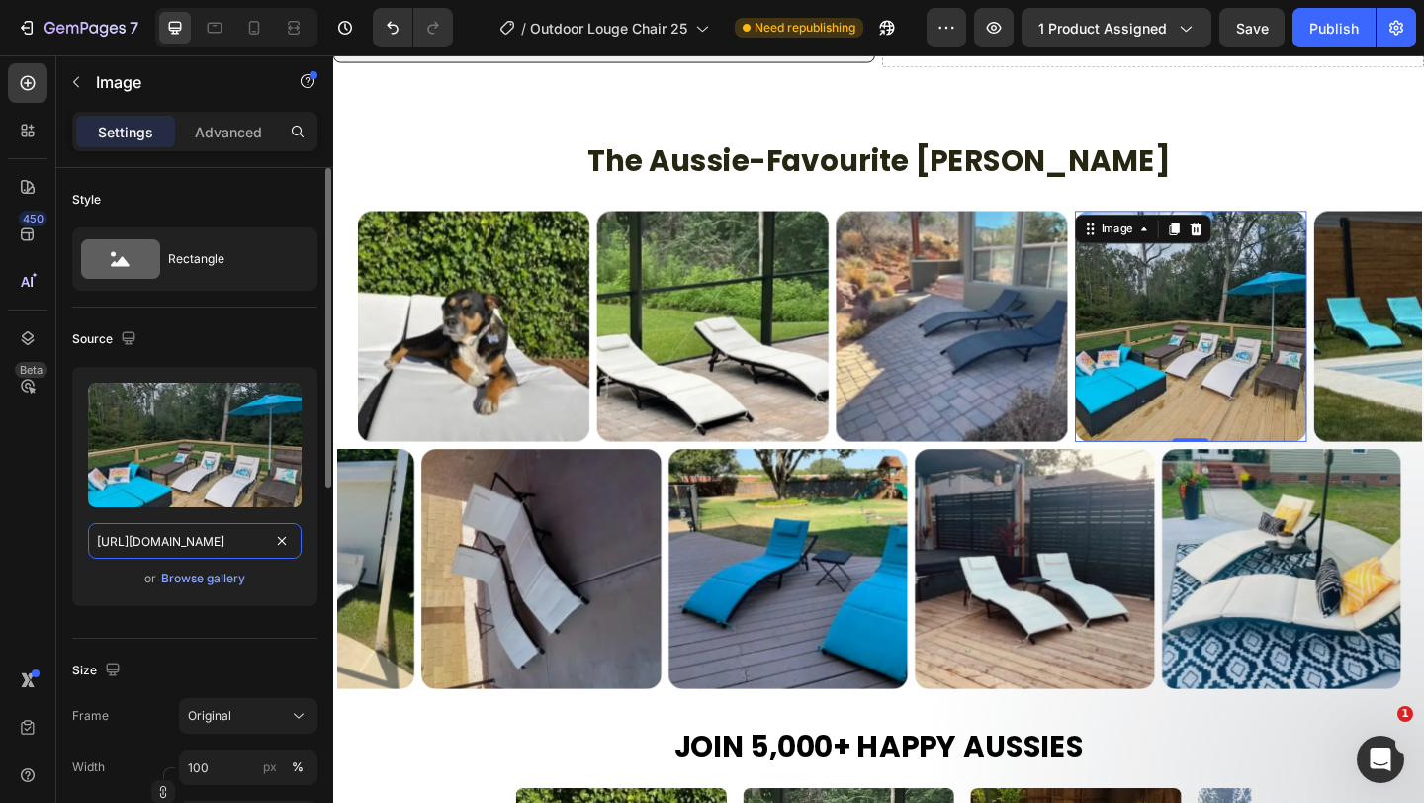
click at [208, 535] on input "https://cdn.shopify.com/s/files/1/0751/1162/9015/files/gempages_560213916362212…" at bounding box center [195, 541] width 214 height 36
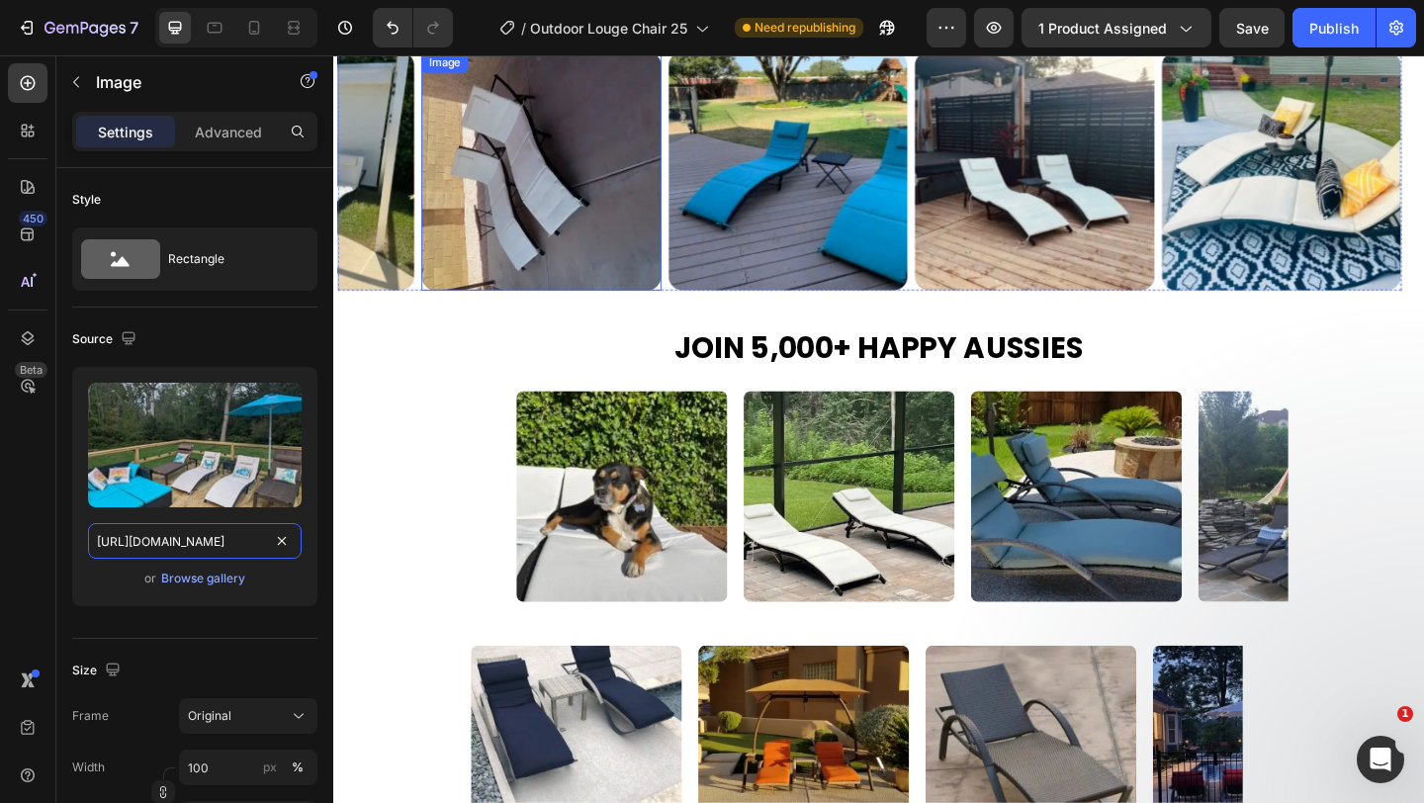
scroll to position [2122, 0]
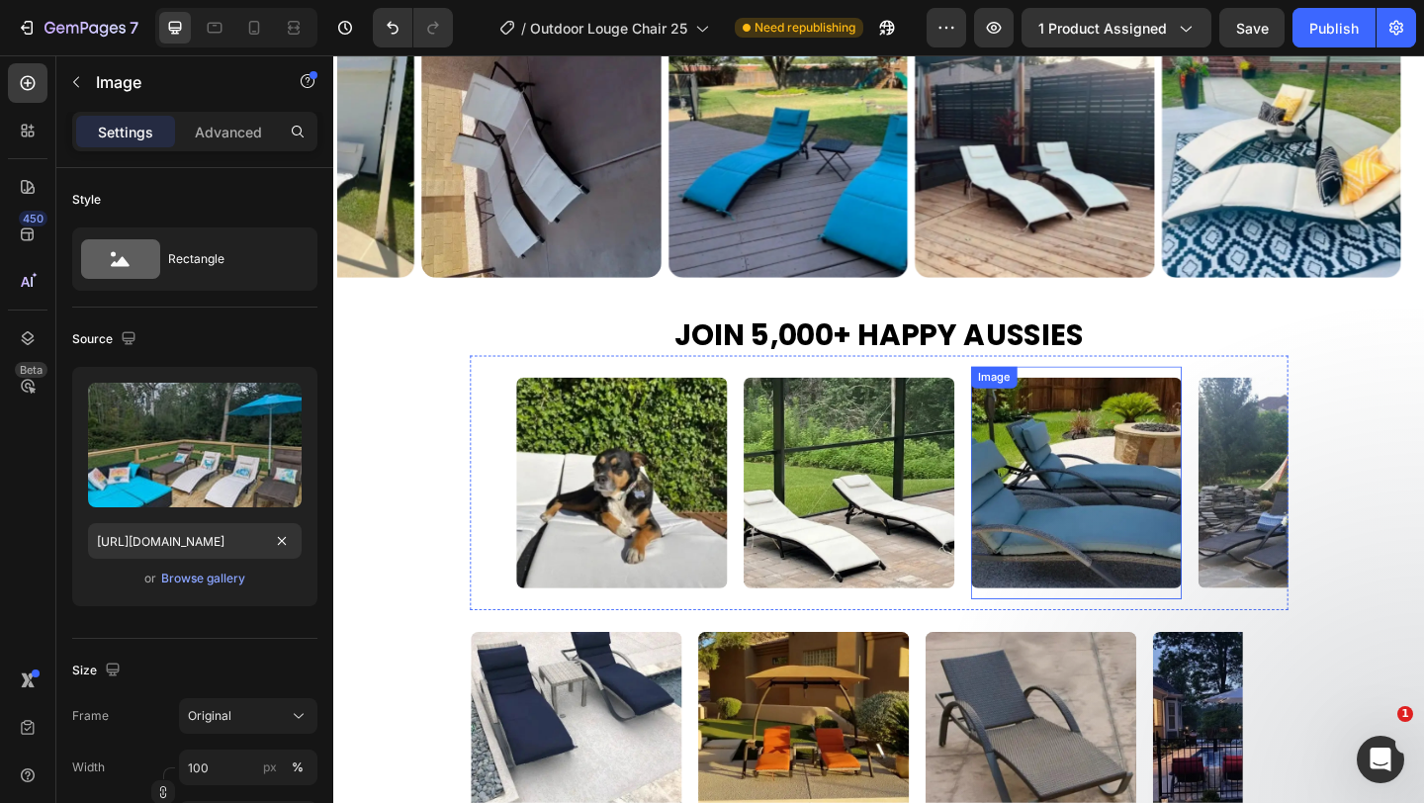
click at [1133, 516] on img at bounding box center [1140, 519] width 229 height 229
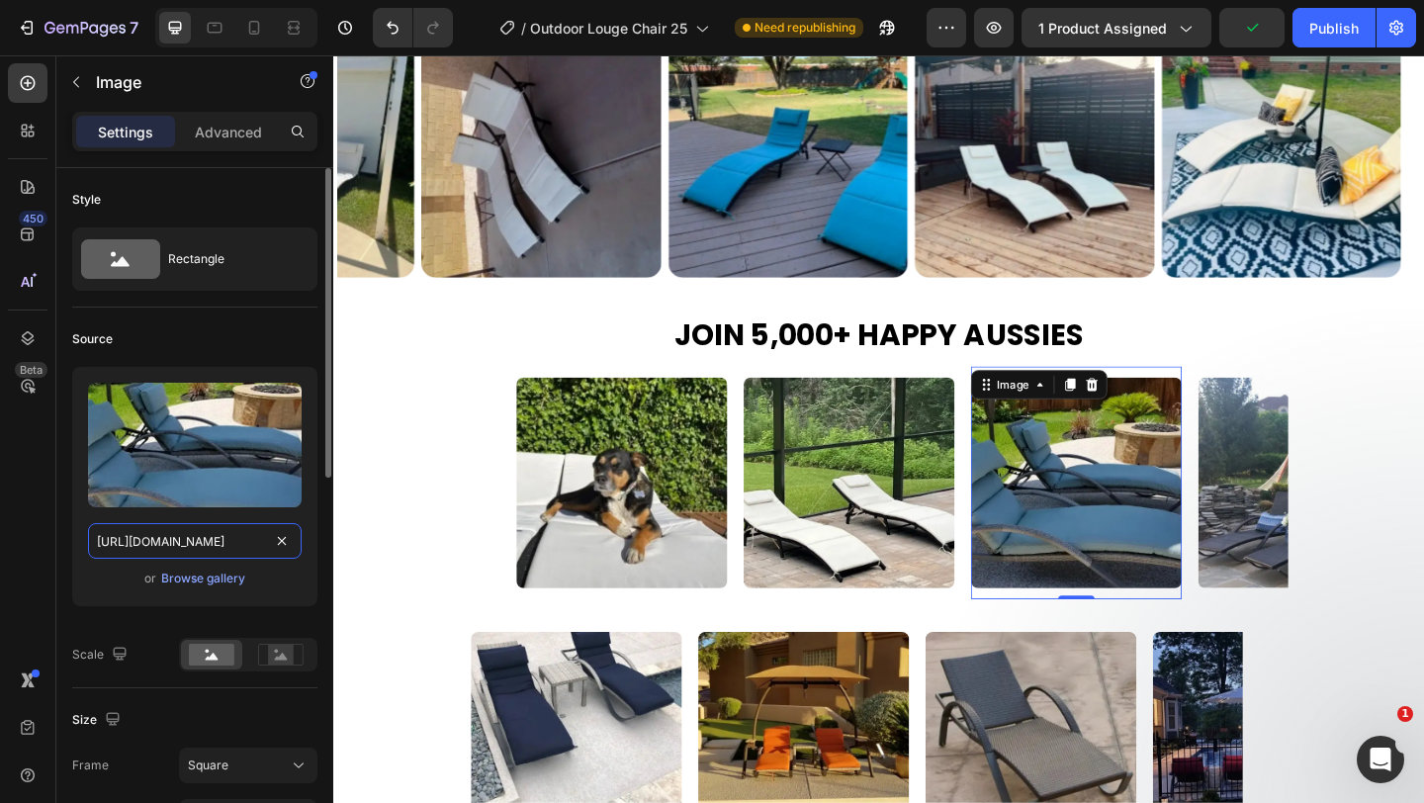
click at [237, 541] on input "[URL][DOMAIN_NAME]" at bounding box center [195, 541] width 214 height 36
paste input "5e8607f7-6701-4250-8c86-b34916529ab0"
type input "https://cdn.shopify.com/s/files/1/0751/1162/9015/files/gempages_560213916362212…"
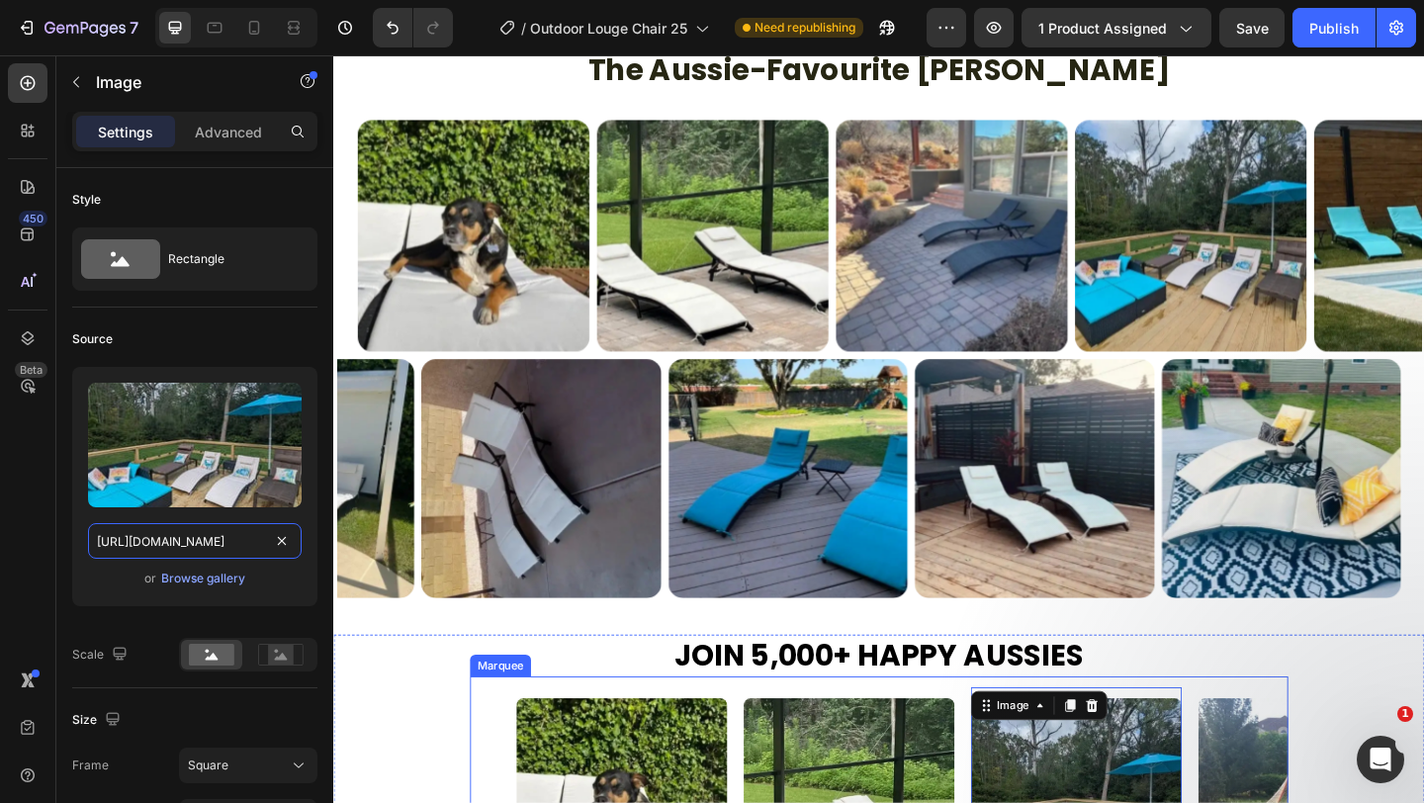
scroll to position [1645, 0]
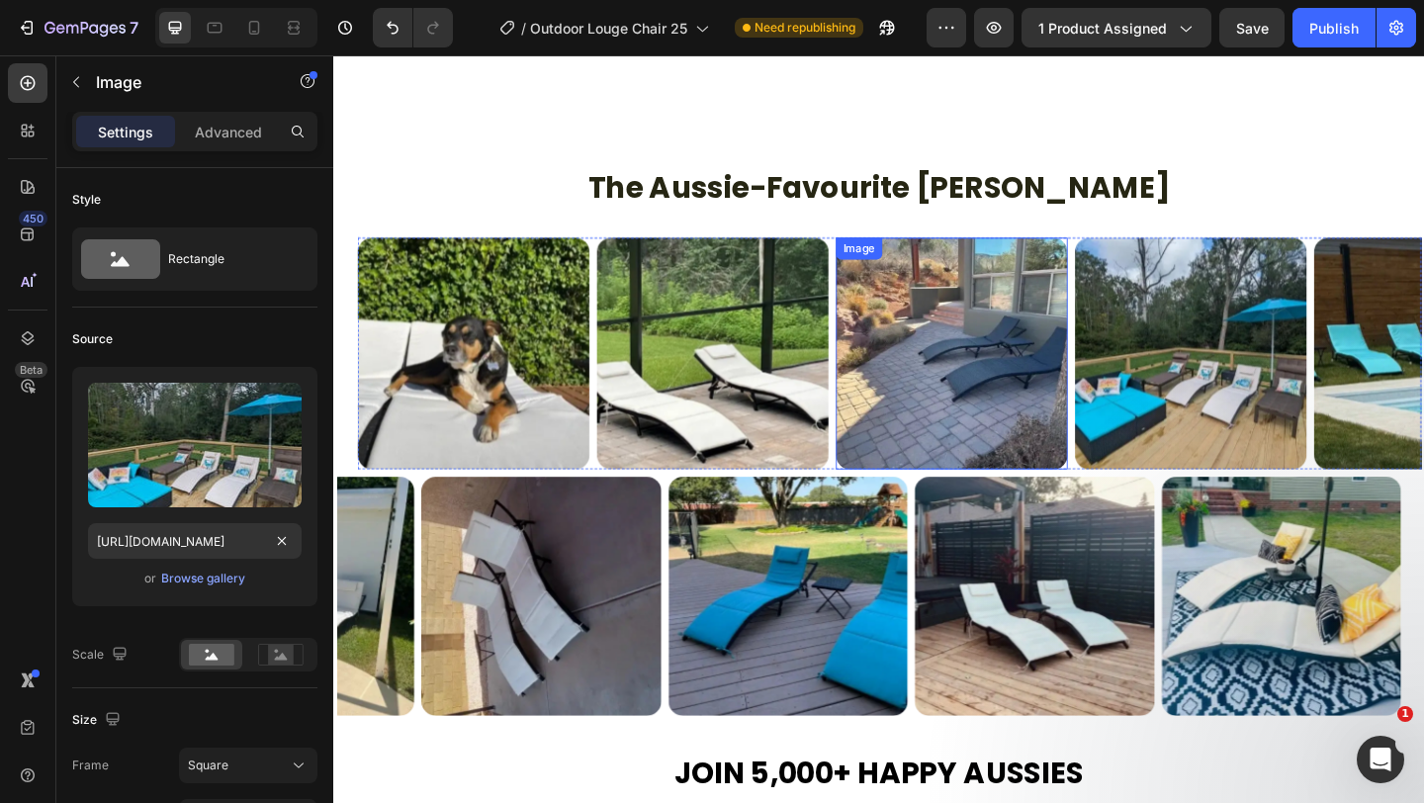
click at [984, 383] on img at bounding box center [1006, 379] width 252 height 252
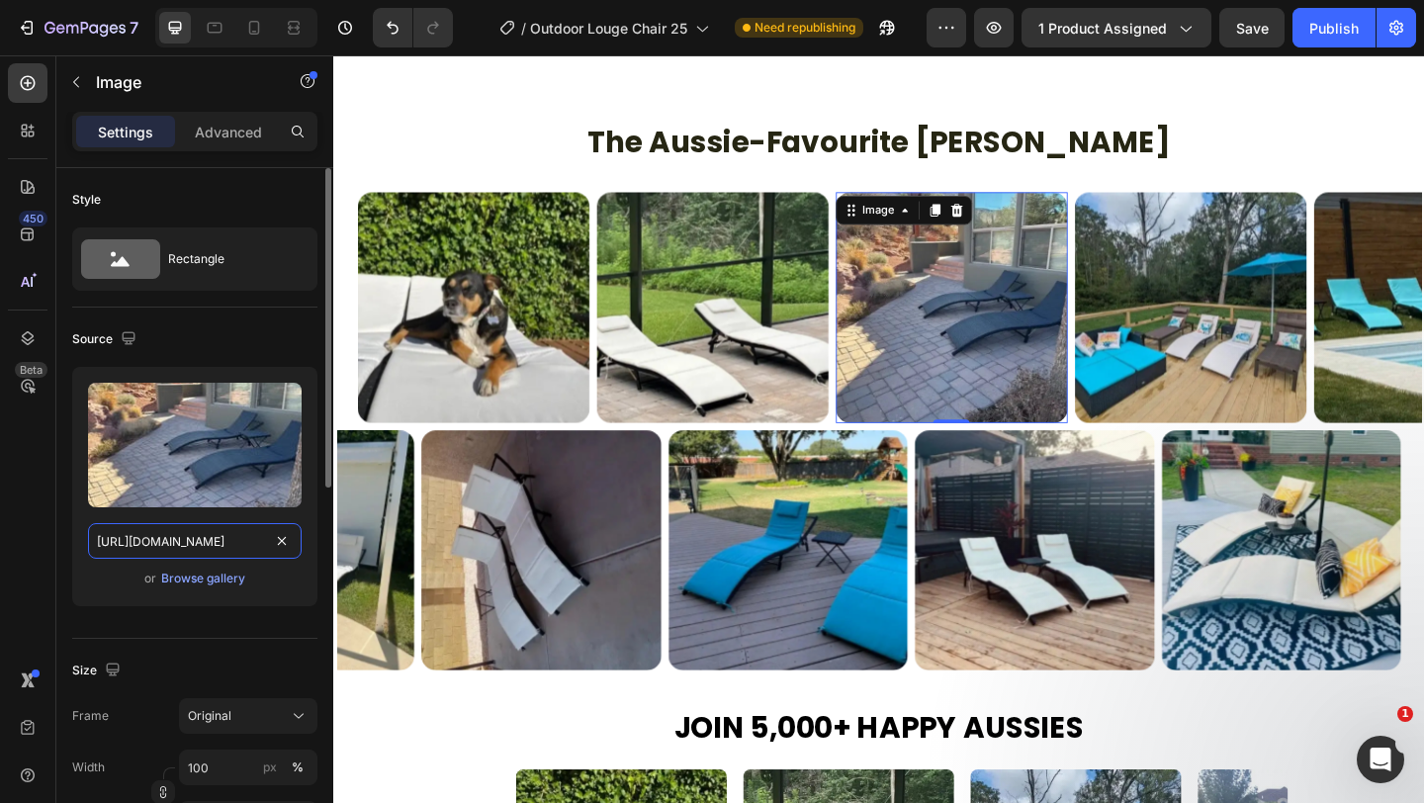
click at [169, 551] on input "https://cdn.shopify.com/s/files/1/0751/1162/9015/files/gempages_560213916362212…" at bounding box center [195, 541] width 214 height 36
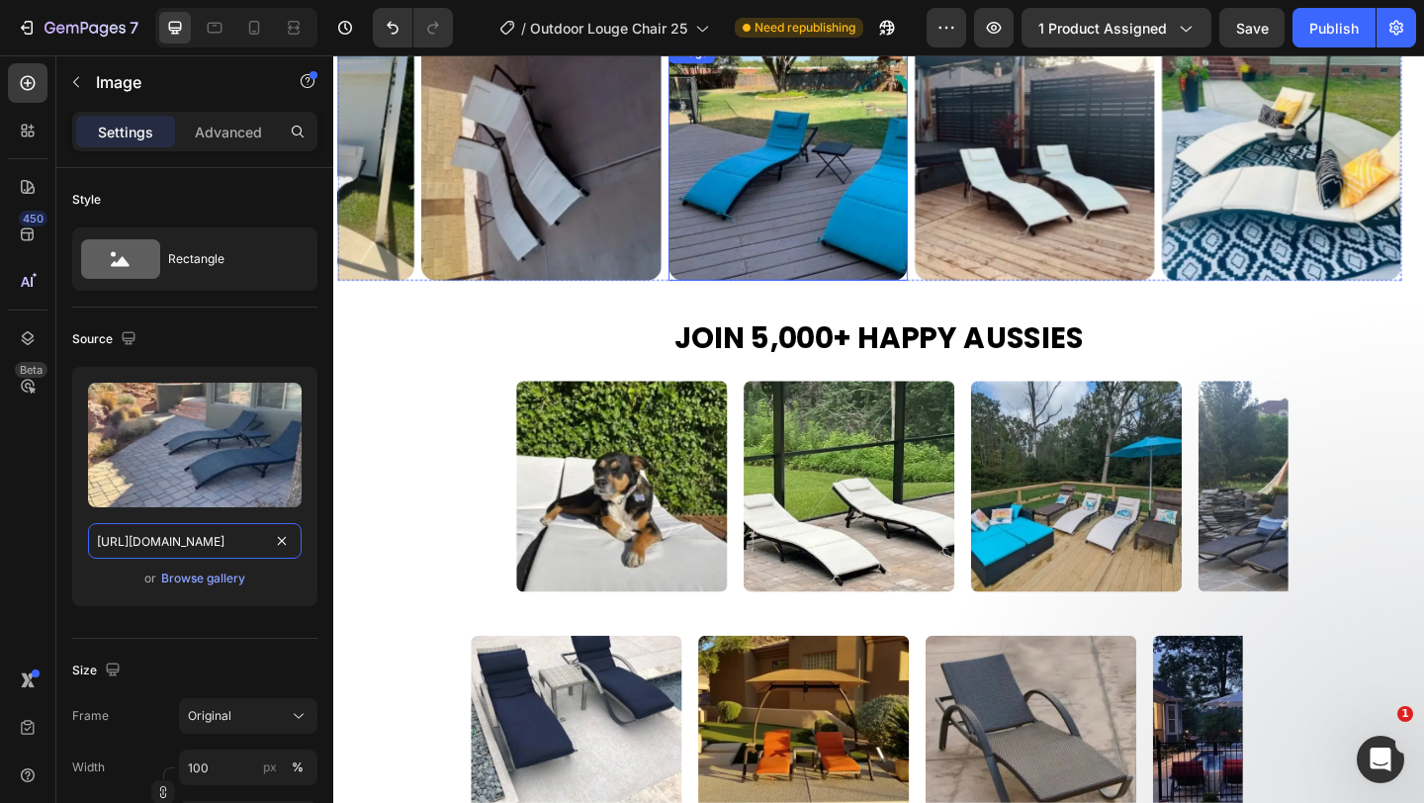
scroll to position [2137, 0]
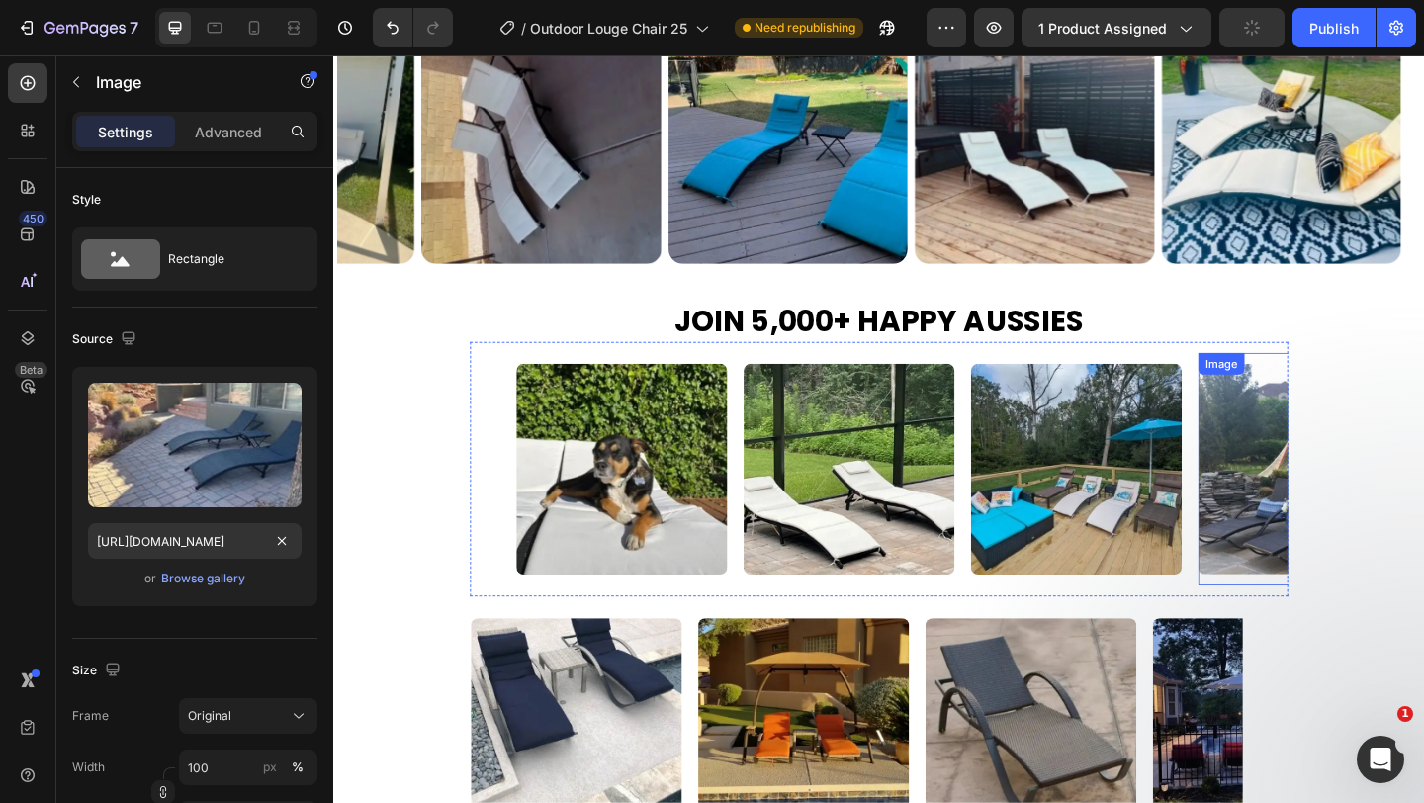
click at [1311, 500] on img at bounding box center [1388, 505] width 229 height 229
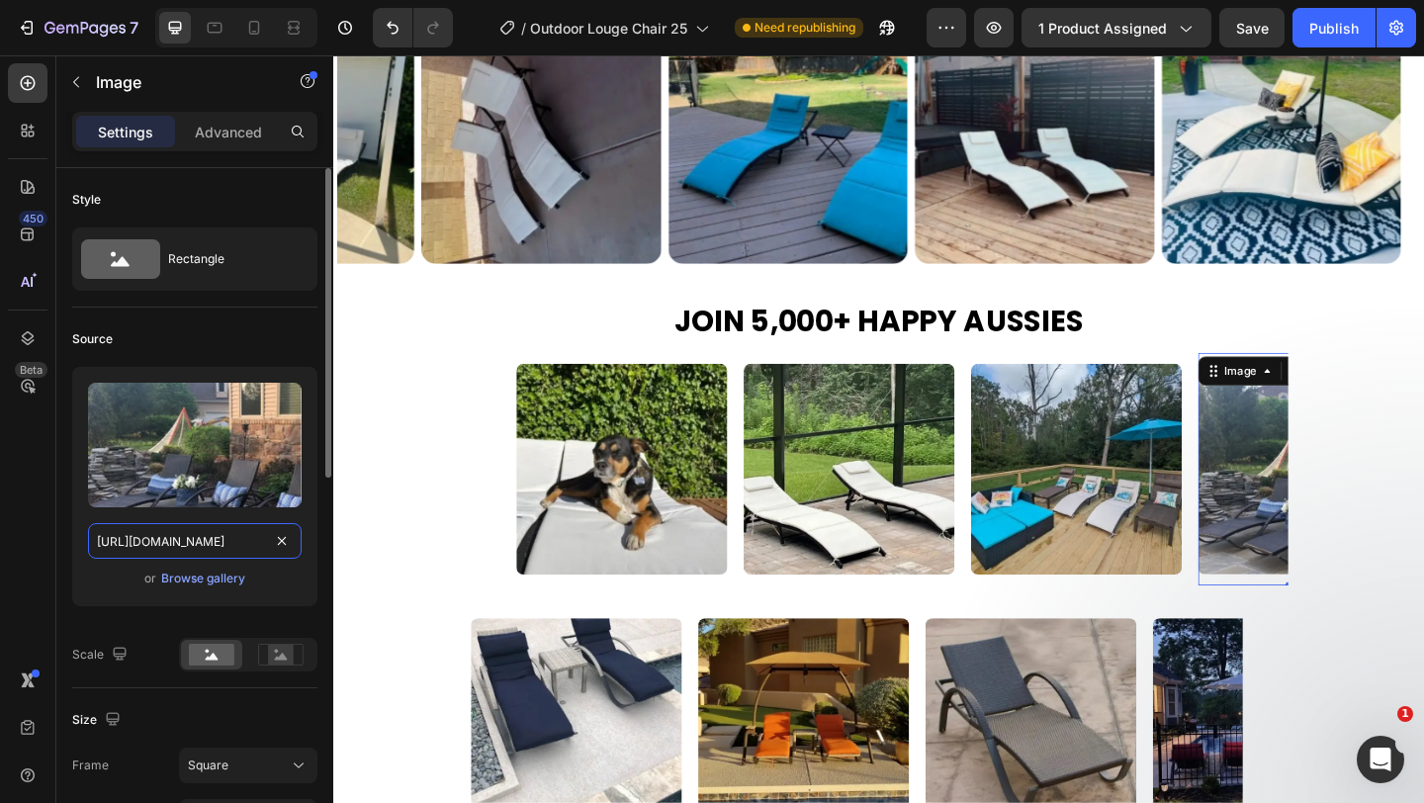
click at [221, 551] on input "[URL][DOMAIN_NAME]" at bounding box center [195, 541] width 214 height 36
paste input "e592ffdc-e081-48ac-9cf8-a70a67d5935b"
type input "https://cdn.shopify.com/s/files/1/0751/1162/9015/files/gempages_560213916362212…"
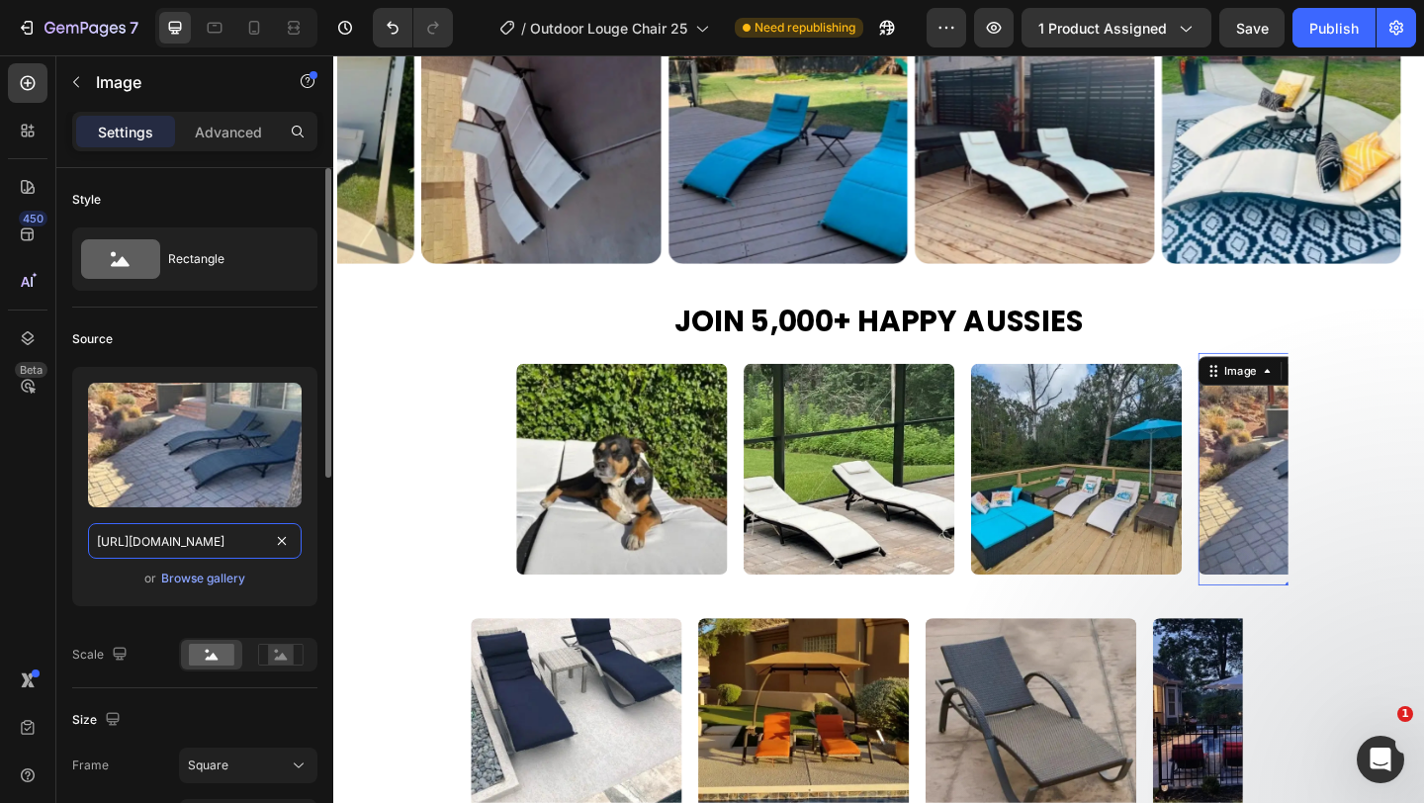
scroll to position [0, 603]
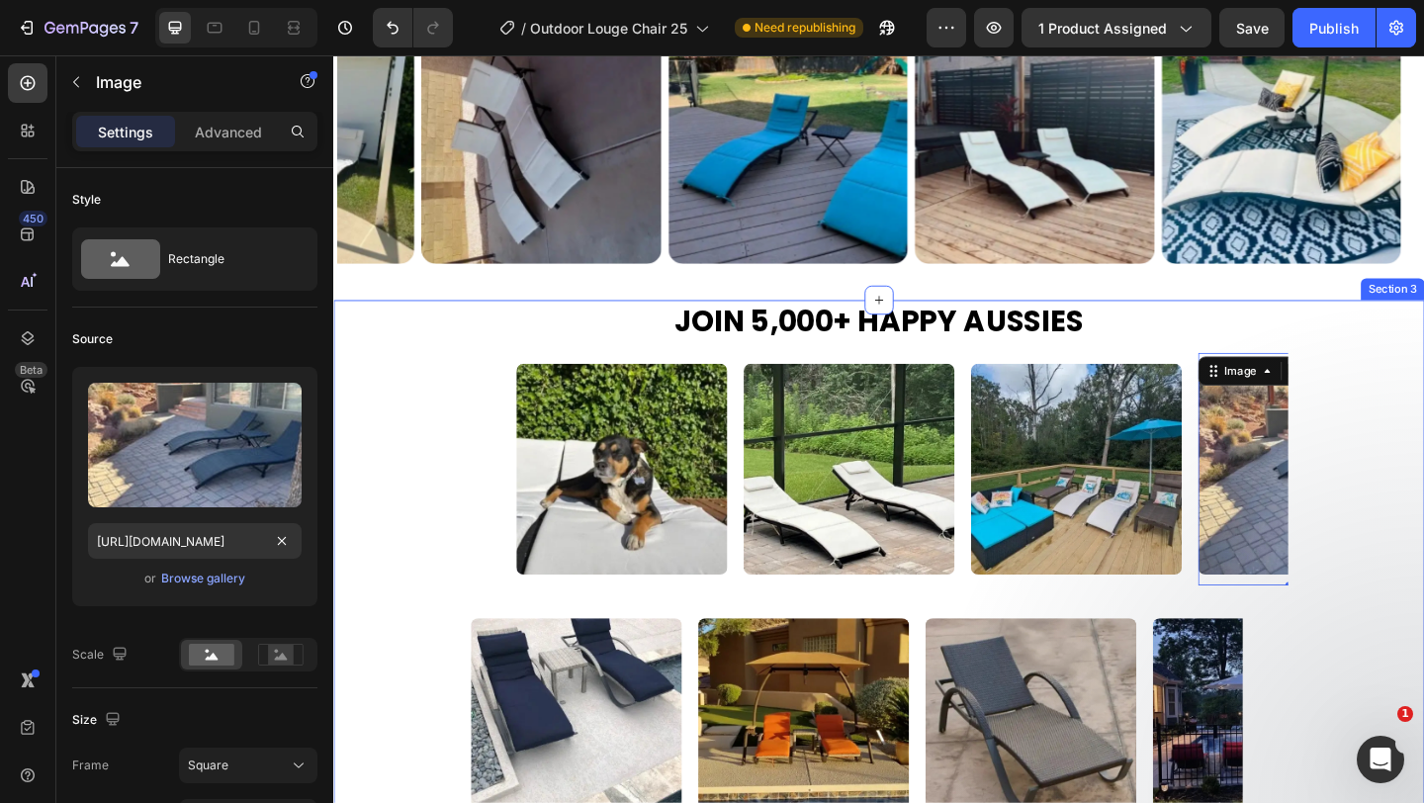
click at [411, 599] on div "Image Image Image Image 0 Image Image Image Image Image Image 0 Image Image Mar…" at bounding box center [926, 505] width 1187 height 277
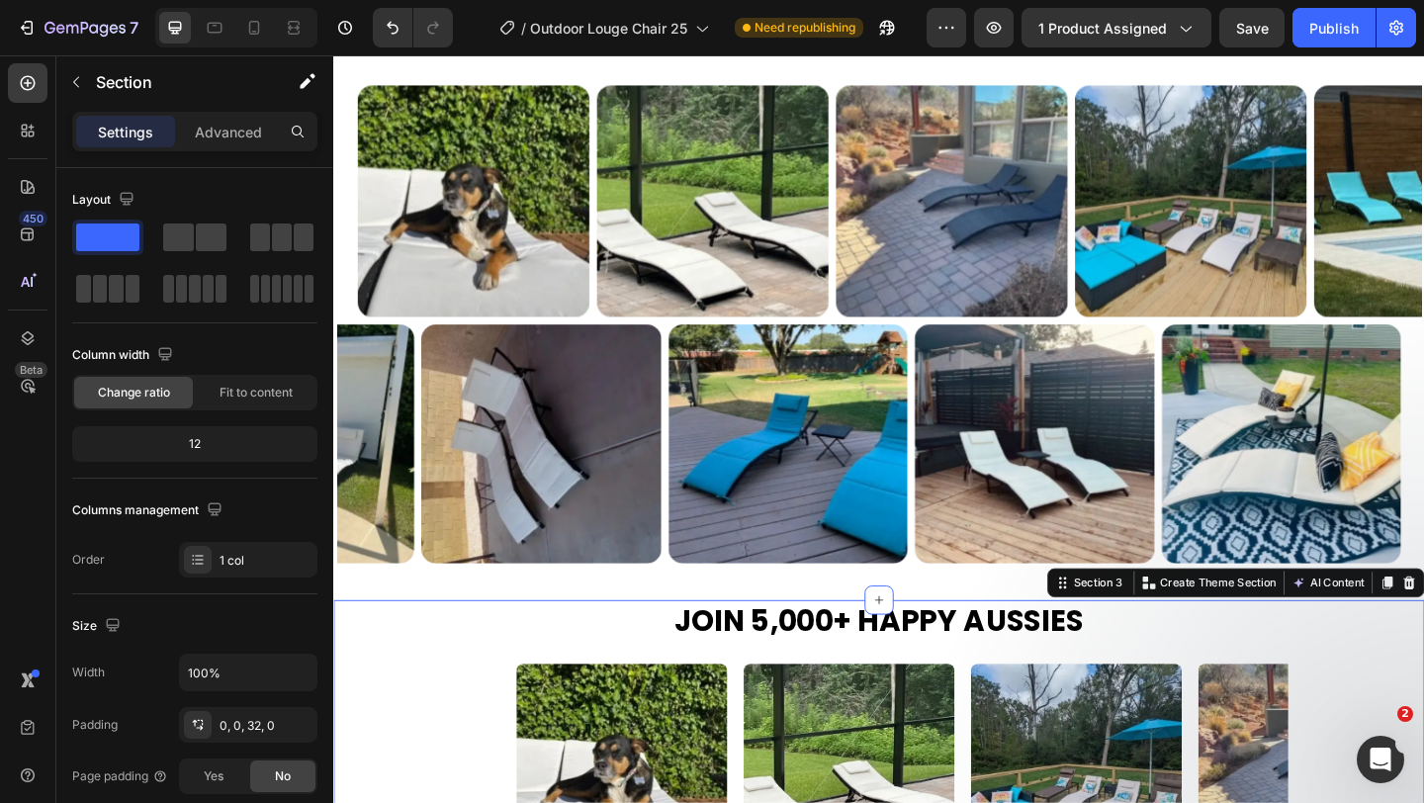
scroll to position [1831, 0]
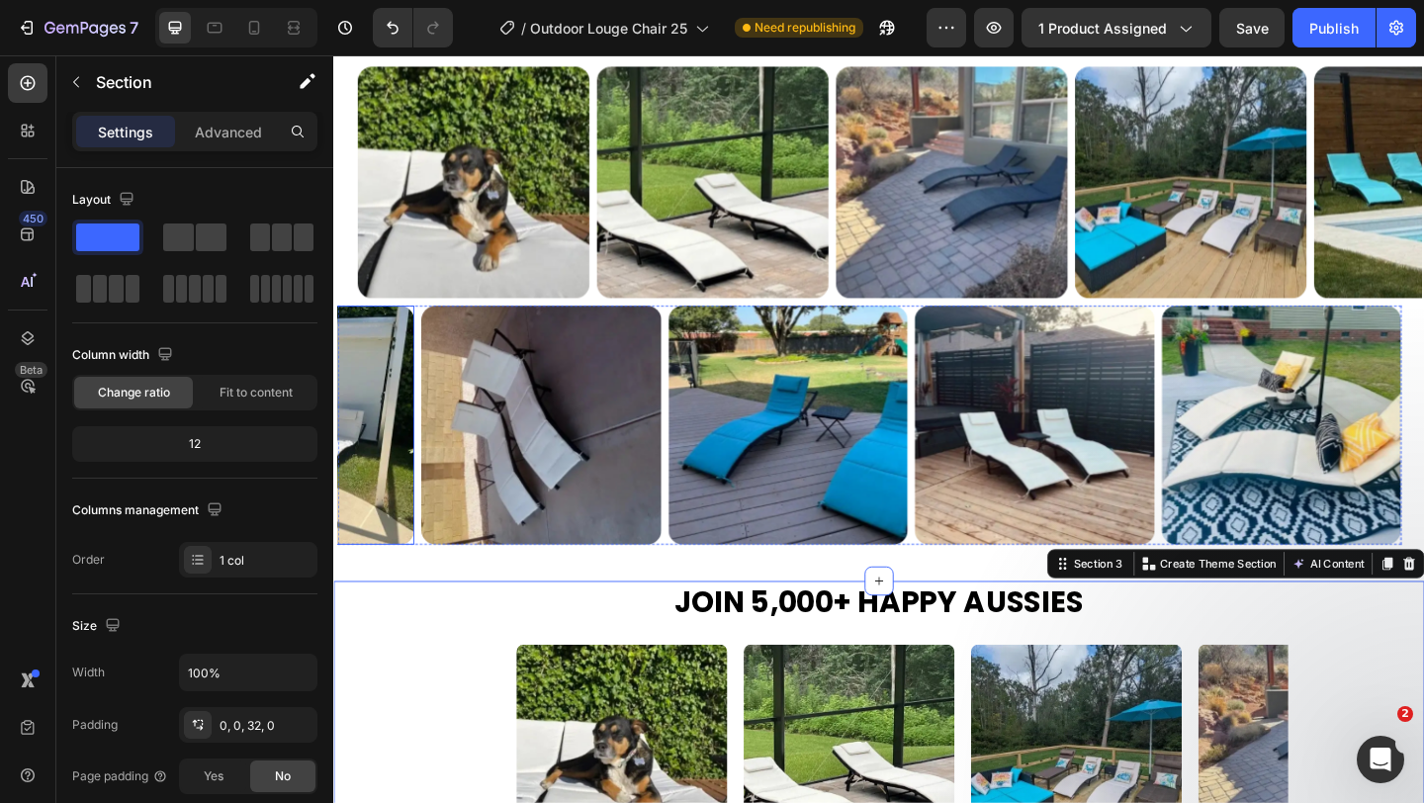
click at [339, 457] on img at bounding box center [291, 457] width 260 height 260
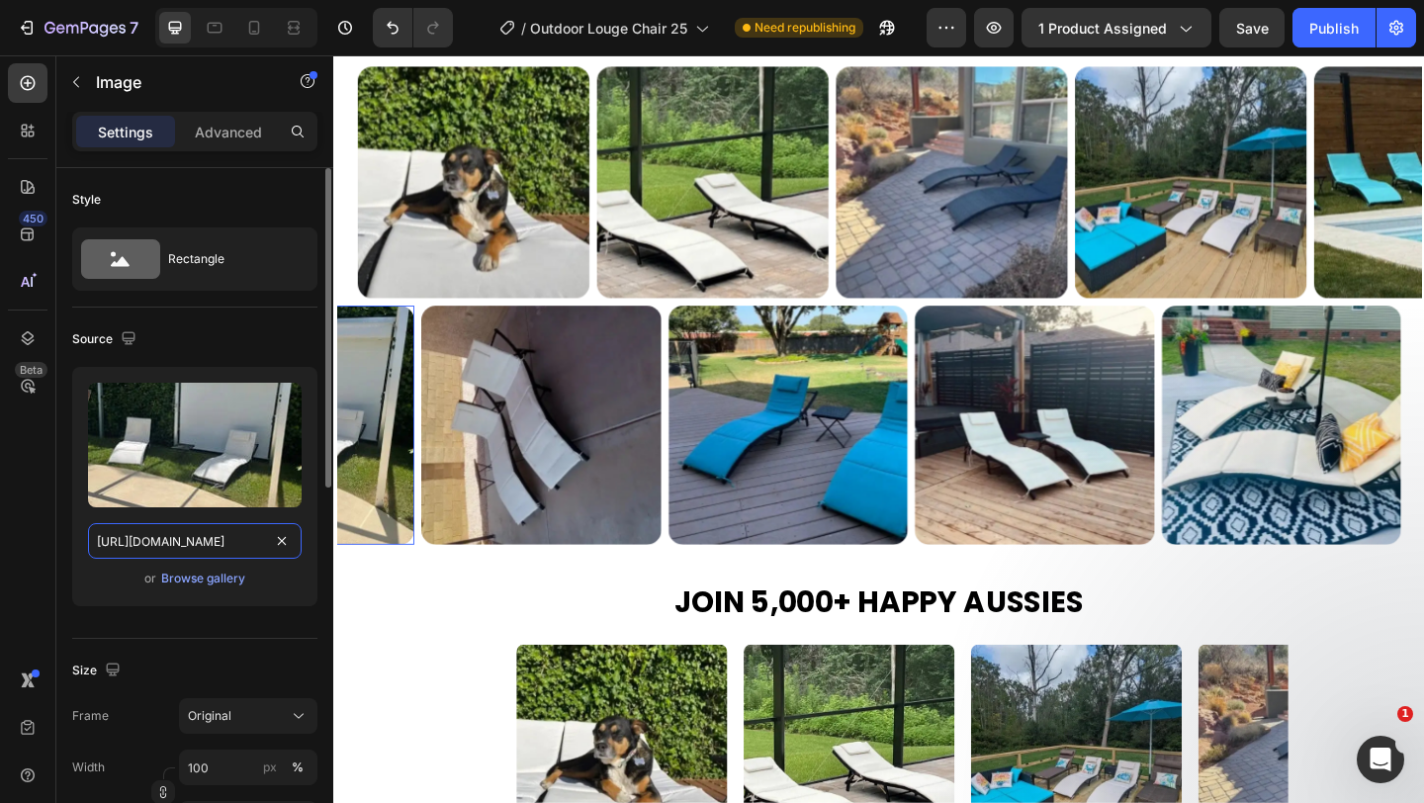
click at [219, 542] on input "https://cdn.shopify.com/s/files/1/0751/1162/9015/files/gempages_560213916362212…" at bounding box center [195, 541] width 214 height 36
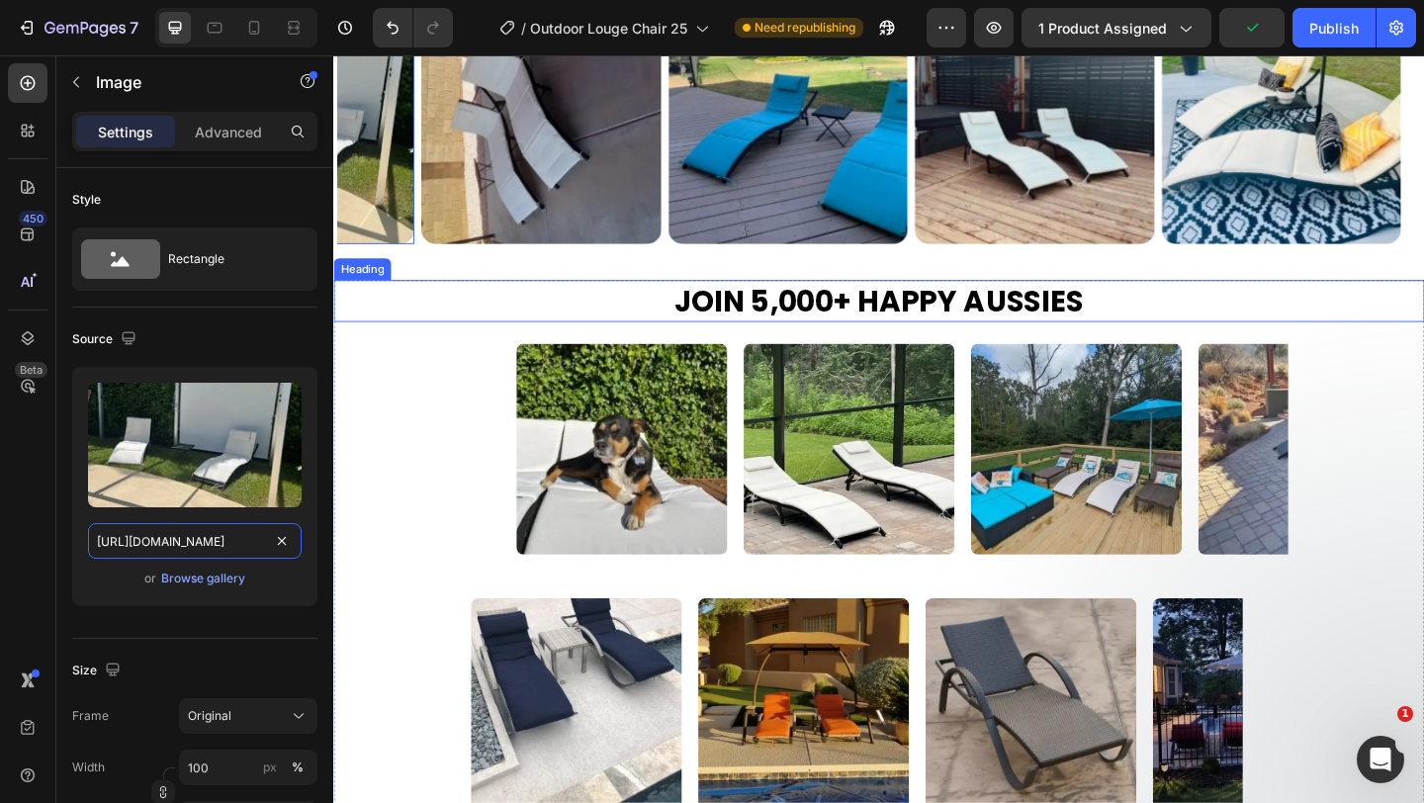
scroll to position [2291, 0]
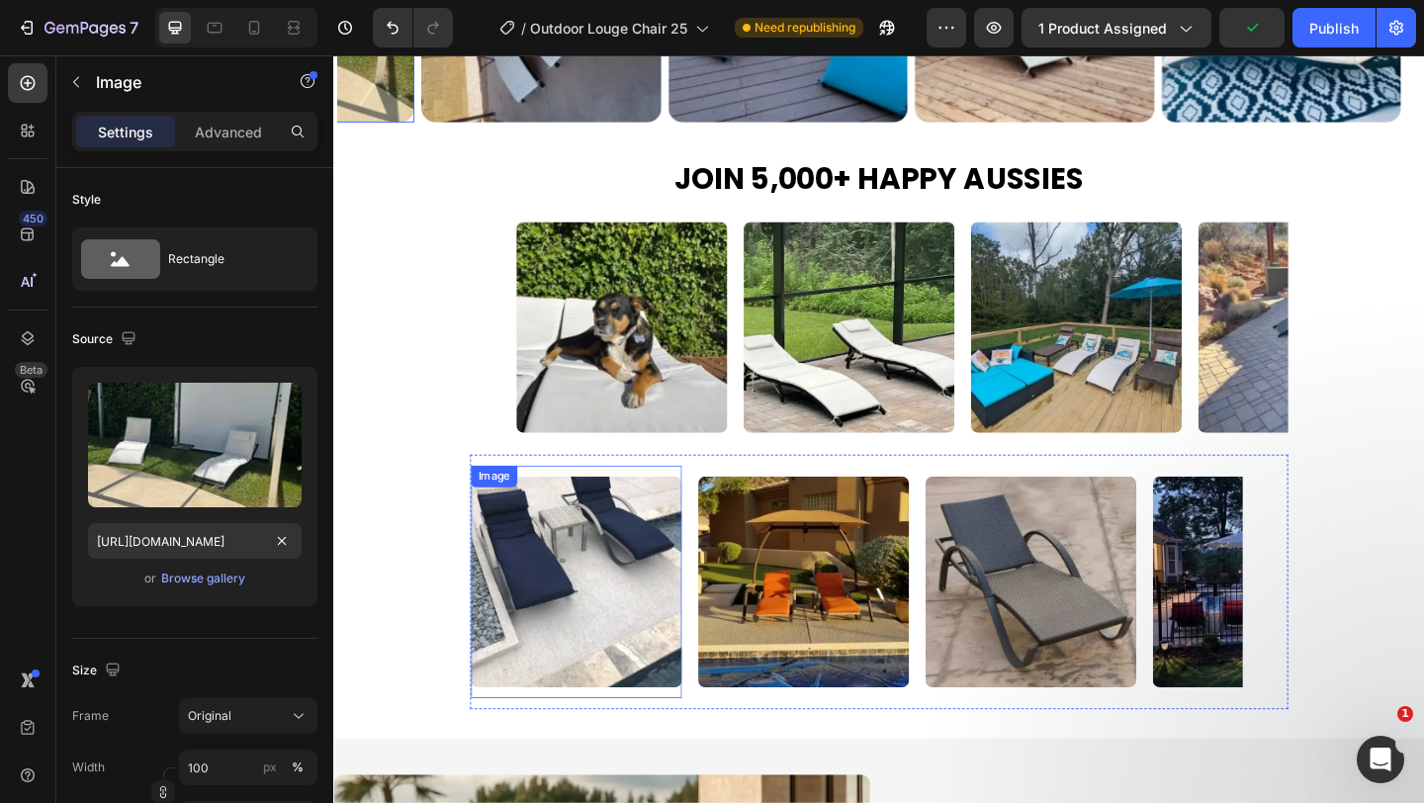
click at [521, 628] on img at bounding box center [597, 627] width 229 height 229
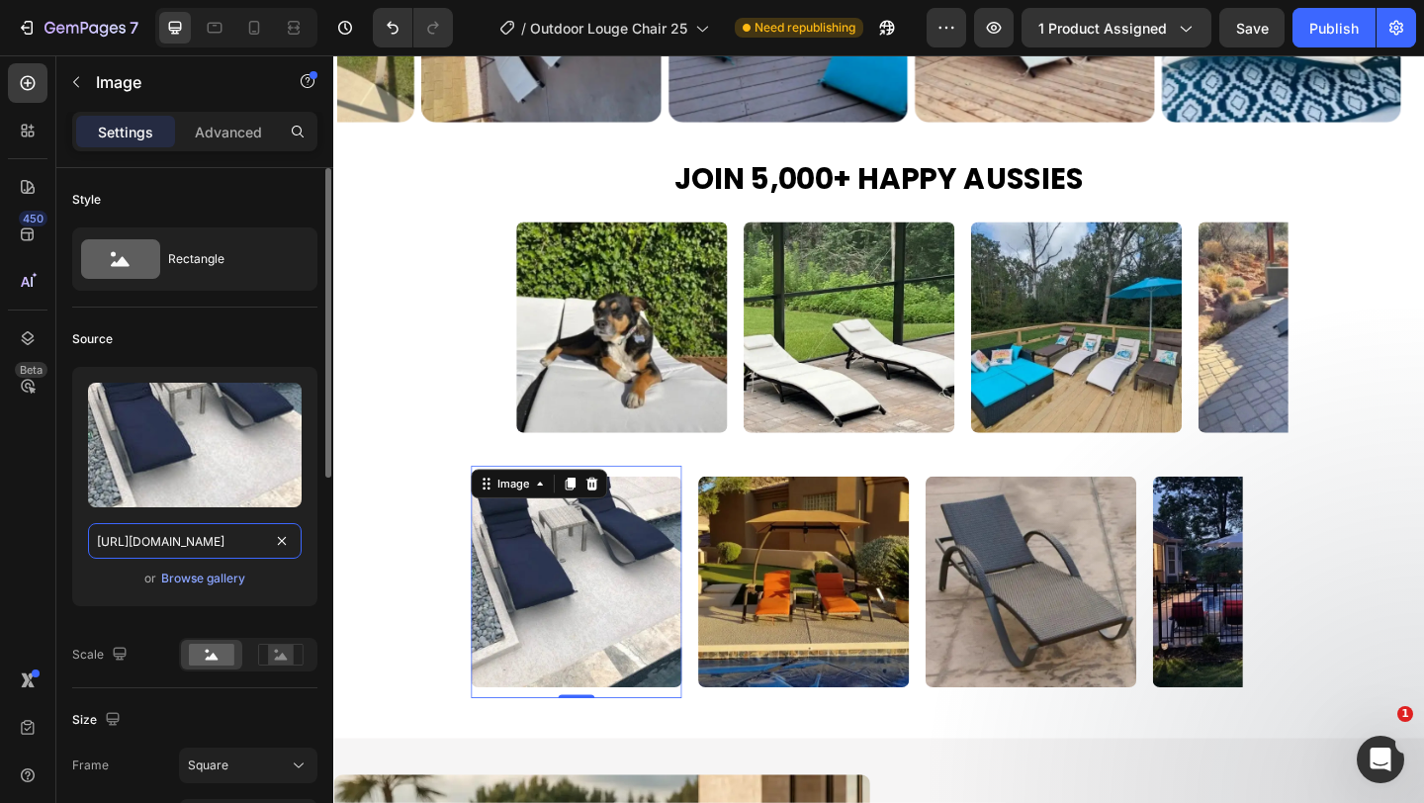
click at [216, 540] on input "[URL][DOMAIN_NAME]" at bounding box center [195, 541] width 214 height 36
paste input "fa38e8da-5480-48b9-91f5-545b4012c492"
type input "https://cdn.shopify.com/s/files/1/0751/1162/9015/files/gempages_560213916362212…"
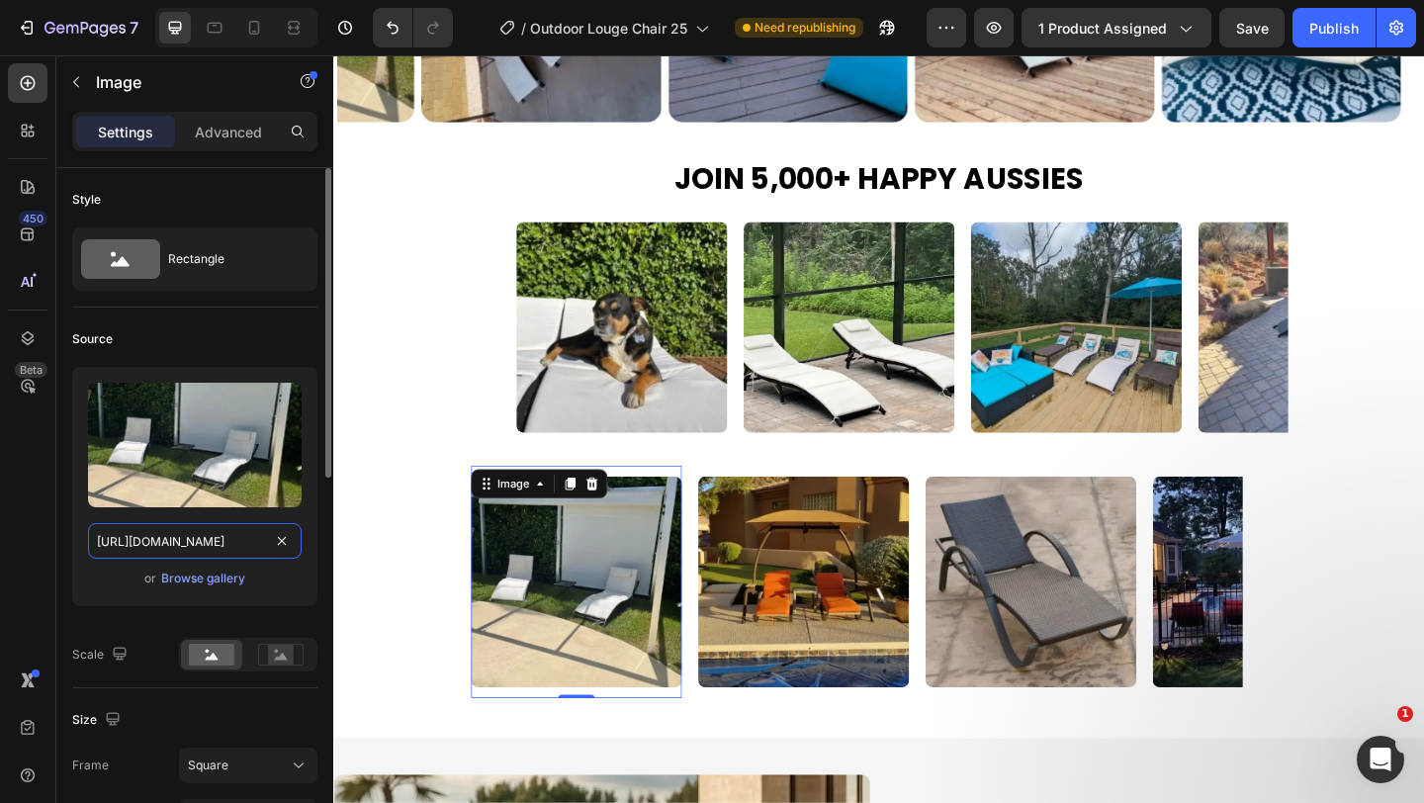
scroll to position [0, 609]
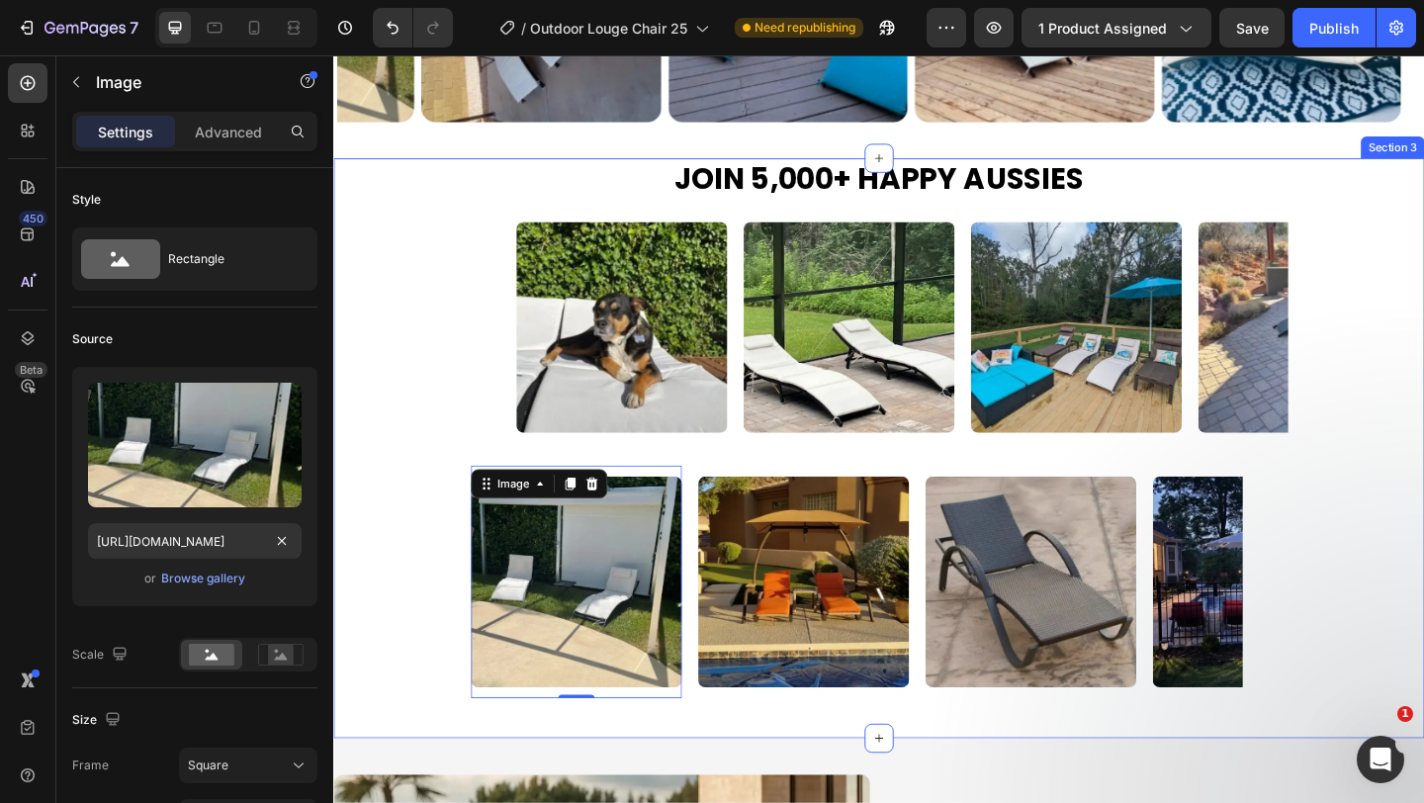
click at [465, 473] on div "Image Image Image Image Image Image Image Image Image Image Image Image Marquee" at bounding box center [926, 351] width 1187 height 277
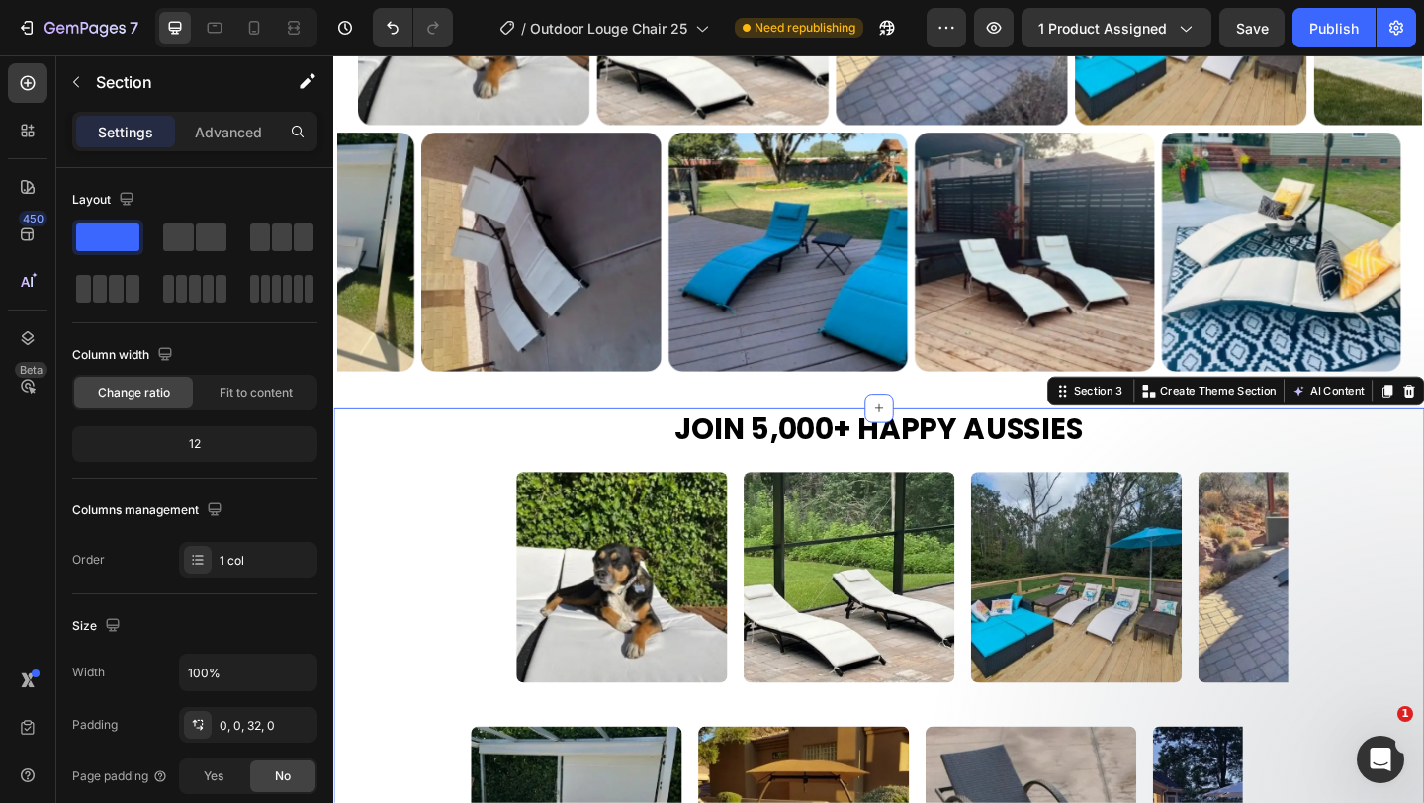
scroll to position [2007, 0]
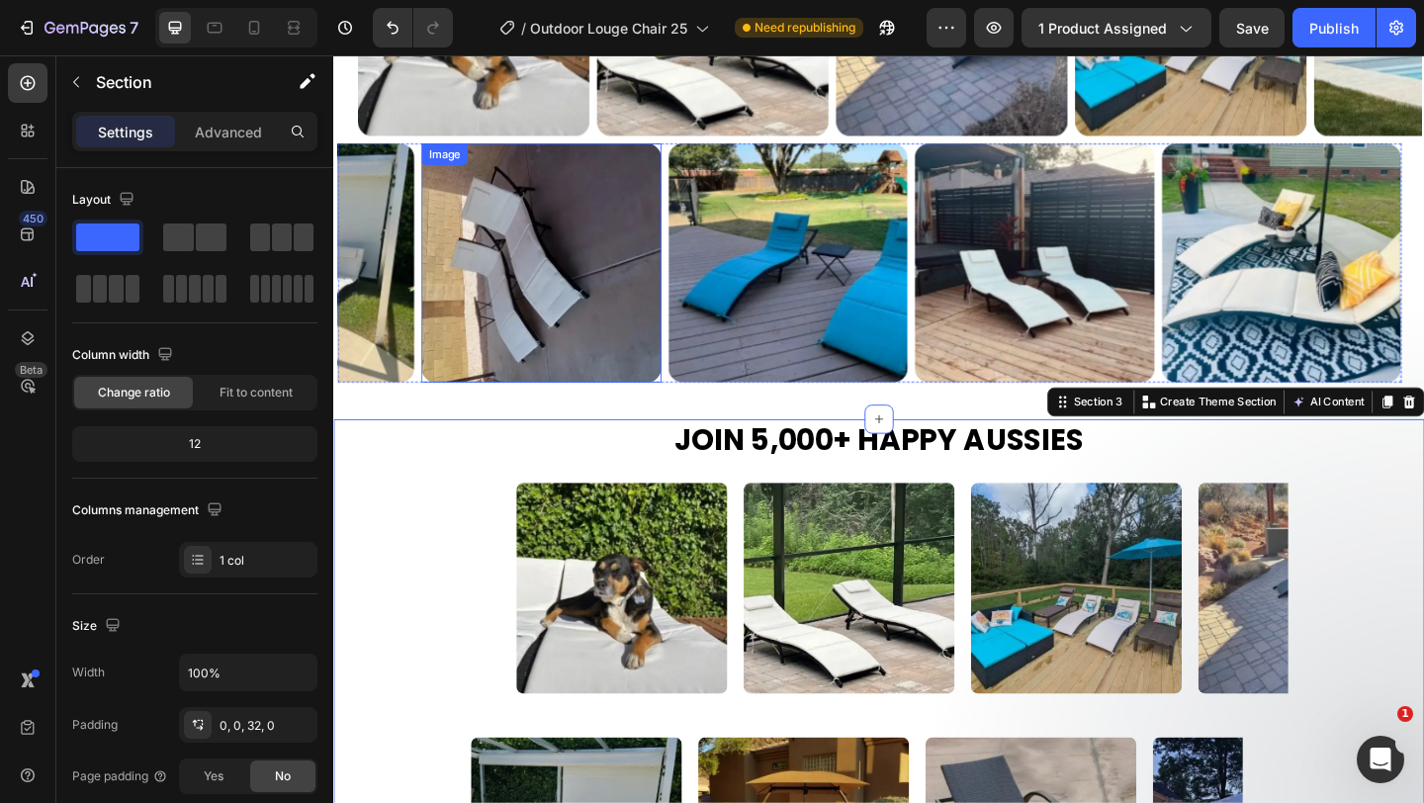
click at [498, 291] on img at bounding box center [559, 281] width 260 height 260
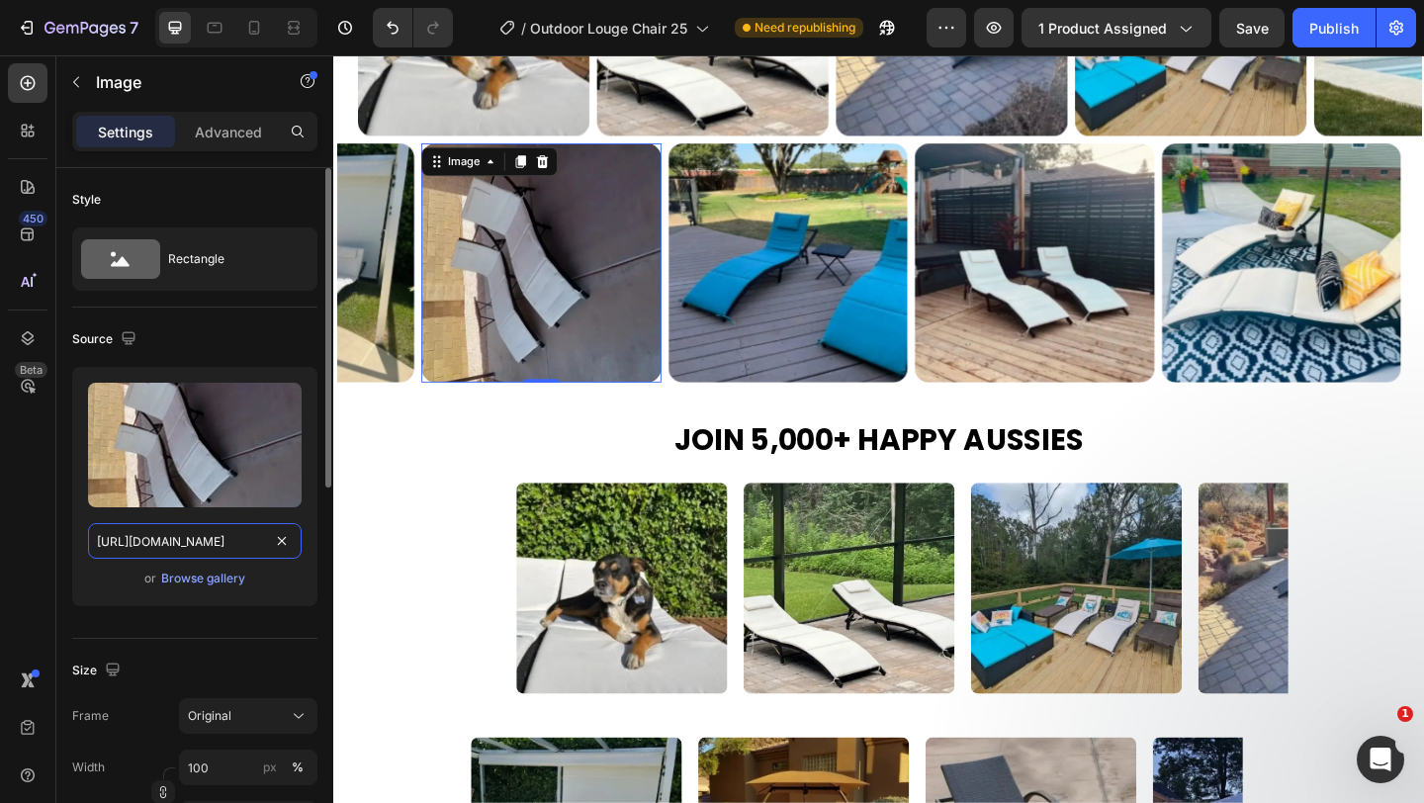
click at [211, 550] on input "https://cdn.shopify.com/s/files/1/0751/1162/9015/files/gempages_560213916362212…" at bounding box center [195, 541] width 214 height 36
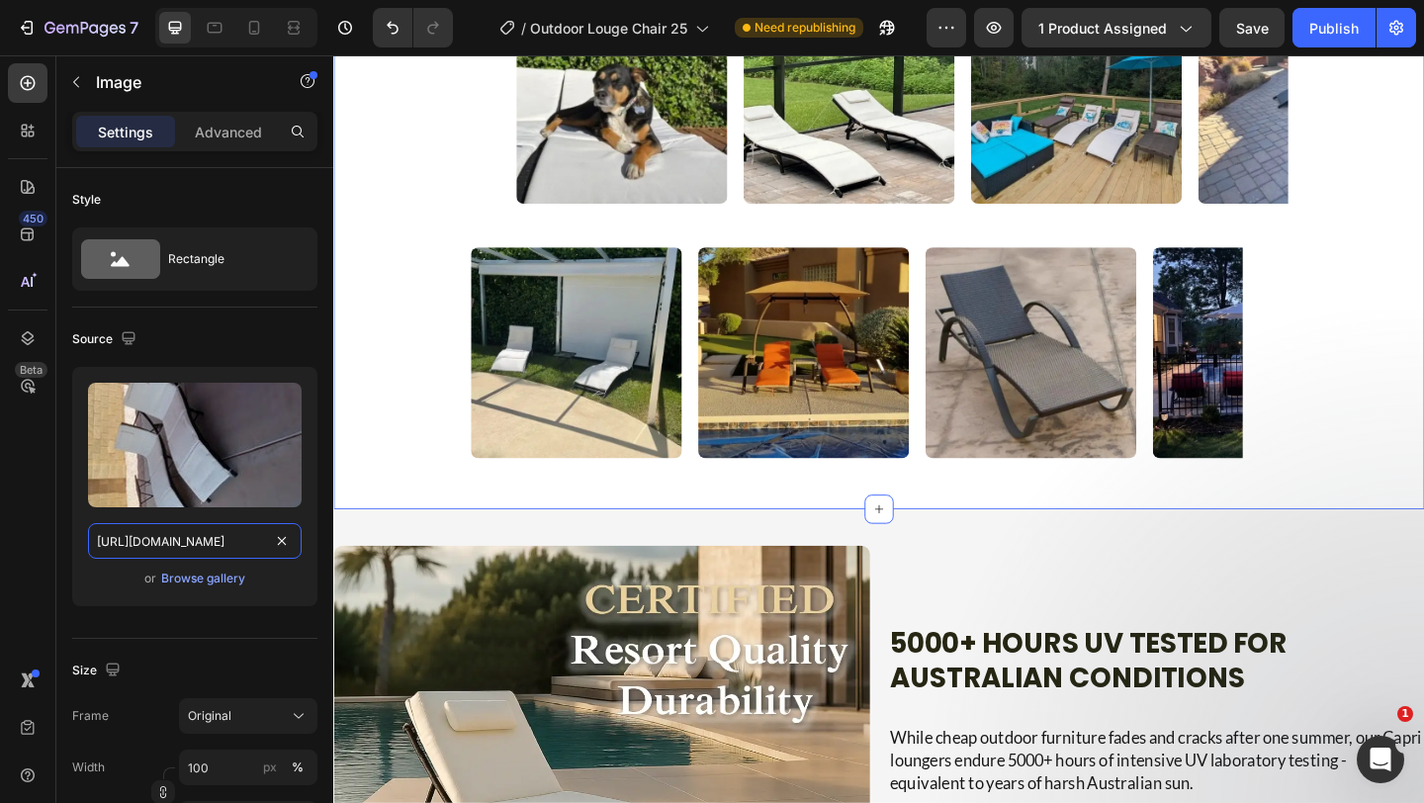
scroll to position [2458, 0]
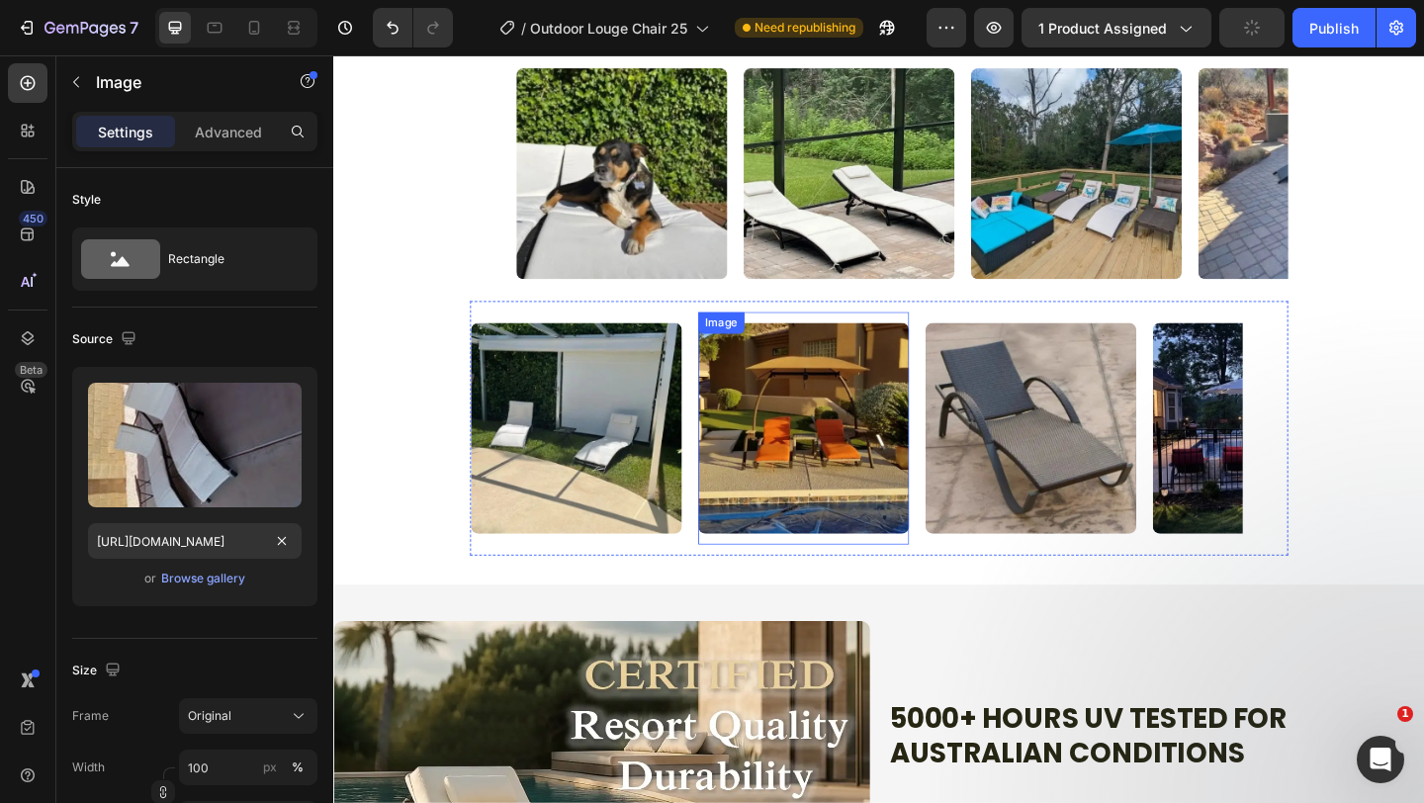
click at [782, 547] on img at bounding box center [844, 460] width 229 height 229
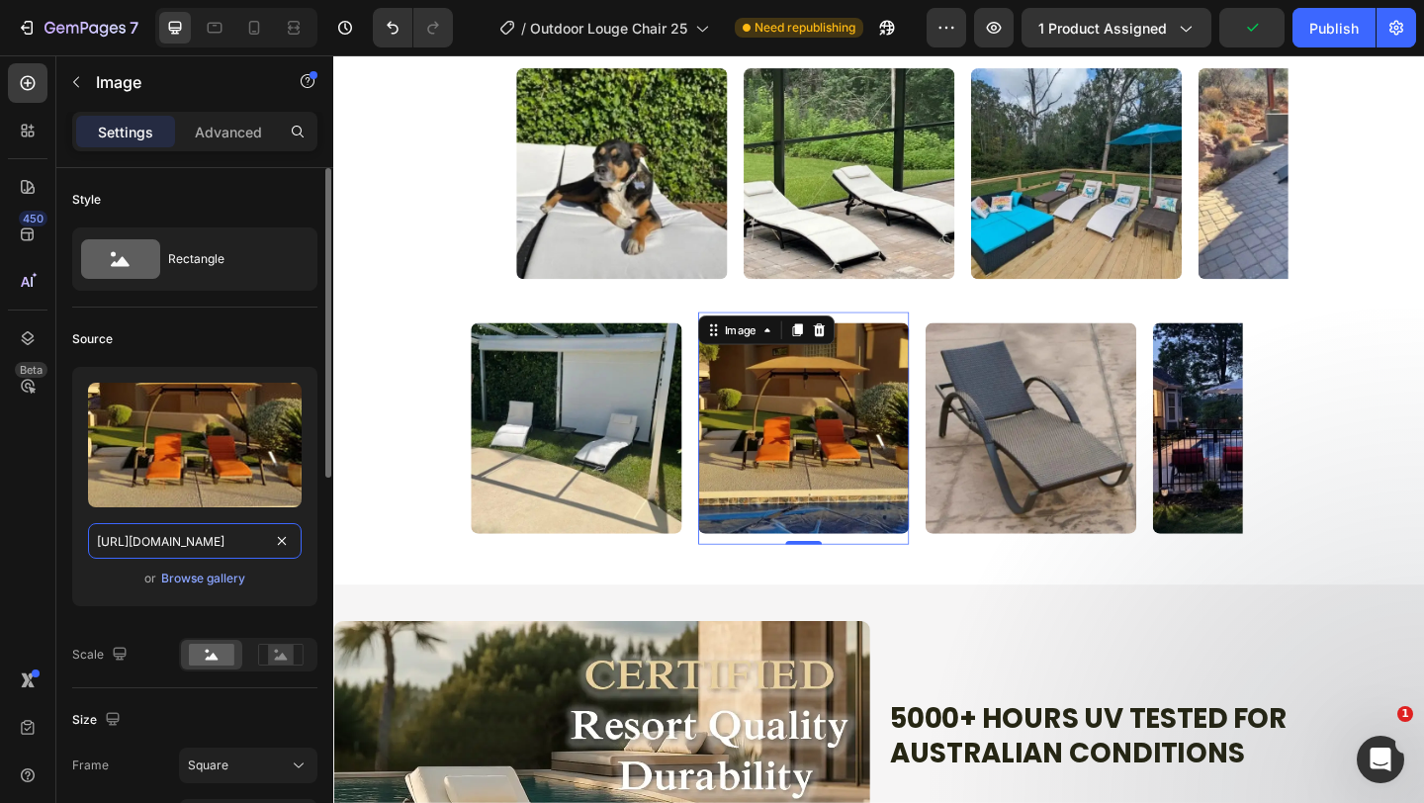
click at [219, 542] on input "[URL][DOMAIN_NAME]" at bounding box center [195, 541] width 214 height 36
paste input "f7ad52bc-b683-4a5f-87ce-f1c944f93caf"
type input "https://cdn.shopify.com/s/files/1/0751/1162/9015/files/gempages_560213916362212…"
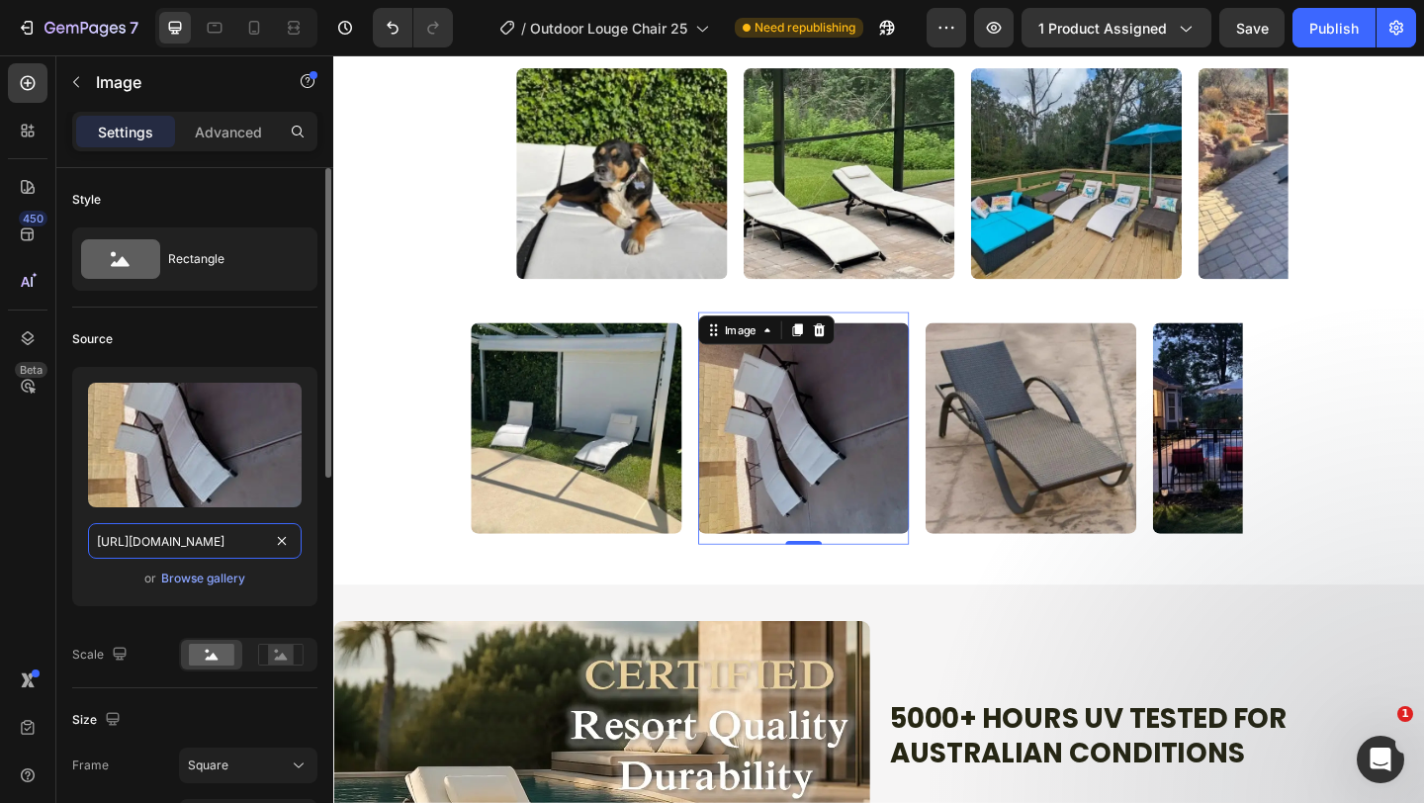
scroll to position [0, 597]
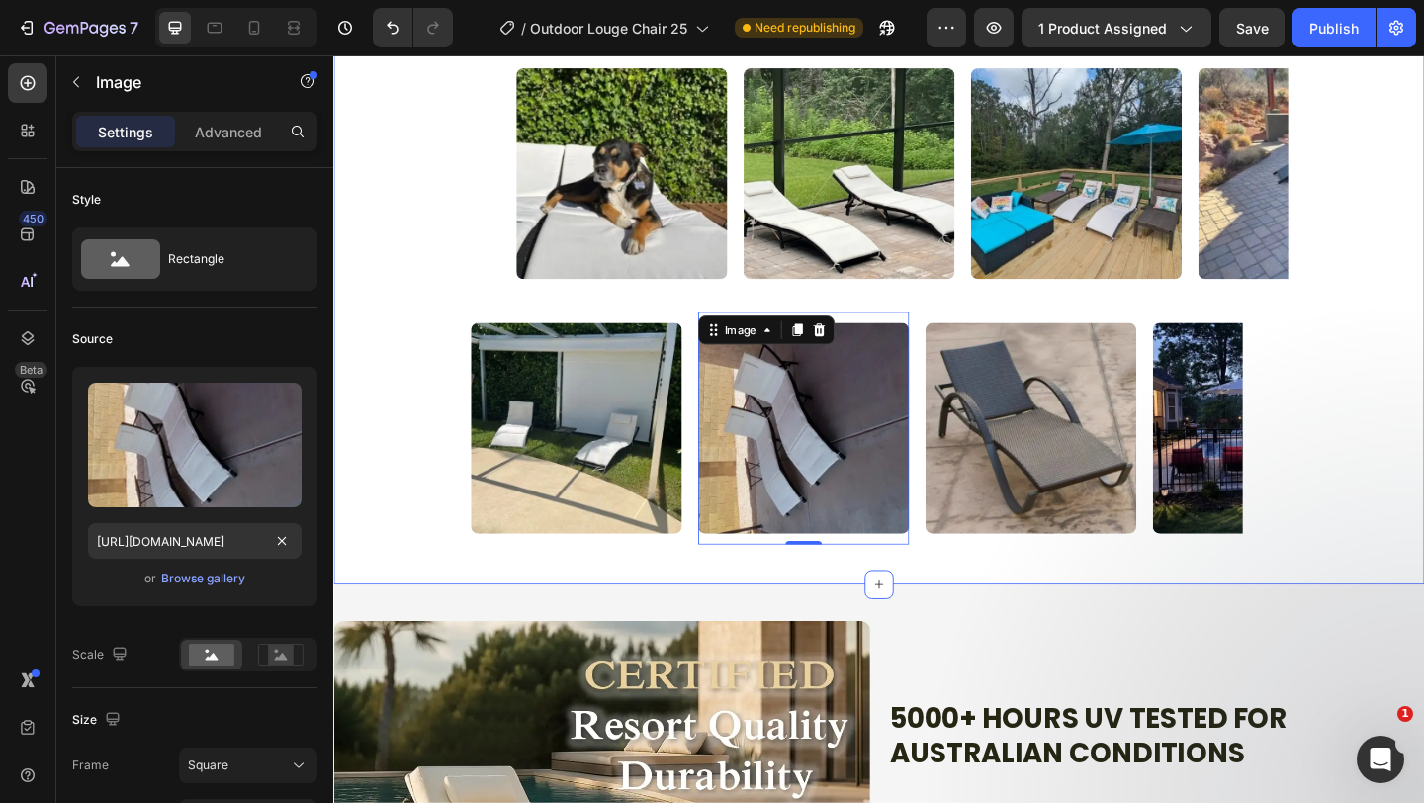
click at [399, 477] on div "Image Image 0 Image Image Image Image Image Image 0 Image Image Image Image Mar…" at bounding box center [926, 460] width 1187 height 277
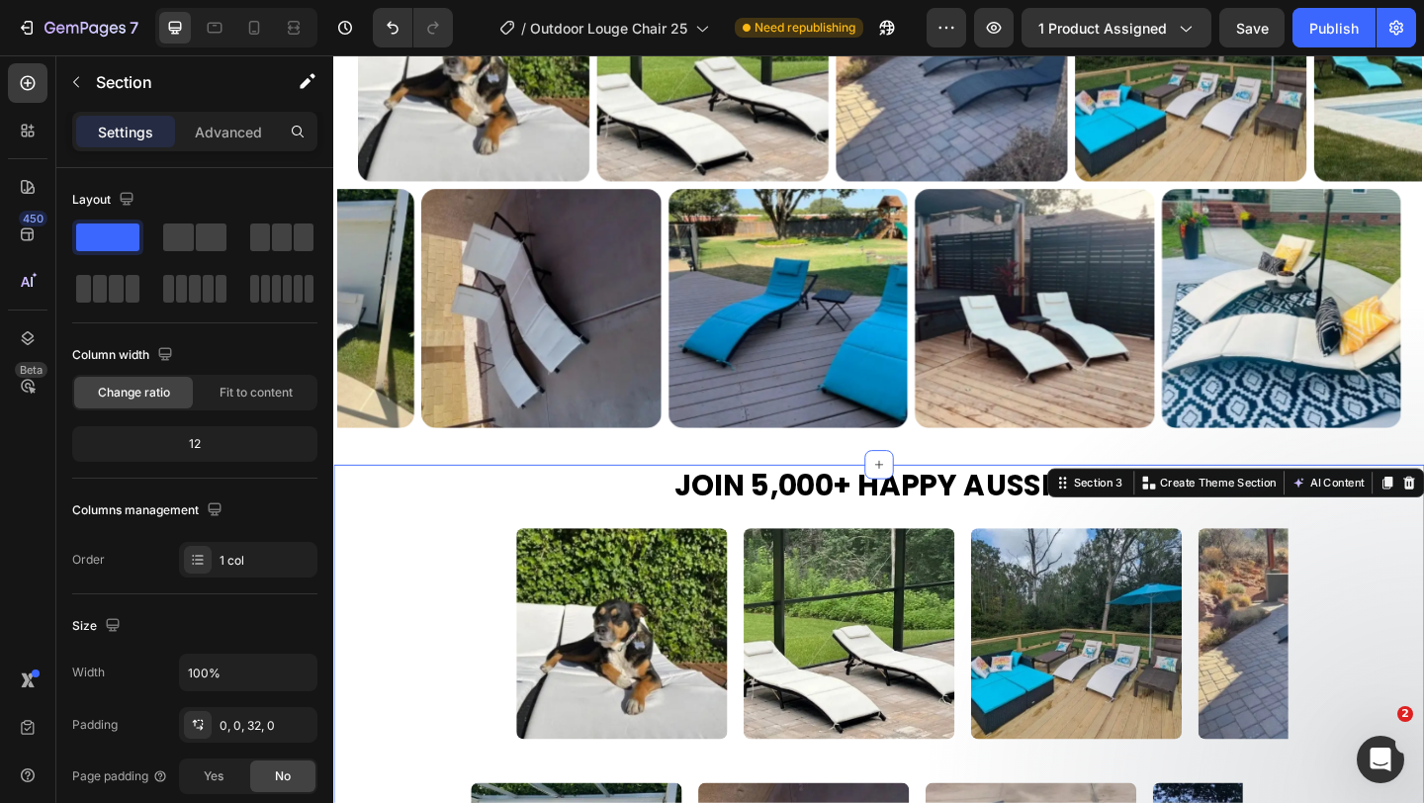
scroll to position [1949, 0]
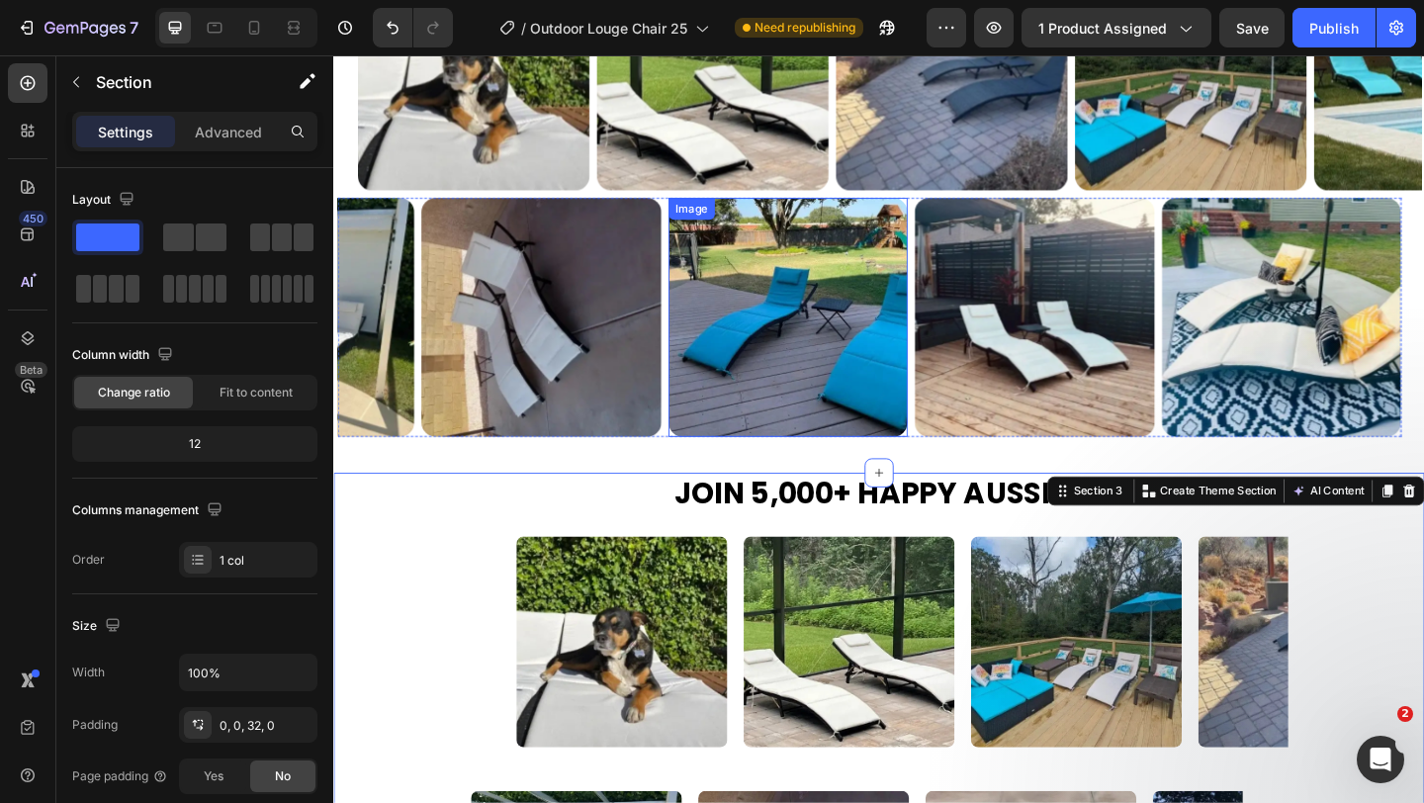
click at [828, 358] on img at bounding box center [828, 340] width 260 height 260
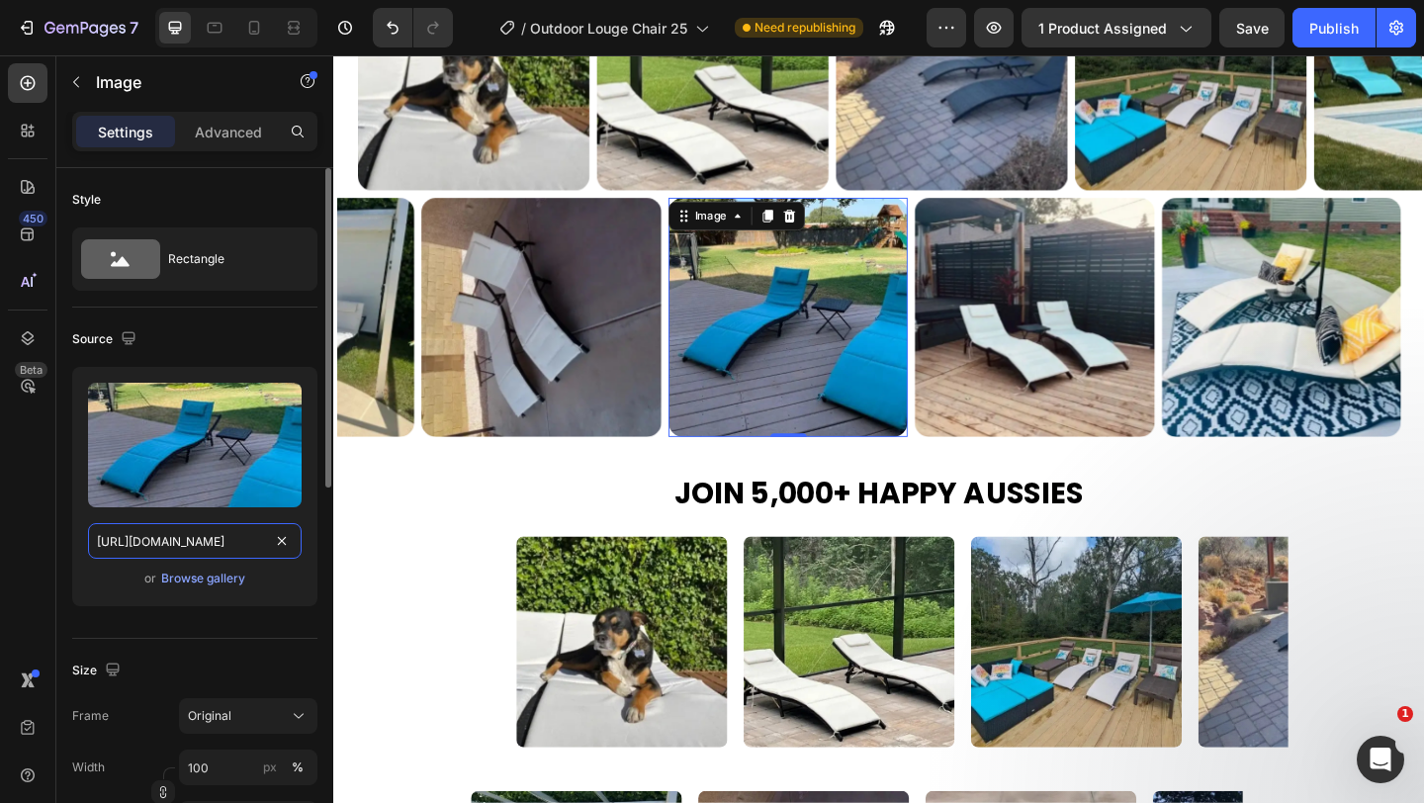
click at [190, 548] on input "https://cdn.shopify.com/s/files/1/0751/1162/9015/files/gempages_560213916362212…" at bounding box center [195, 541] width 214 height 36
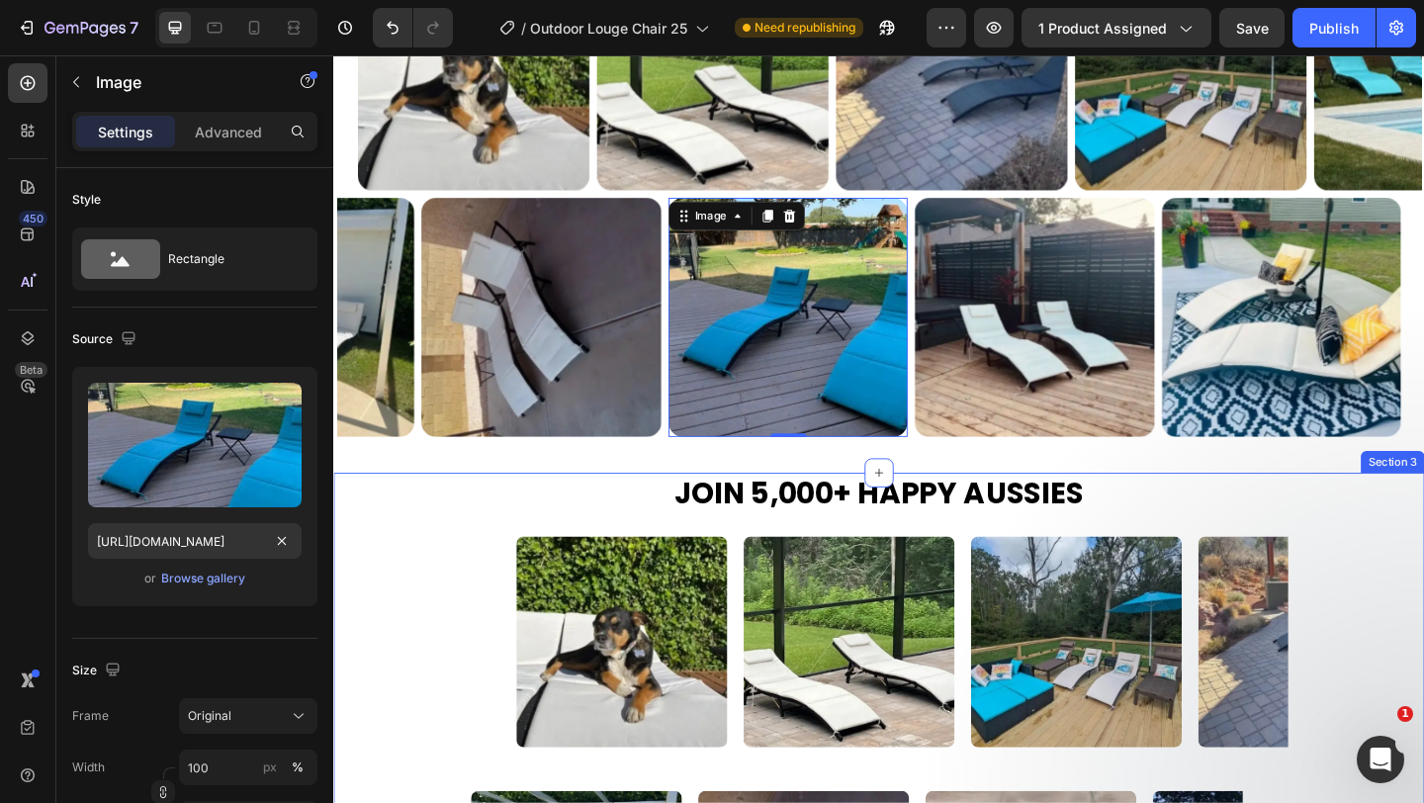
click at [468, 611] on div "Image Image Image Image Image Image Image Image Image Image Image Image Marquee" at bounding box center [926, 693] width 1187 height 277
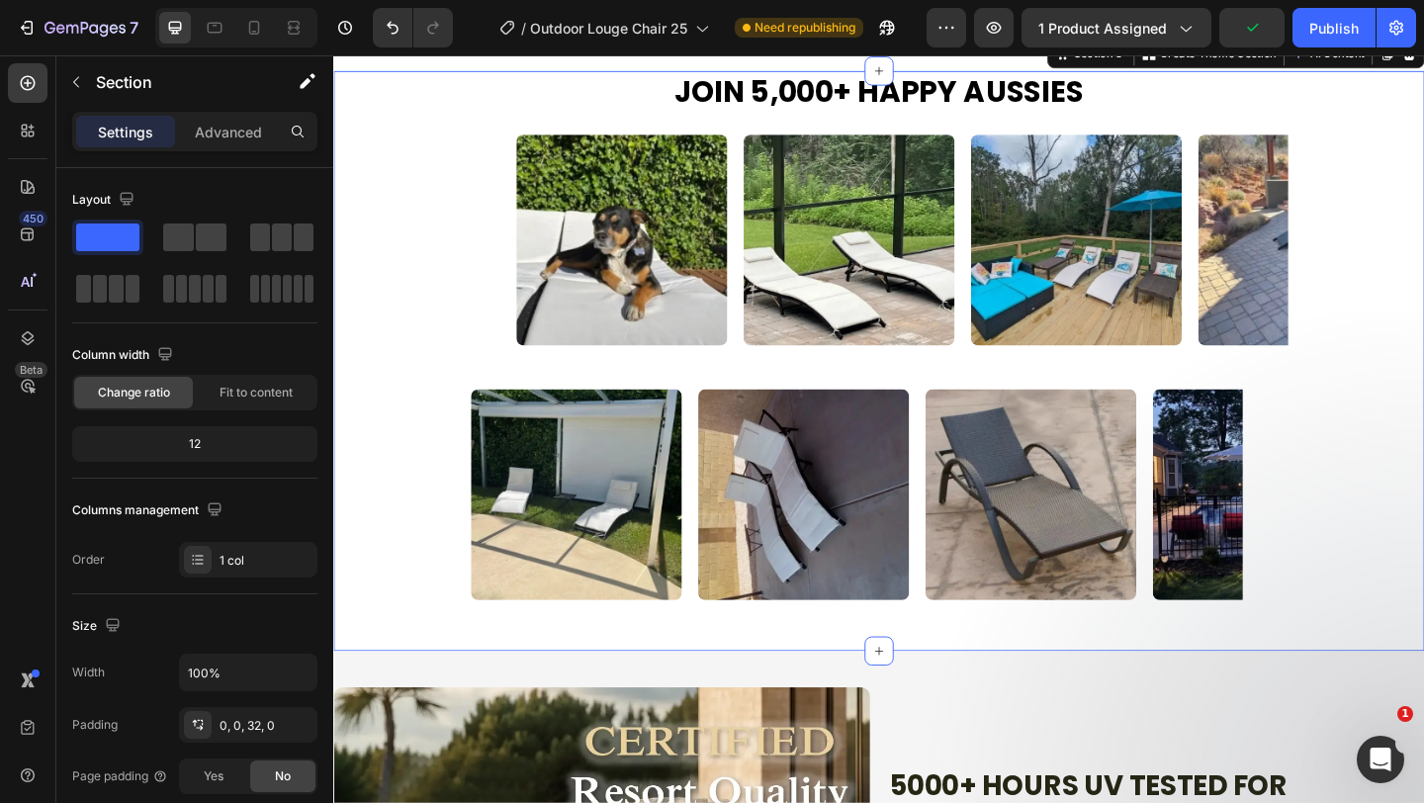
scroll to position [2430, 0]
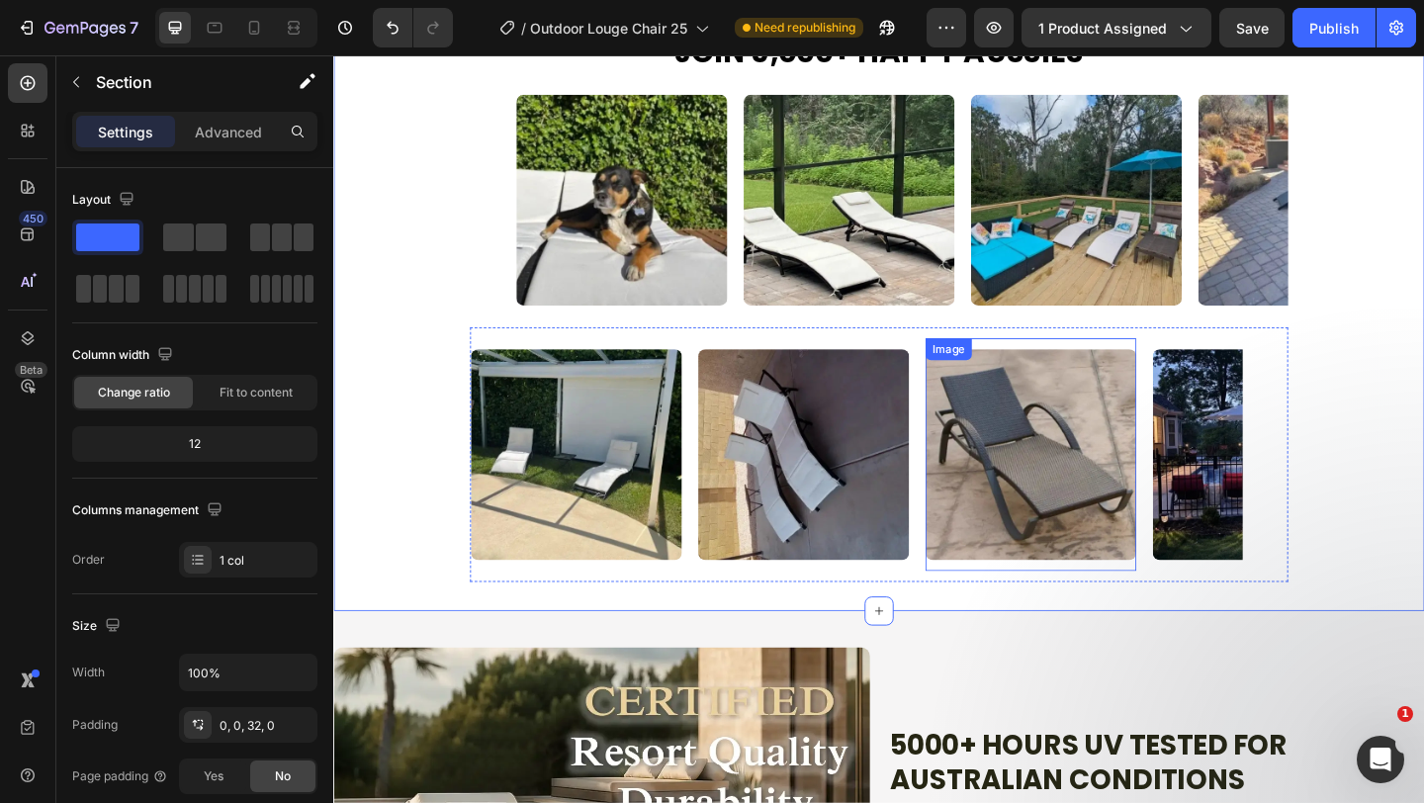
click at [1023, 480] on img at bounding box center [1091, 489] width 229 height 229
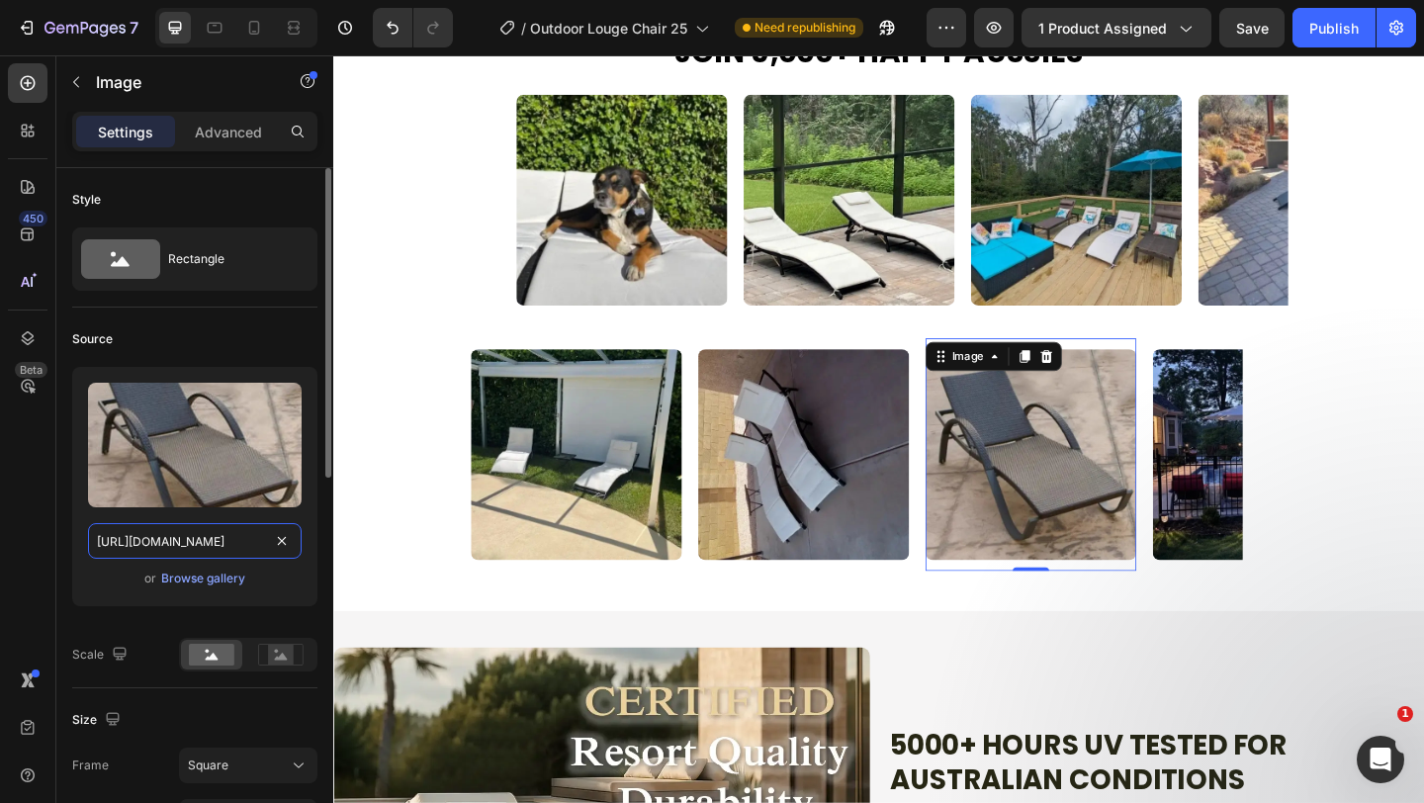
click at [197, 540] on input "[URL][DOMAIN_NAME]" at bounding box center [195, 541] width 214 height 36
paste input "d1cd7d8-f907-4672-87af-0d20814eafd5"
type input "https://cdn.shopify.com/s/files/1/0751/1162/9015/files/gempages_560213916362212…"
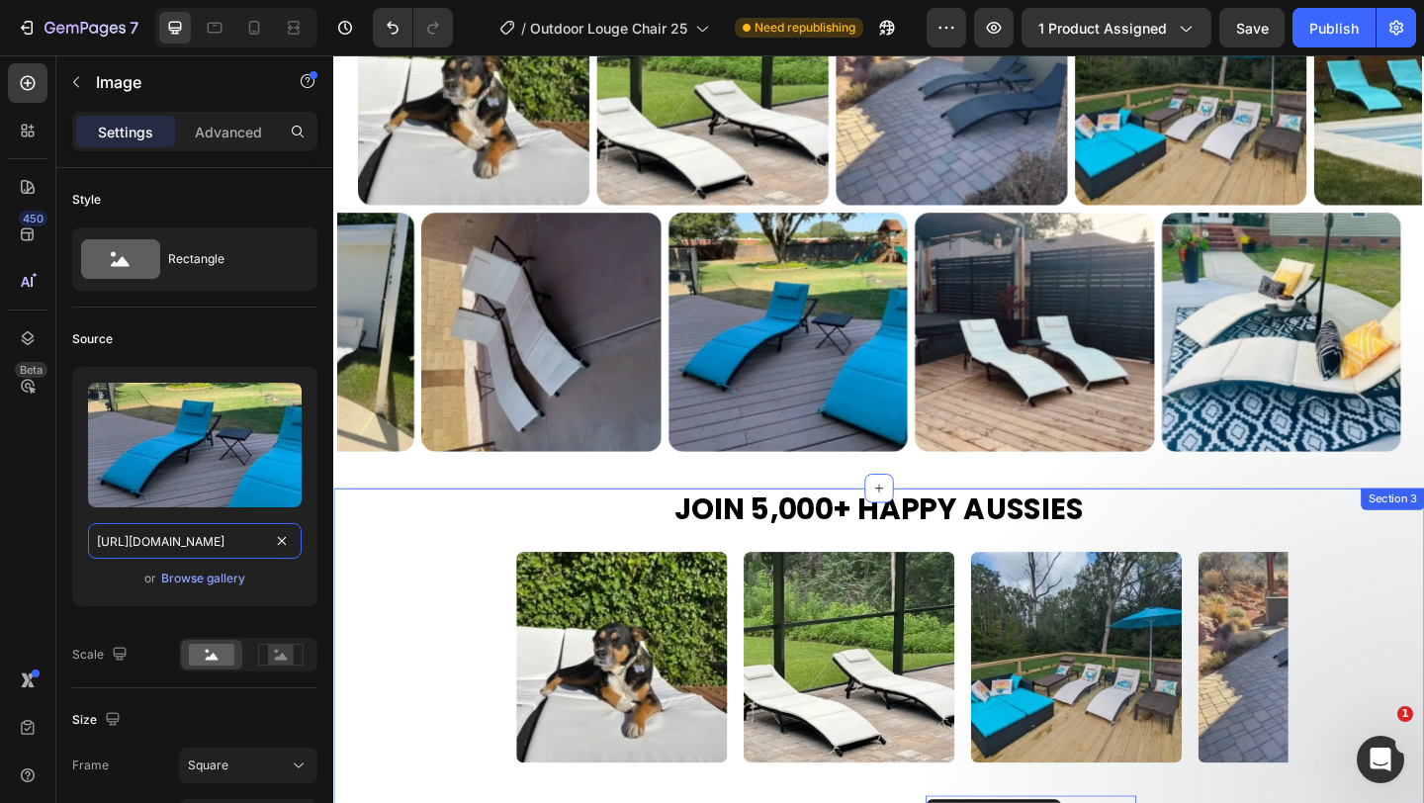
scroll to position [1926, 0]
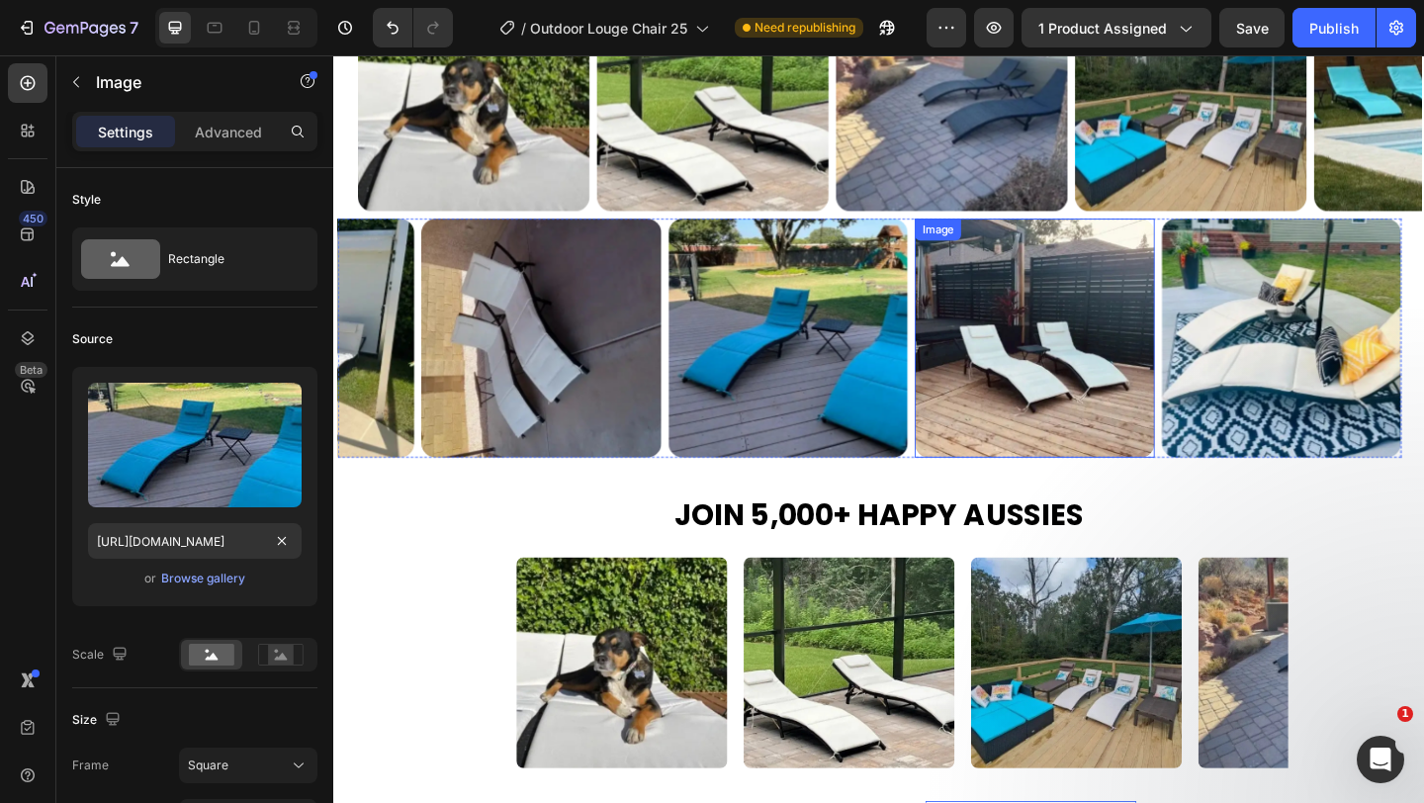
click at [1067, 403] on img at bounding box center [1096, 362] width 260 height 260
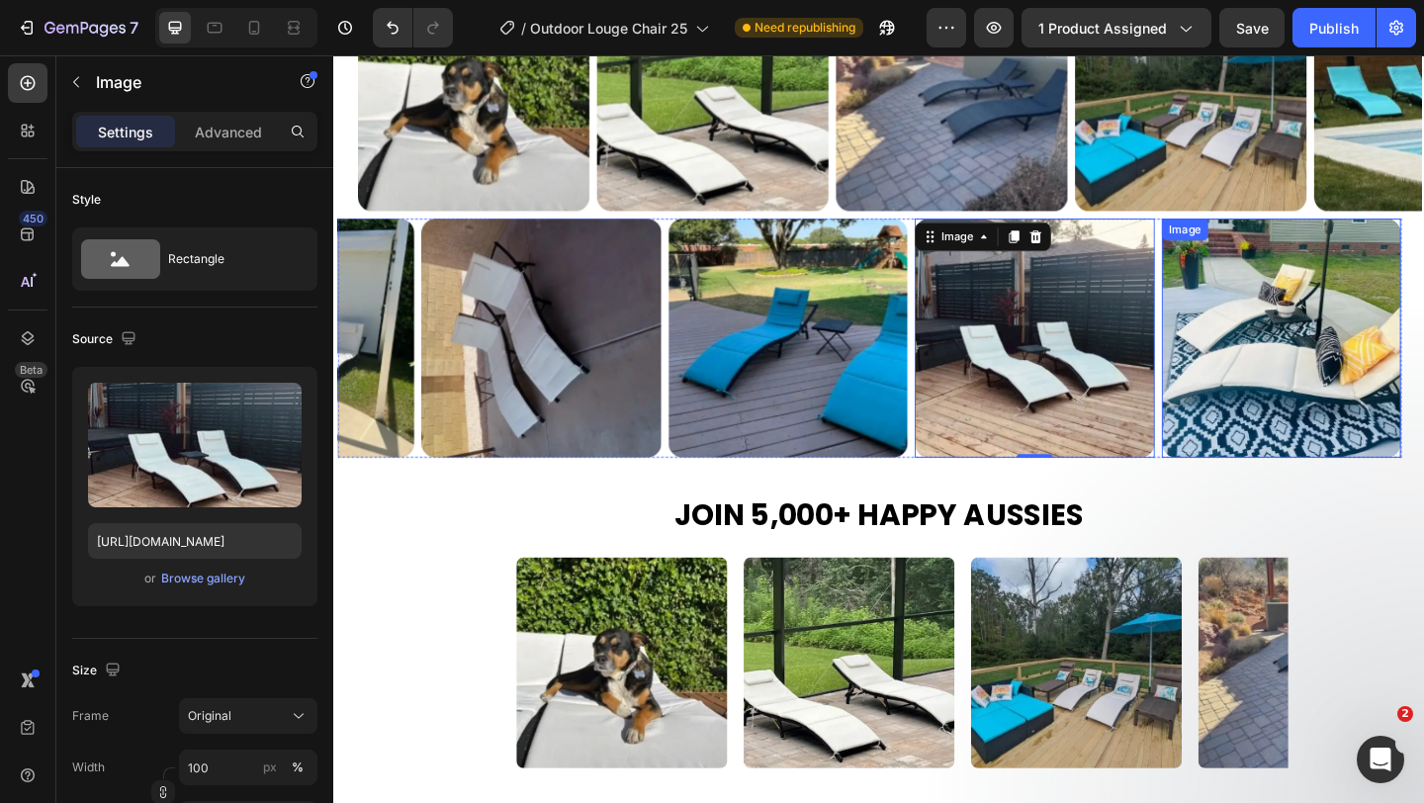
click at [1375, 310] on img at bounding box center [1365, 362] width 260 height 260
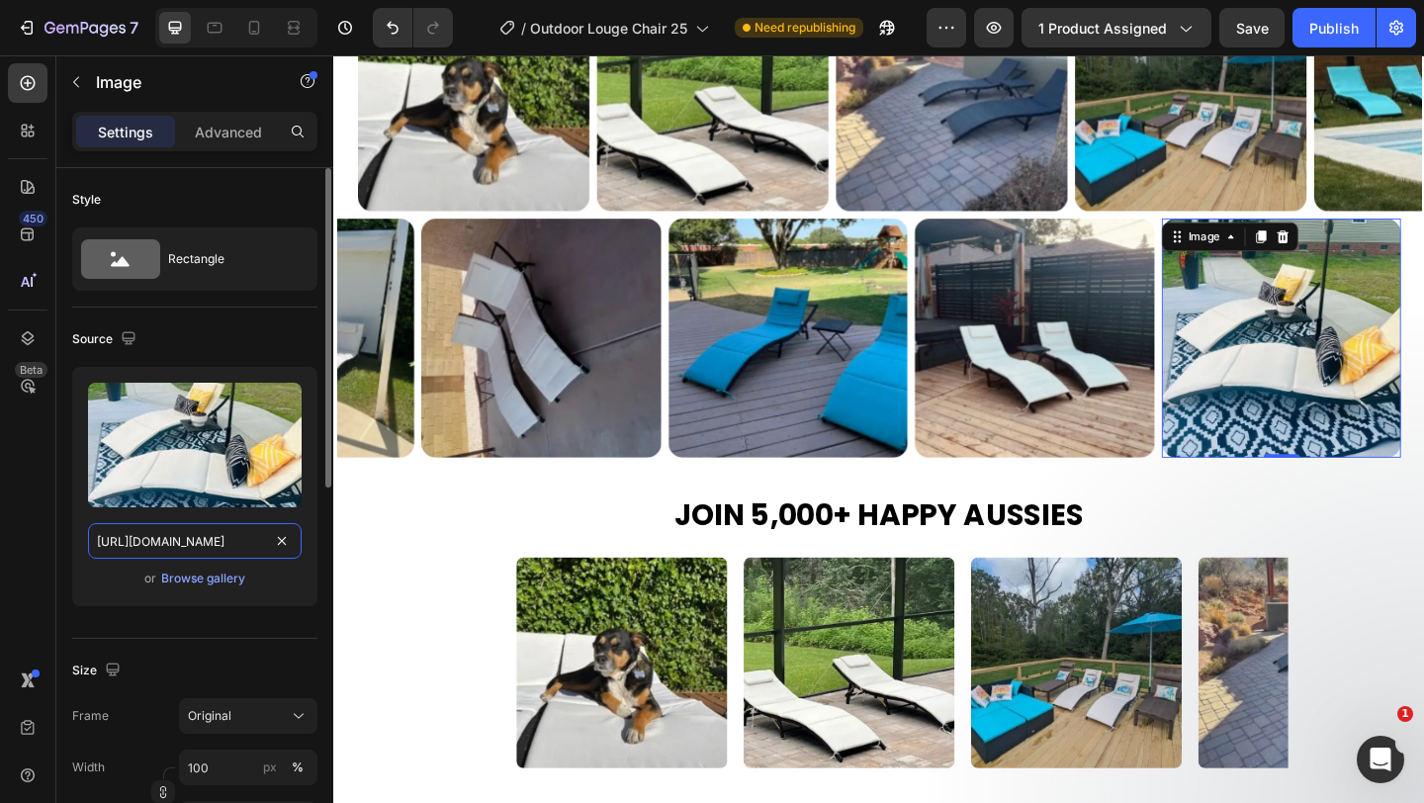
click at [234, 543] on input "https://cdn.shopify.com/s/files/1/0751/1162/9015/files/gempages_560213916362212…" at bounding box center [195, 541] width 214 height 36
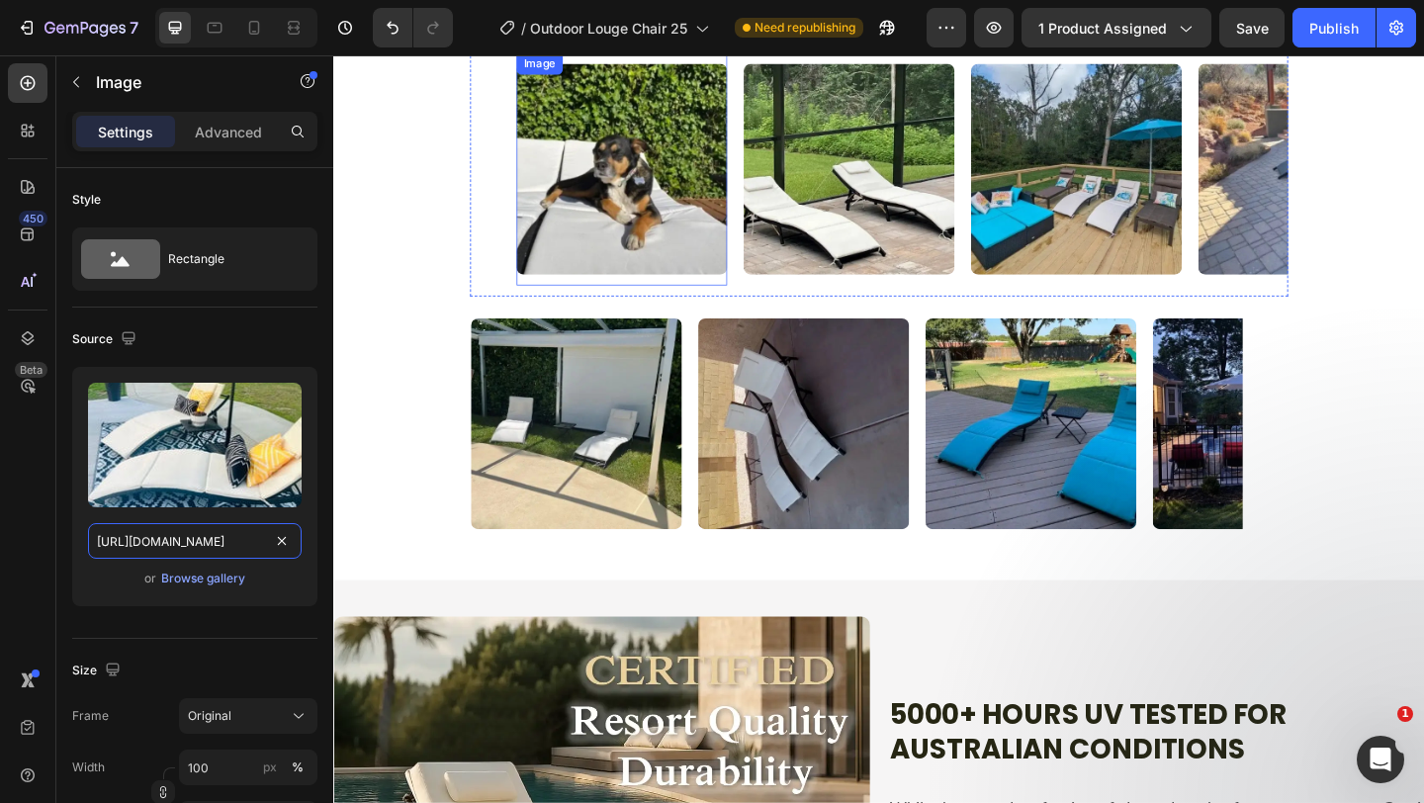
scroll to position [2448, 0]
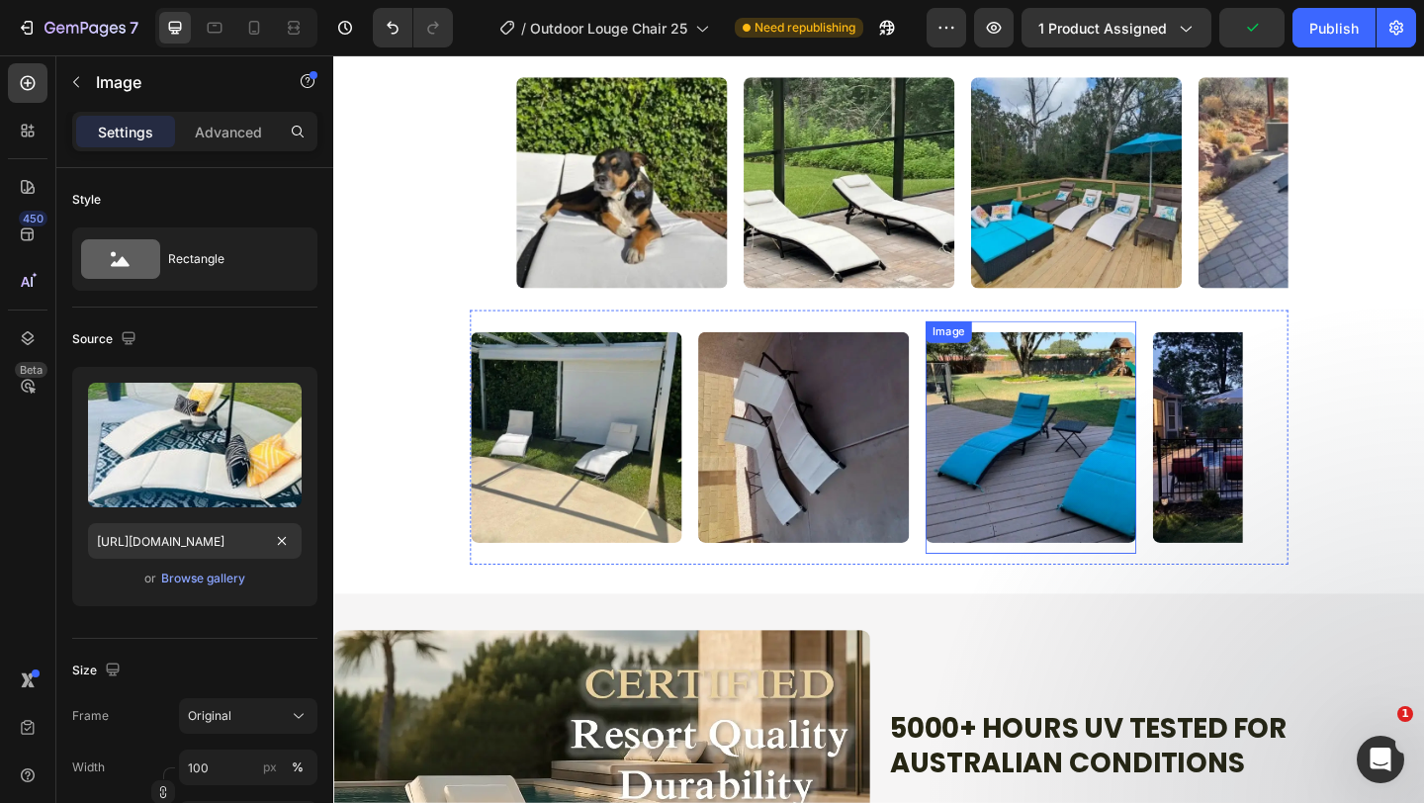
click at [1014, 515] on img at bounding box center [1091, 470] width 229 height 229
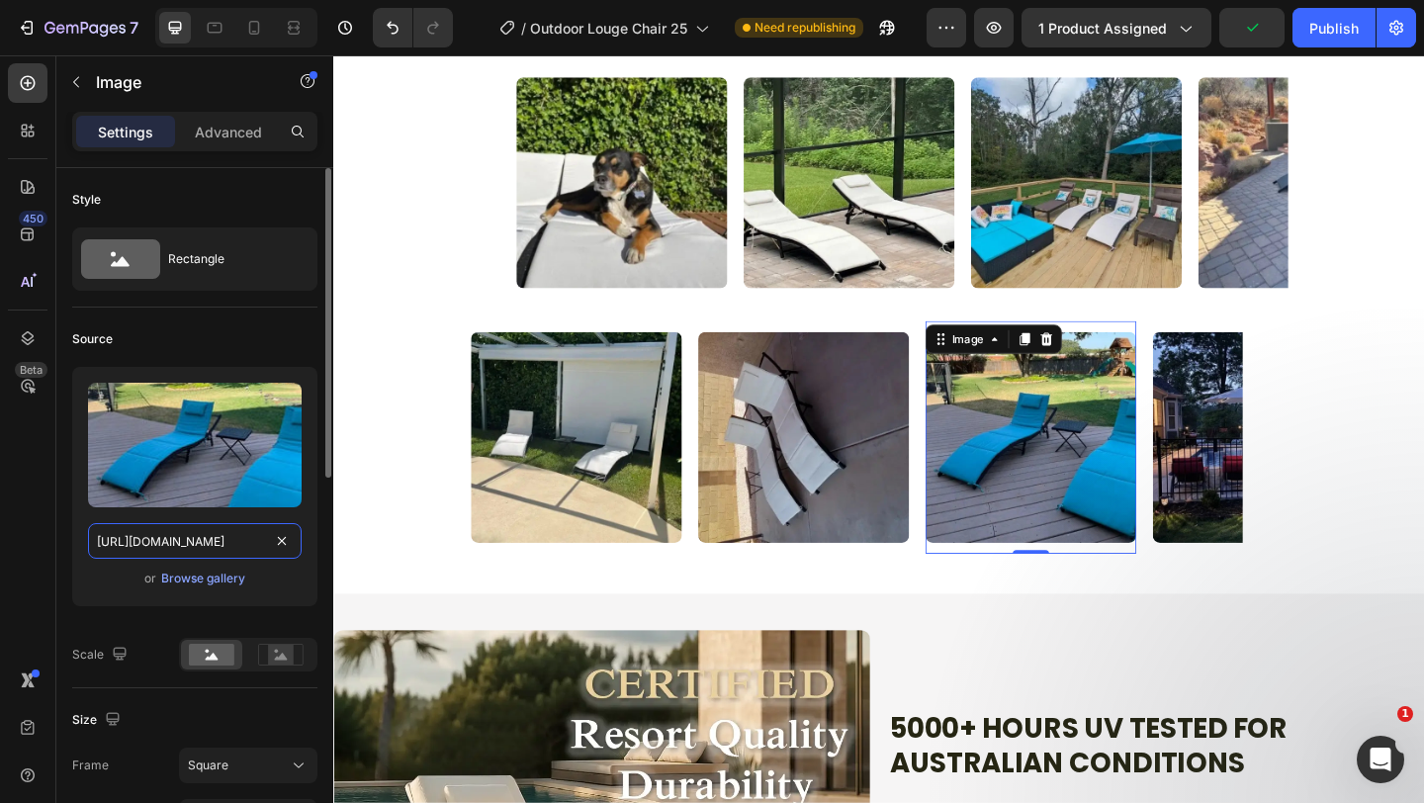
click at [195, 537] on input "https://cdn.shopify.com/s/files/1/0751/1162/9015/files/gempages_560213916362212…" at bounding box center [195, 541] width 214 height 36
paste input "1df686ed-d144-404c-92c1-e93ed2995042"
type input "https://cdn.shopify.com/s/files/1/0751/1162/9015/files/gempages_560213916362212…"
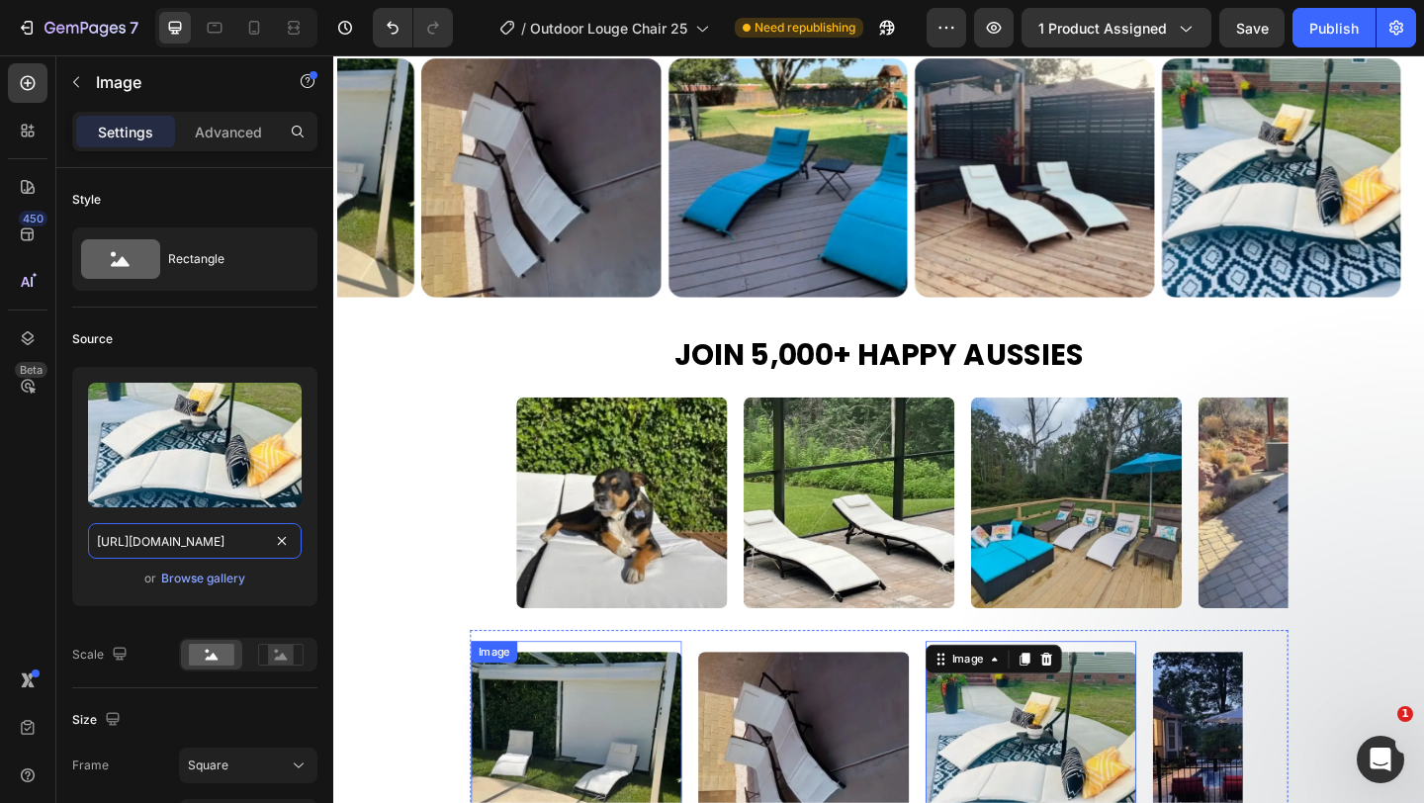
scroll to position [2099, 0]
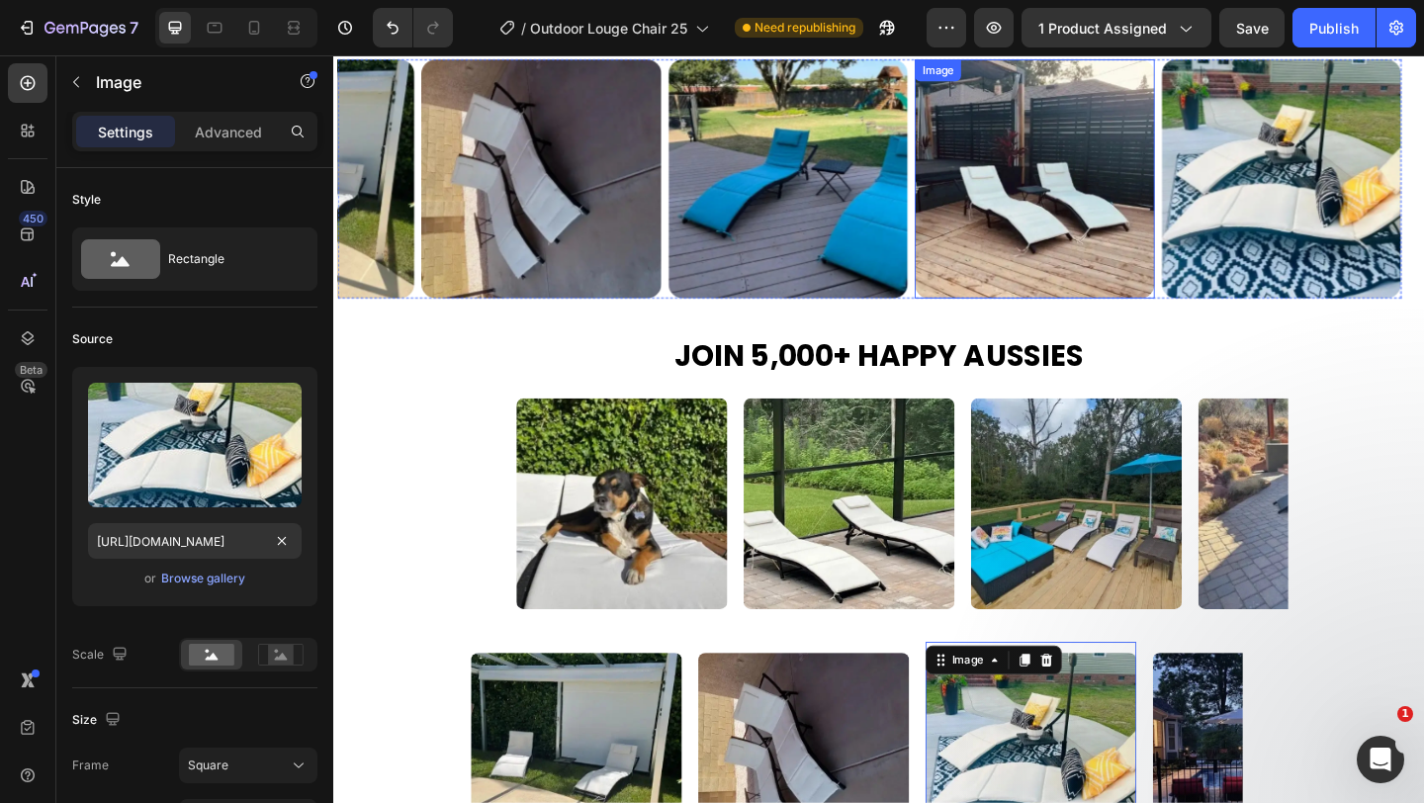
click at [1029, 231] on img at bounding box center [1096, 189] width 260 height 260
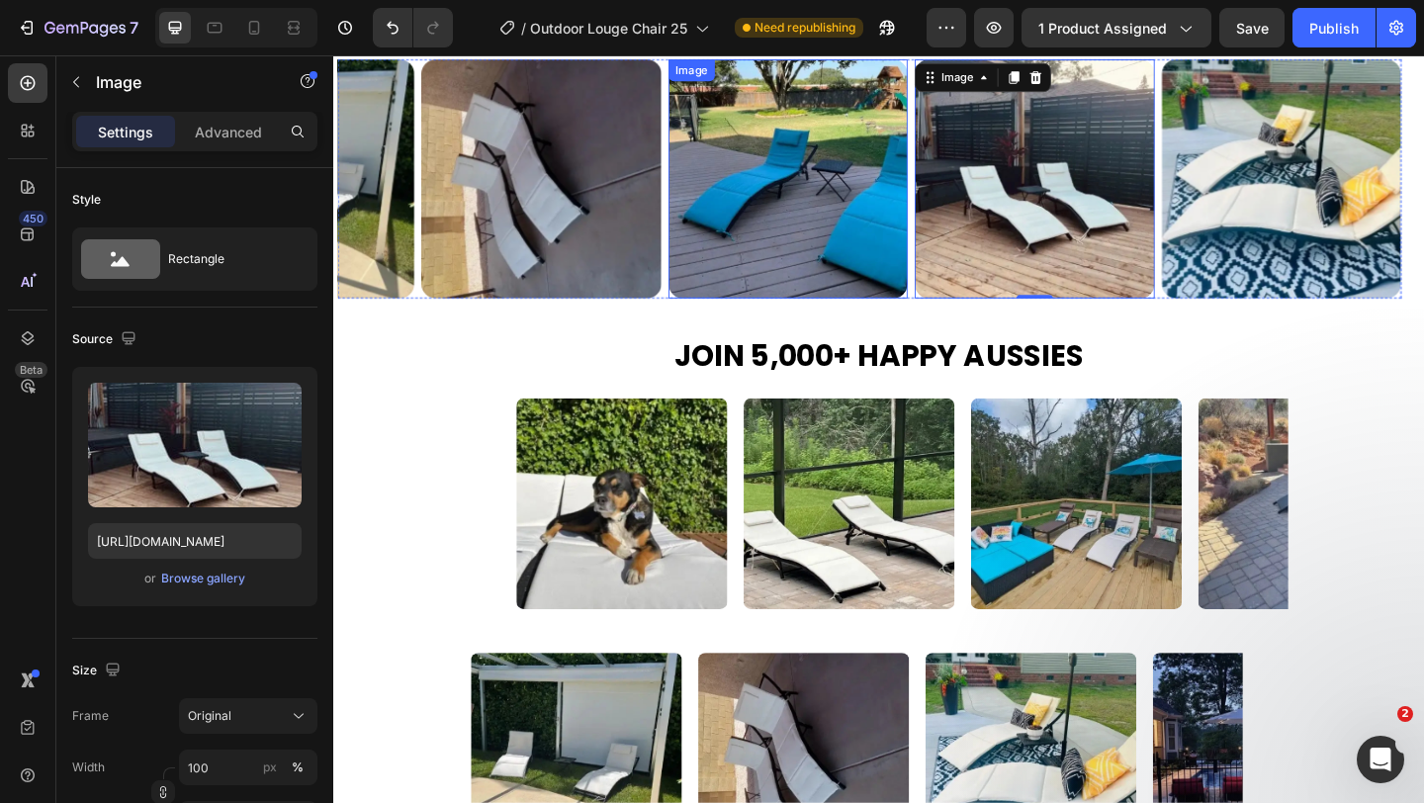
click at [867, 234] on img at bounding box center [828, 189] width 260 height 260
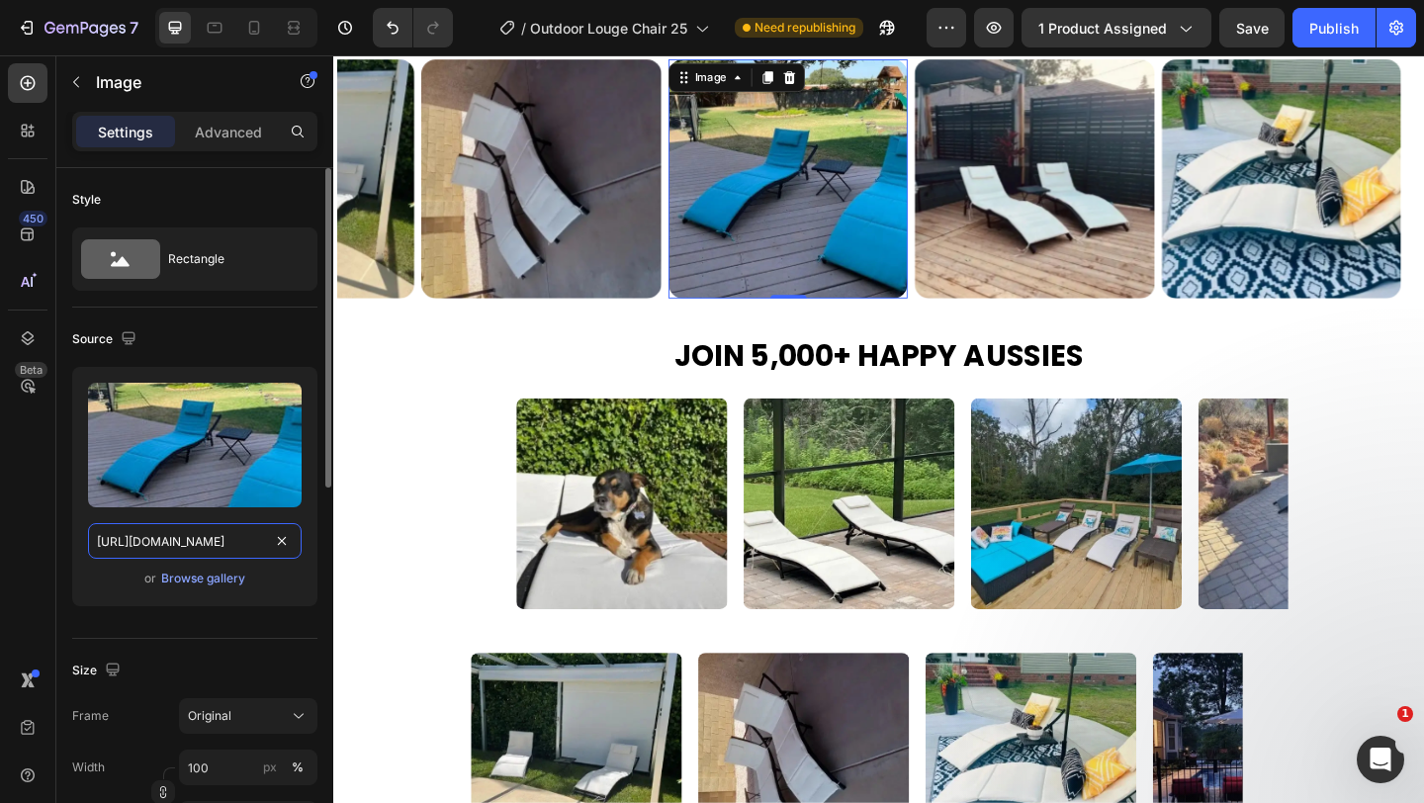
click at [228, 550] on input "https://cdn.shopify.com/s/files/1/0751/1162/9015/files/gempages_560213916362212…" at bounding box center [195, 541] width 214 height 36
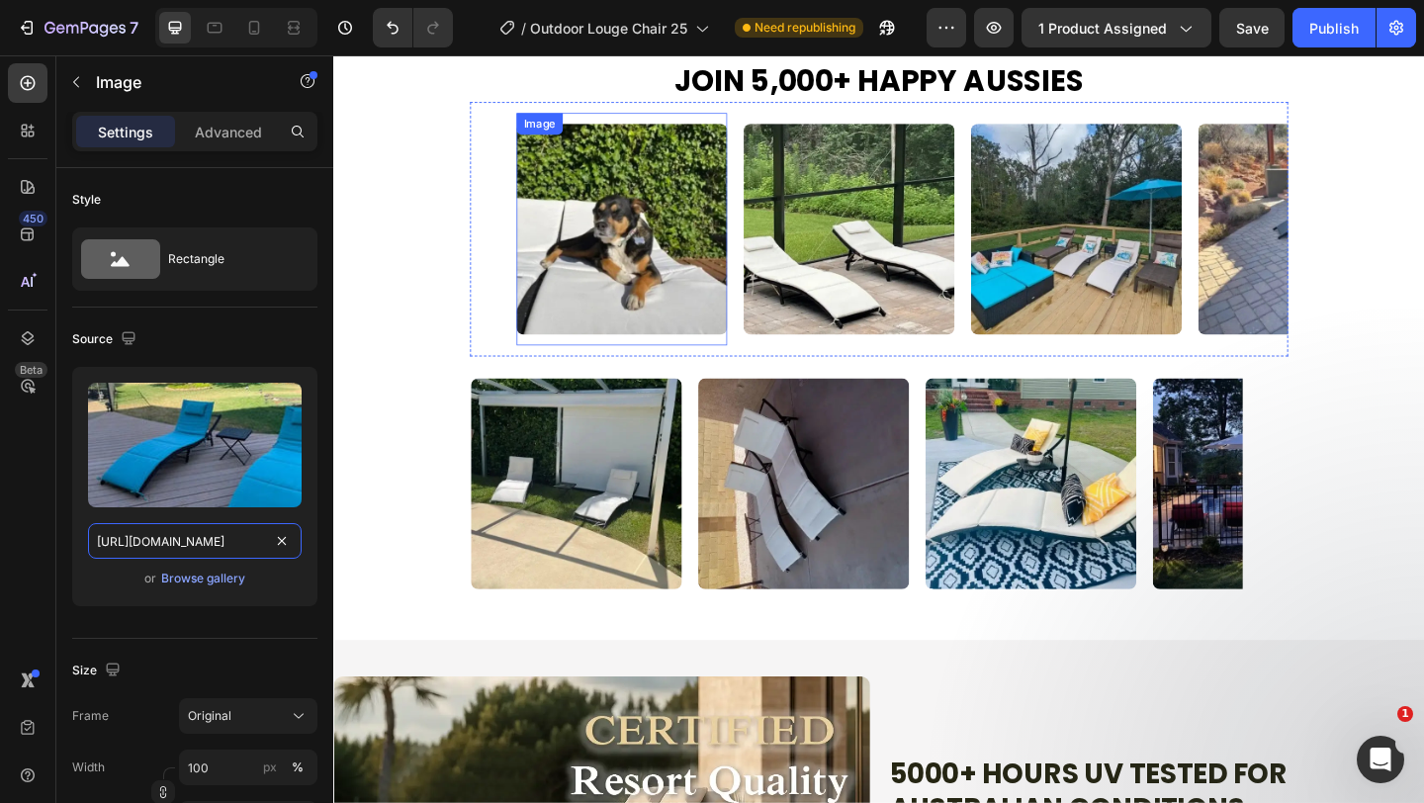
scroll to position [2386, 0]
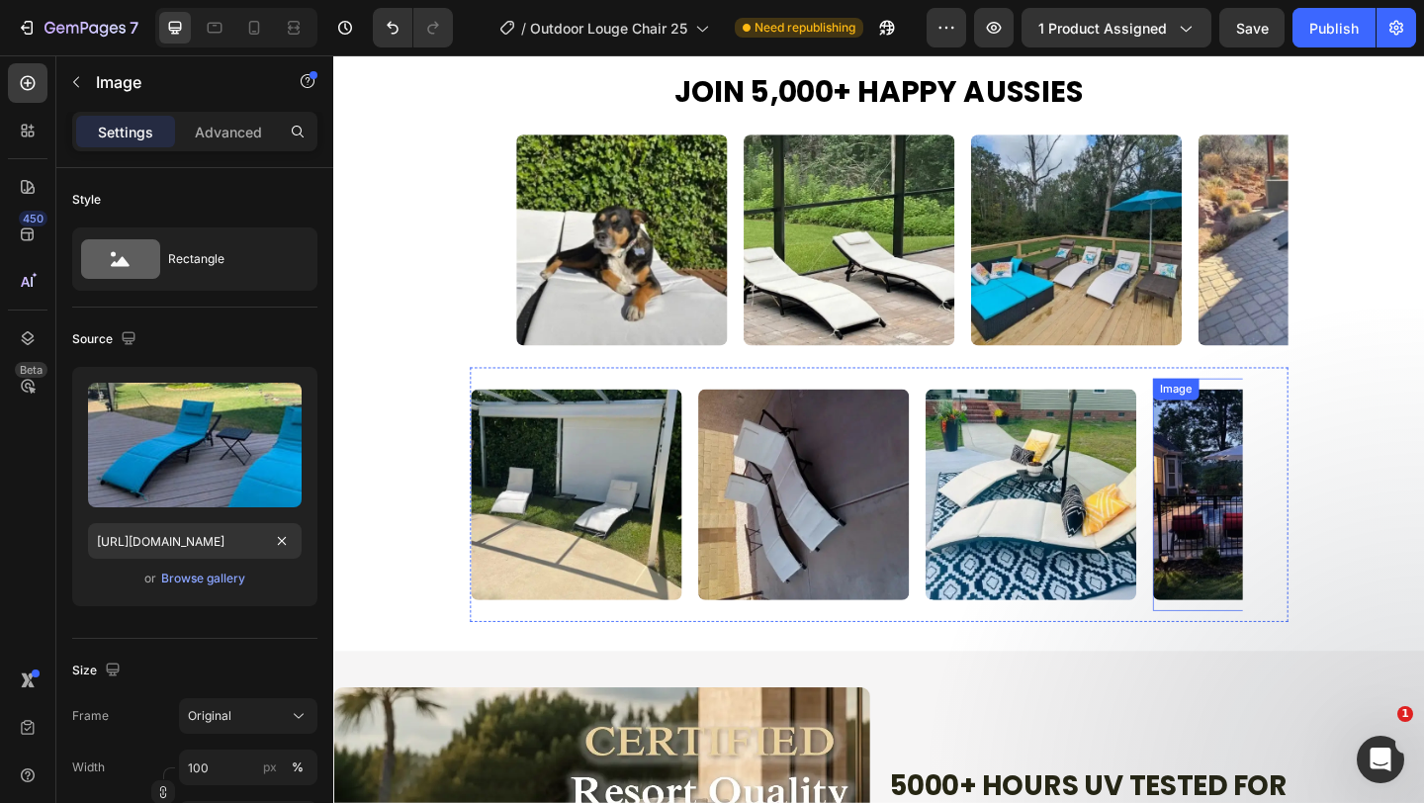
click at [1282, 462] on img at bounding box center [1338, 532] width 229 height 229
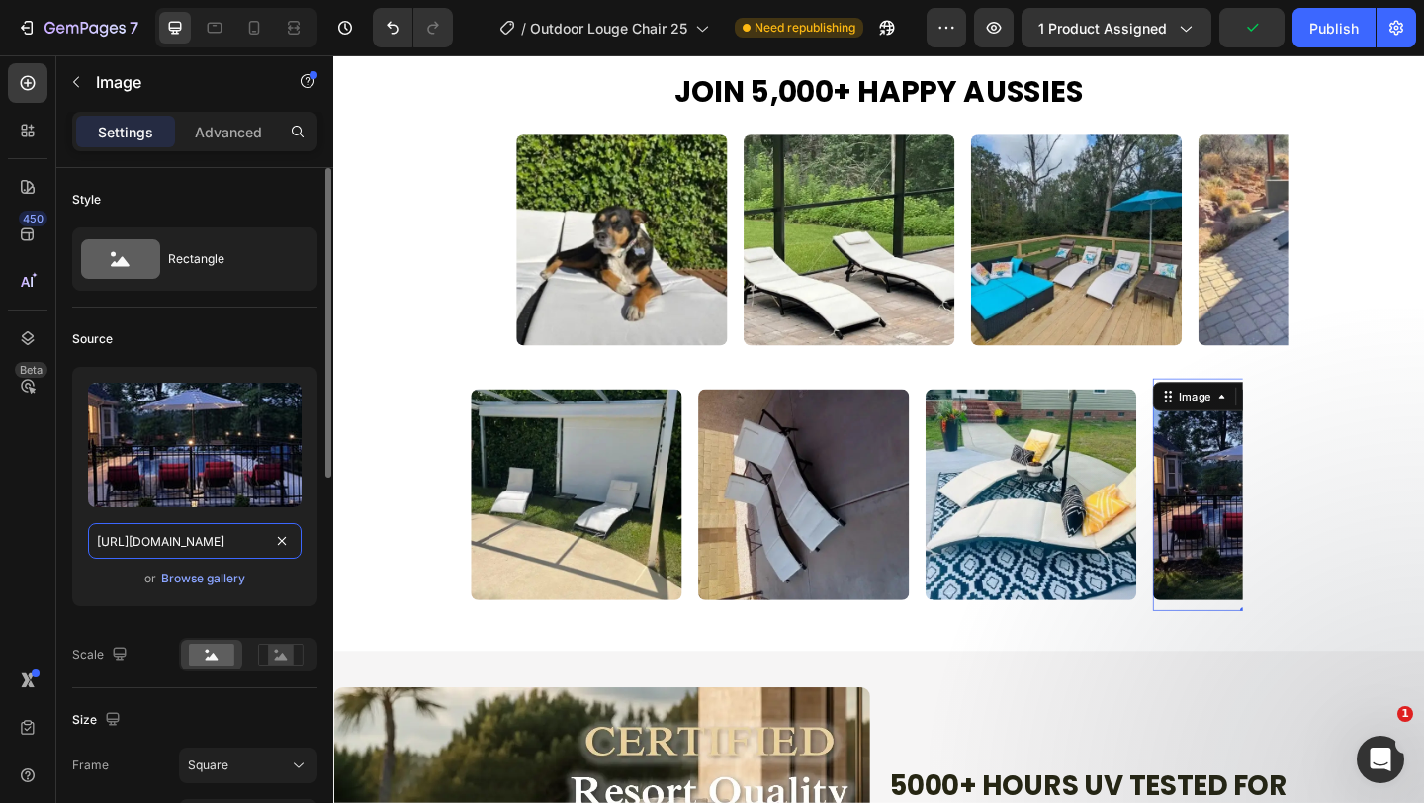
click at [215, 546] on input "[URL][DOMAIN_NAME]" at bounding box center [195, 541] width 214 height 36
paste input "0d1cd7d8-f907-4672-87af-0d20814eafd5"
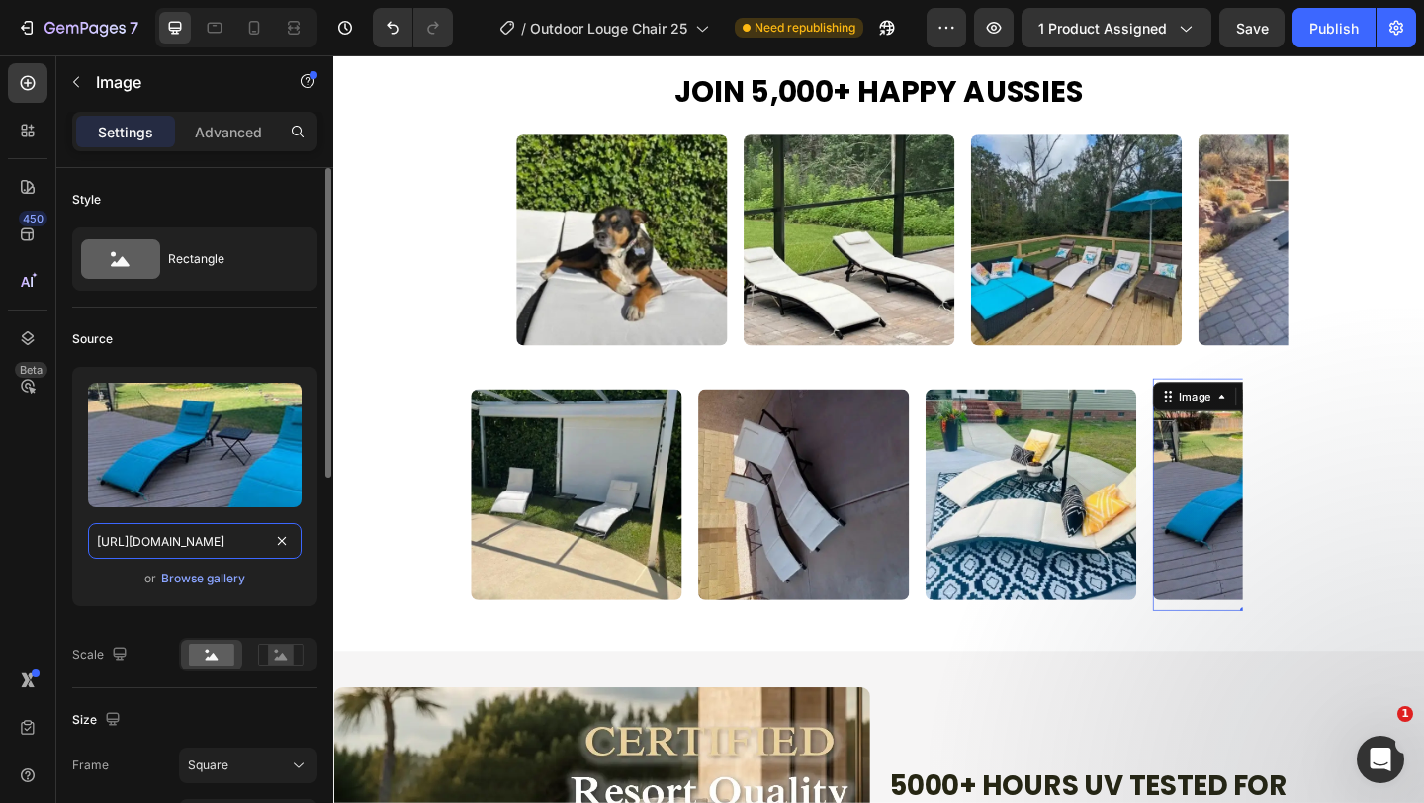
scroll to position [0, 602]
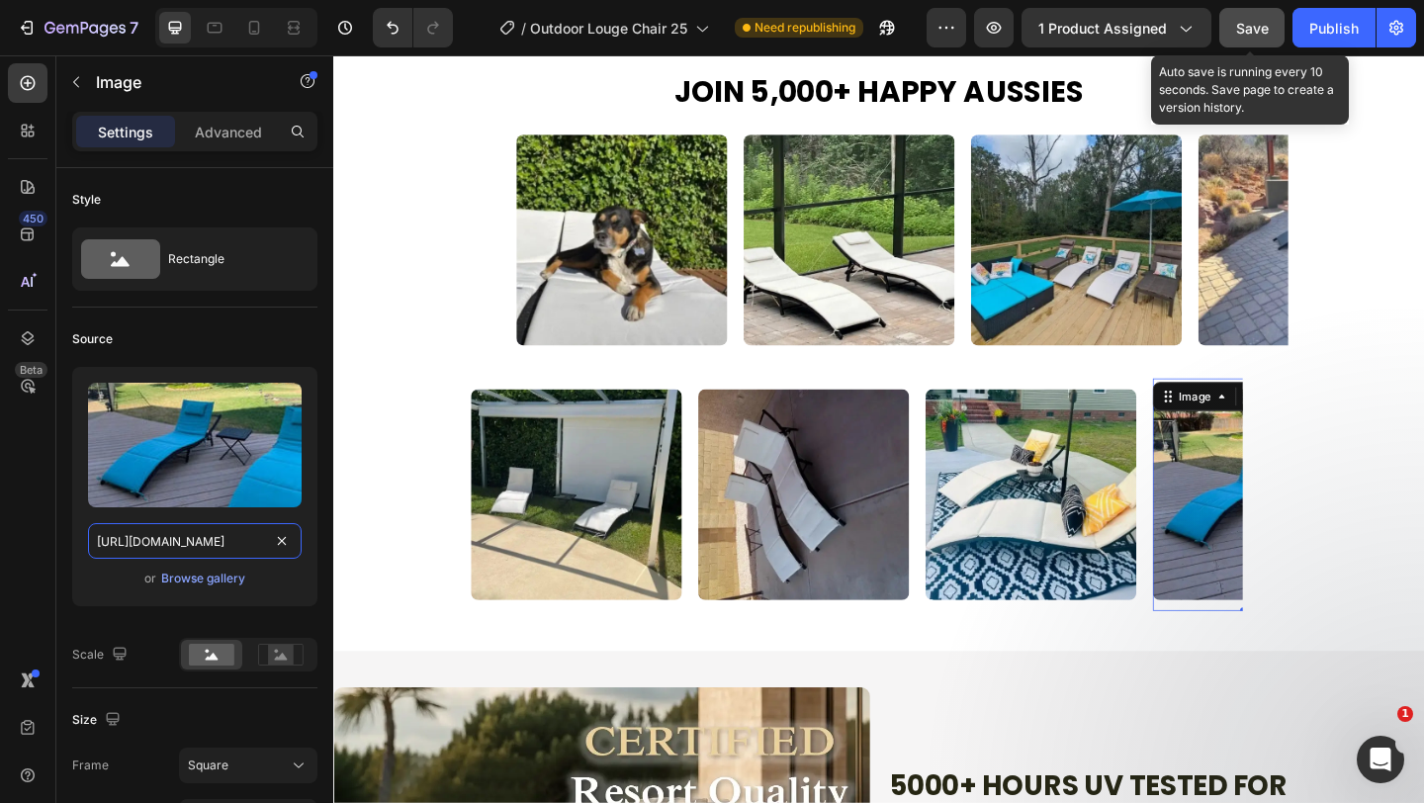
type input "https://cdn.shopify.com/s/files/1/0751/1162/9015/files/gempages_560213916362212…"
click at [1259, 23] on span "Save" at bounding box center [1252, 28] width 33 height 17
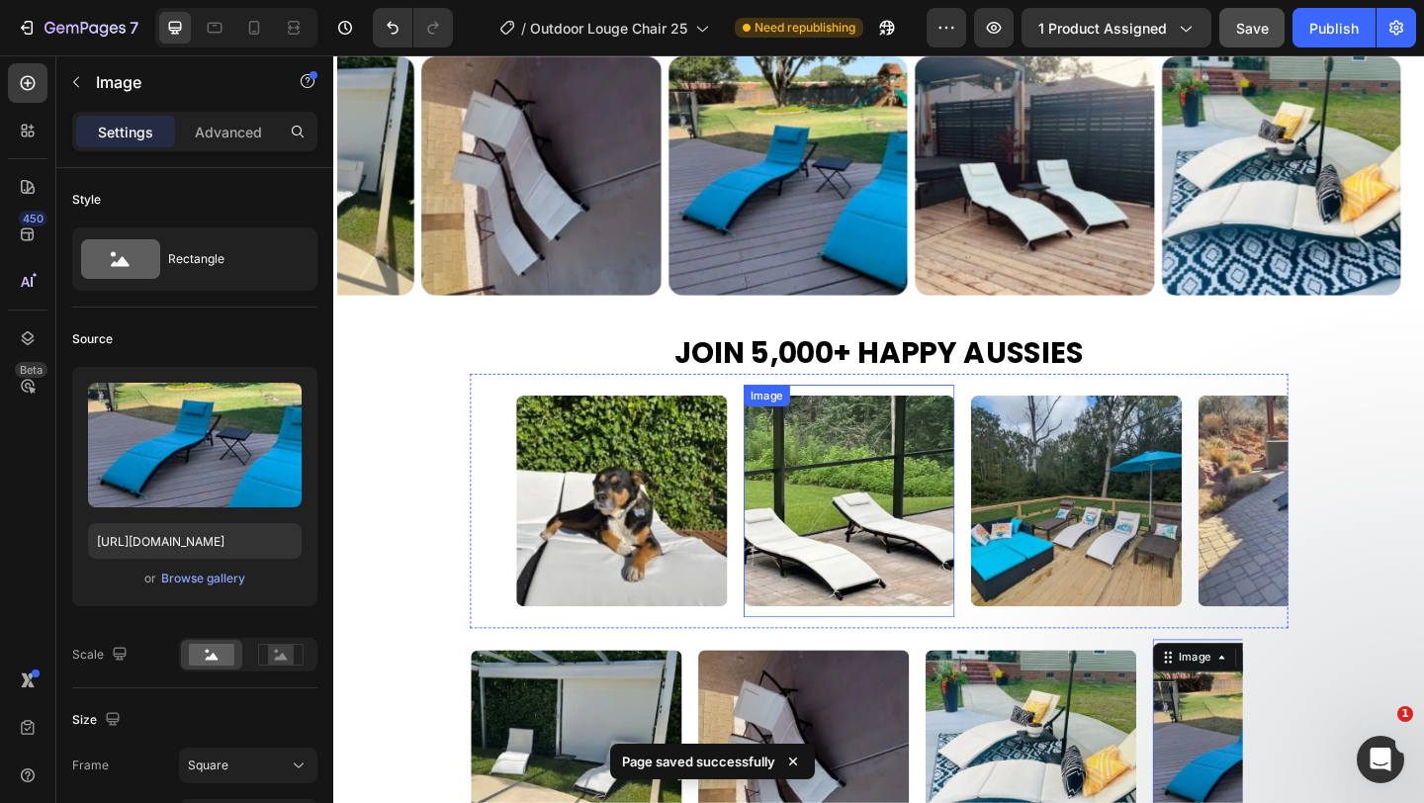
scroll to position [2093, 0]
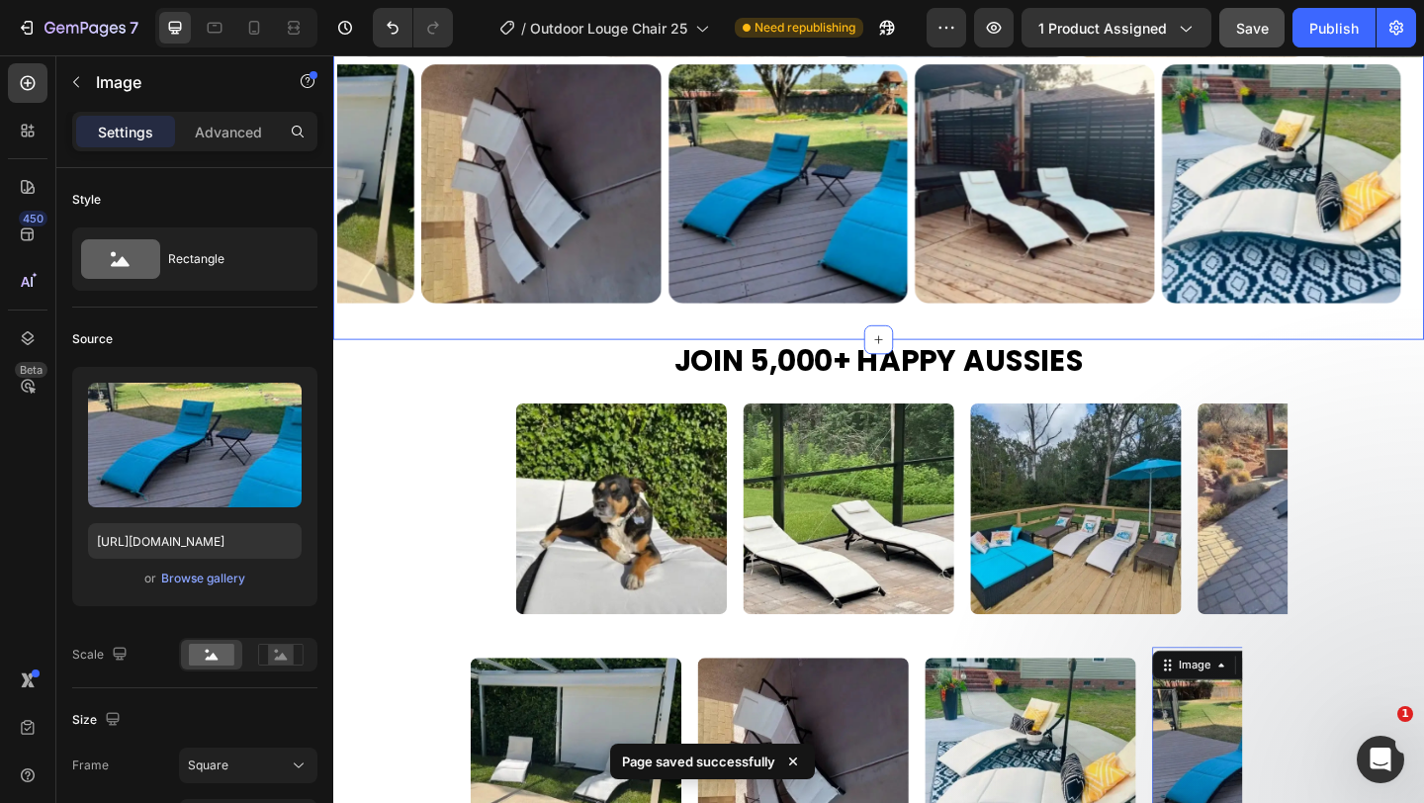
click at [961, 326] on div "The Aussie-Favourite Sun Lounger Heading Row Image Image Image Image Image Imag…" at bounding box center [926, 36] width 1187 height 657
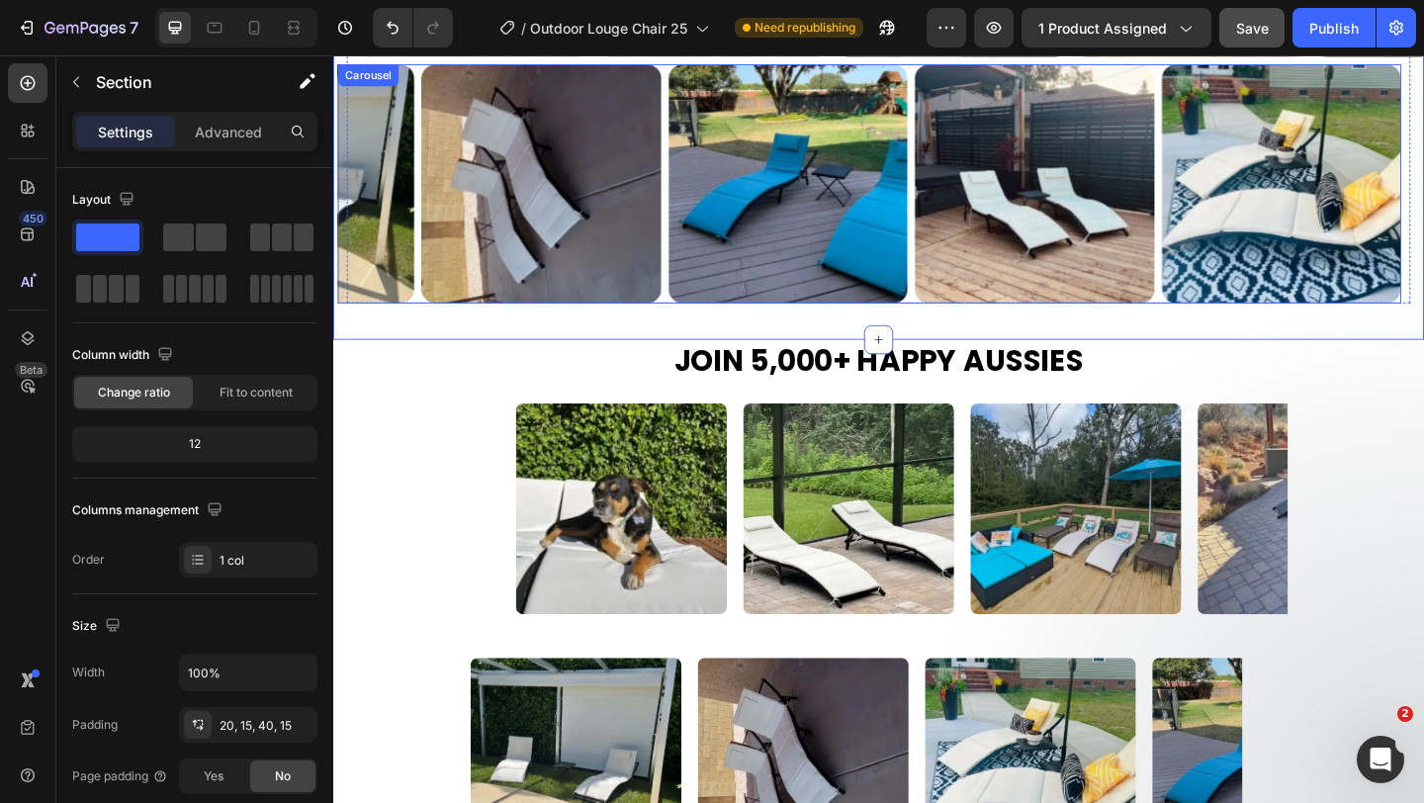
click at [961, 306] on div "Image Image Image Image Image Image Image Image Image Image Image Image" at bounding box center [916, 195] width 1157 height 260
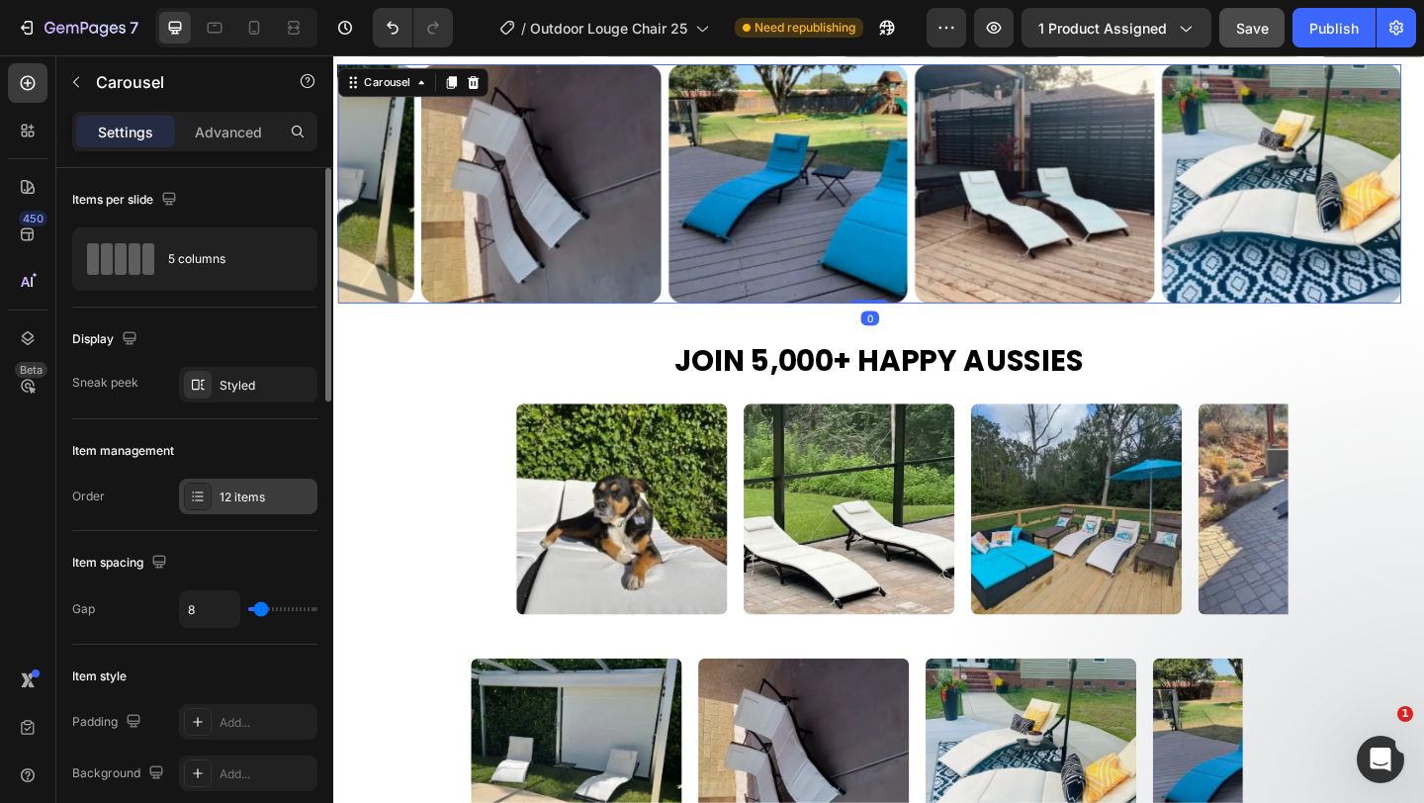
click at [236, 488] on div "12 items" at bounding box center [266, 497] width 93 height 18
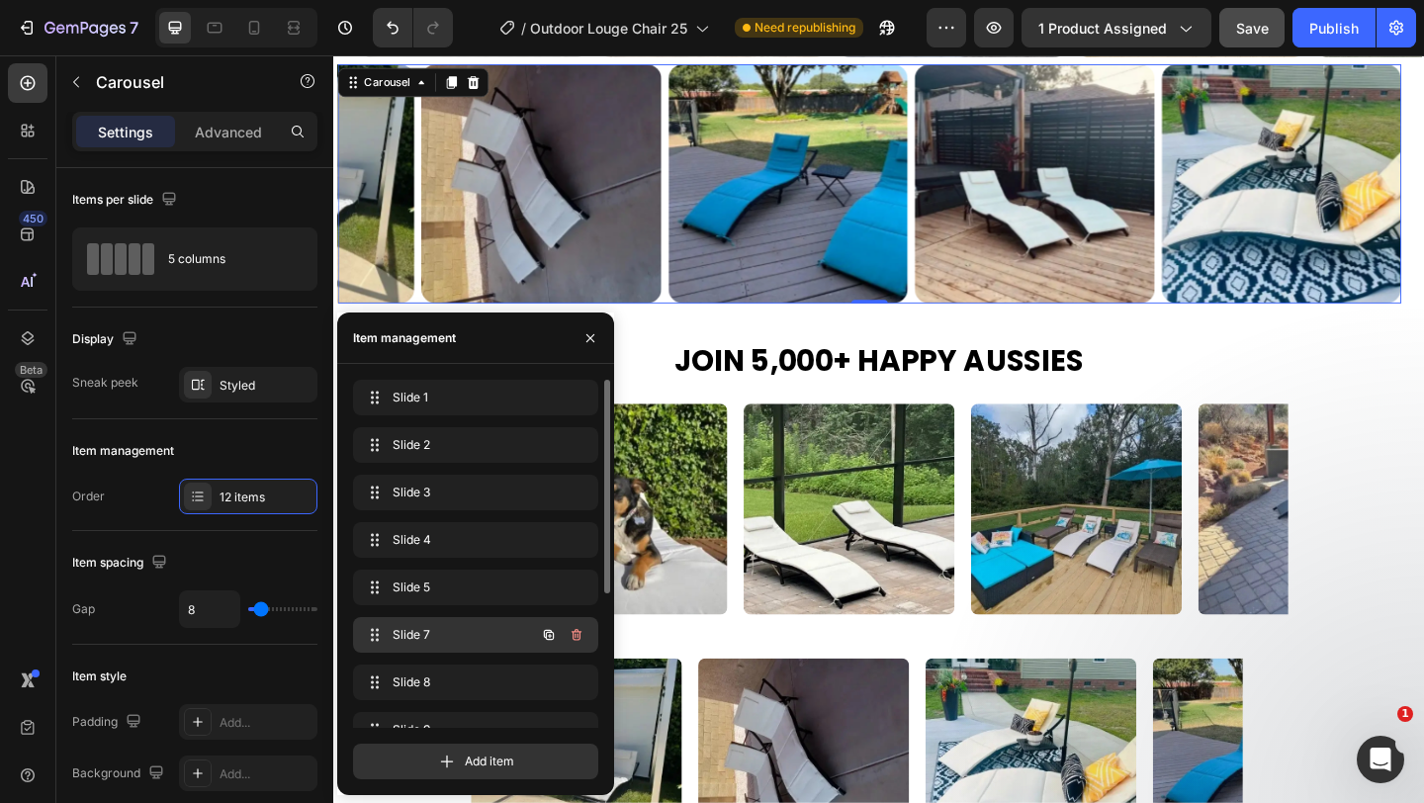
click at [454, 631] on span "Slide 7" at bounding box center [449, 635] width 112 height 18
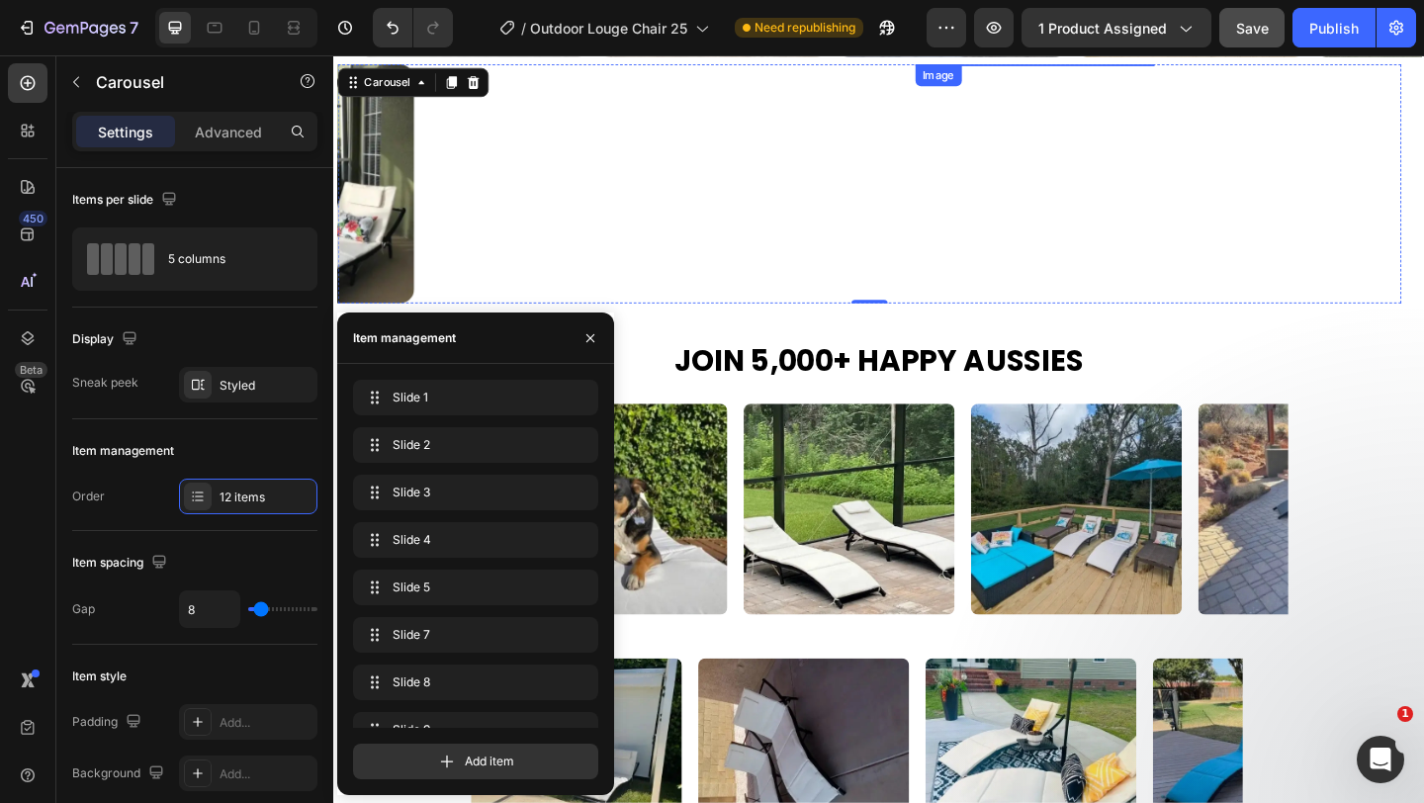
click at [1042, 65] on img at bounding box center [1096, 65] width 260 height 0
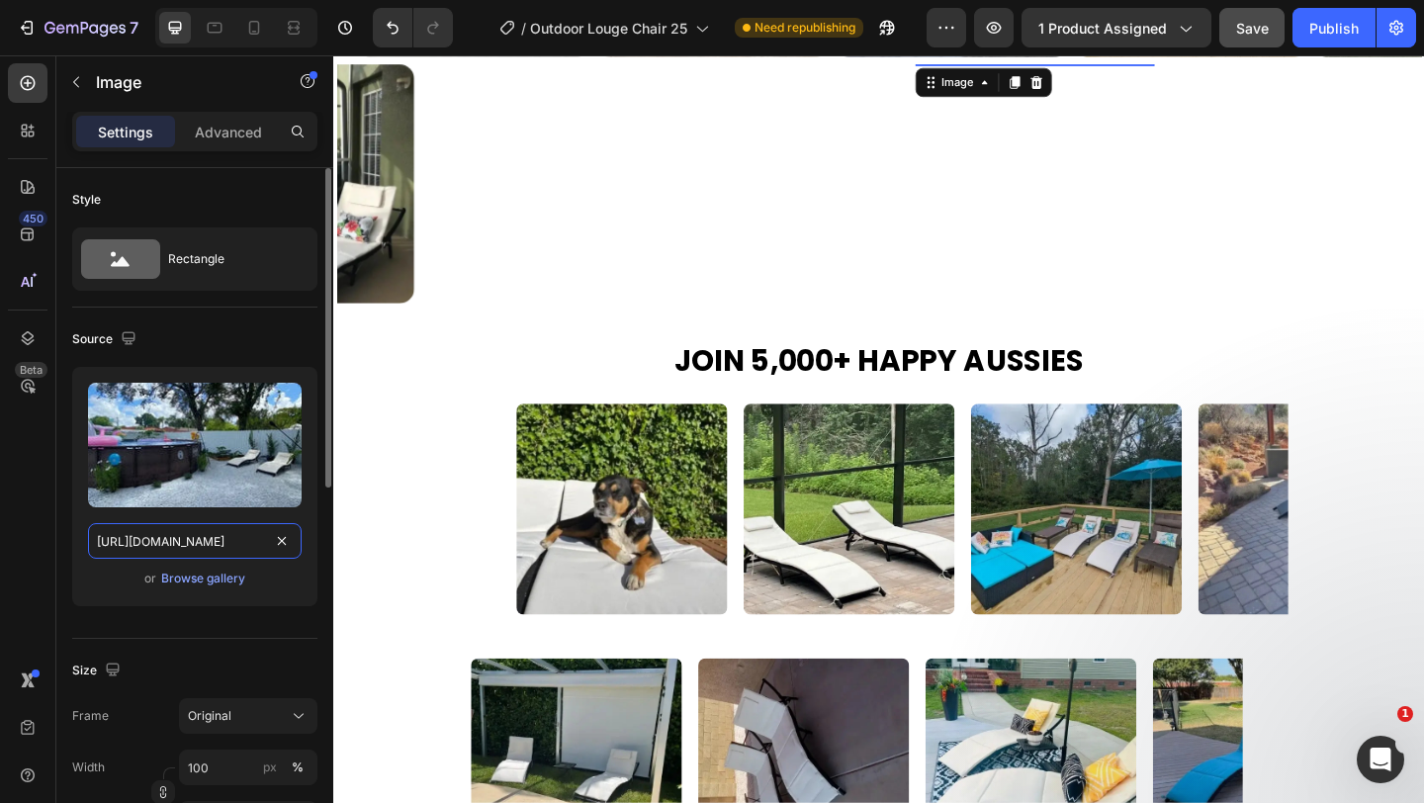
click at [206, 537] on input "https://cdn.shopify.com/s/files/1/0751/1162/9015/files/gempages_560213916362212…" at bounding box center [195, 541] width 214 height 36
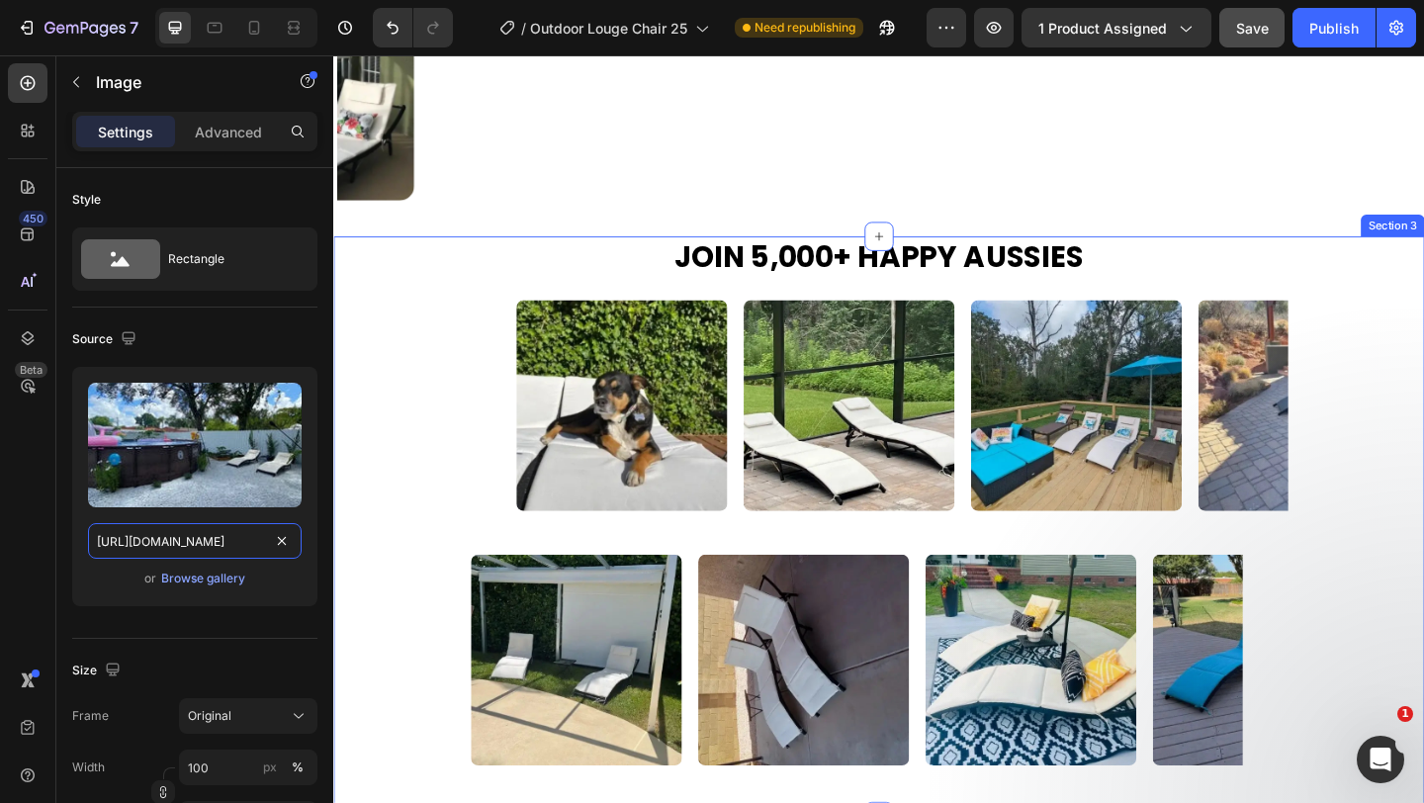
scroll to position [2293, 0]
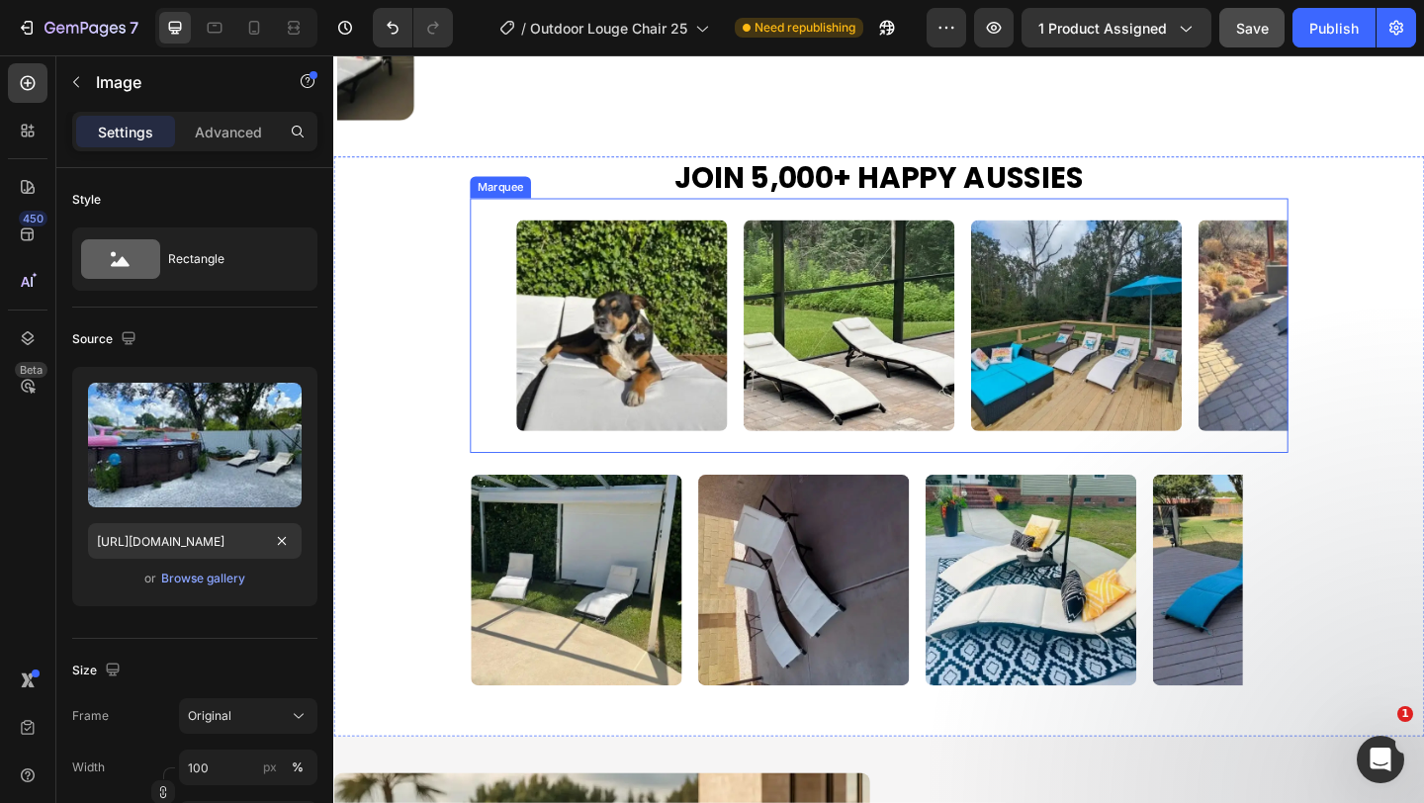
click at [765, 451] on div "Image" at bounding box center [655, 348] width 247 height 253
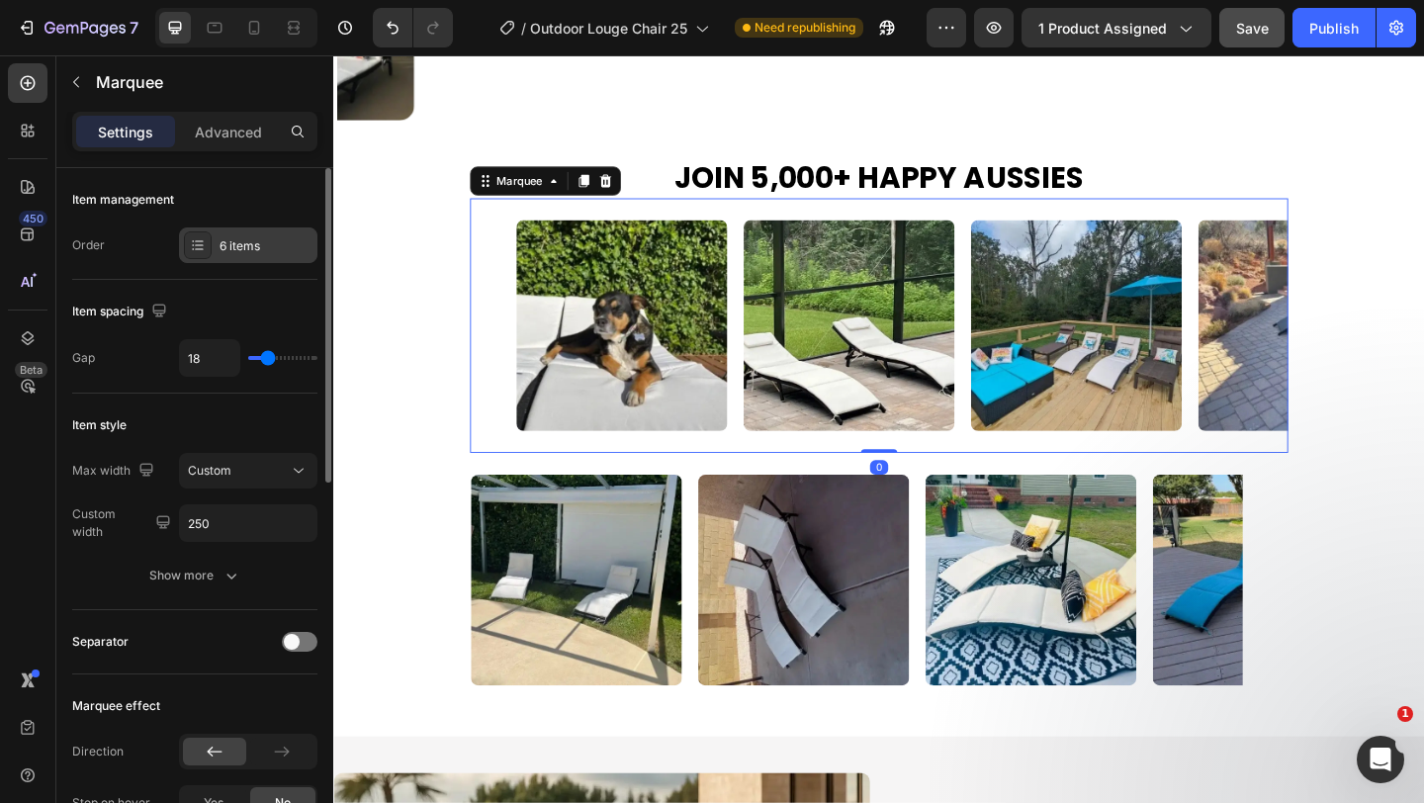
click at [276, 245] on div "6 items" at bounding box center [266, 246] width 93 height 18
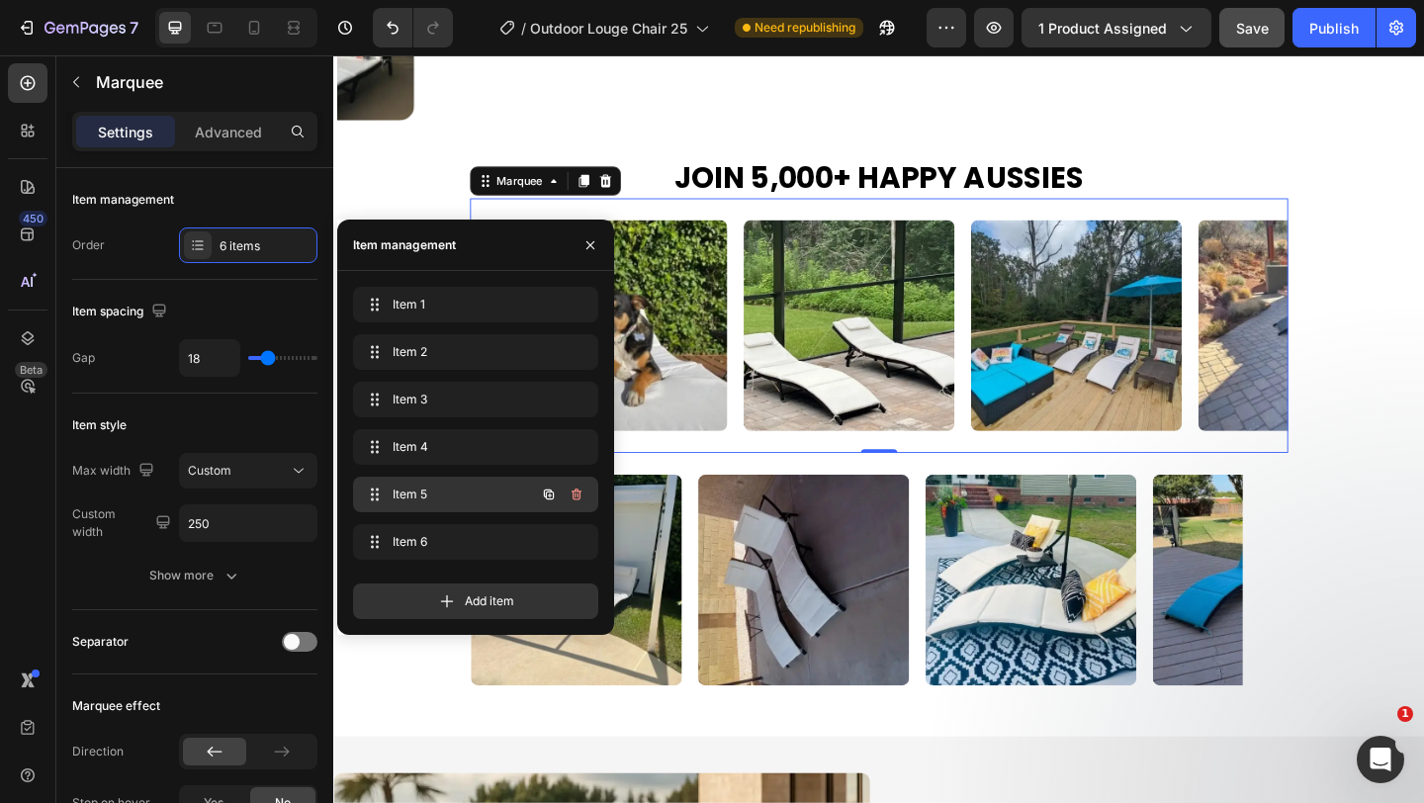
click at [438, 480] on div "Item 5 Item 5" at bounding box center [475, 495] width 245 height 36
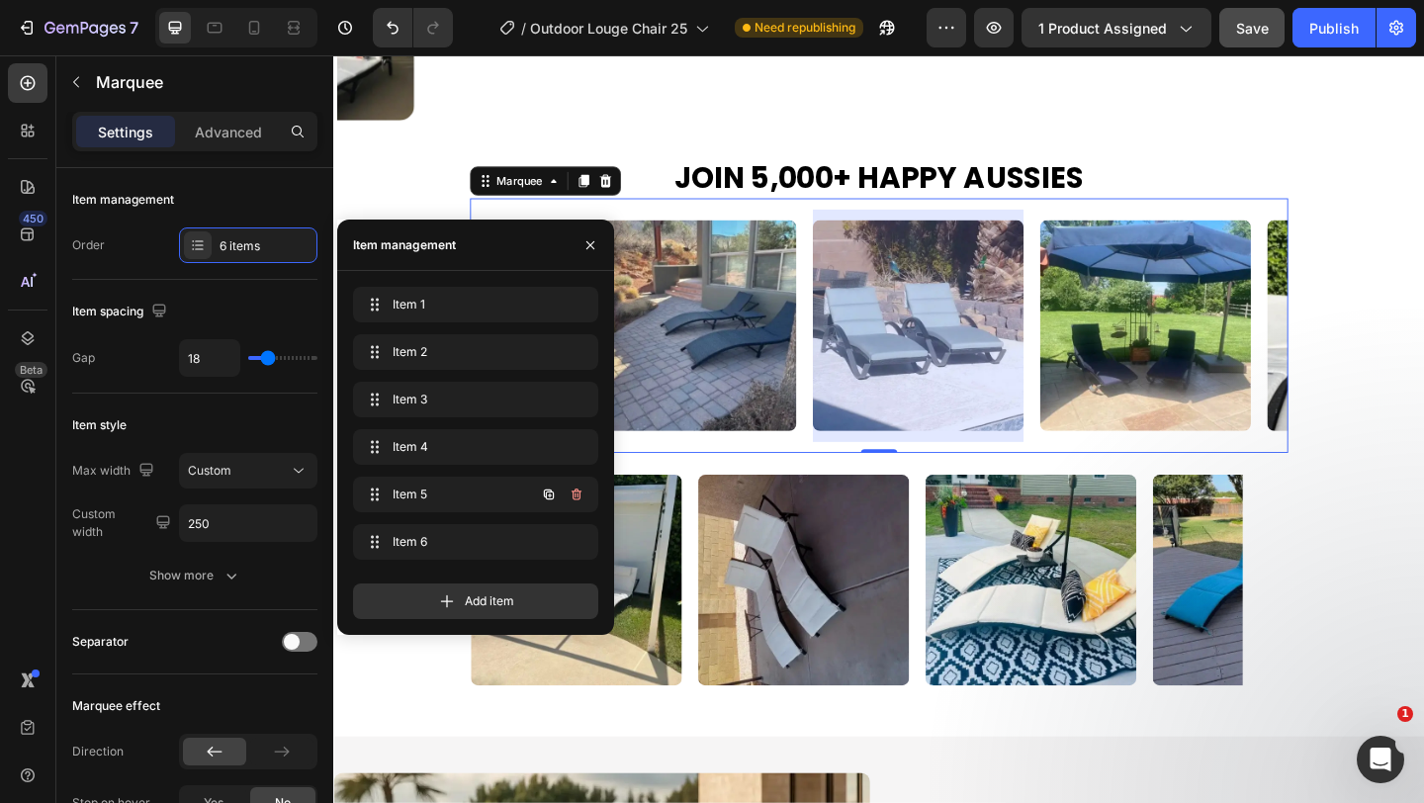
scroll to position [0, 684]
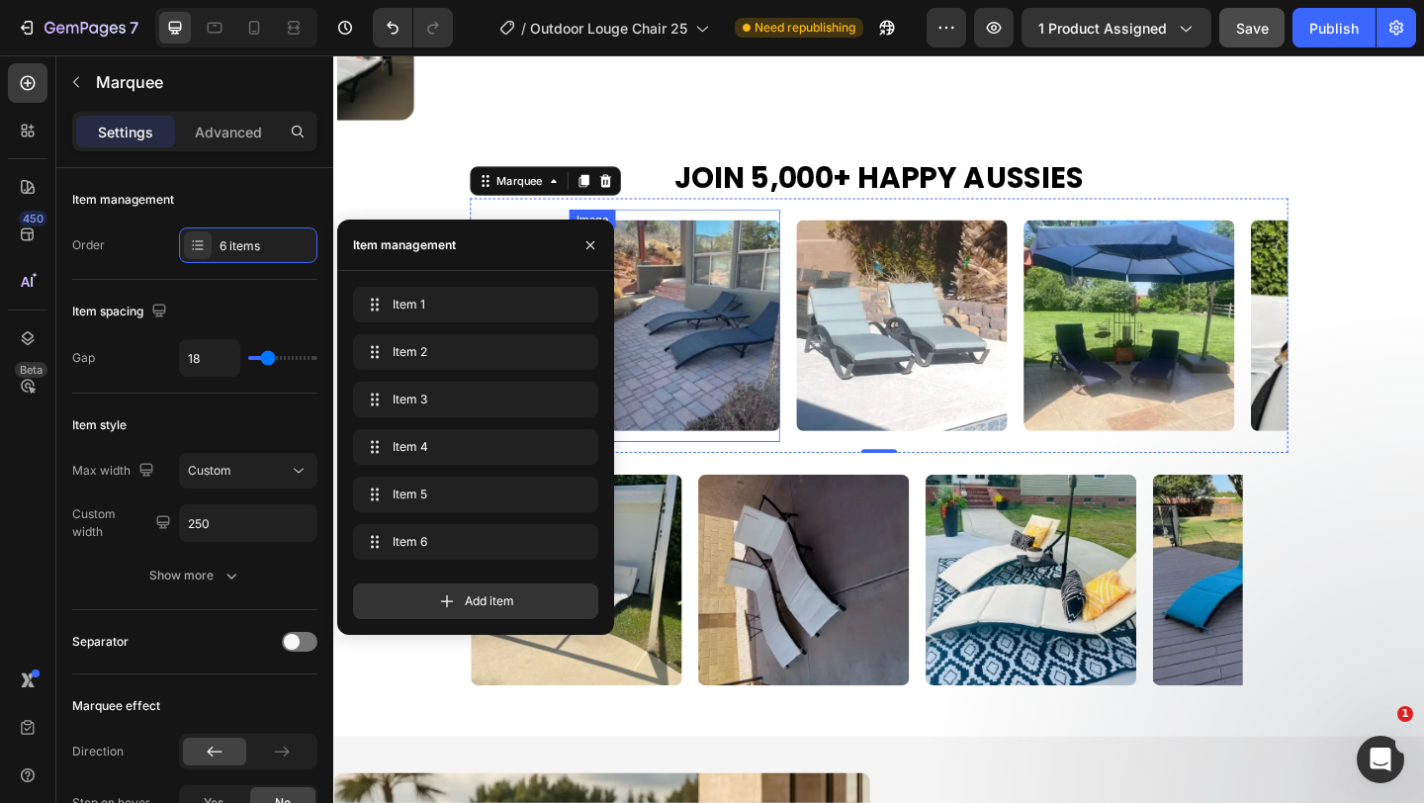
click at [751, 360] on img at bounding box center [703, 348] width 229 height 229
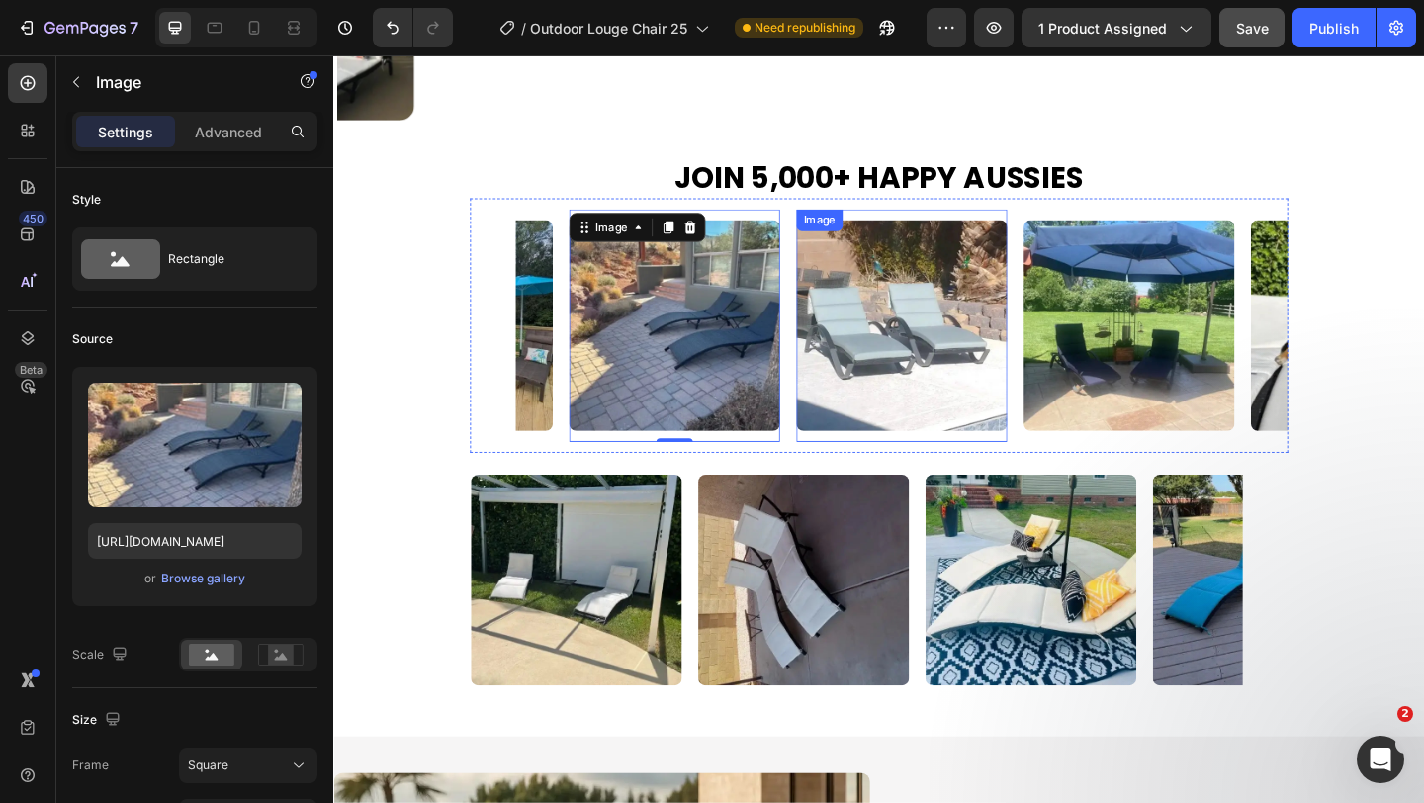
click at [899, 359] on img at bounding box center [951, 348] width 229 height 229
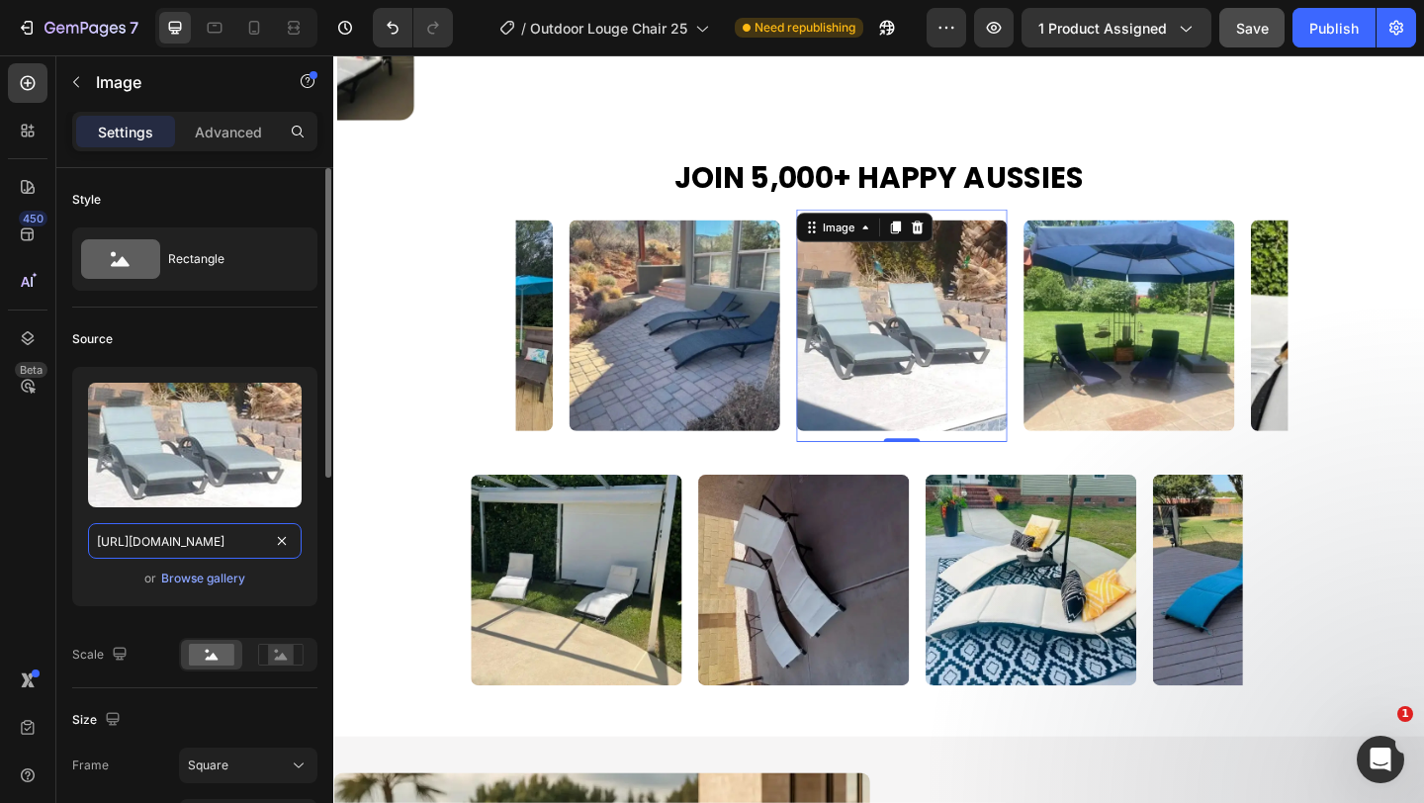
click at [215, 548] on input "[URL][DOMAIN_NAME]" at bounding box center [195, 541] width 214 height 36
paste input "d9c8bdfe-12a8-4e17-aed8-61ee28afd158"
type input "https://cdn.shopify.com/s/files/1/0751/1162/9015/files/gempages_560213916362212…"
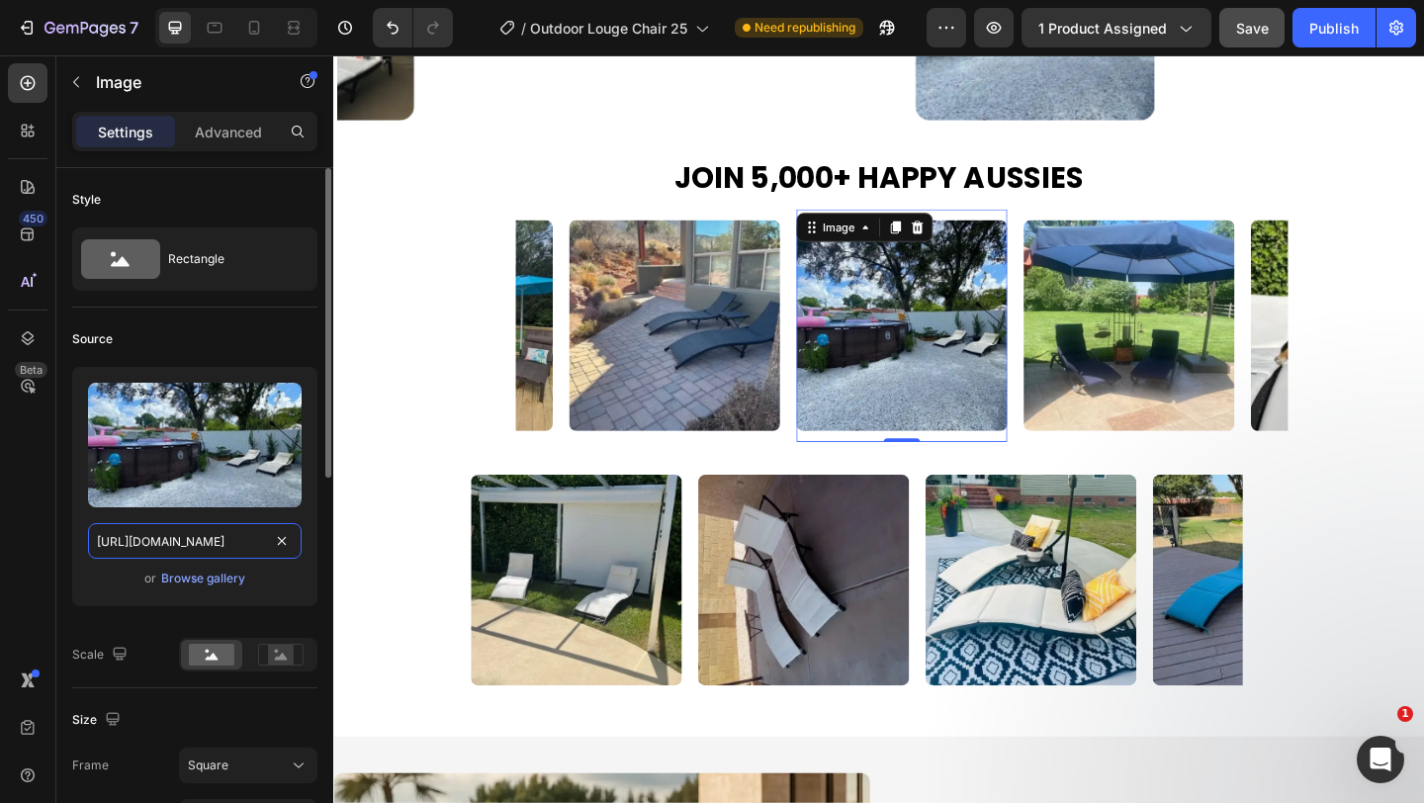
scroll to position [0, 599]
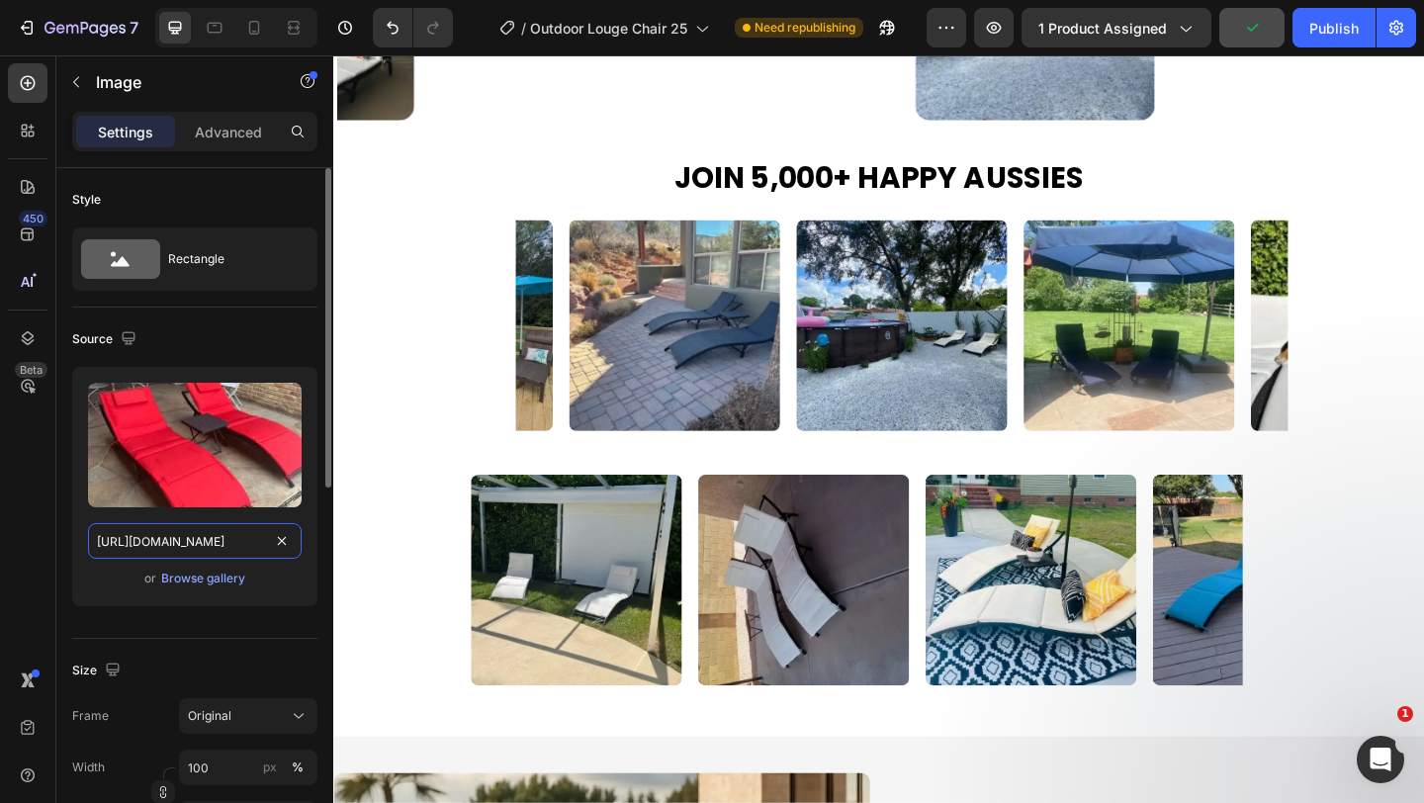
click at [214, 539] on input "https://cdn.shopify.com/s/files/1/0751/1162/9015/files/gempages_560213916362212…" at bounding box center [195, 541] width 214 height 36
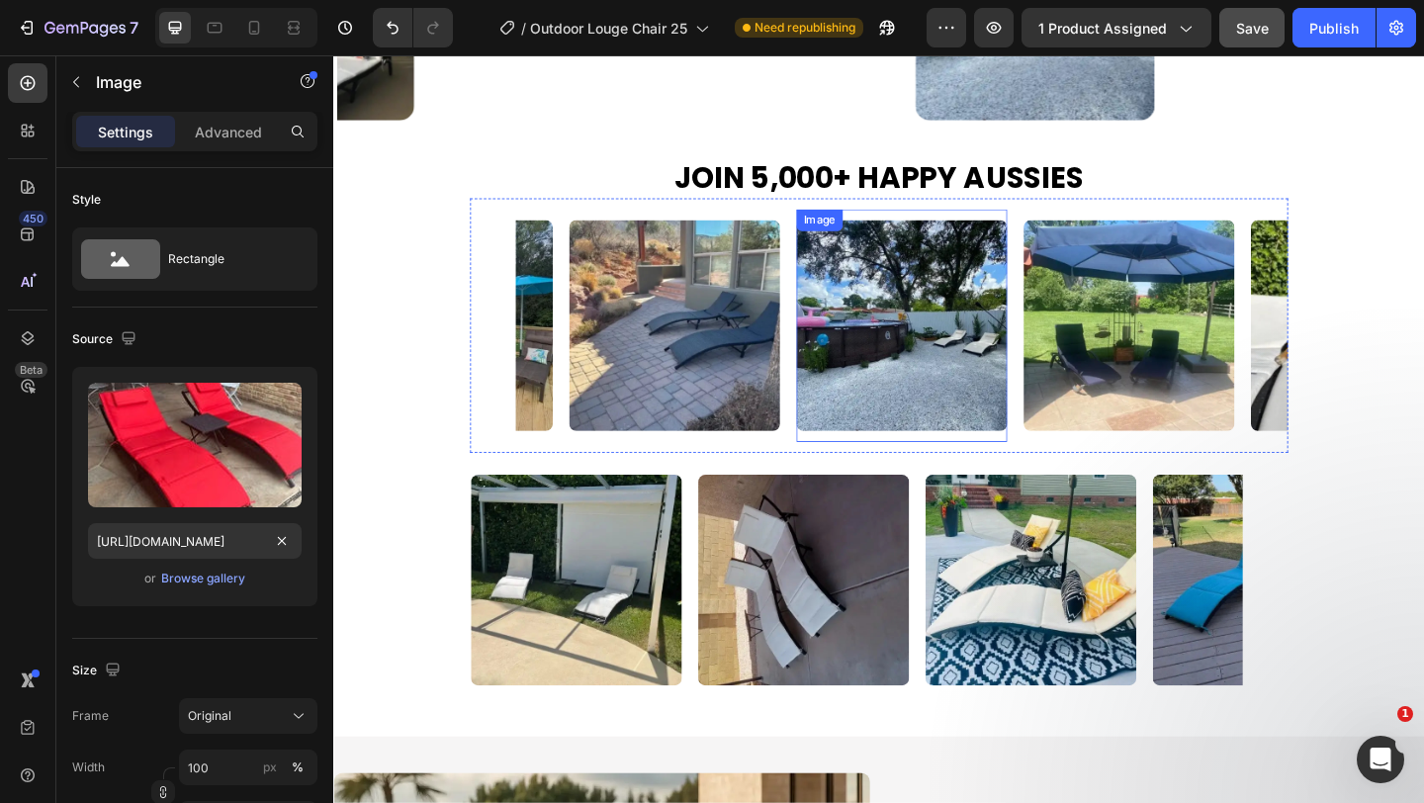
click at [930, 416] on img at bounding box center [951, 348] width 229 height 229
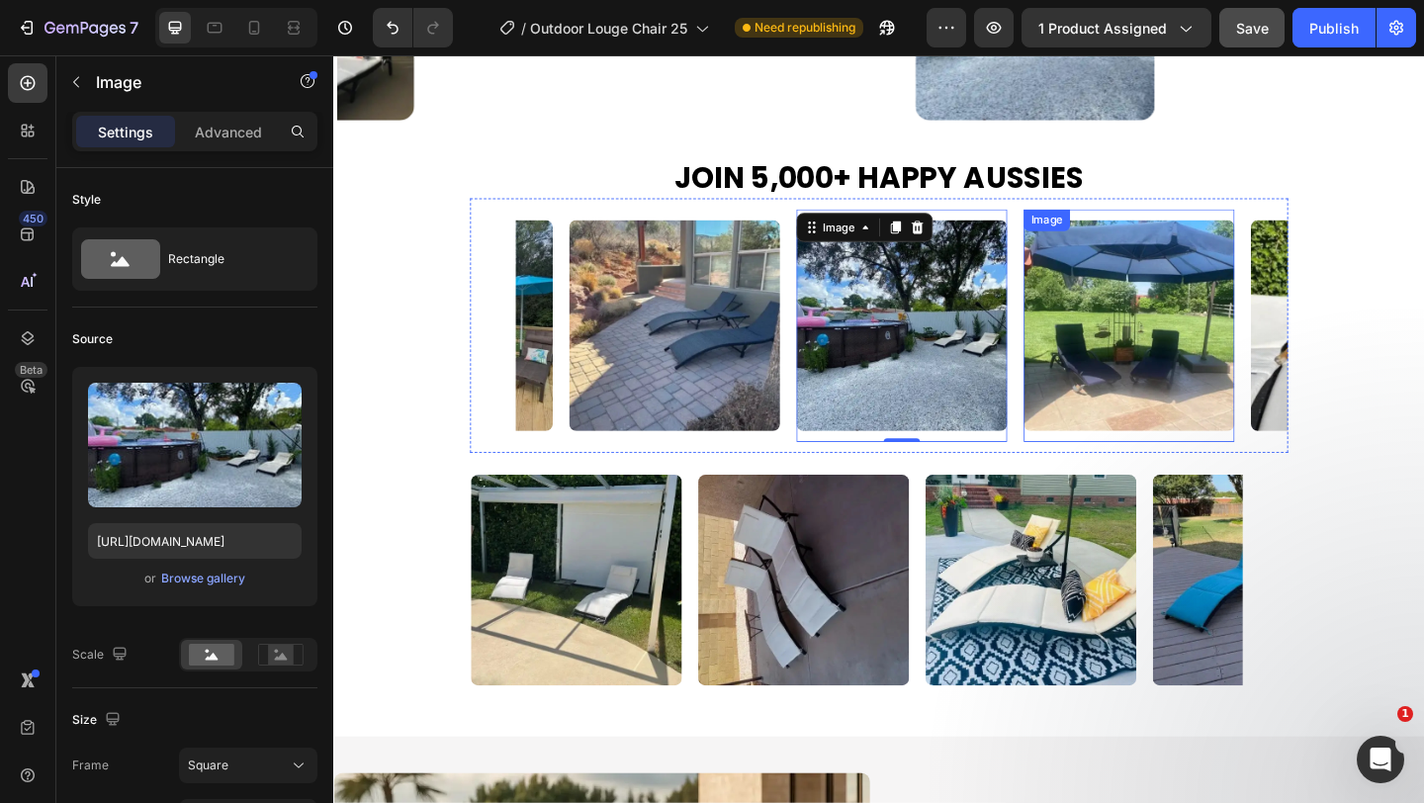
click at [1160, 348] on img at bounding box center [1198, 348] width 229 height 229
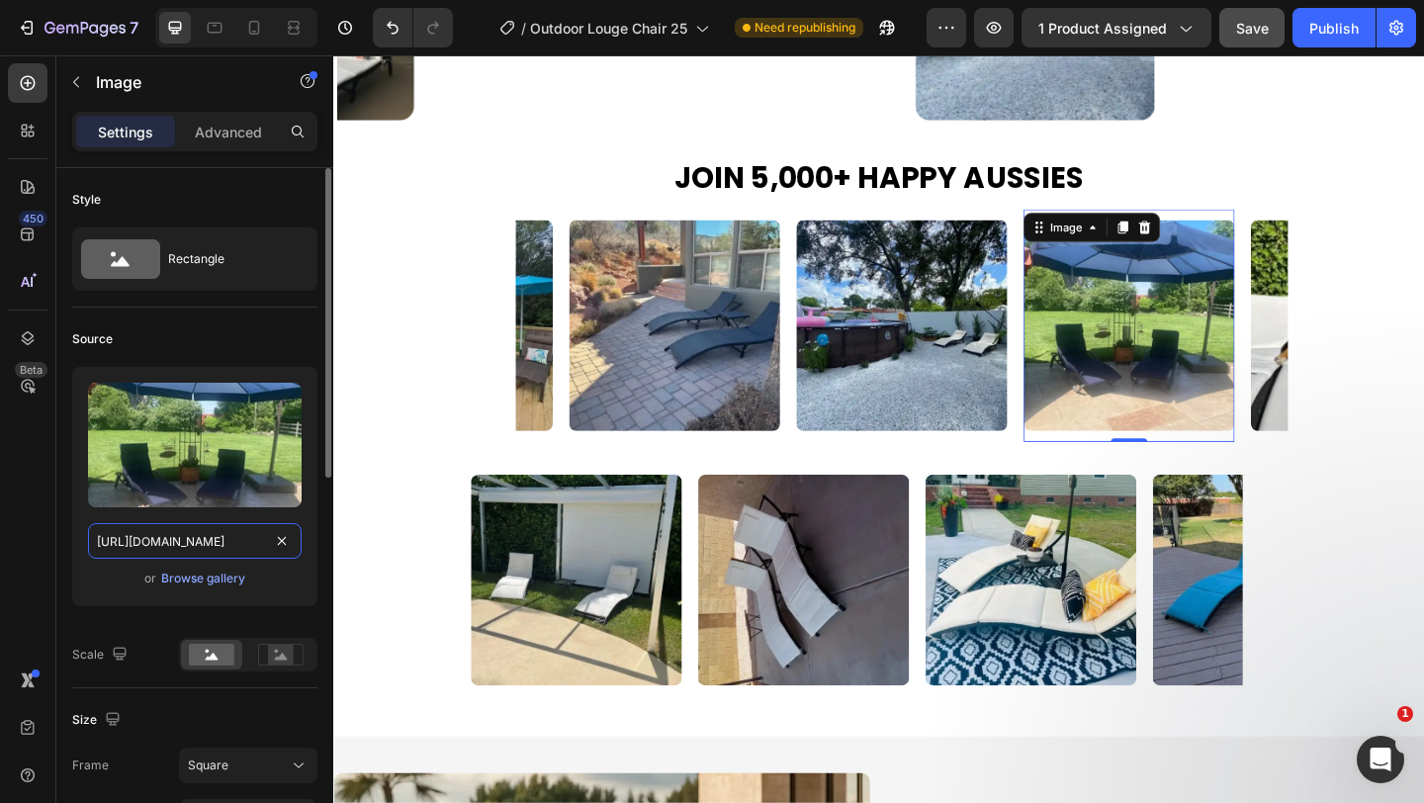
click at [197, 543] on input "[URL][DOMAIN_NAME]" at bounding box center [195, 541] width 214 height 36
paste input "e56adb8b-cc81-4461-a817-968a715e35f3"
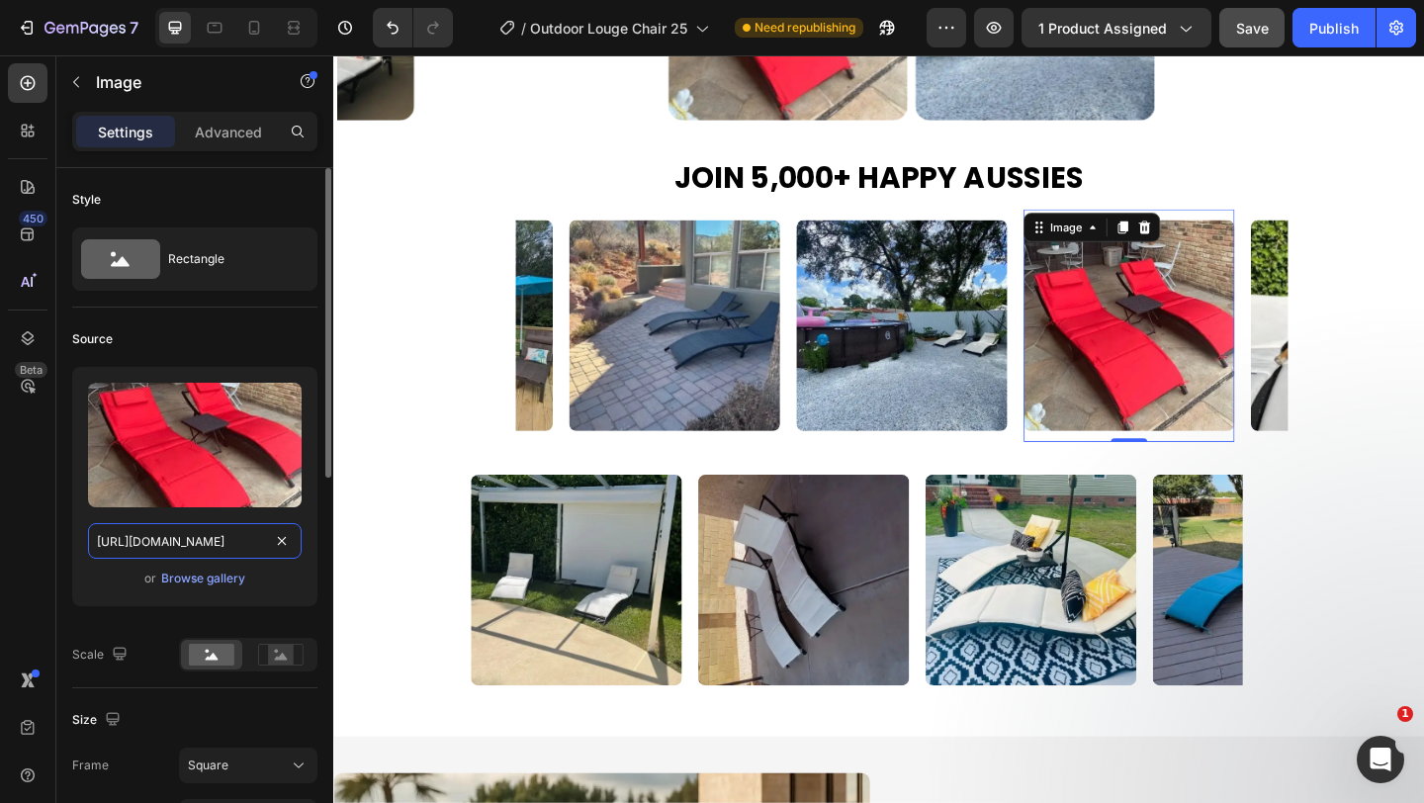
scroll to position [0, 603]
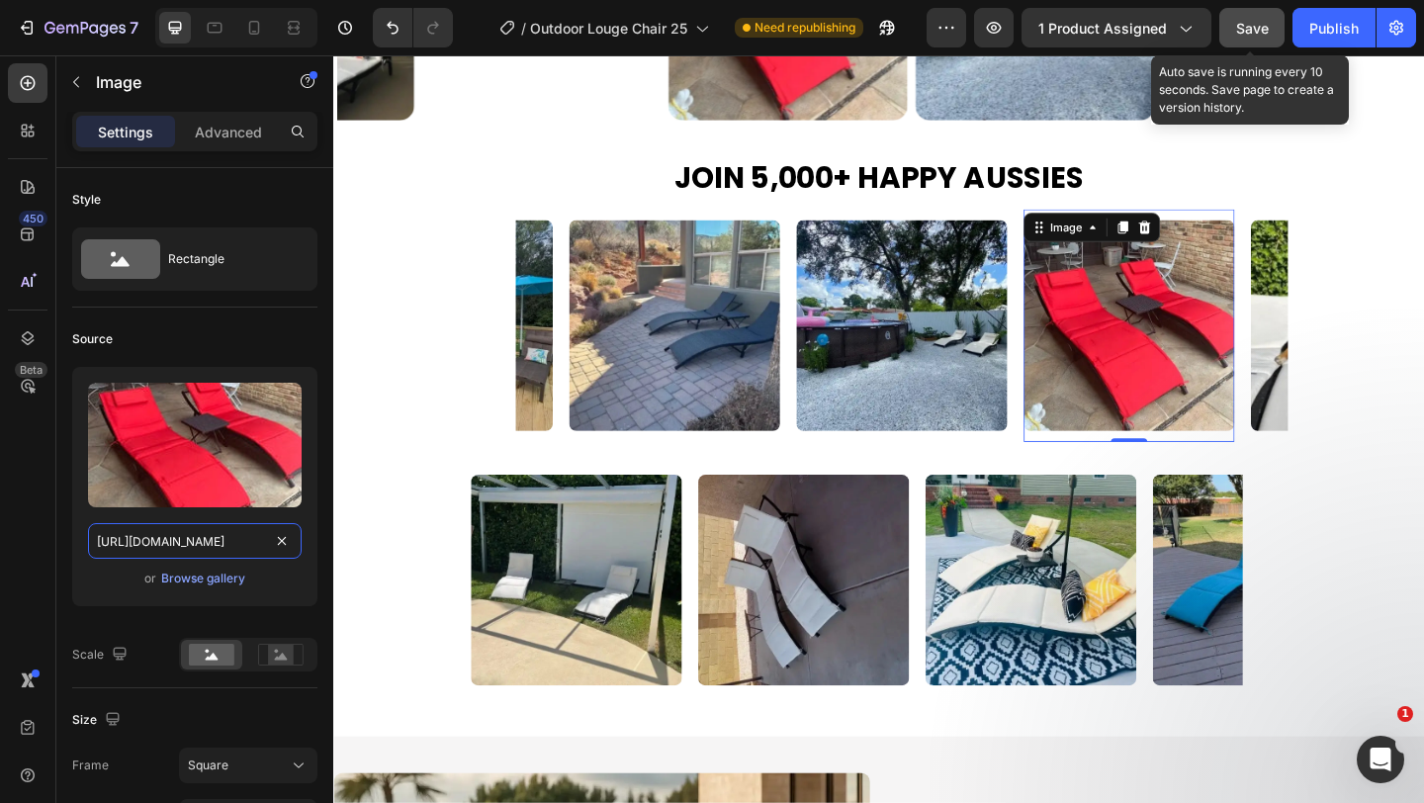
type input "https://cdn.shopify.com/s/files/1/0751/1162/9015/files/gempages_560213916362212…"
click at [1257, 24] on span "Save" at bounding box center [1252, 28] width 33 height 17
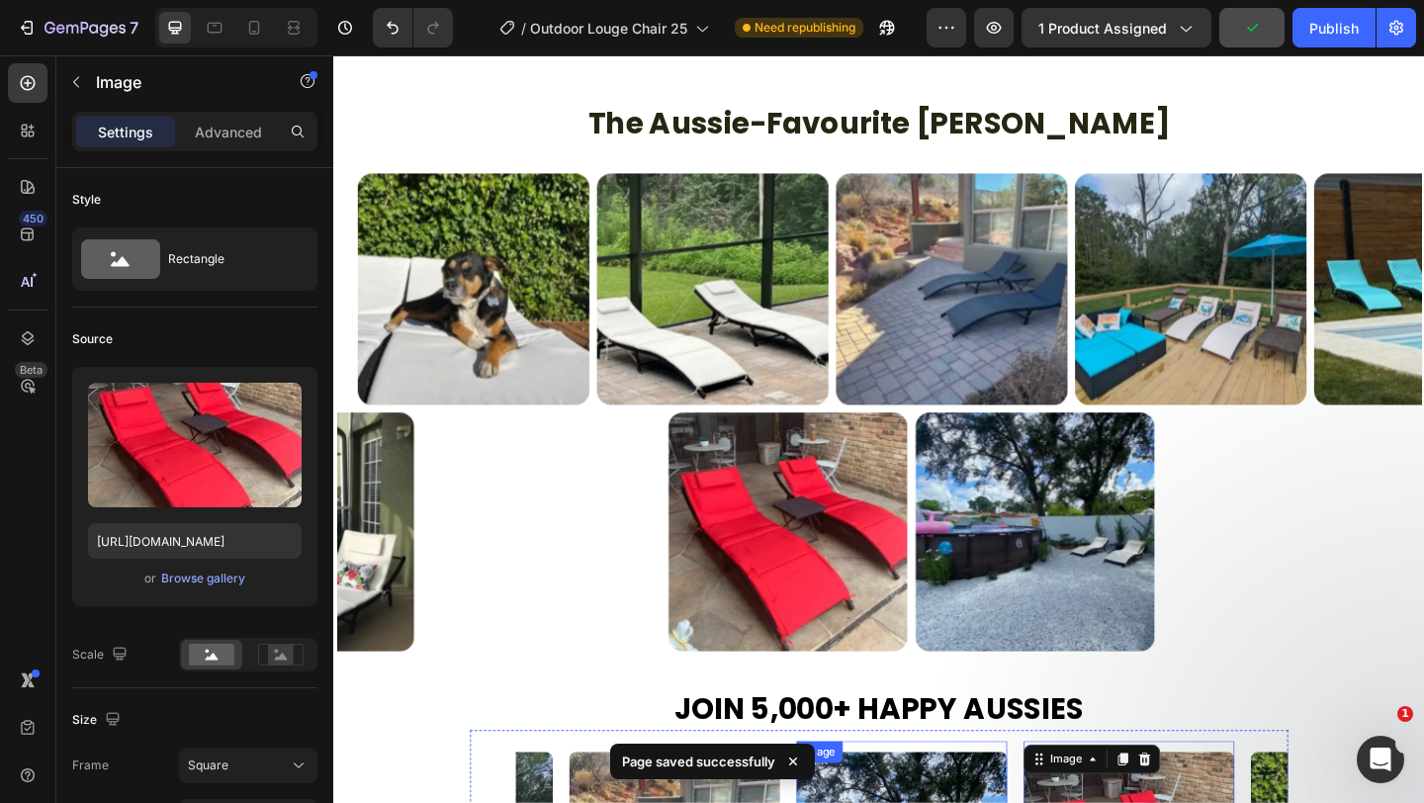
scroll to position [1716, 0]
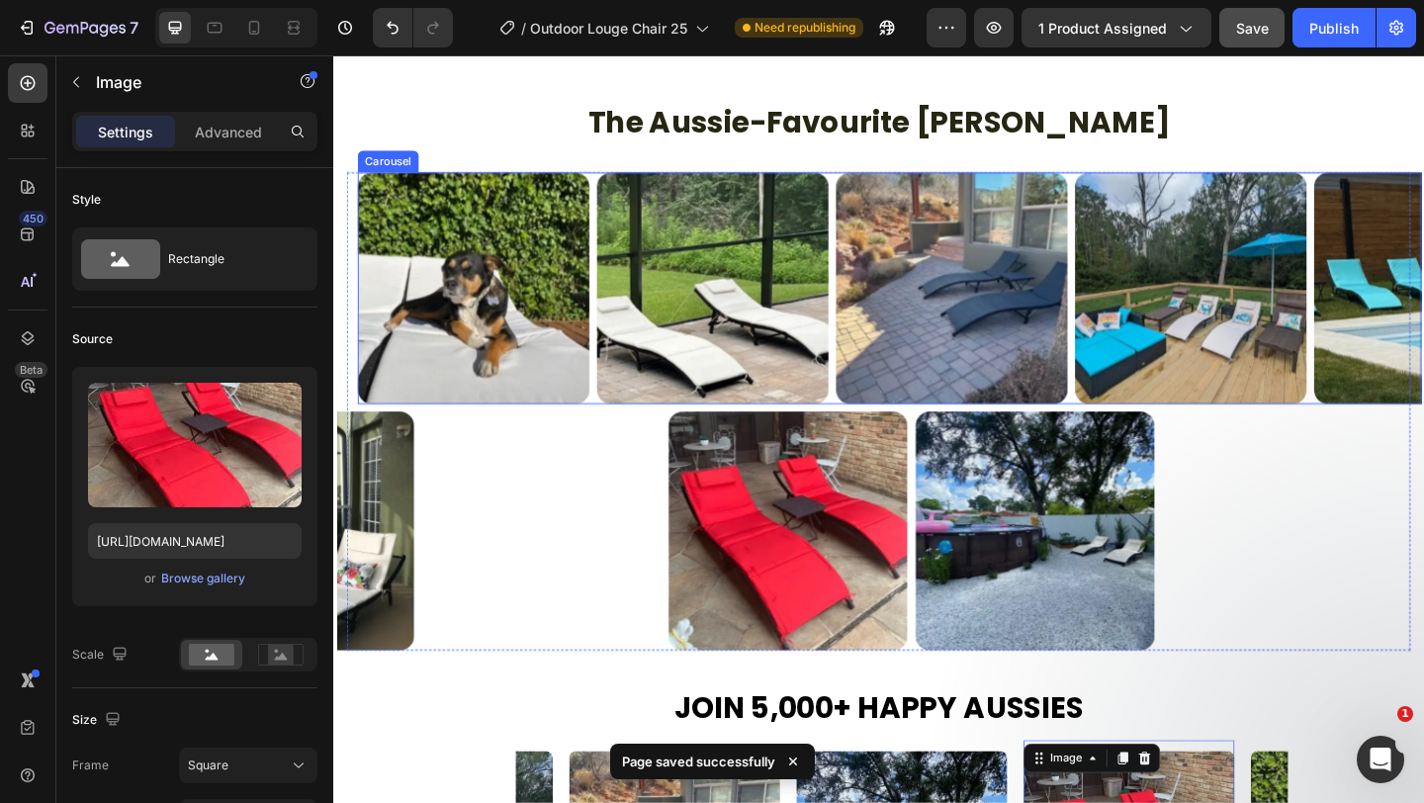
click at [874, 426] on div "Image Image Image Image Image Image Image Image Image Image Image Image" at bounding box center [938, 309] width 1157 height 252
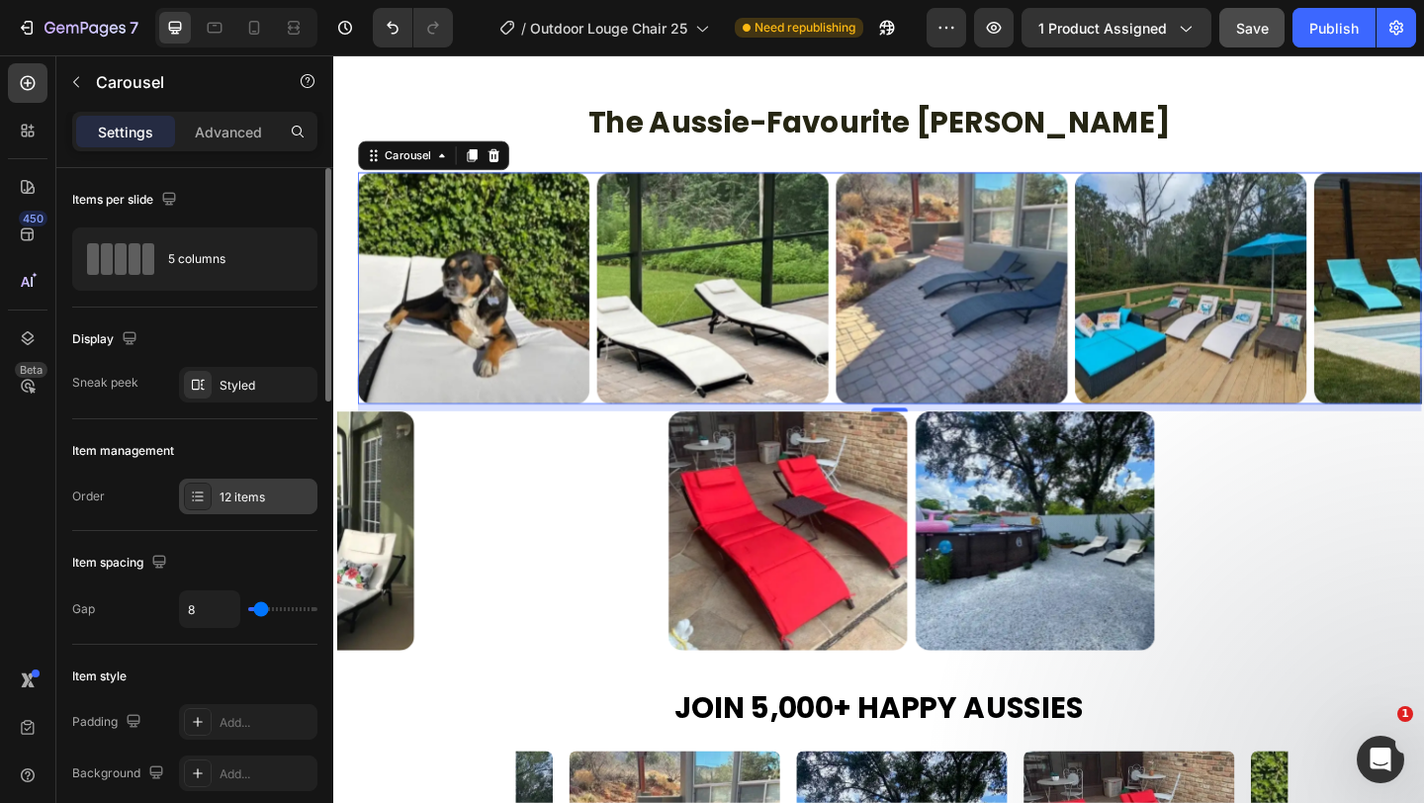
click at [251, 504] on div "12 items" at bounding box center [266, 497] width 93 height 18
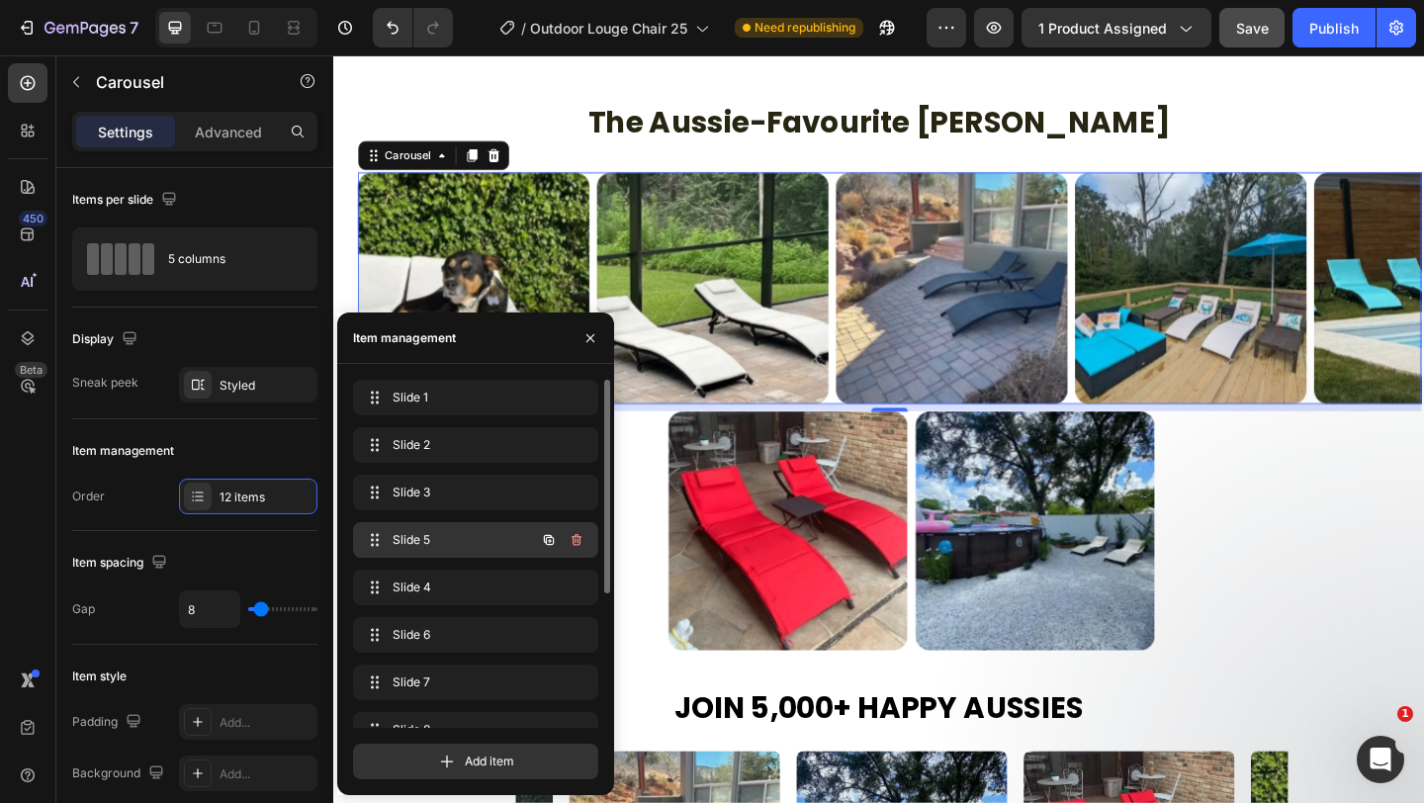
click at [442, 555] on div "Slide 5 Slide 5" at bounding box center [475, 540] width 245 height 36
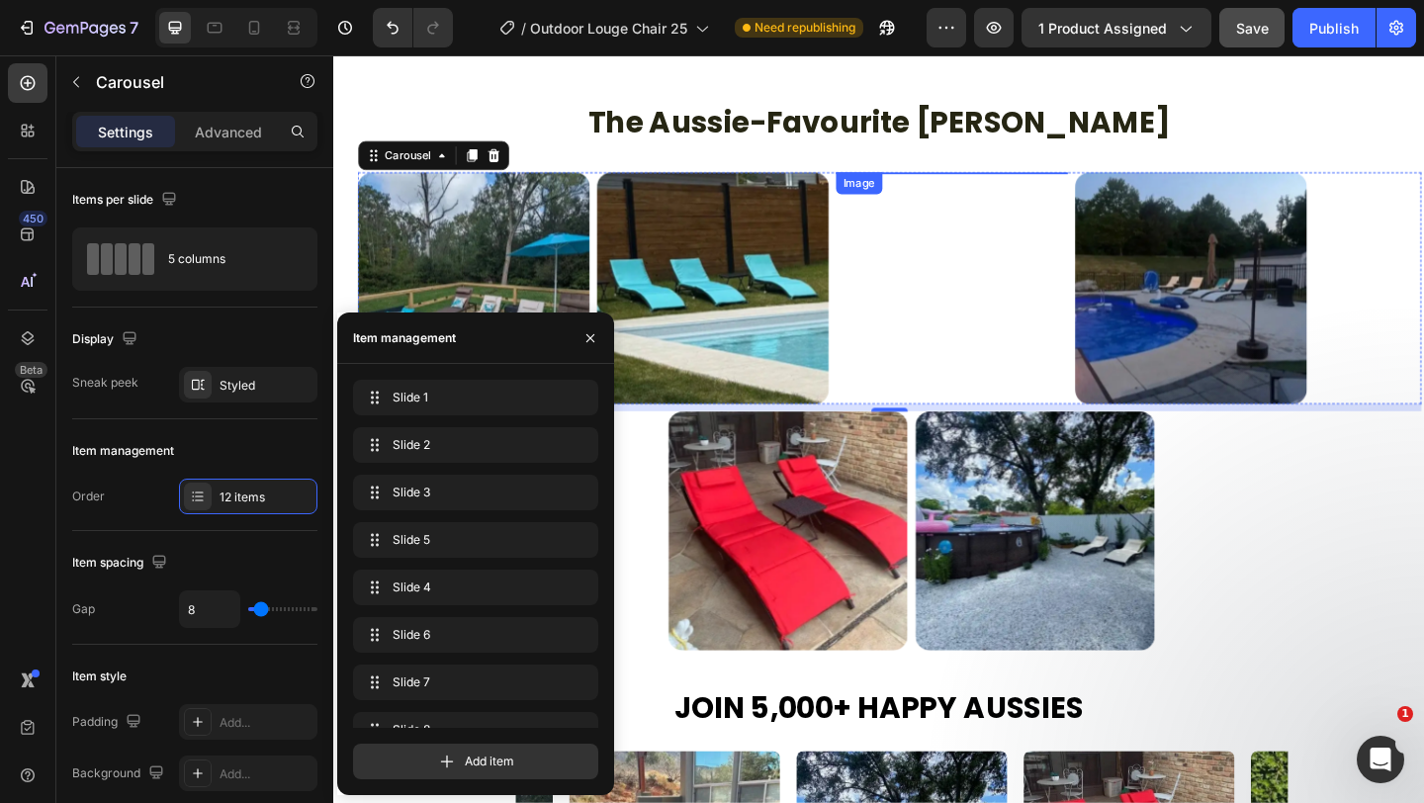
click at [969, 350] on img at bounding box center [1006, 309] width 252 height 252
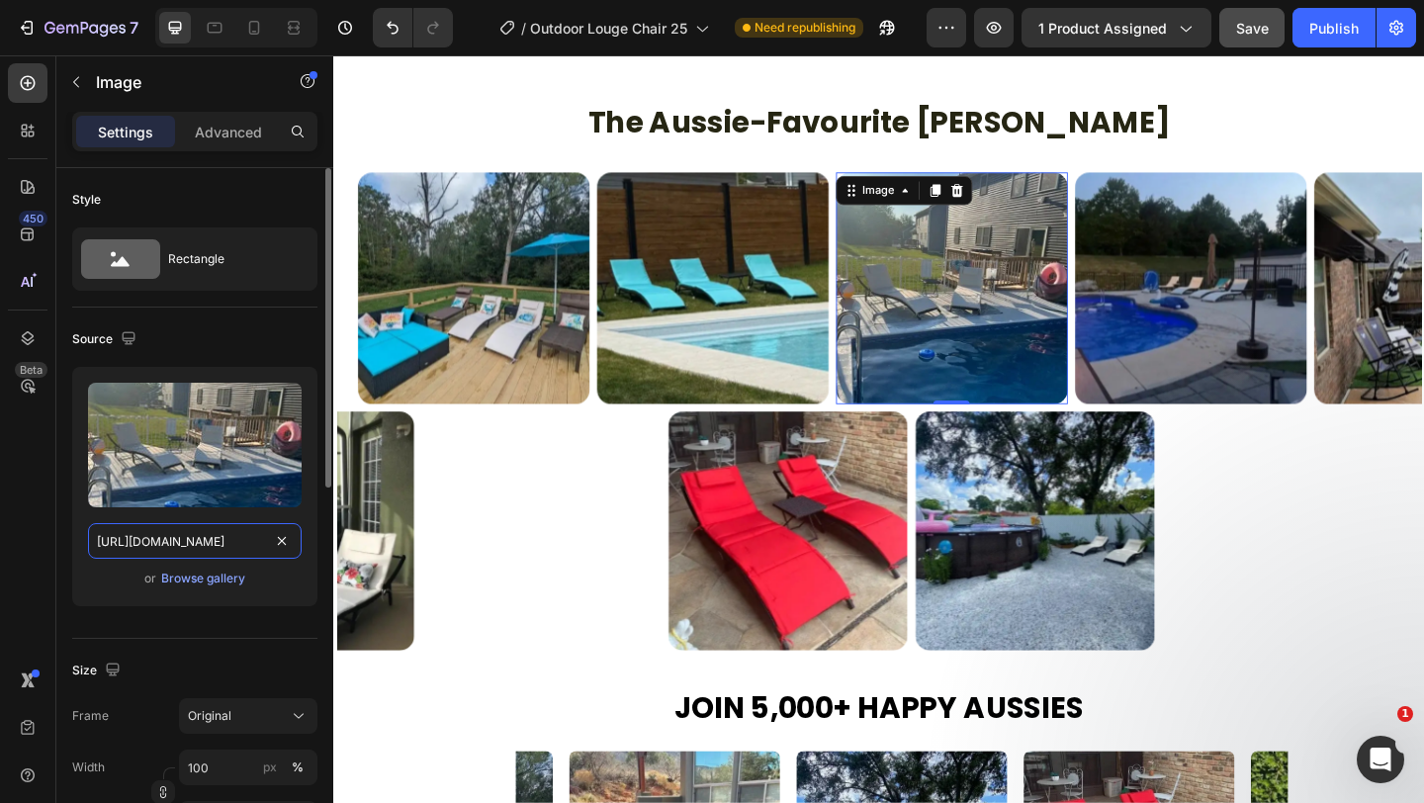
click at [200, 540] on input "https://cdn.shopify.com/s/files/1/0751/1162/9015/files/gempages_560213916362212…" at bounding box center [195, 541] width 214 height 36
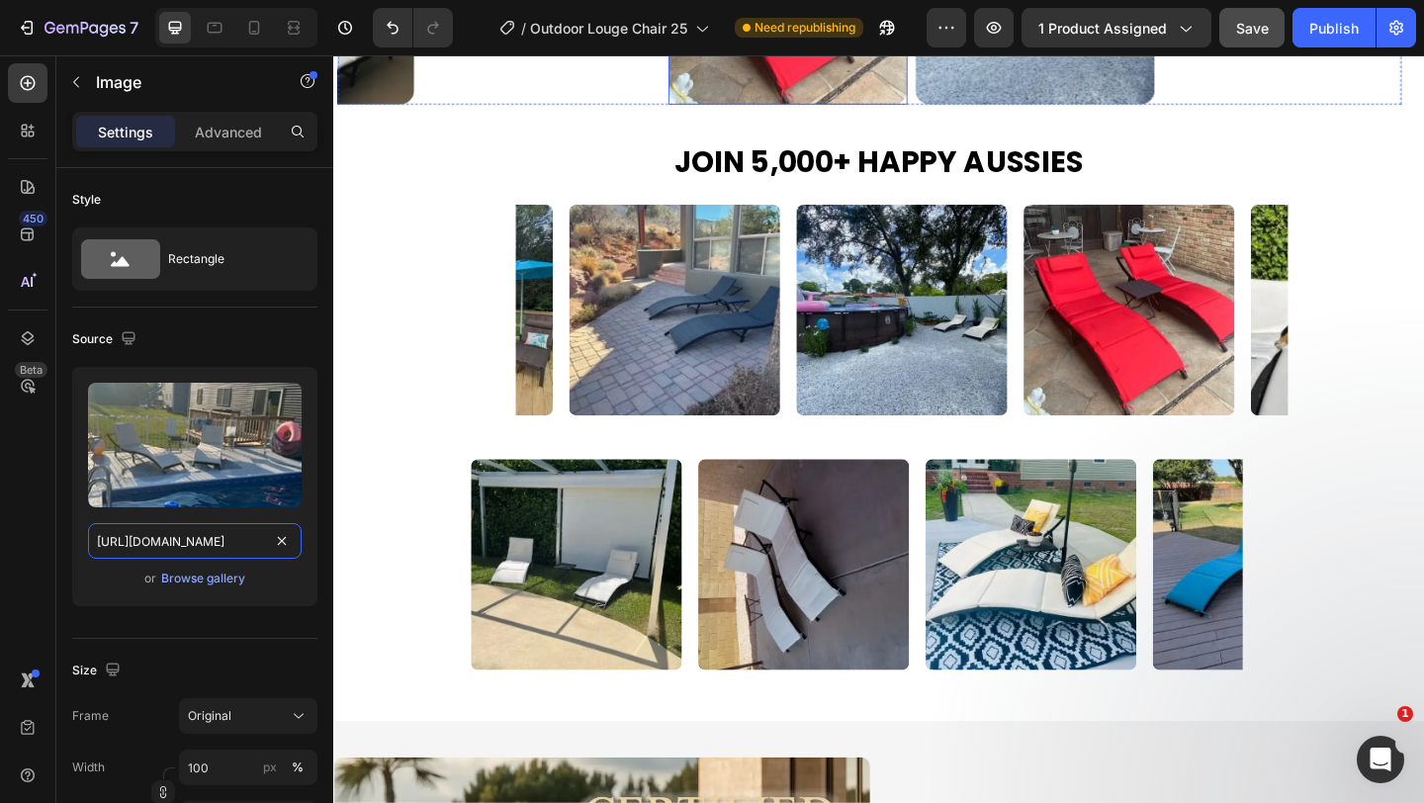
scroll to position [2316, 0]
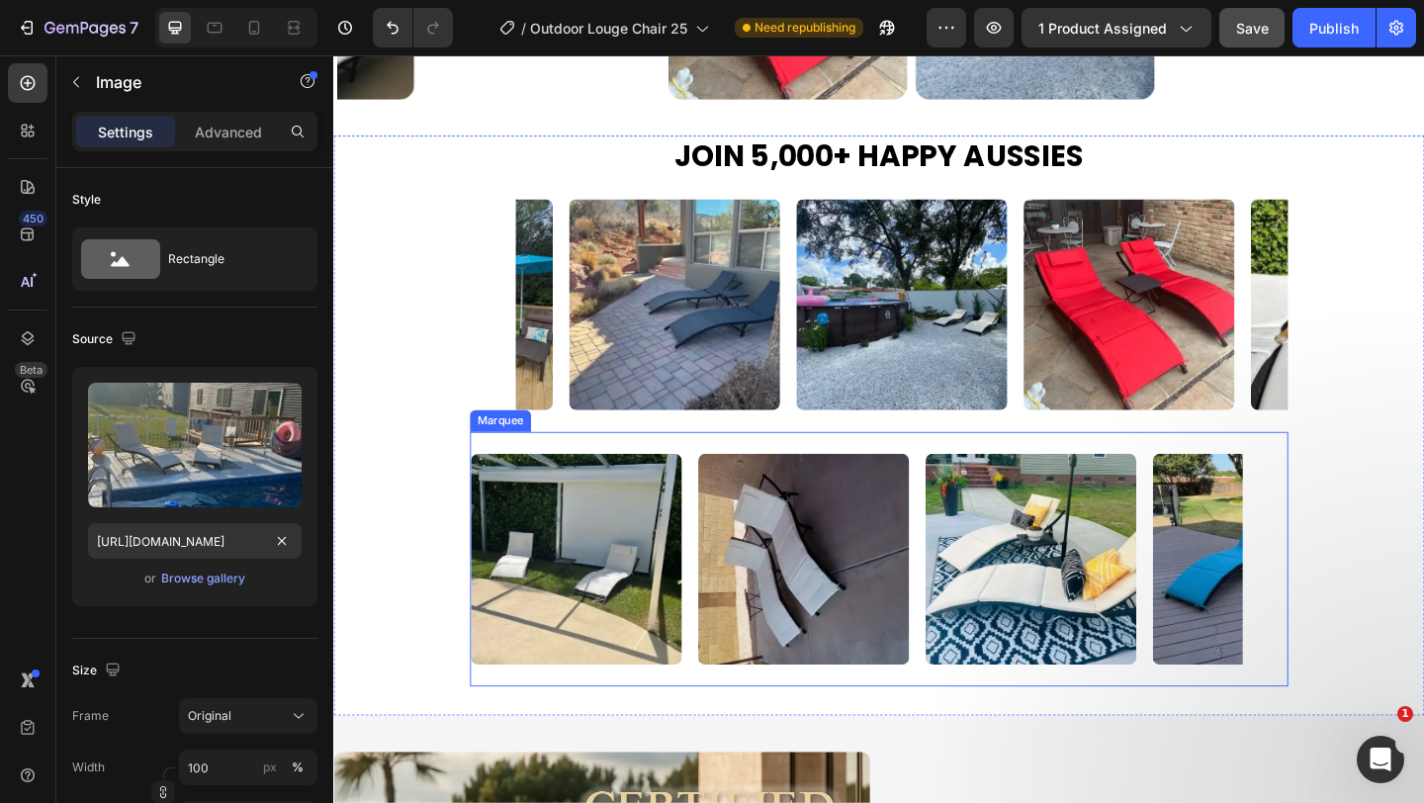
click at [968, 708] on div "Image" at bounding box center [853, 603] width 247 height 253
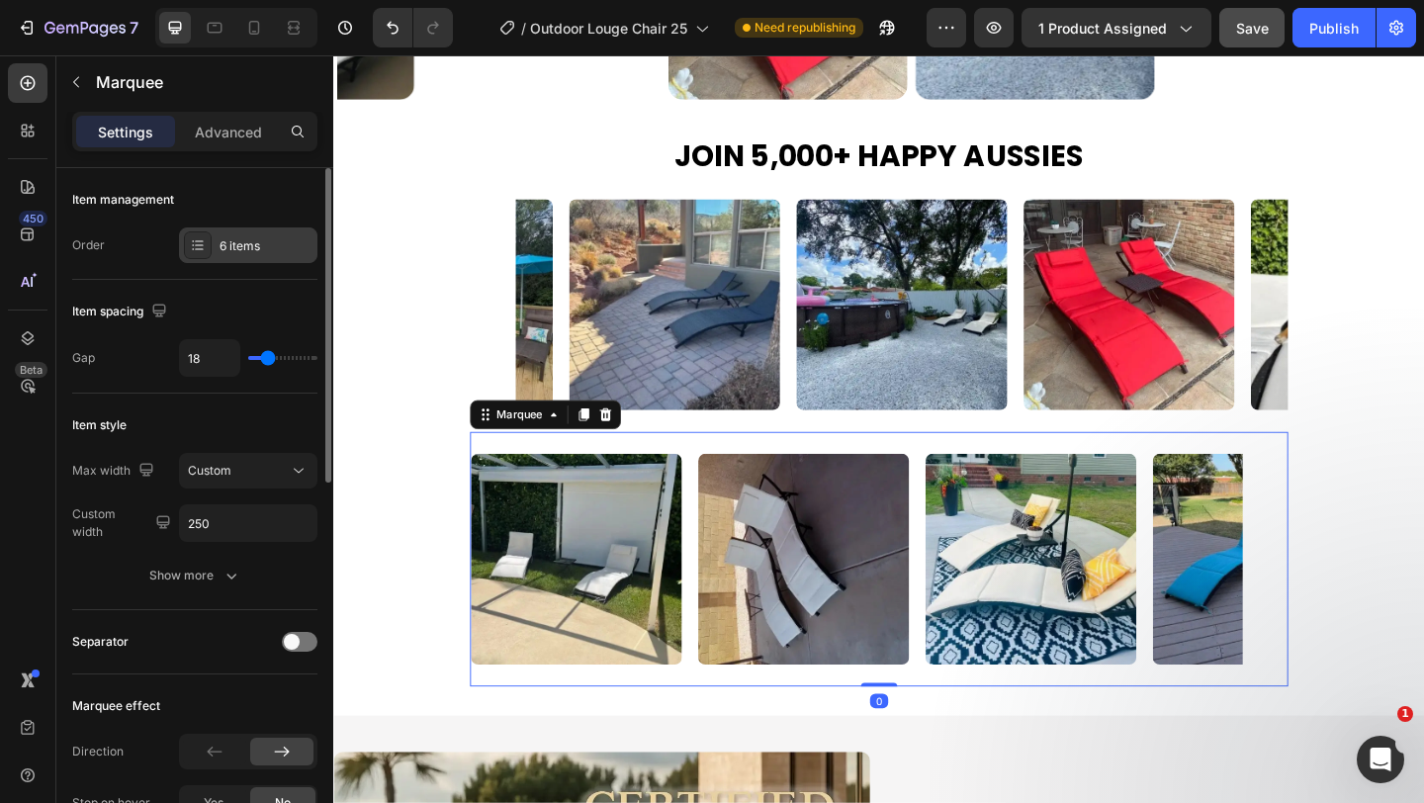
click at [248, 258] on div "6 items" at bounding box center [248, 245] width 138 height 36
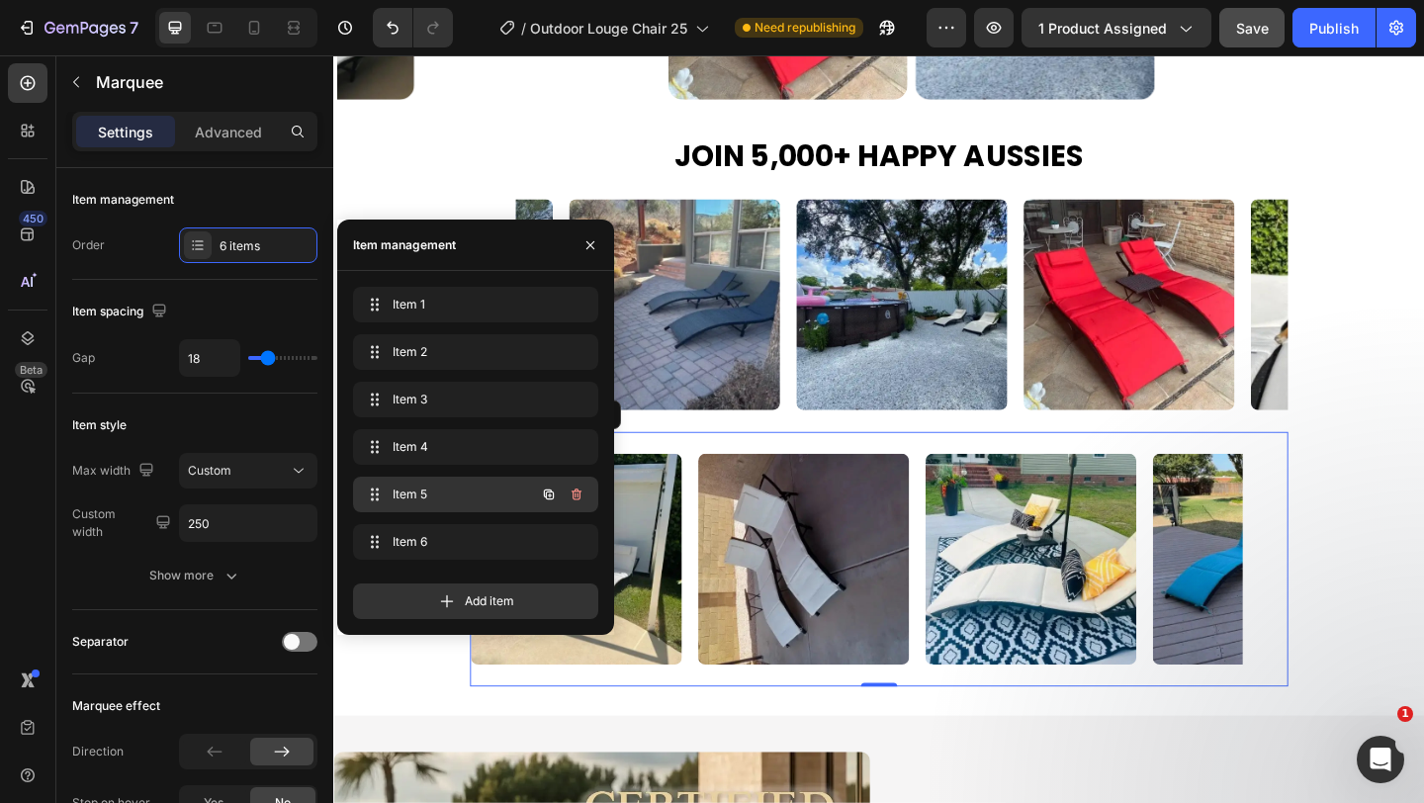
click at [408, 484] on div "Item 5 Item 5" at bounding box center [448, 495] width 174 height 28
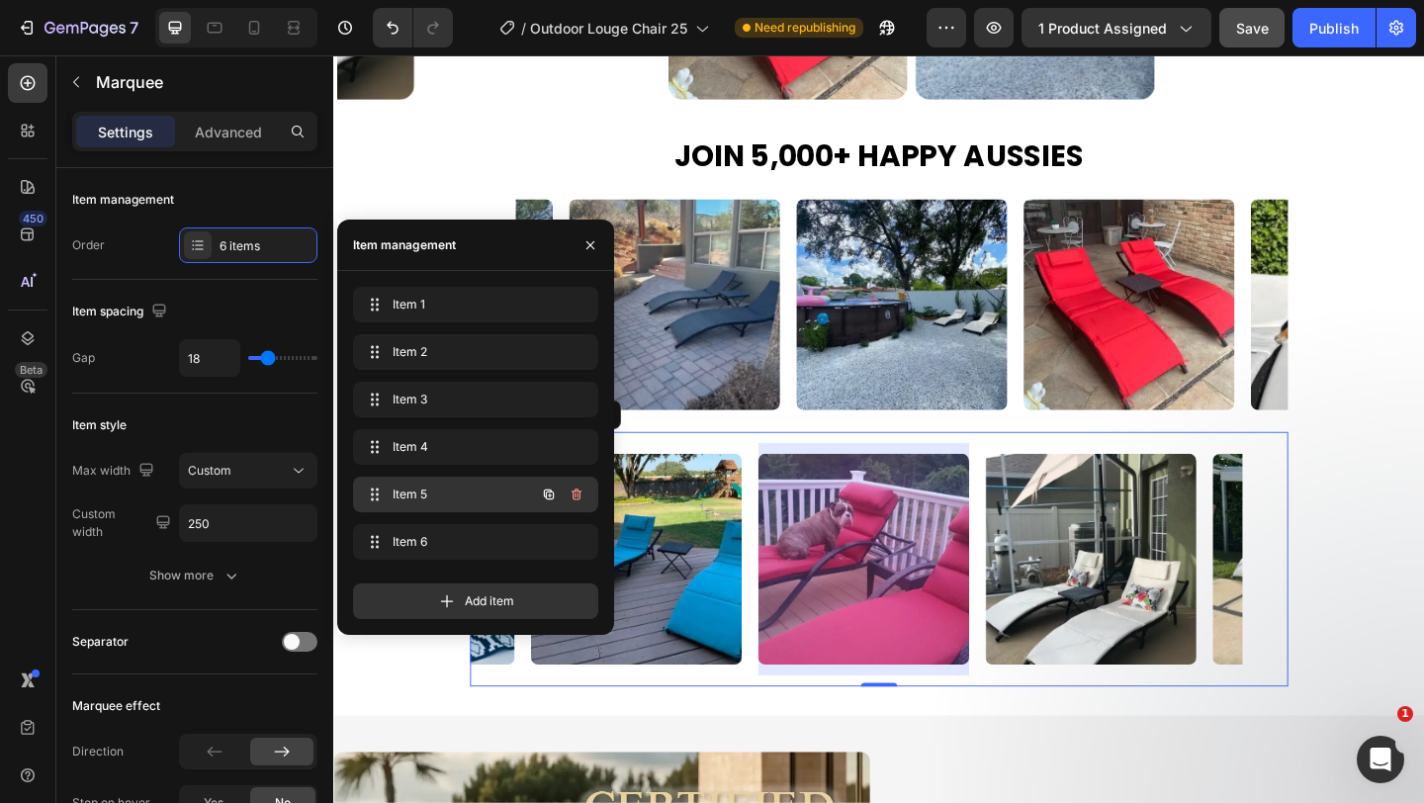
scroll to position [0, 684]
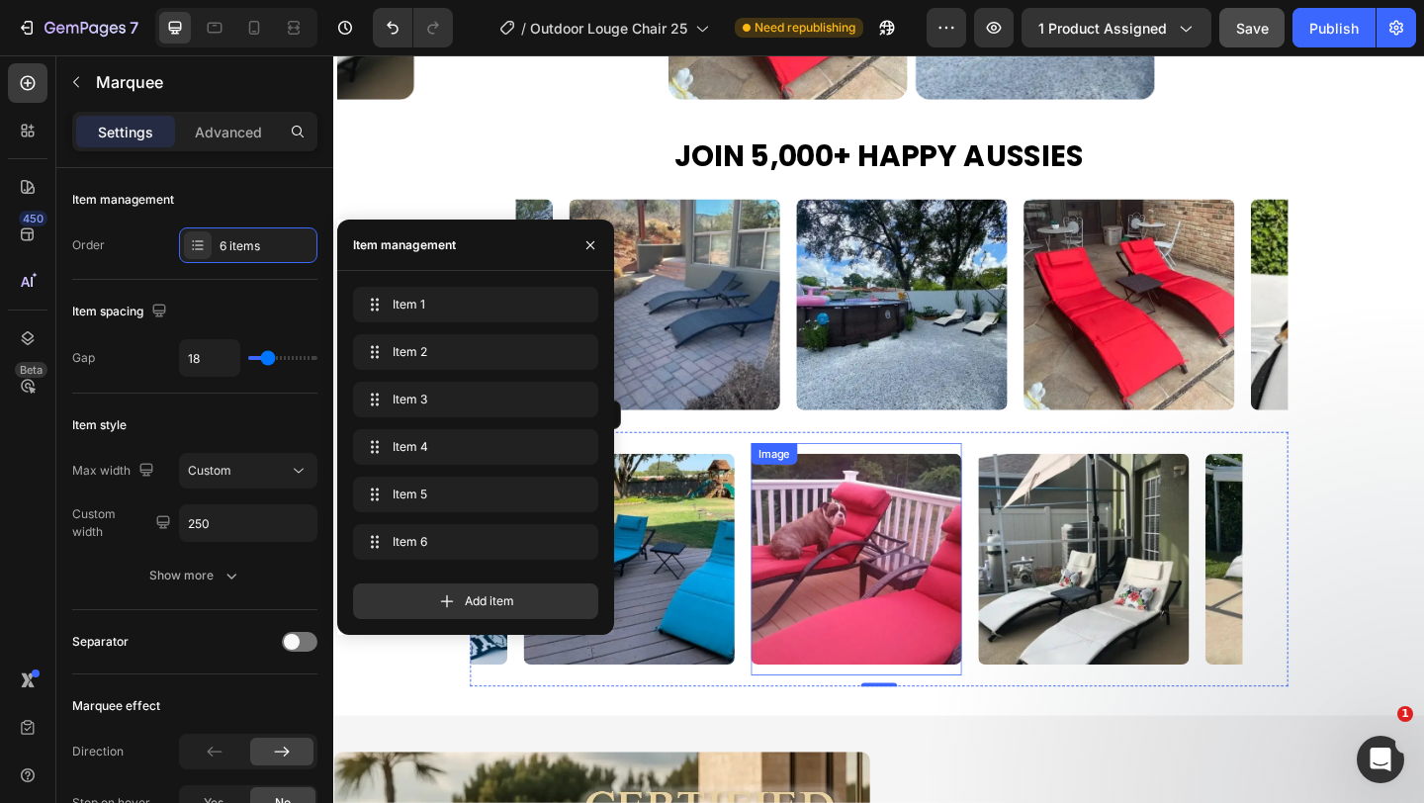
click at [868, 567] on img at bounding box center [901, 602] width 229 height 229
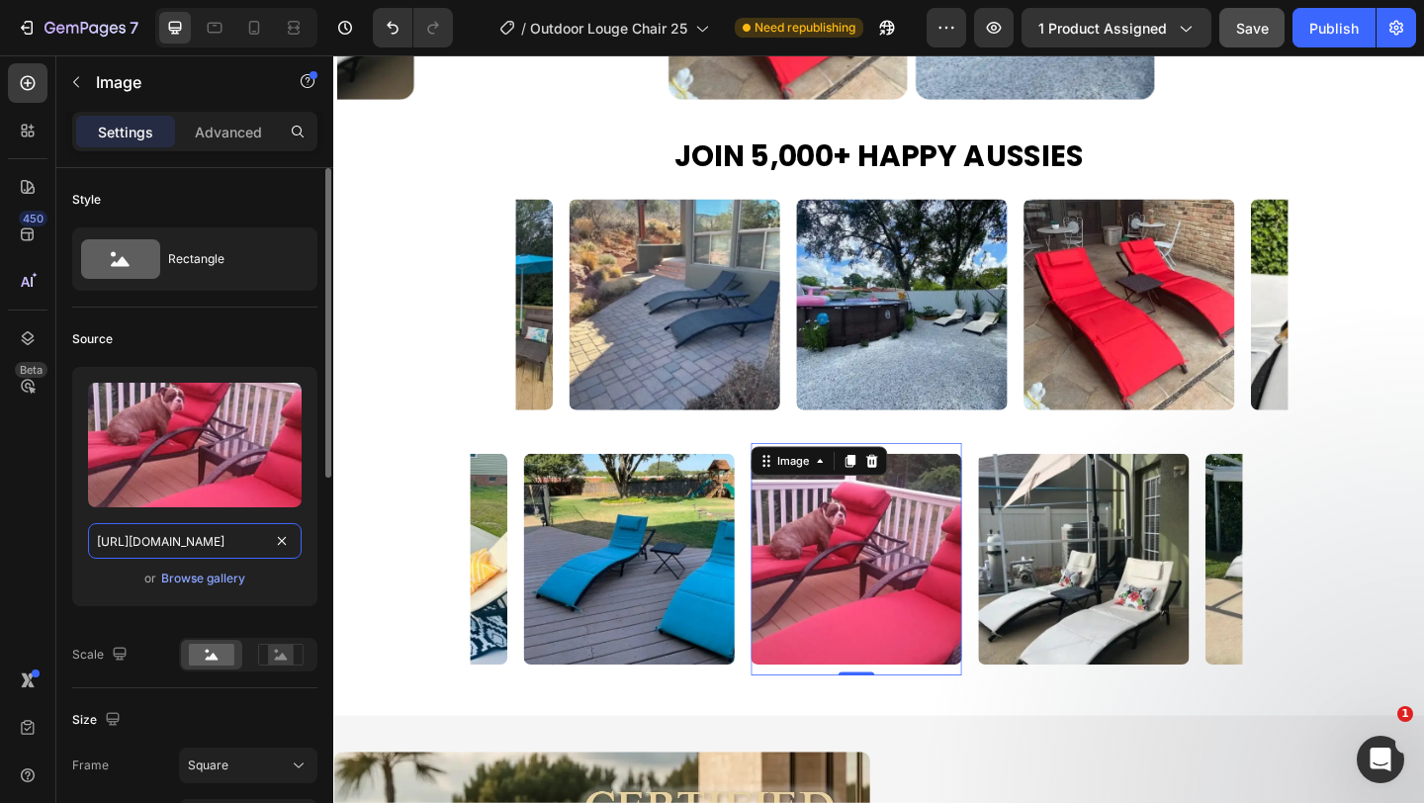
click at [186, 543] on input "[URL][DOMAIN_NAME]" at bounding box center [195, 541] width 214 height 36
paste input "76ba51c4-9cf5-48e7-98e5-8bedcf704589"
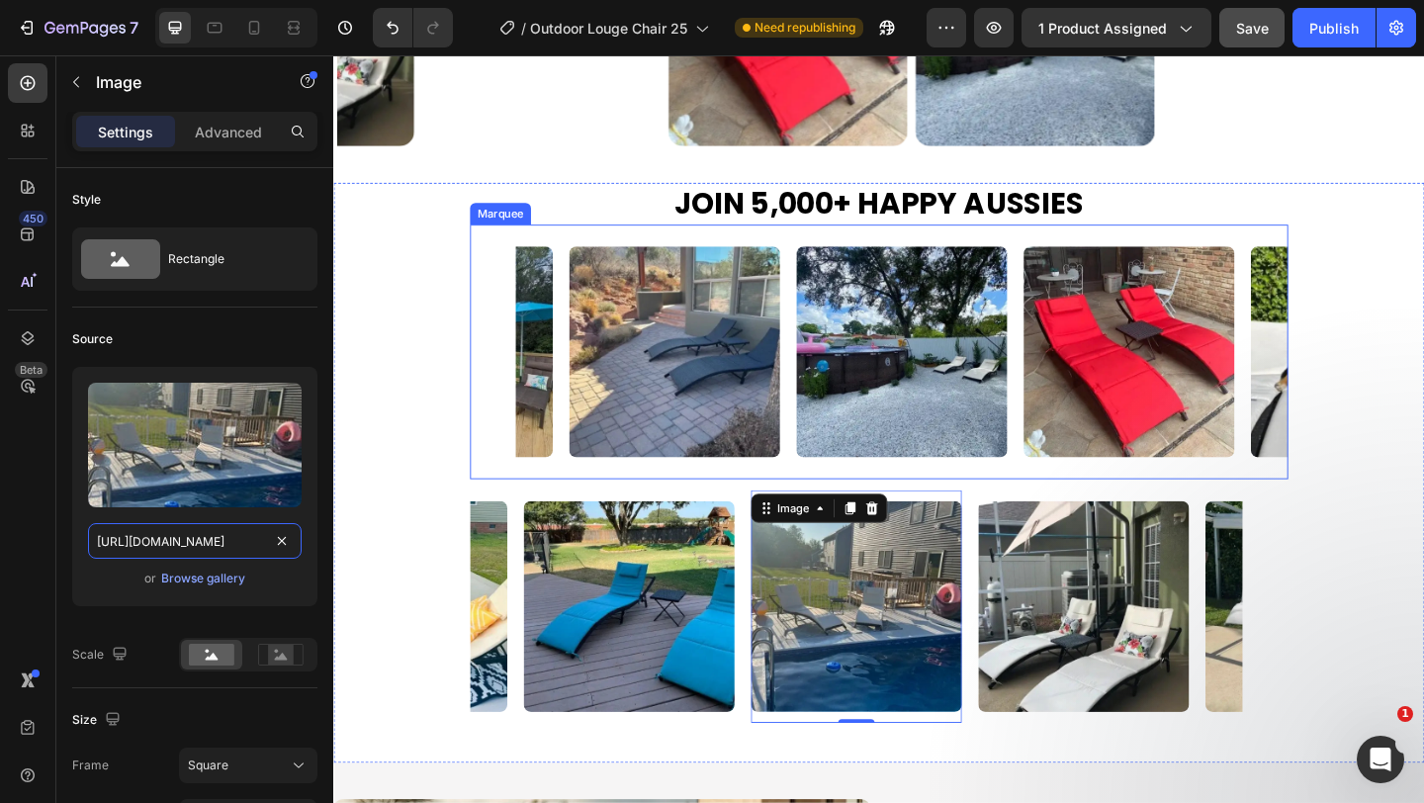
scroll to position [2277, 0]
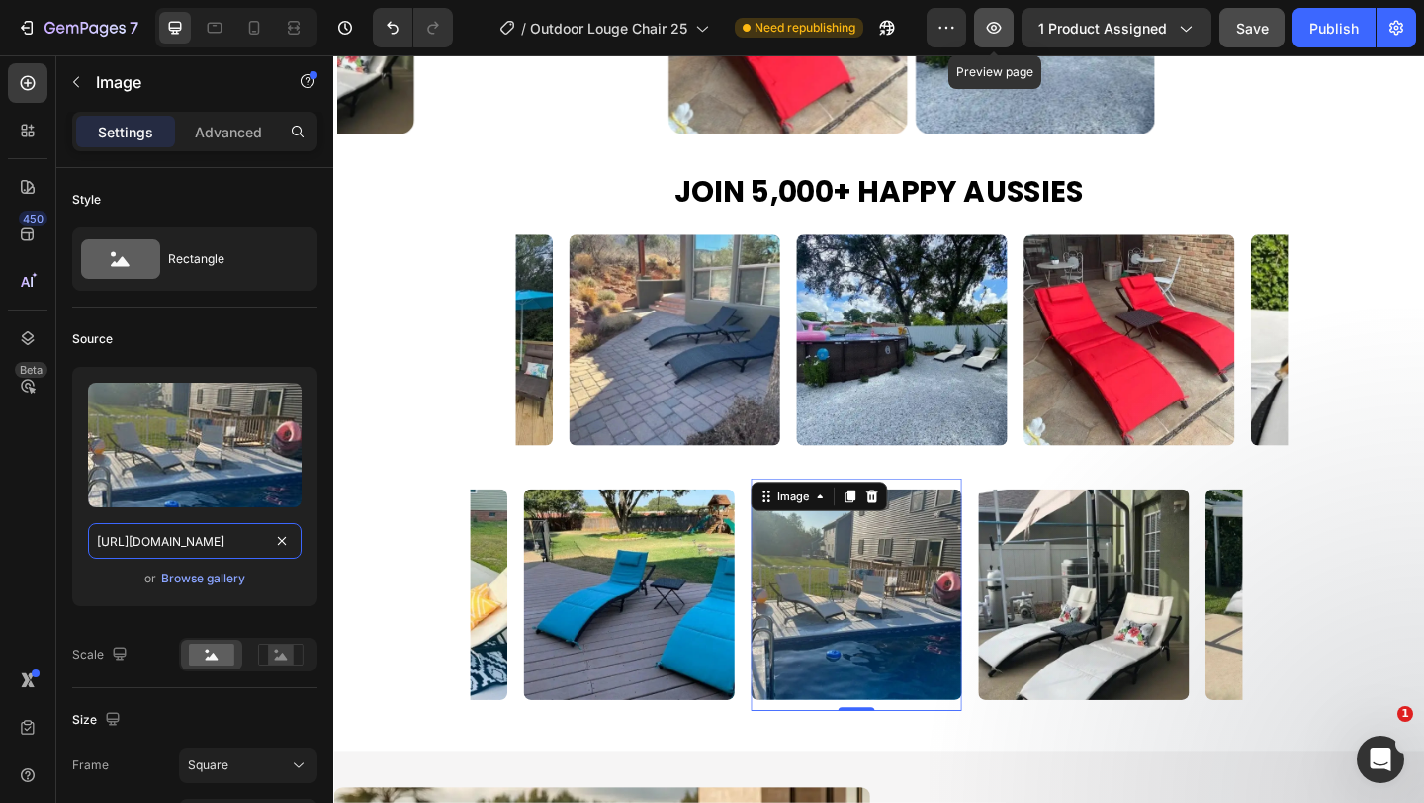
type input "https://cdn.shopify.com/s/files/1/0751/1162/9015/files/gempages_560213916362212…"
click at [995, 28] on icon "button" at bounding box center [994, 28] width 20 height 20
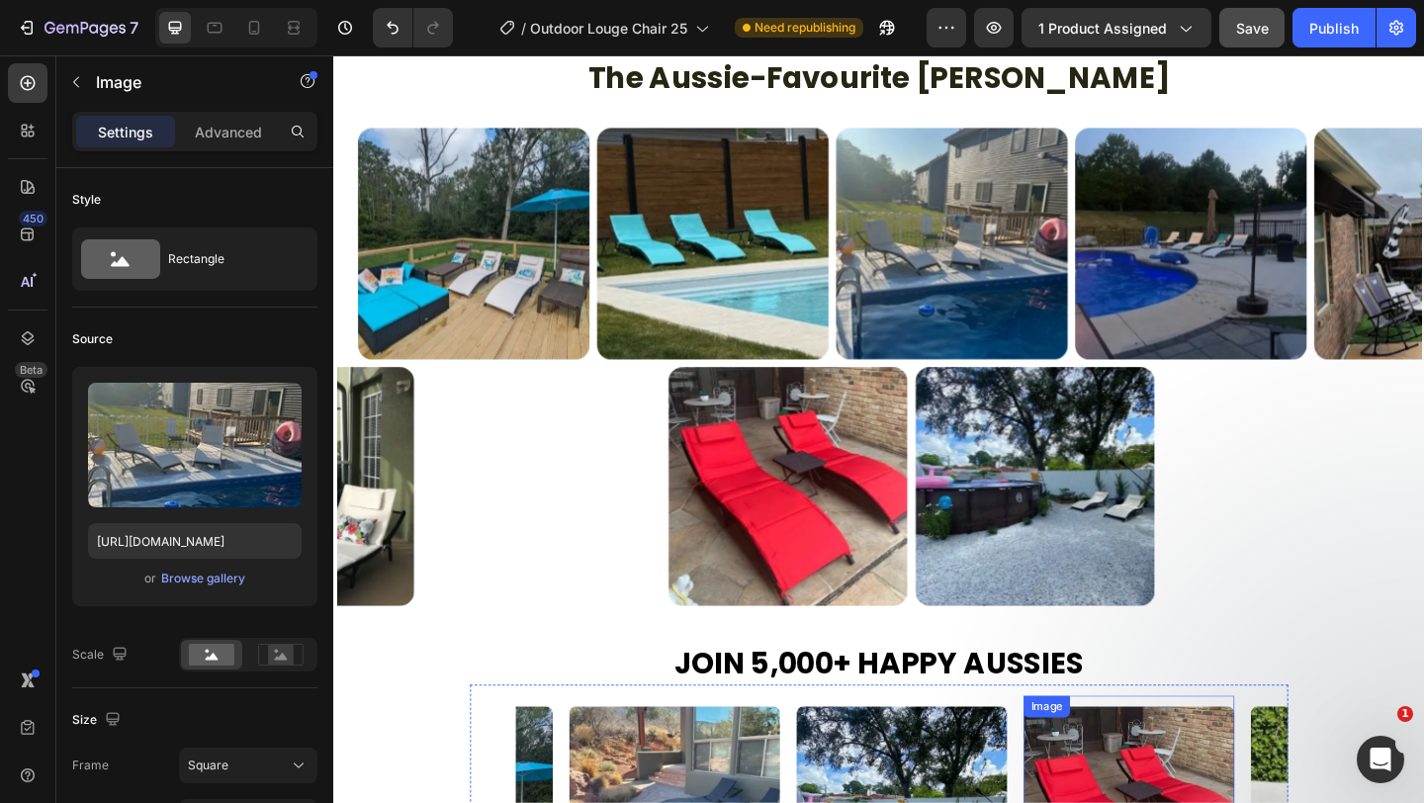
scroll to position [1671, 0]
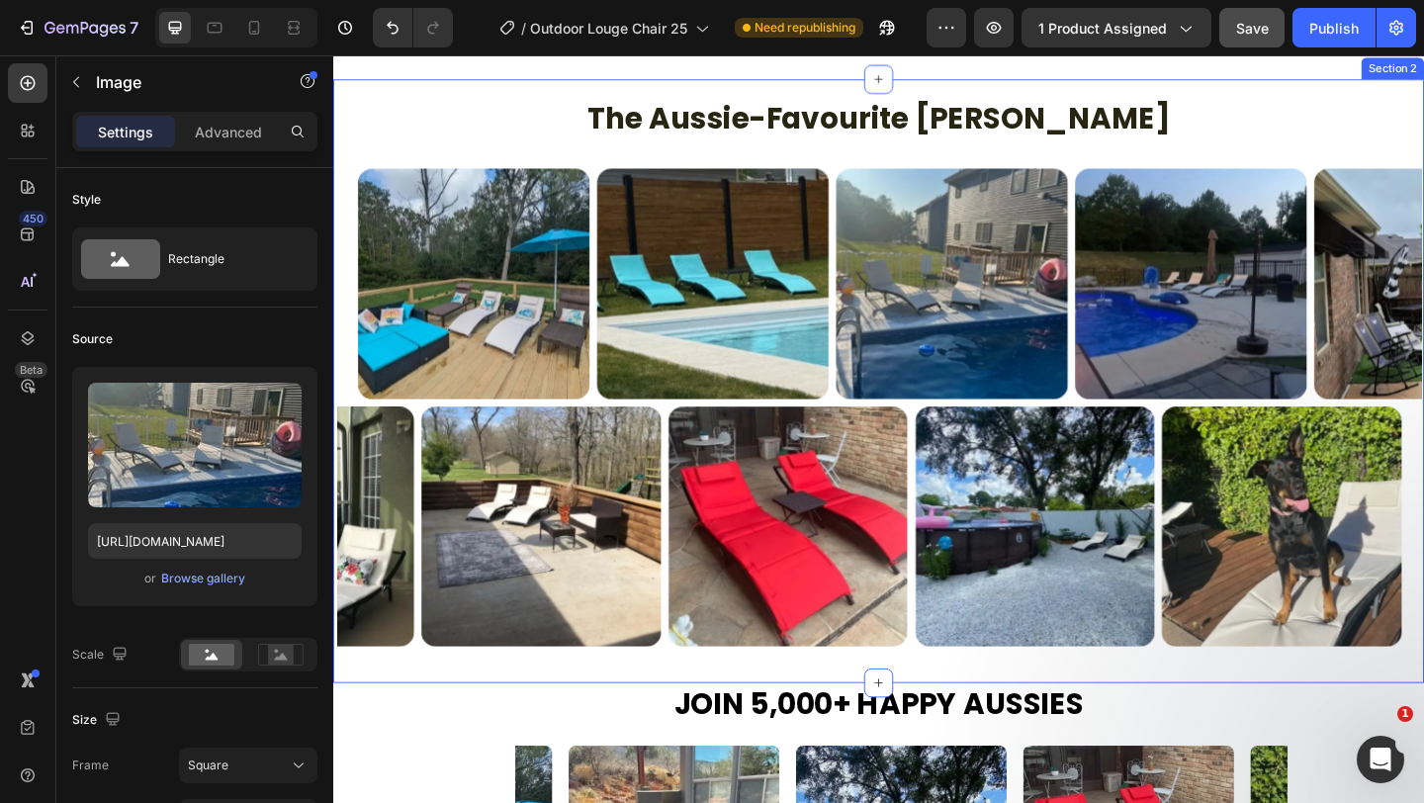
click at [1251, 143] on div "The Aussie-Favourite Sun Lounger Heading Row Image Image Image Image Image Imag…" at bounding box center [926, 409] width 1187 height 657
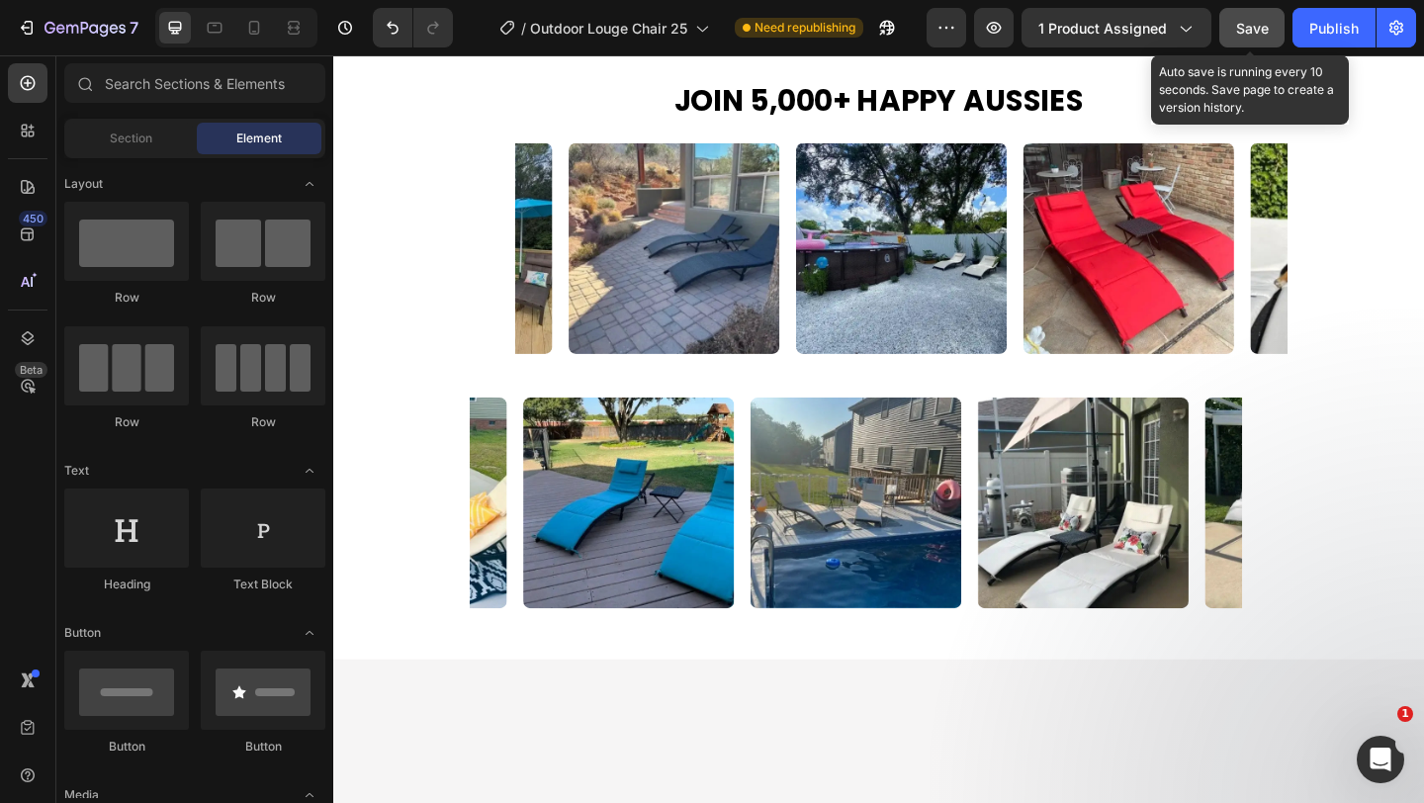
click at [1246, 30] on span "Save" at bounding box center [1252, 28] width 33 height 17
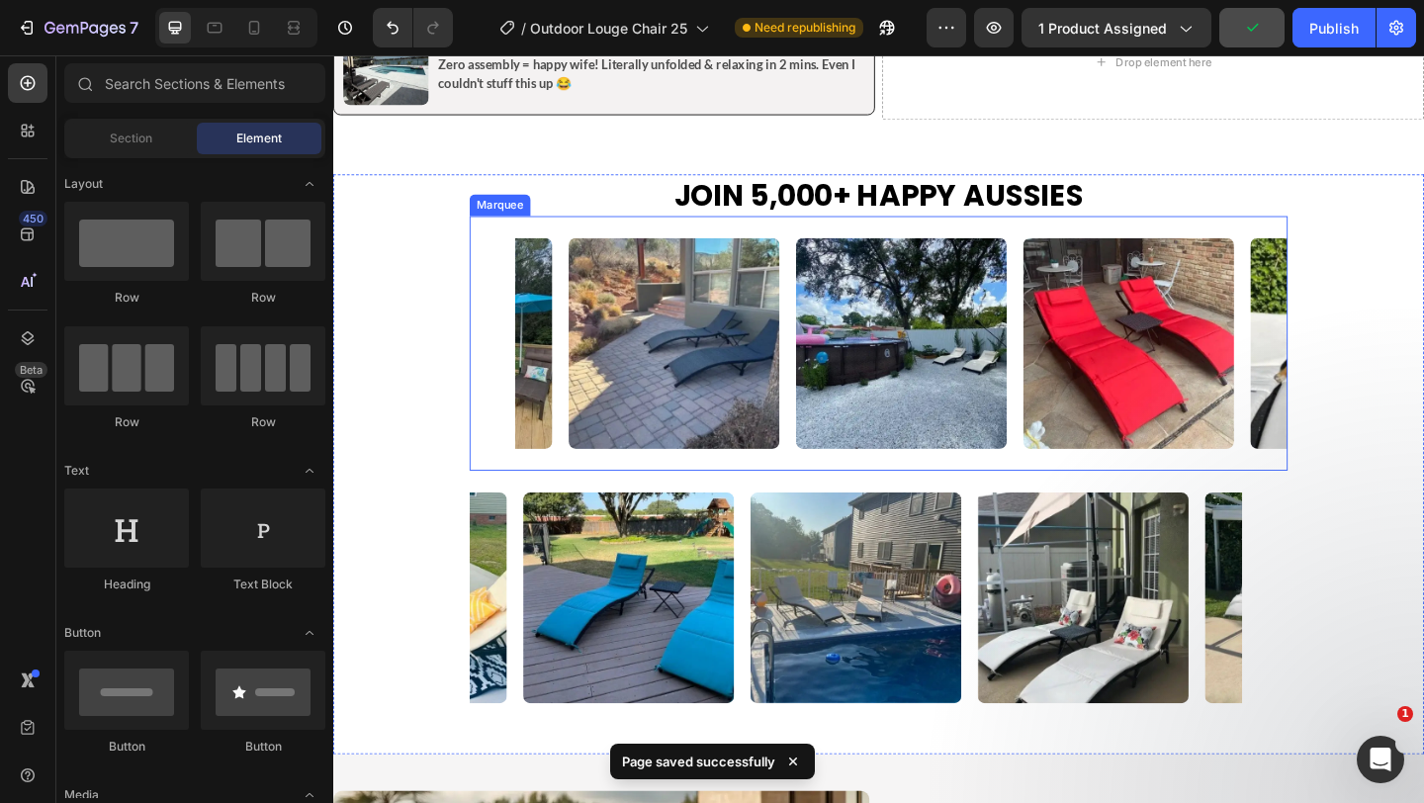
scroll to position [1555, 0]
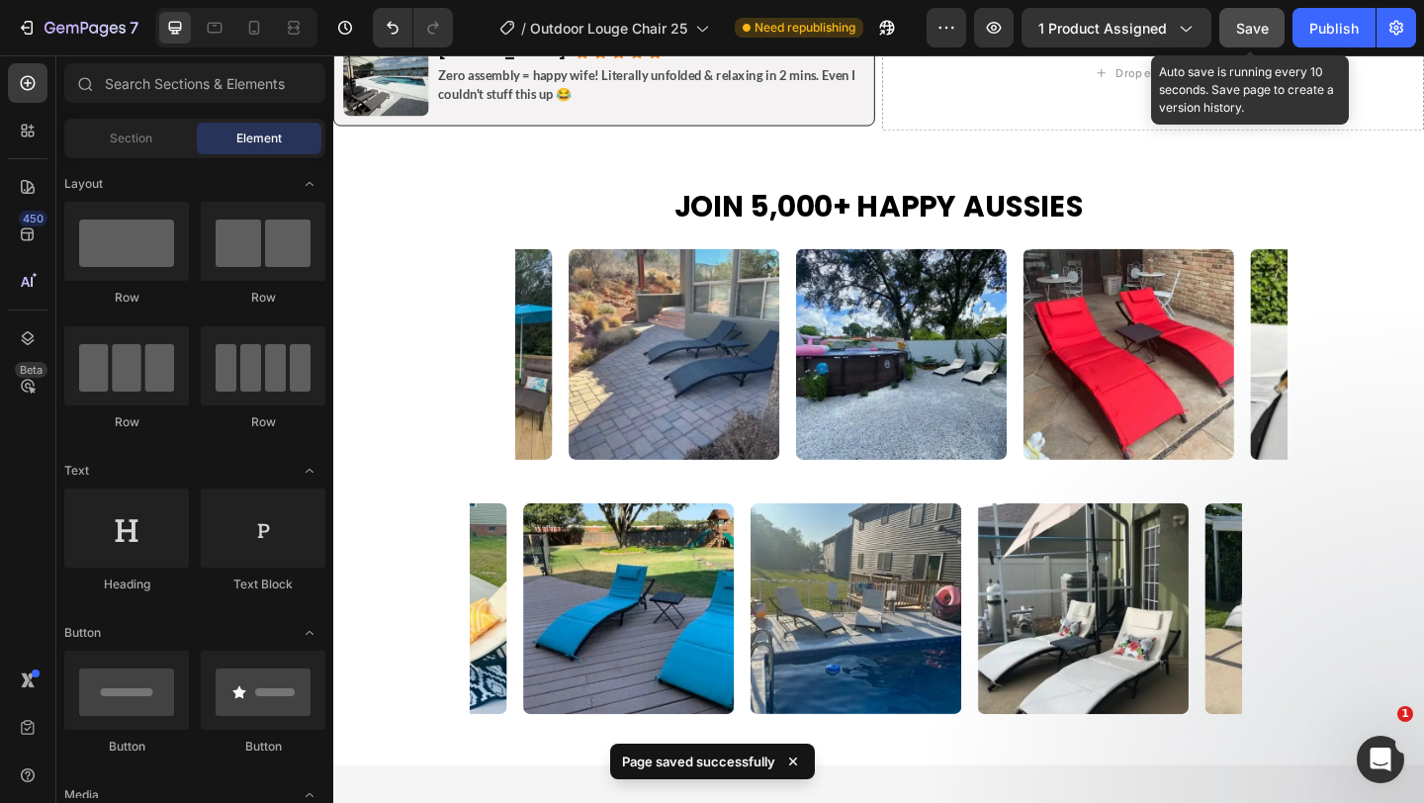
click at [1271, 23] on button "Save" at bounding box center [1251, 28] width 65 height 40
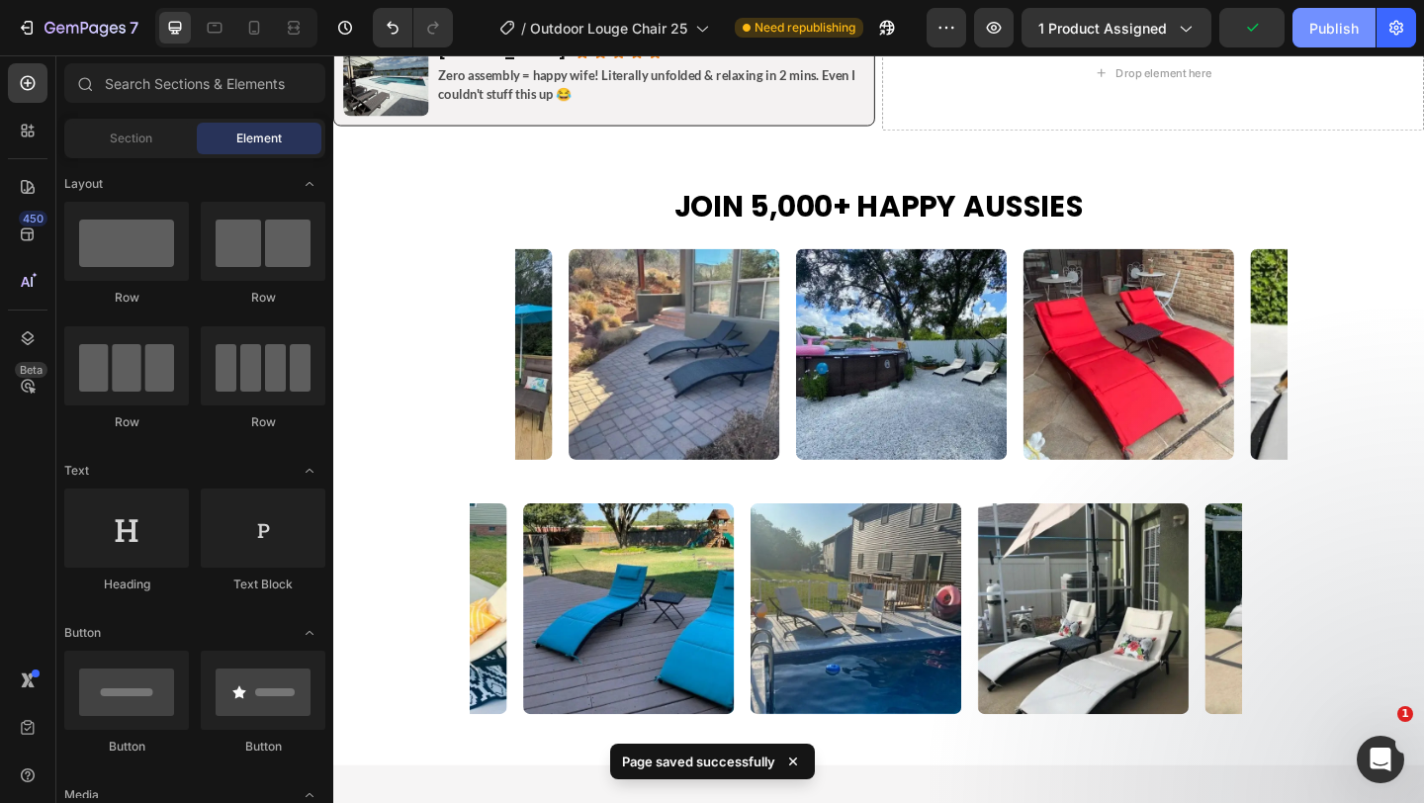
click at [1319, 27] on div "Publish" at bounding box center [1333, 28] width 49 height 21
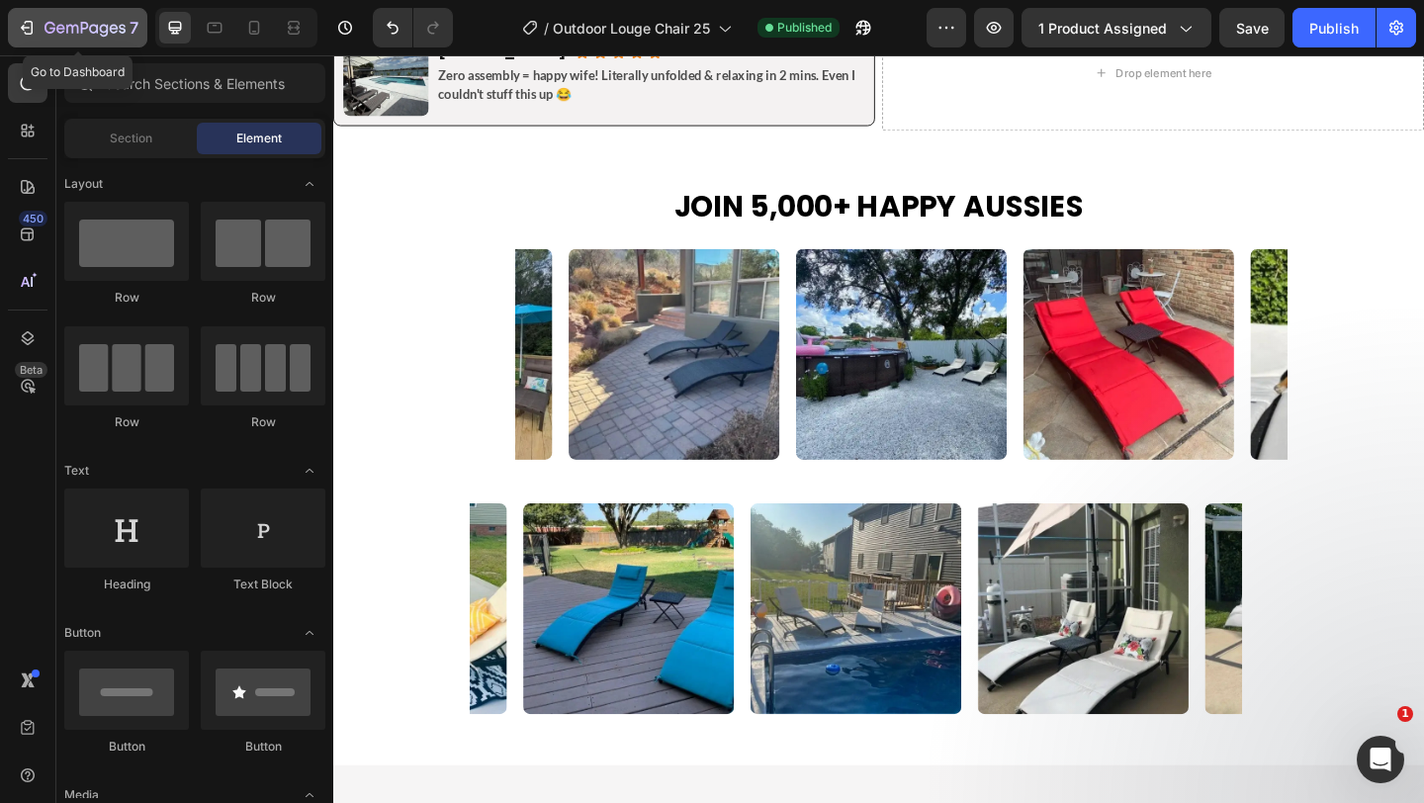
click at [37, 22] on div "7" at bounding box center [78, 28] width 122 height 24
